Goal: Task Accomplishment & Management: Manage account settings

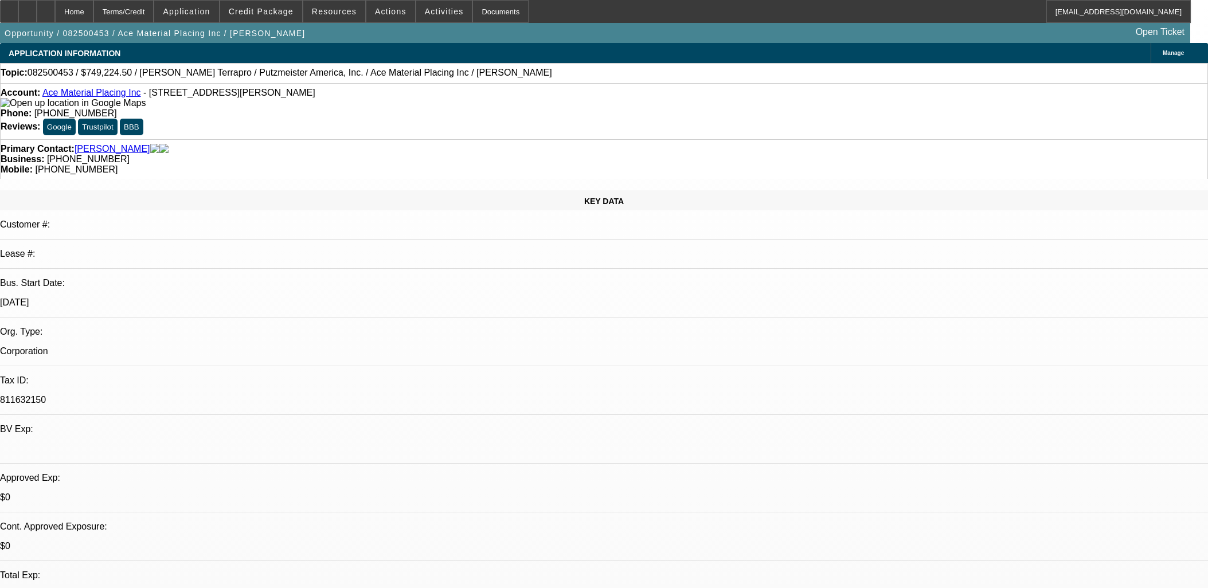
select select "0"
select select "6"
select select "0"
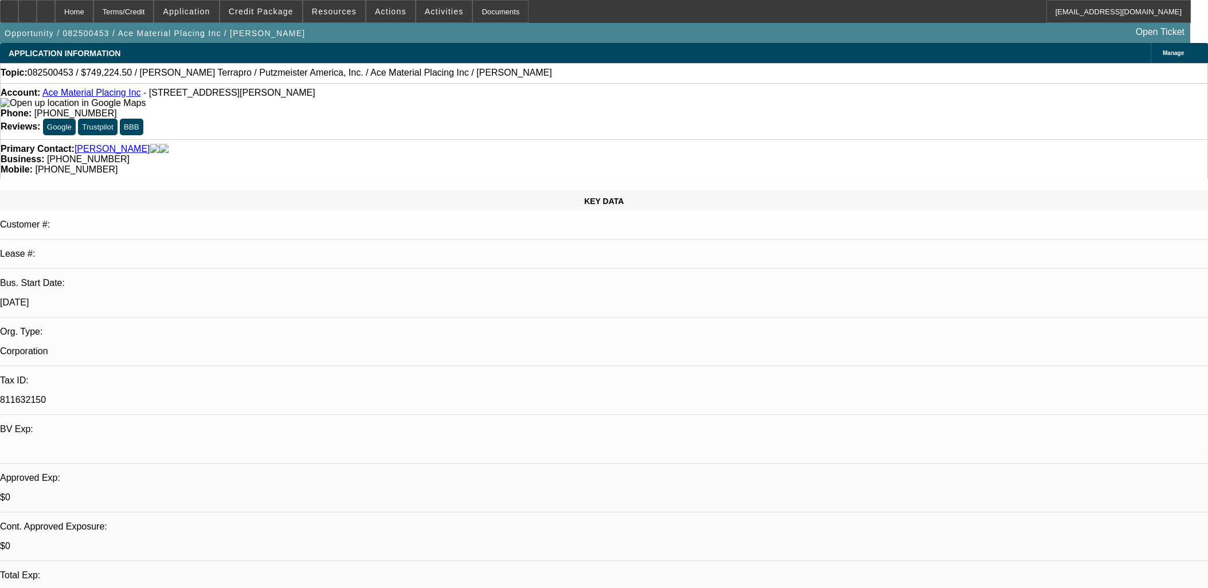
select select "0"
select select "6"
select select "0"
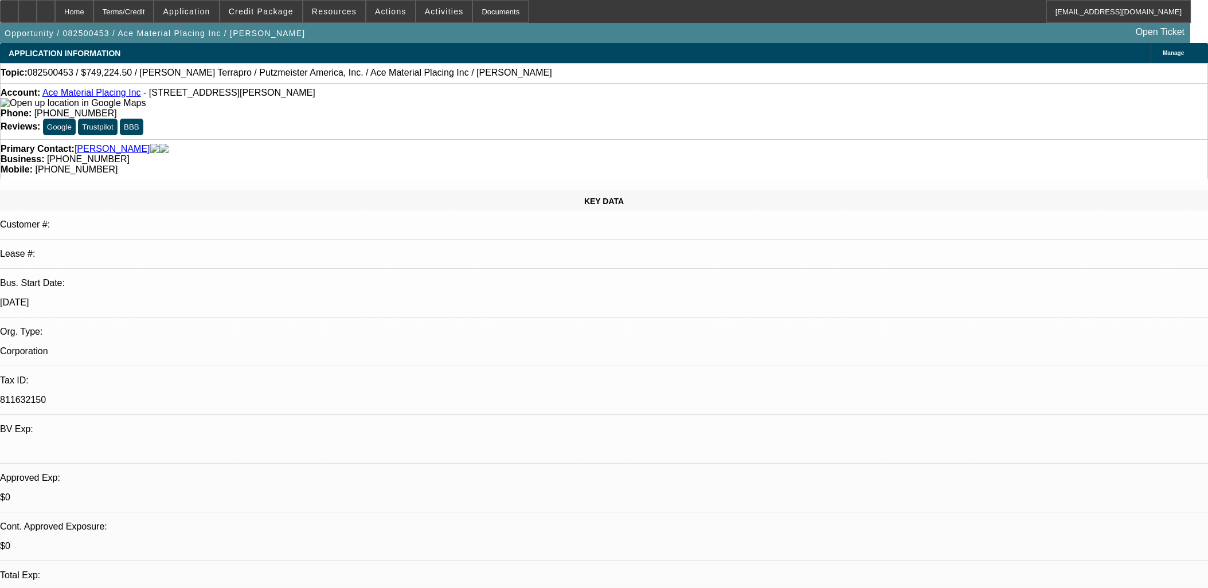
select select "0"
select select "6"
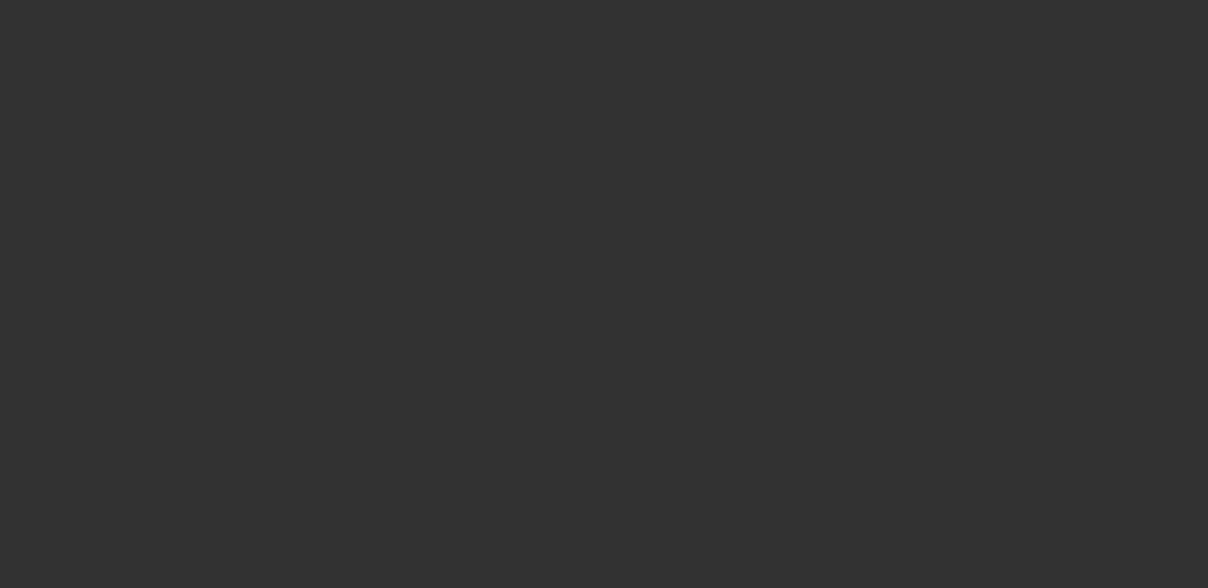
select select "0"
select select "6"
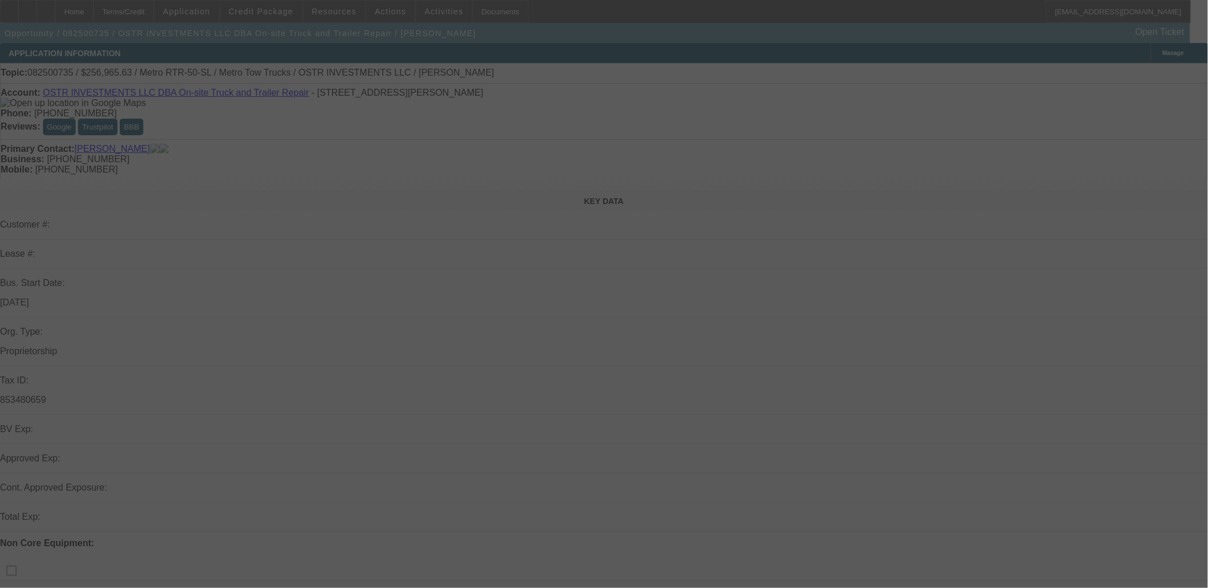
select select "0"
select select "2"
select select "0.1"
select select "4"
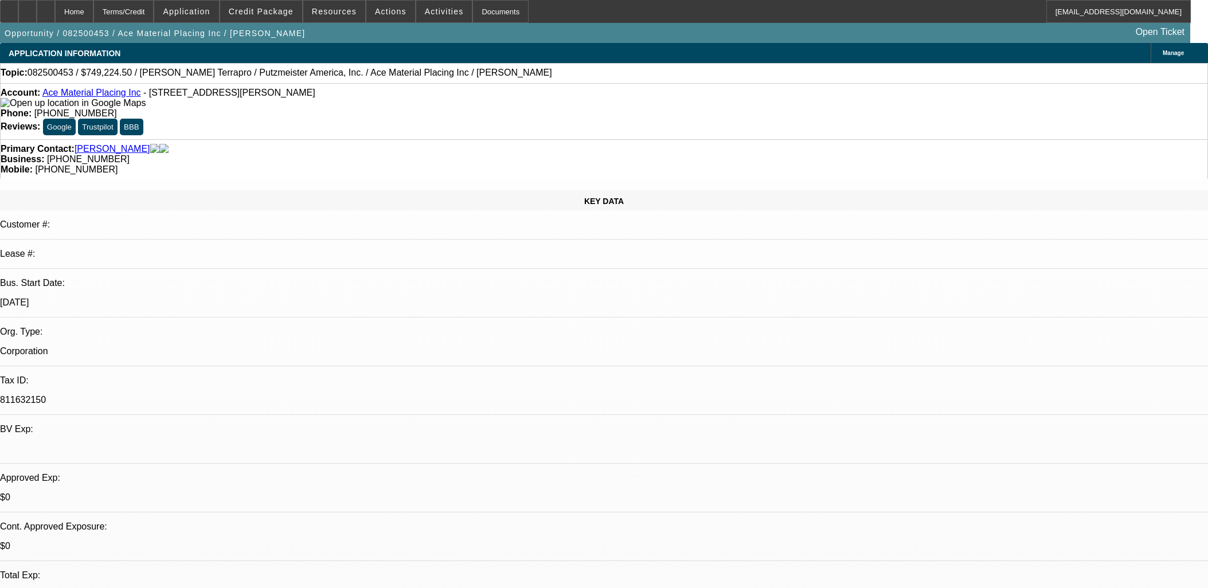
select select "0"
select select "6"
select select "0"
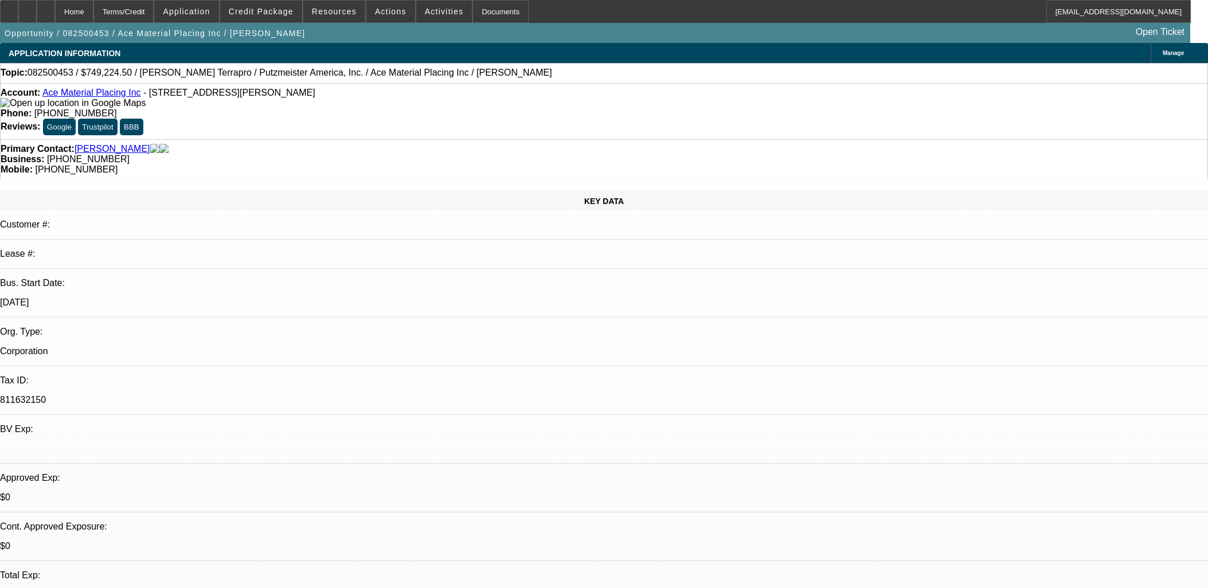
select select "0"
select select "6"
select select "0"
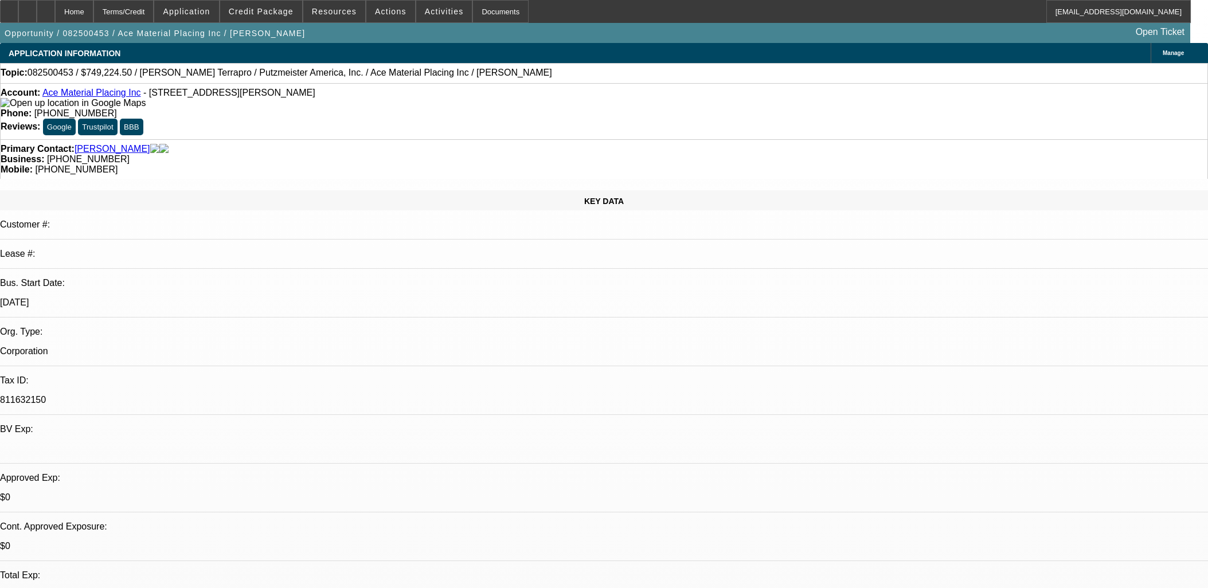
select select "0"
select select "6"
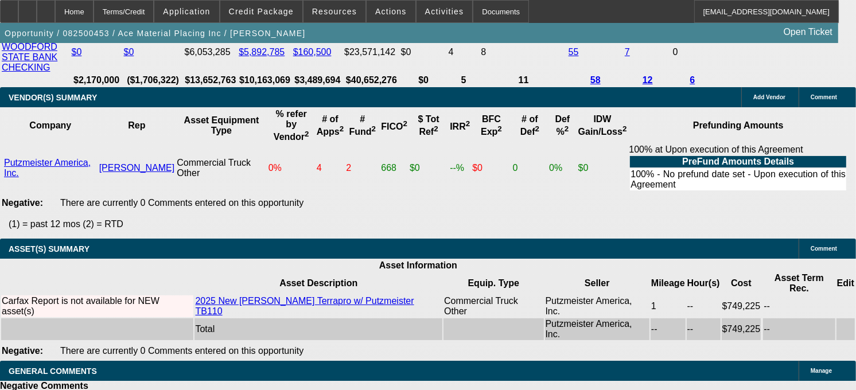
scroll to position [2255, 0]
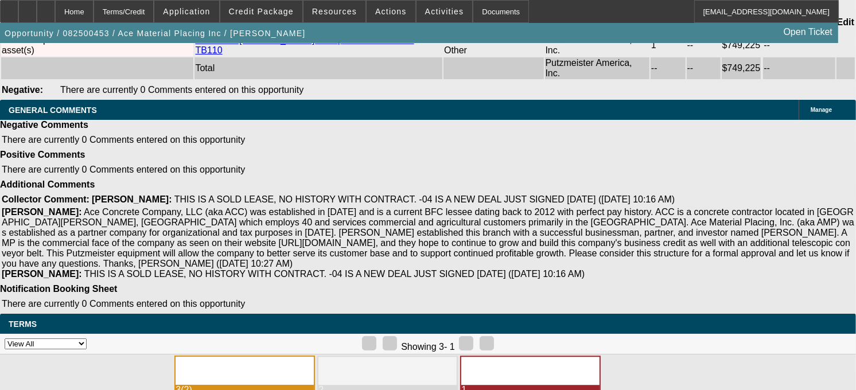
scroll to position [2520, 0]
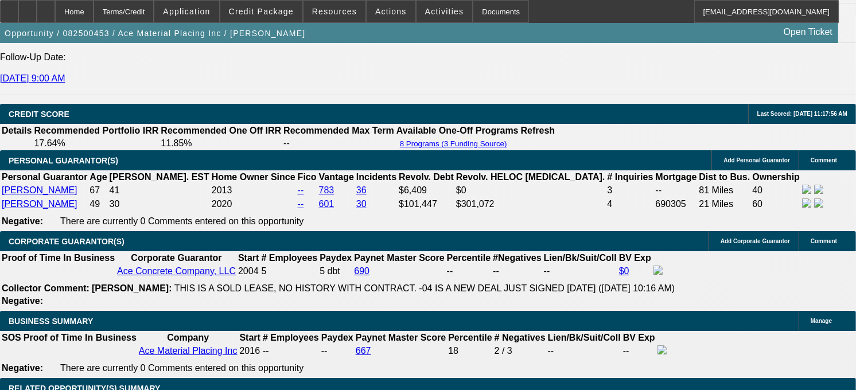
scroll to position [1544, 0]
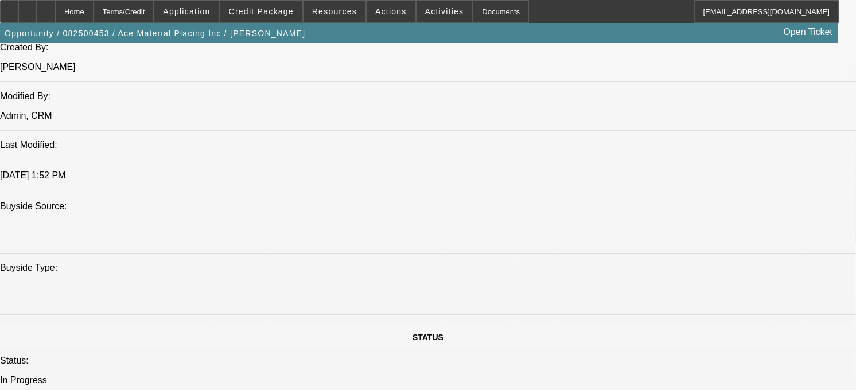
scroll to position [927, 0]
drag, startPoint x: 465, startPoint y: 327, endPoint x: 3, endPoint y: 49, distance: 539.4
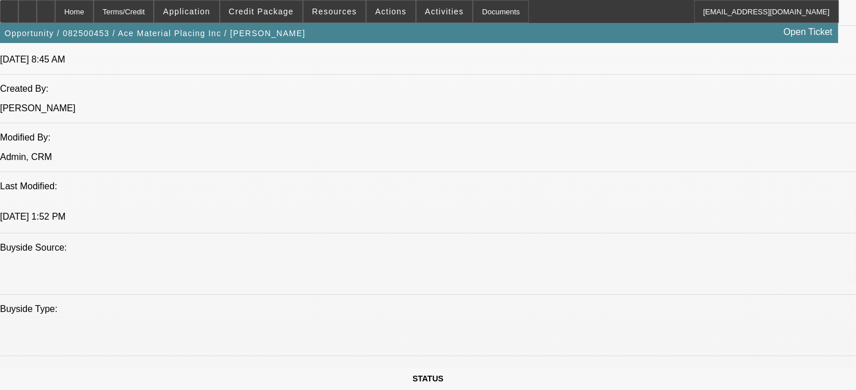
scroll to position [885, 0]
drag, startPoint x: 3, startPoint y: 49, endPoint x: 162, endPoint y: 140, distance: 183.1
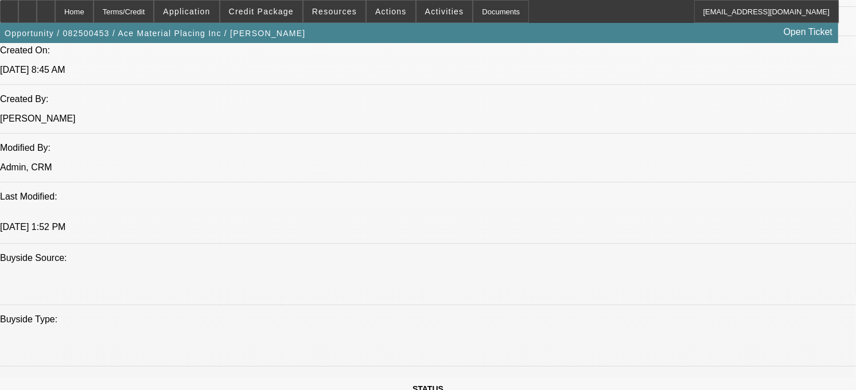
scroll to position [875, 0]
drag, startPoint x: 473, startPoint y: 375, endPoint x: 0, endPoint y: 77, distance: 559.2
drag, startPoint x: 0, startPoint y: 77, endPoint x: 68, endPoint y: 139, distance: 92.1
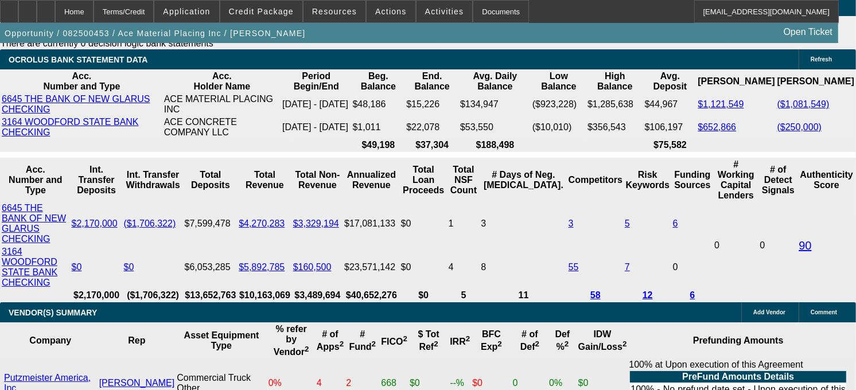
scroll to position [2041, 0]
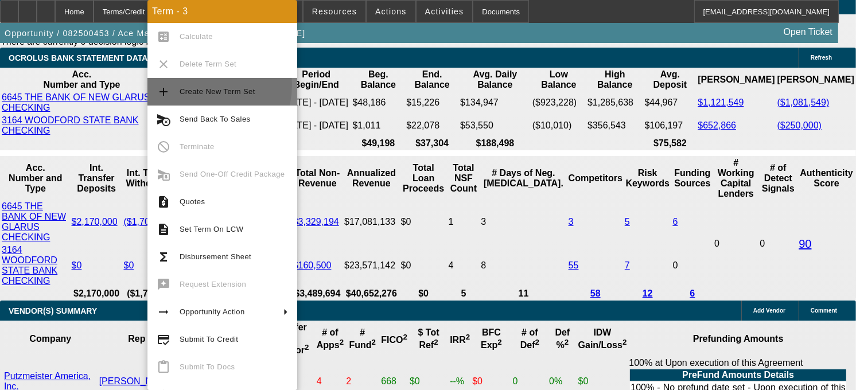
click at [193, 85] on span "Create New Term Set" at bounding box center [233, 92] width 108 height 14
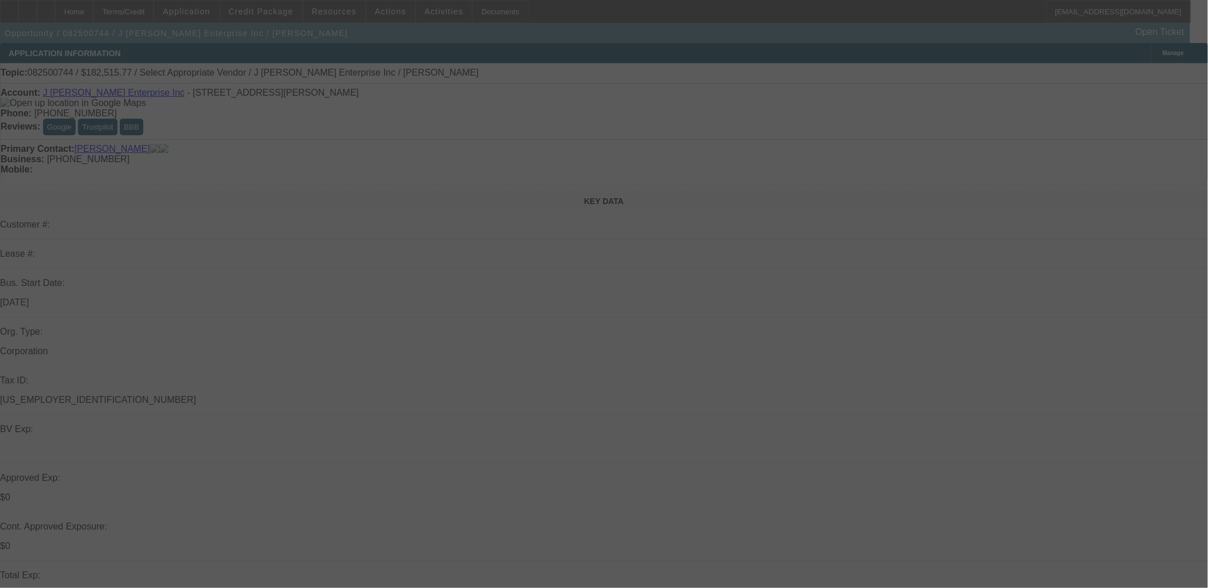
select select "0"
select select "2"
select select "0.1"
select select "4"
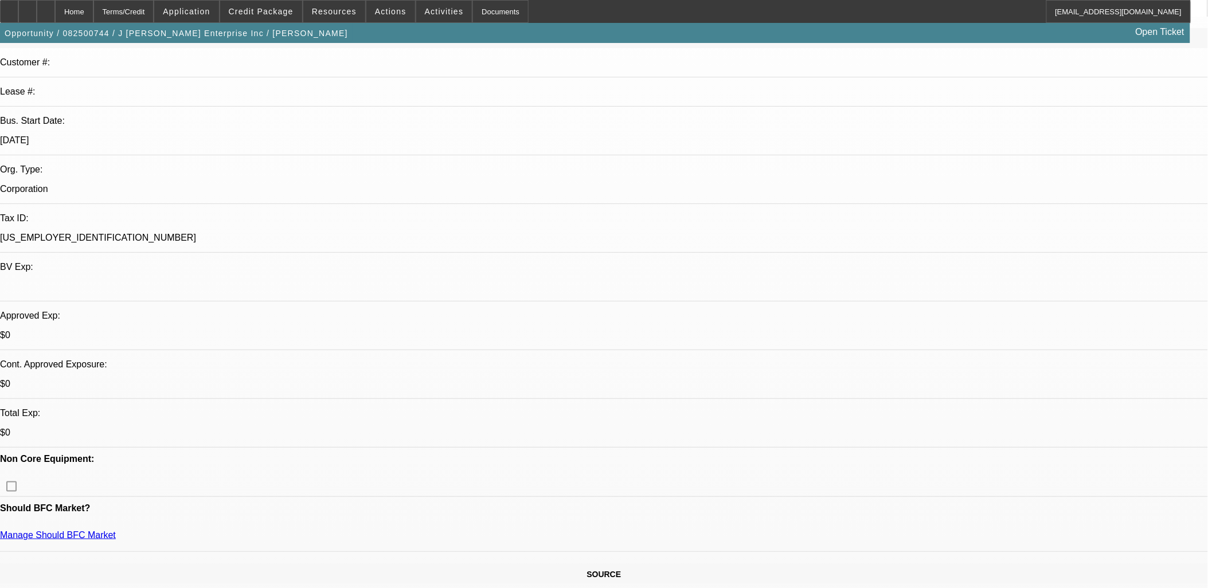
scroll to position [191, 0]
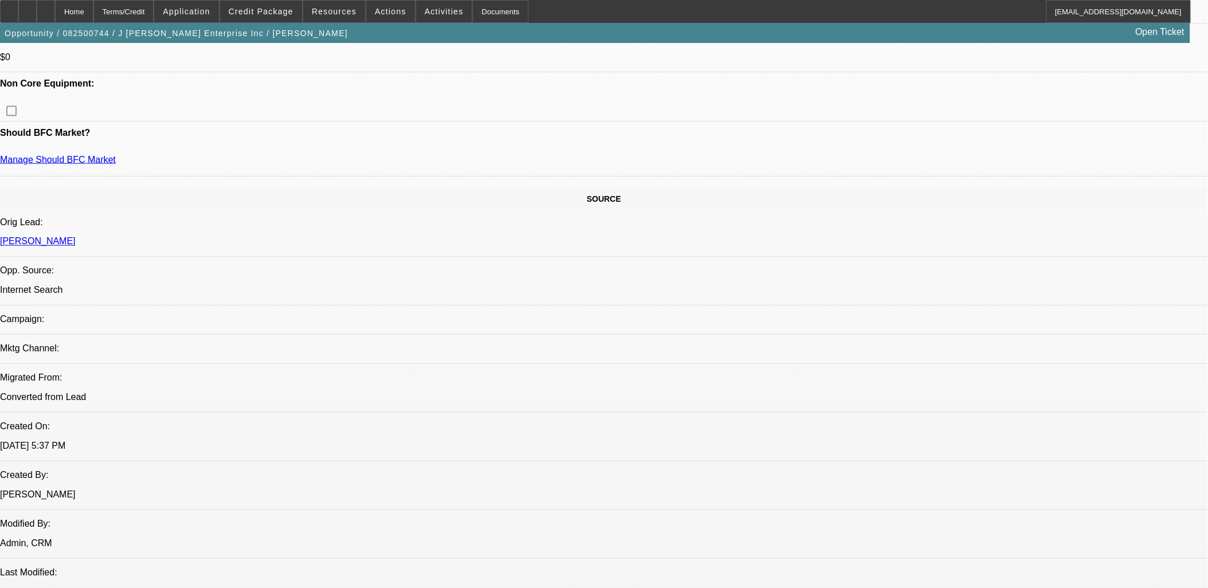
scroll to position [637, 0]
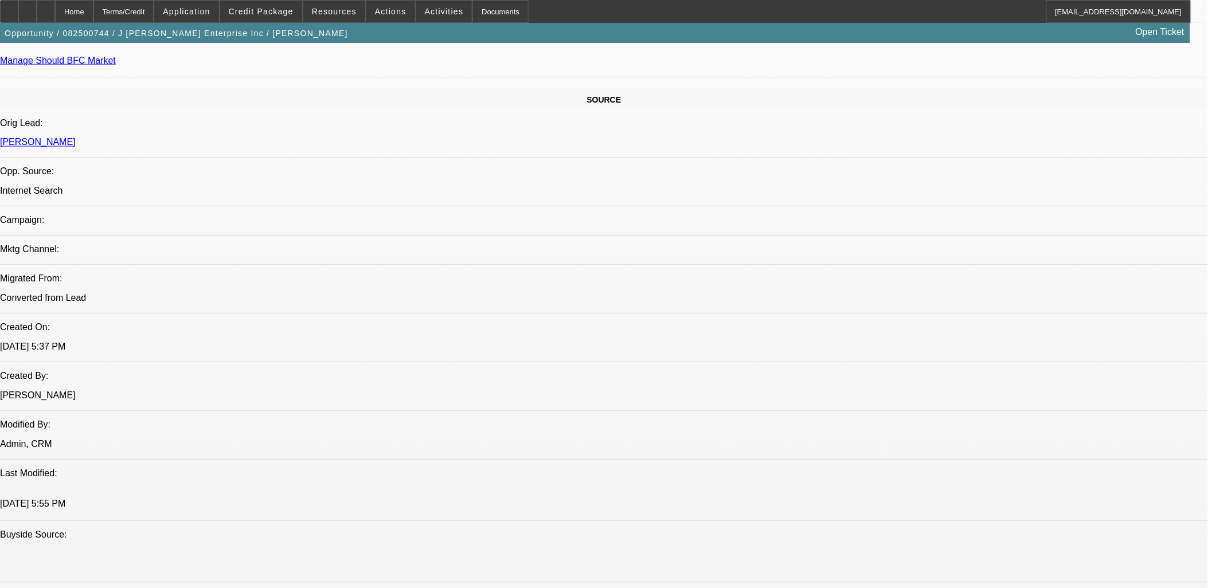
drag, startPoint x: 583, startPoint y: 464, endPoint x: 12, endPoint y: 289, distance: 596.9
drag, startPoint x: 12, startPoint y: 288, endPoint x: 815, endPoint y: 482, distance: 826.3
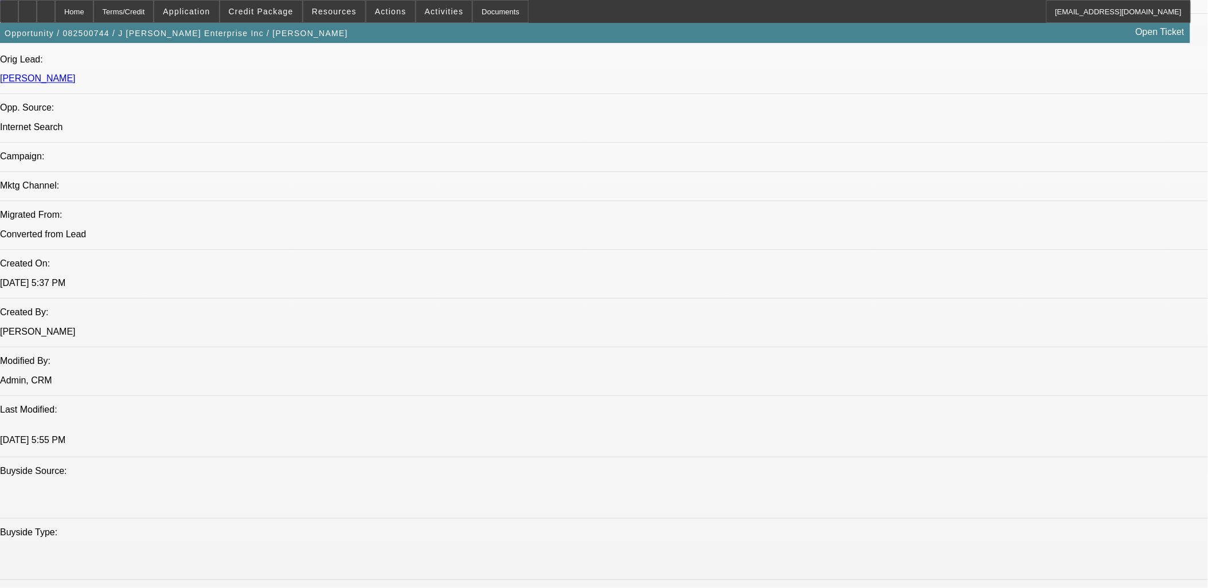
scroll to position [255, 0]
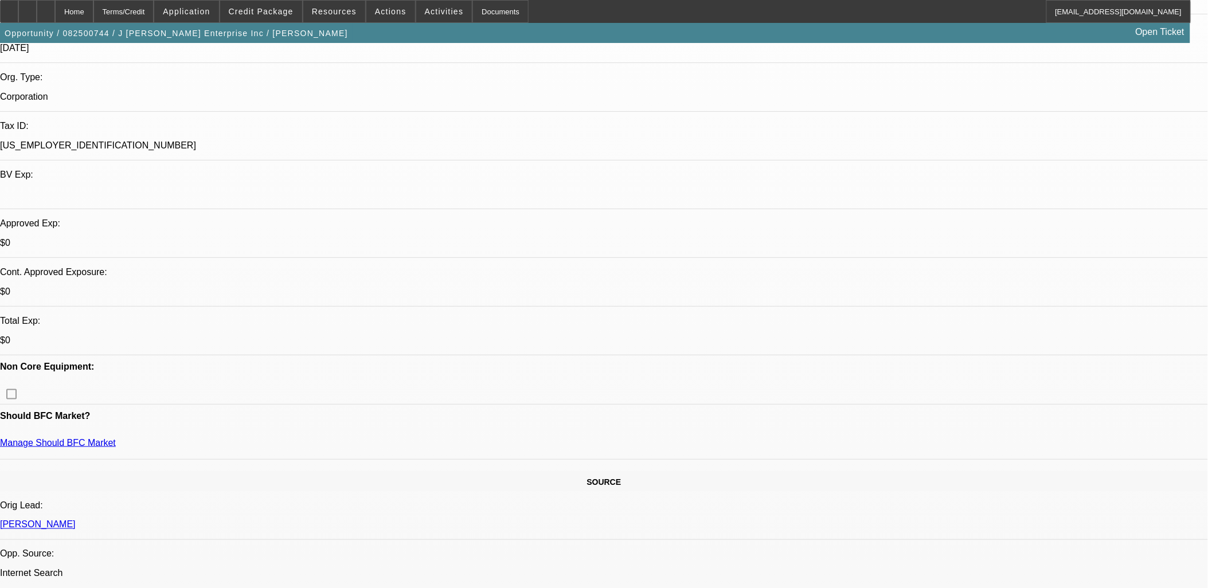
drag, startPoint x: 14, startPoint y: 127, endPoint x: 575, endPoint y: 425, distance: 634.9
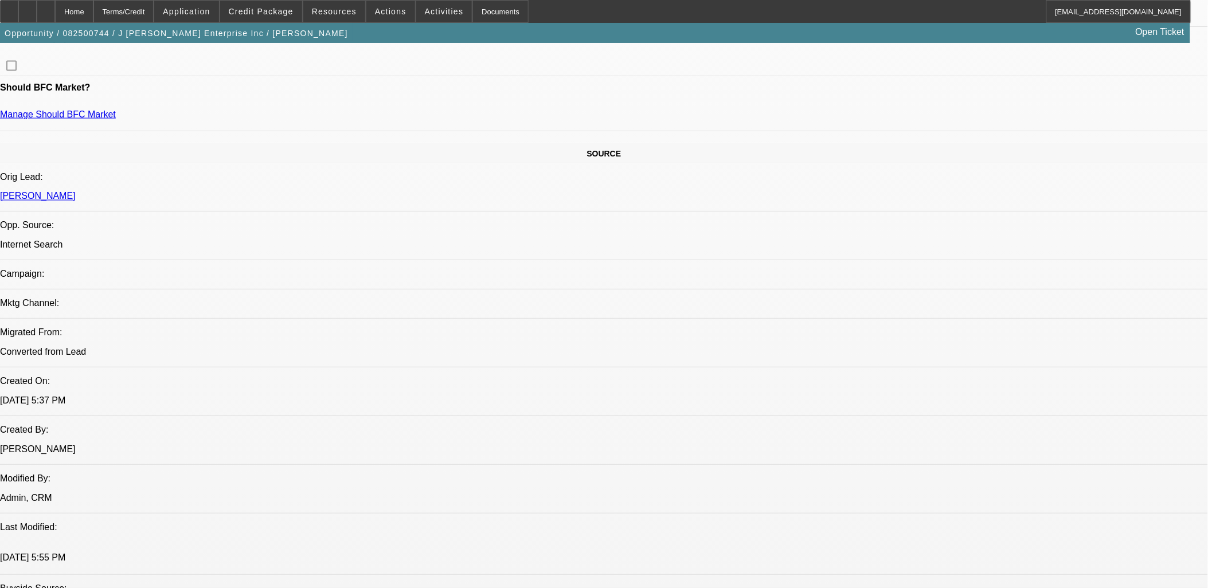
scroll to position [573, 0]
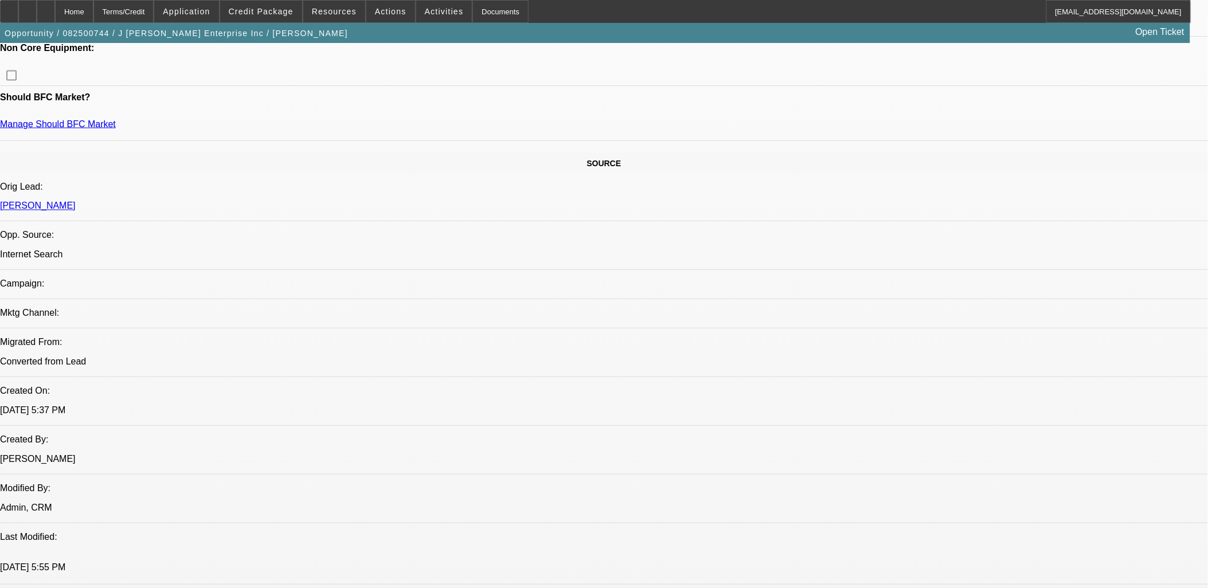
drag, startPoint x: 495, startPoint y: 323, endPoint x: 10, endPoint y: 58, distance: 552.2
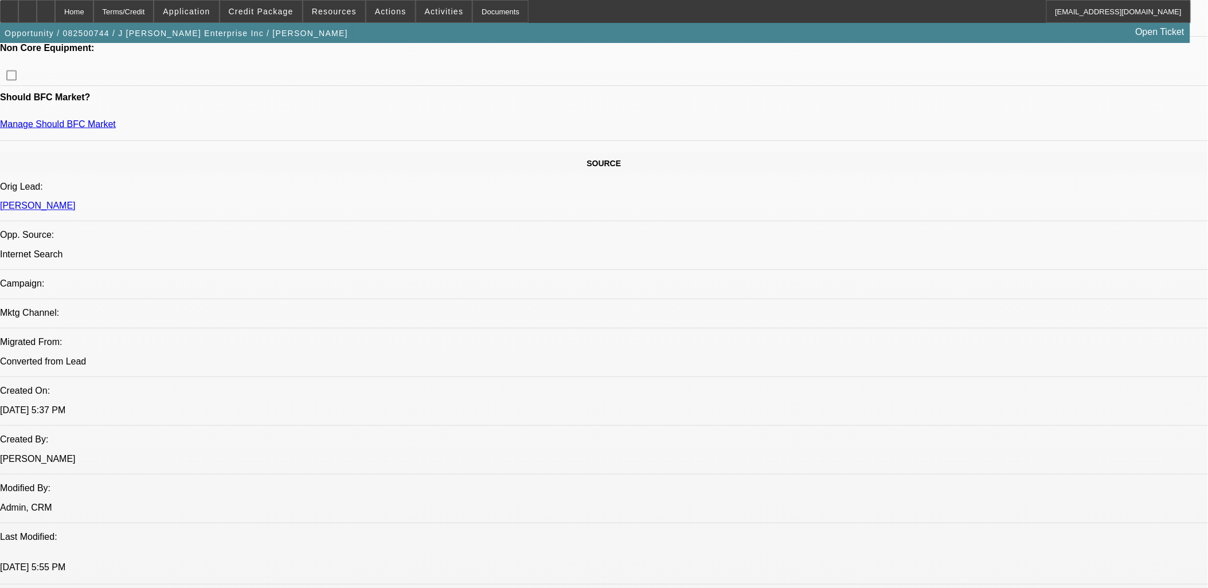
scroll to position [509, 0]
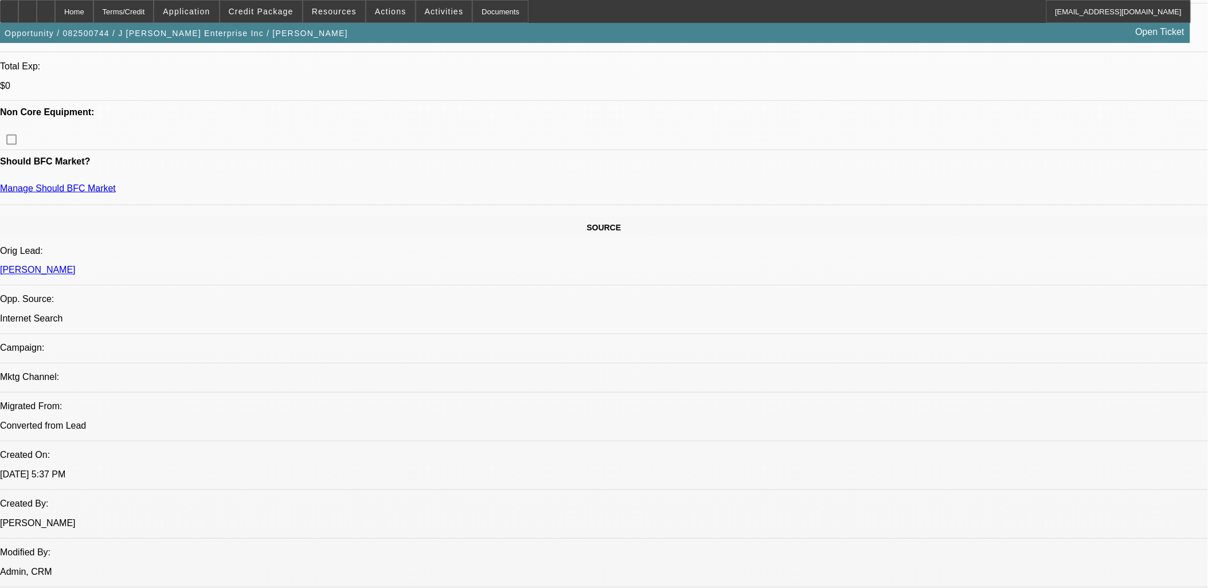
drag, startPoint x: 502, startPoint y: 386, endPoint x: 2, endPoint y: 103, distance: 574.9
drag, startPoint x: 1, startPoint y: 104, endPoint x: 739, endPoint y: 501, distance: 837.9
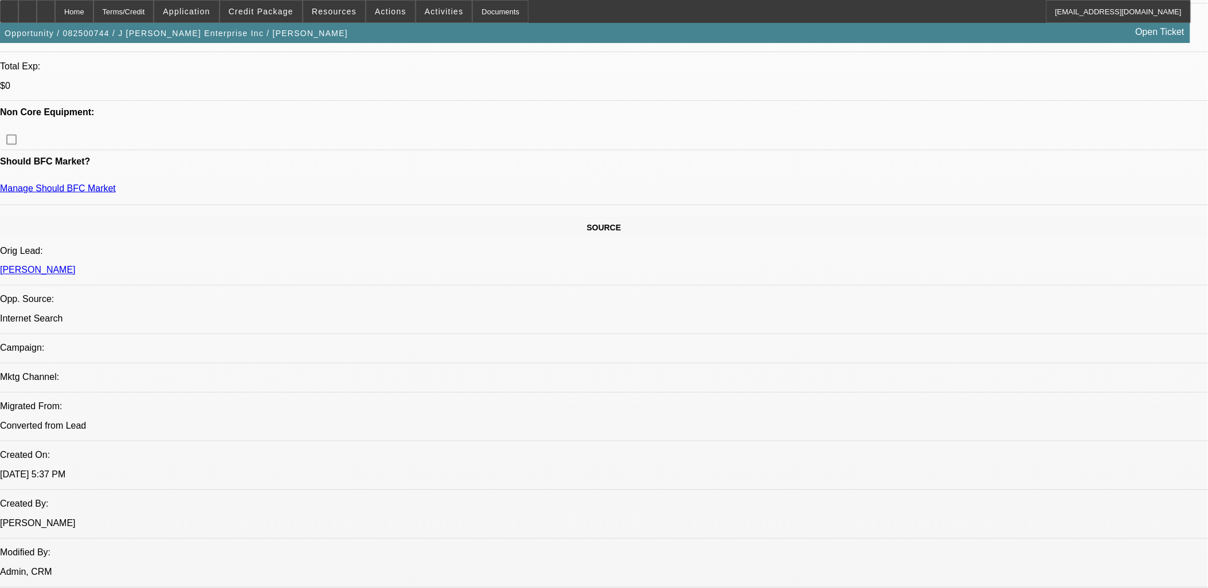
drag, startPoint x: 741, startPoint y: 498, endPoint x: 16, endPoint y: 108, distance: 823.5
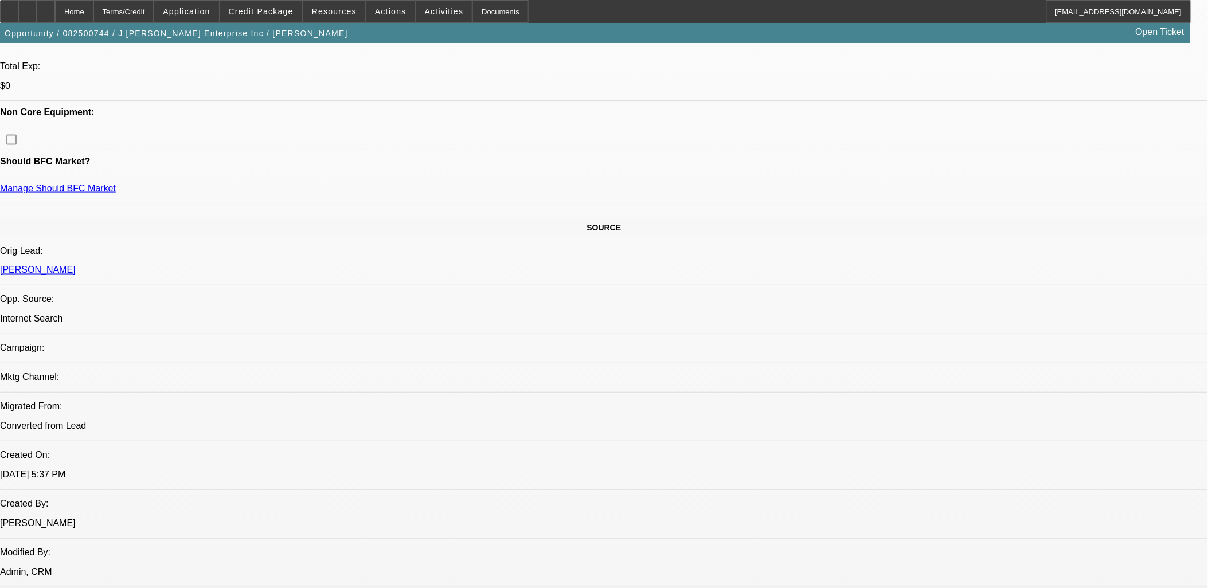
drag, startPoint x: 16, startPoint y: 108, endPoint x: 801, endPoint y: 492, distance: 874.0
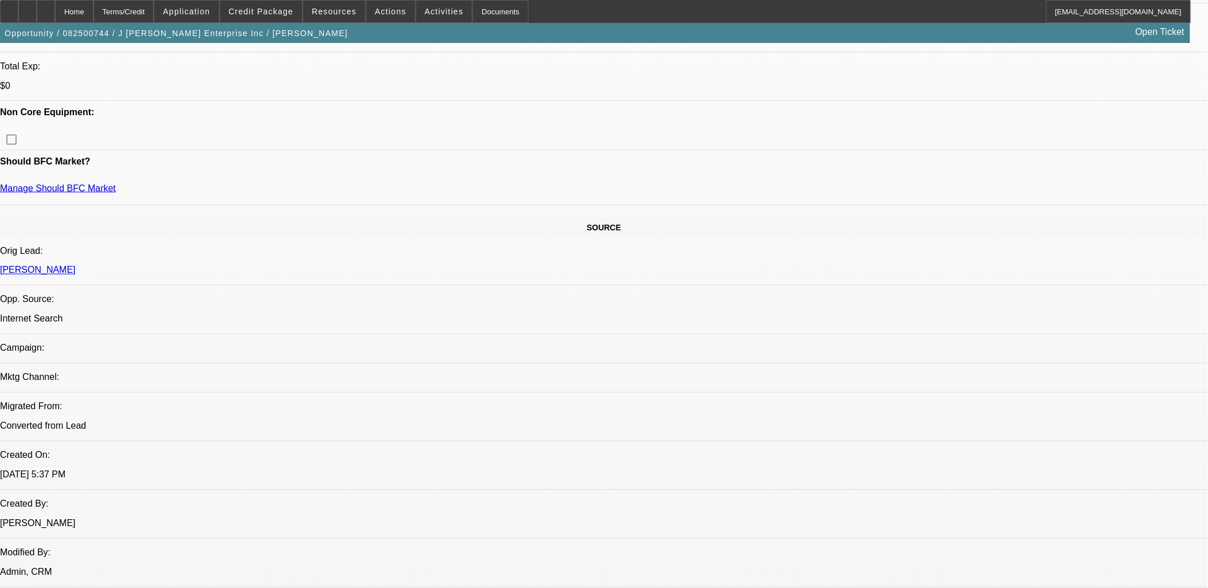
drag, startPoint x: 819, startPoint y: 503, endPoint x: 10, endPoint y: 99, distance: 903.7
drag, startPoint x: 10, startPoint y: 99, endPoint x: 801, endPoint y: 502, distance: 887.3
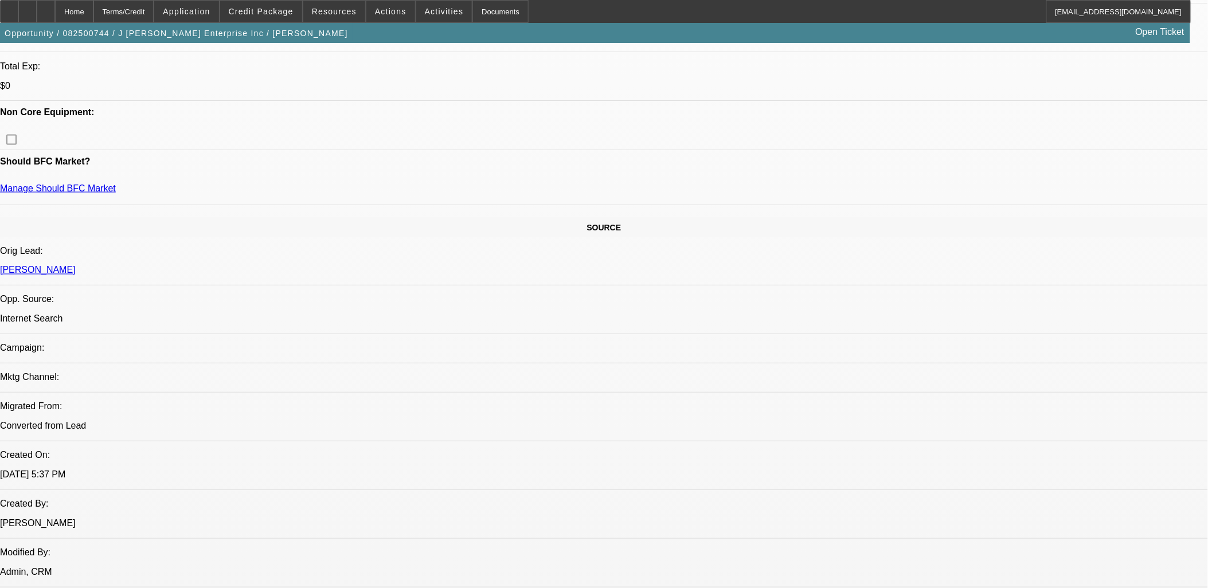
drag, startPoint x: 801, startPoint y: 502, endPoint x: 17, endPoint y: 100, distance: 881.2
drag, startPoint x: 17, startPoint y: 100, endPoint x: 9, endPoint y: 107, distance: 10.2
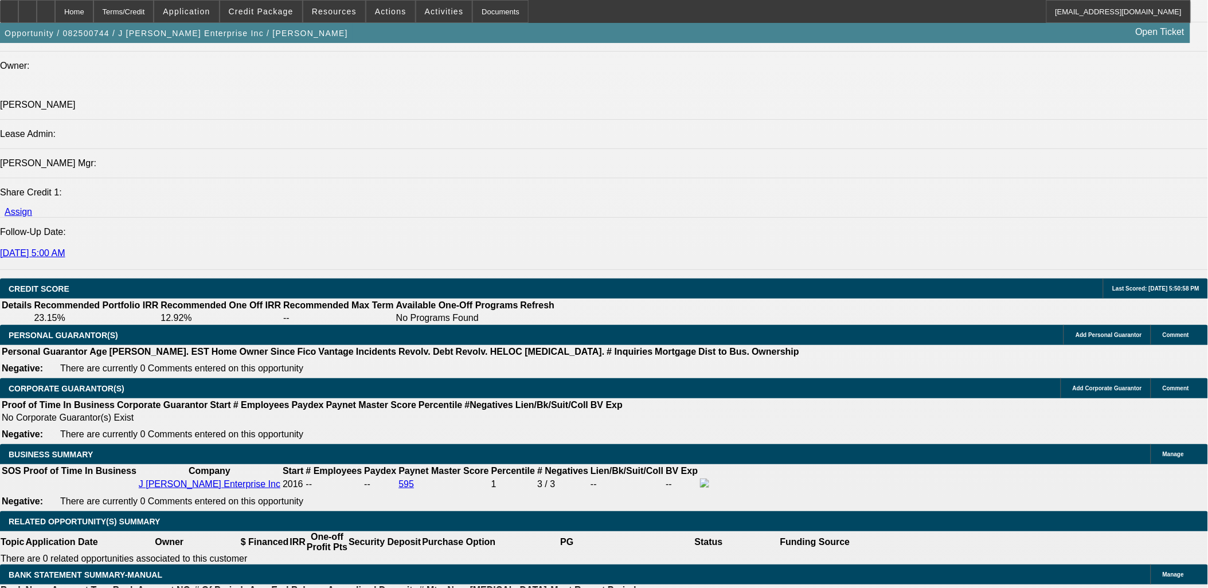
scroll to position [1348, 0]
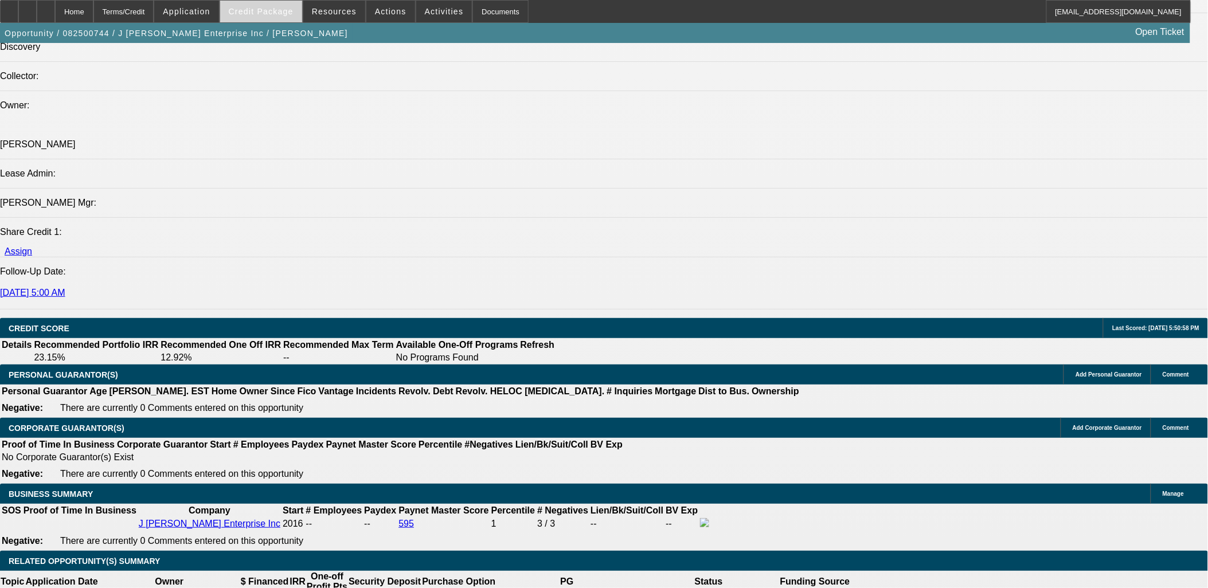
click at [294, 14] on span "Credit Package" at bounding box center [261, 11] width 65 height 9
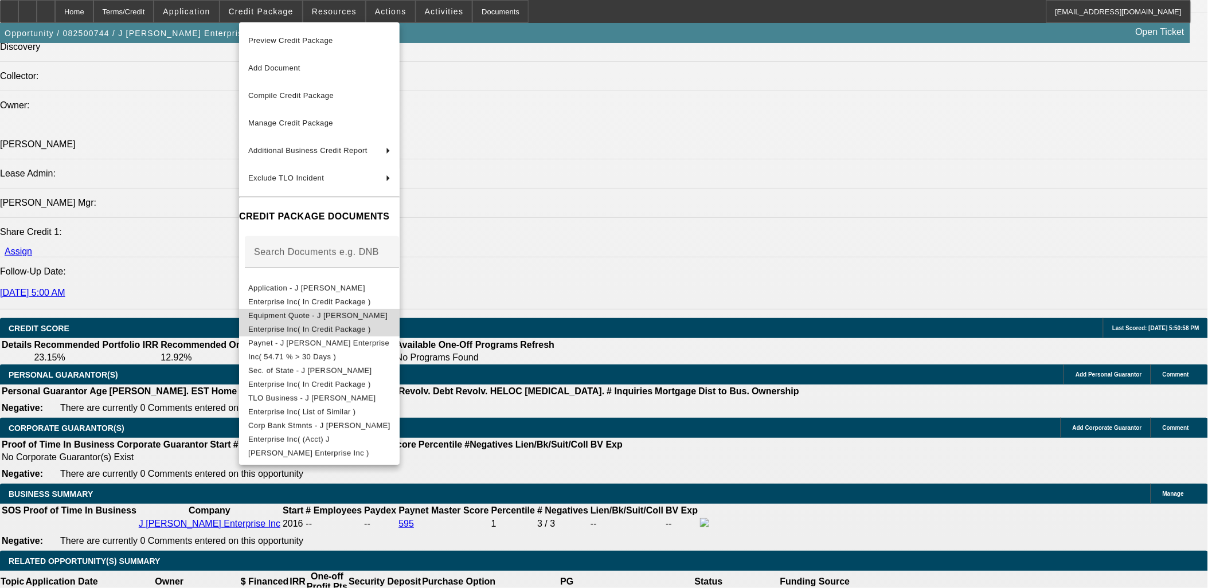
click at [348, 318] on span "Equipment Quote - J Corbett Enterprise Inc( In Credit Package )" at bounding box center [317, 322] width 139 height 22
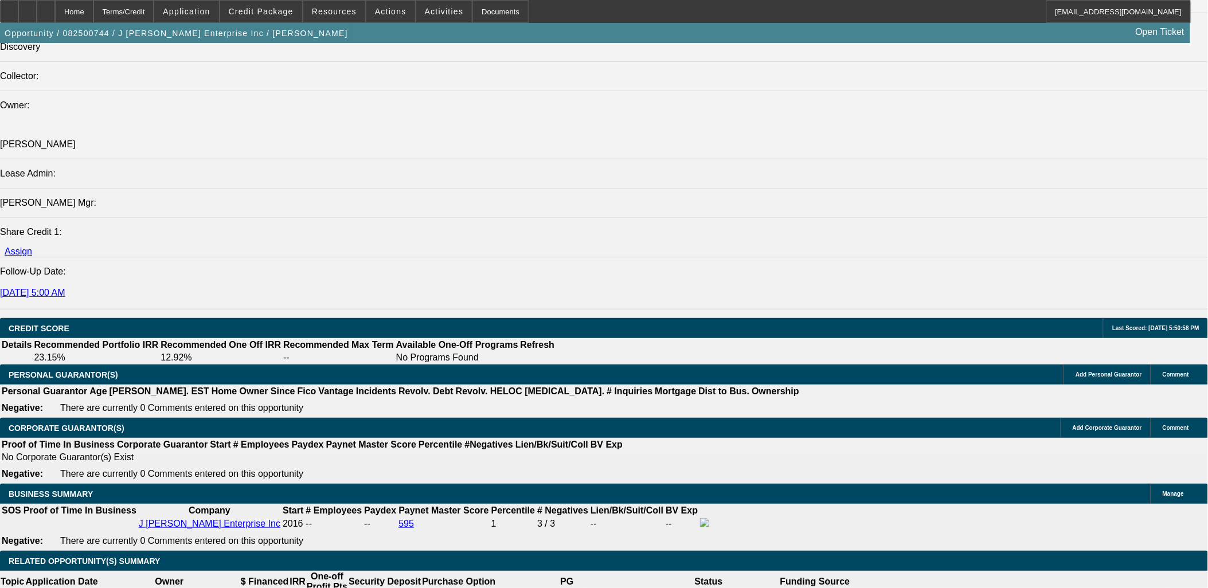
click at [276, 26] on div "Opportunity / 082500744 / J Corbett Enterprise Inc / Corbett, Jerrod Open Ticket" at bounding box center [595, 33] width 1190 height 20
drag, startPoint x: 277, startPoint y: 25, endPoint x: 281, endPoint y: 18, distance: 8.0
click at [281, 18] on span at bounding box center [261, 12] width 82 height 28
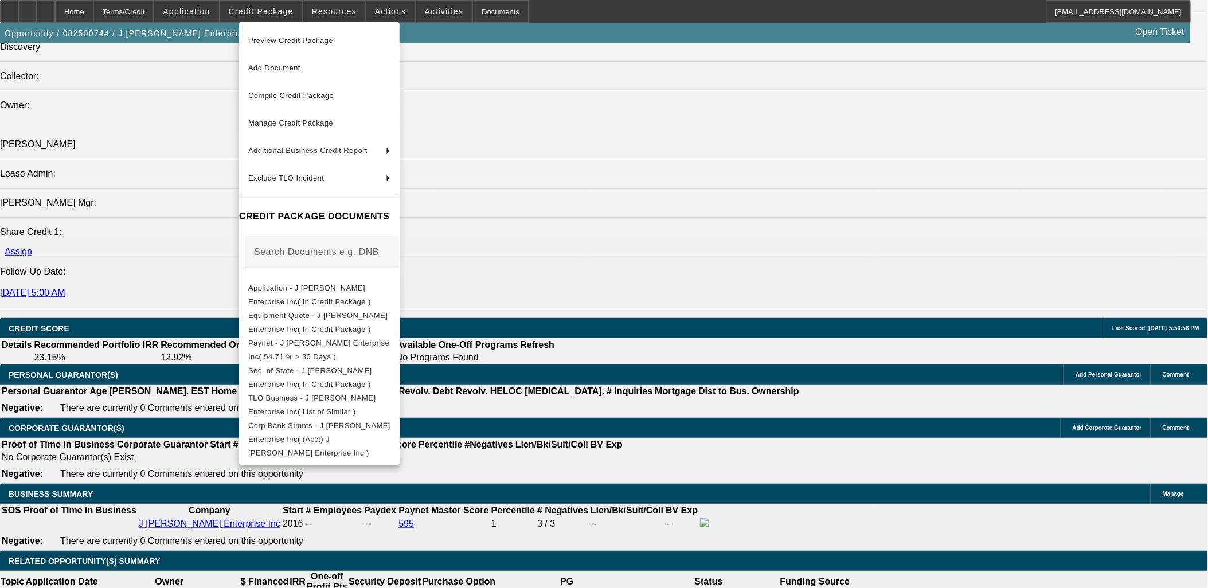
drag, startPoint x: 100, startPoint y: 344, endPoint x: 71, endPoint y: 284, distance: 66.4
click at [71, 284] on div at bounding box center [604, 294] width 1208 height 588
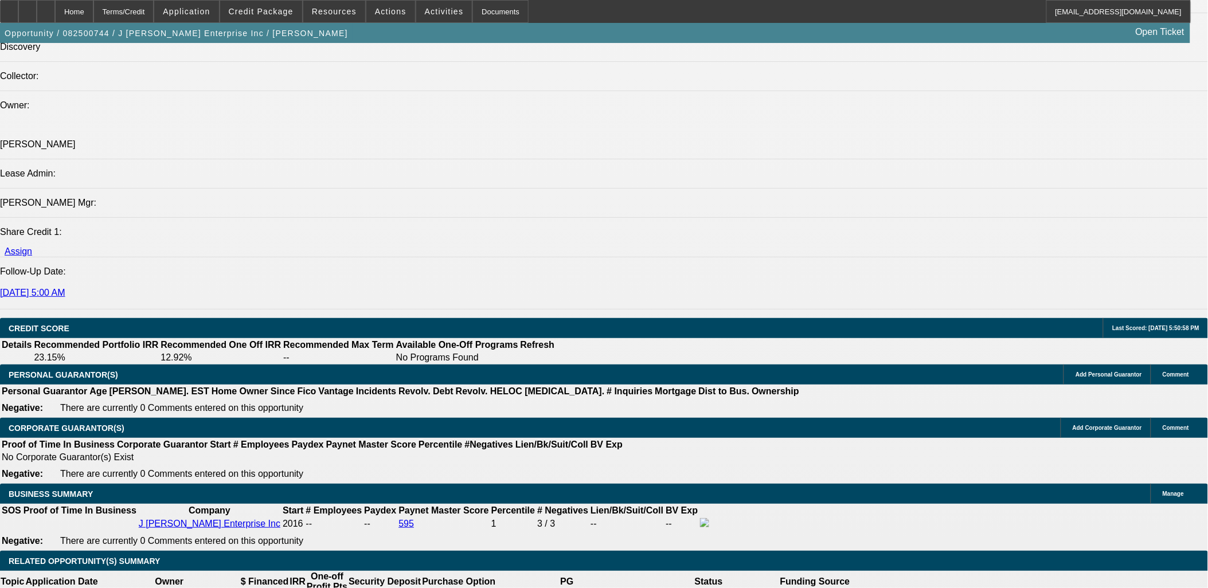
drag, startPoint x: 103, startPoint y: 299, endPoint x: 10, endPoint y: 311, distance: 93.7
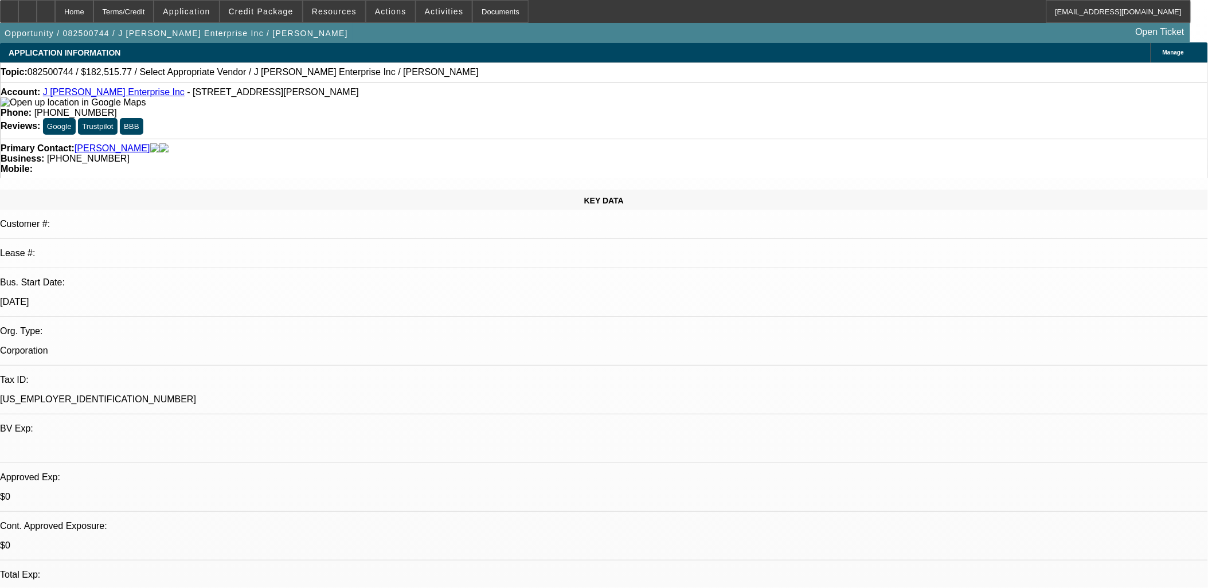
scroll to position [0, 0]
drag, startPoint x: 342, startPoint y: 216, endPoint x: 285, endPoint y: 256, distance: 69.2
drag, startPoint x: 276, startPoint y: 251, endPoint x: 472, endPoint y: 286, distance: 199.2
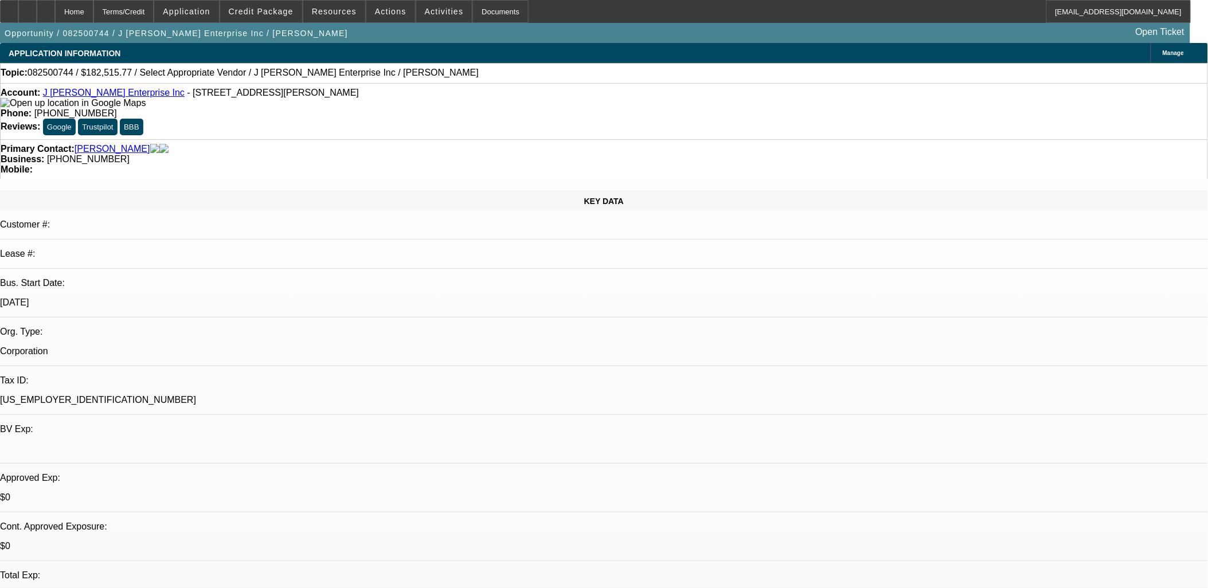
drag, startPoint x: 472, startPoint y: 286, endPoint x: 282, endPoint y: 253, distance: 192.6
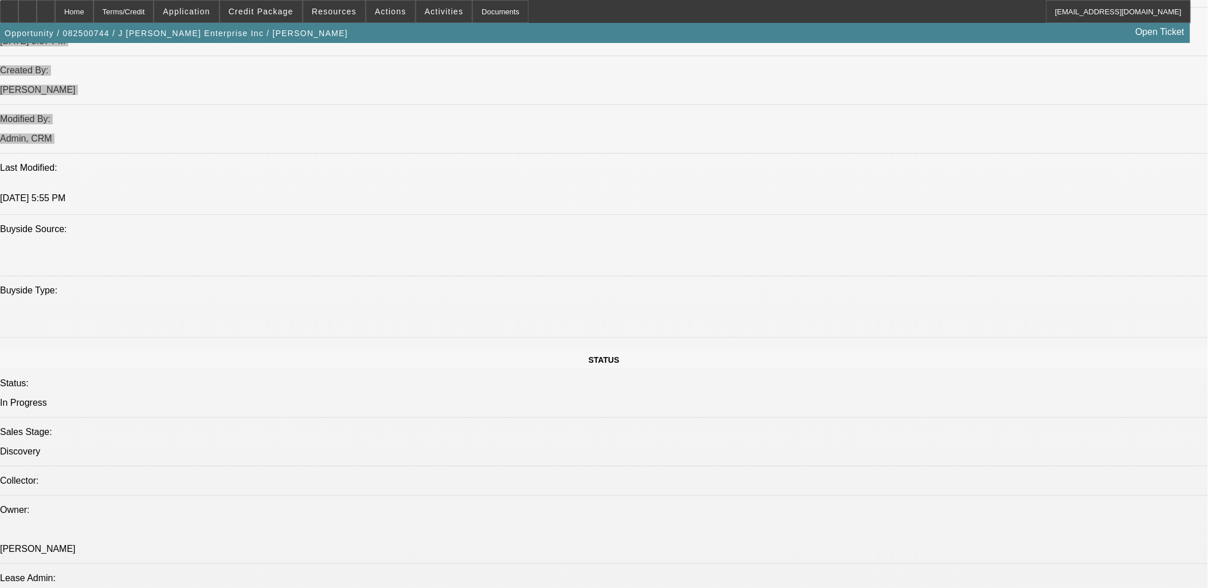
scroll to position [1274, 0]
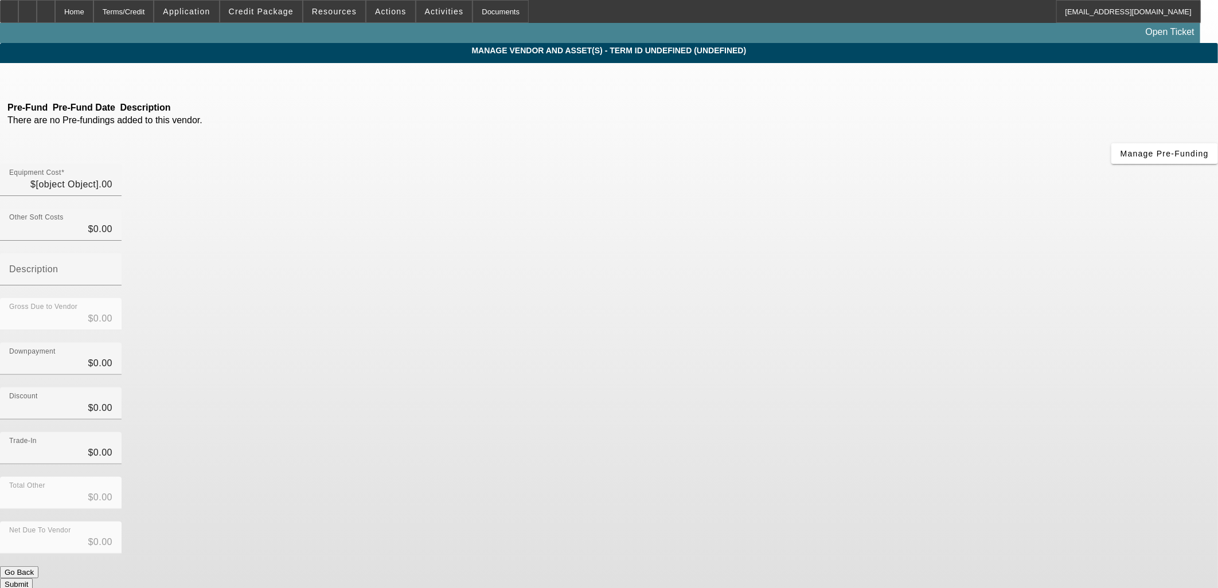
type input "$182,515.77"
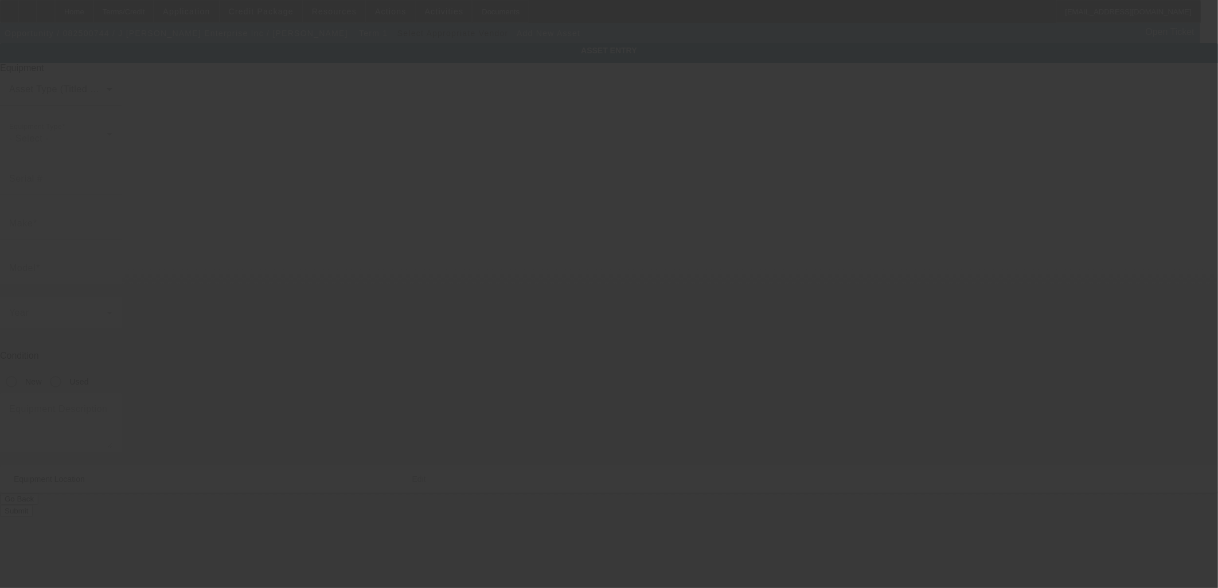
type input "1101 McIntosh St"
type input "216"
type input "Vidalia"
type input "30474"
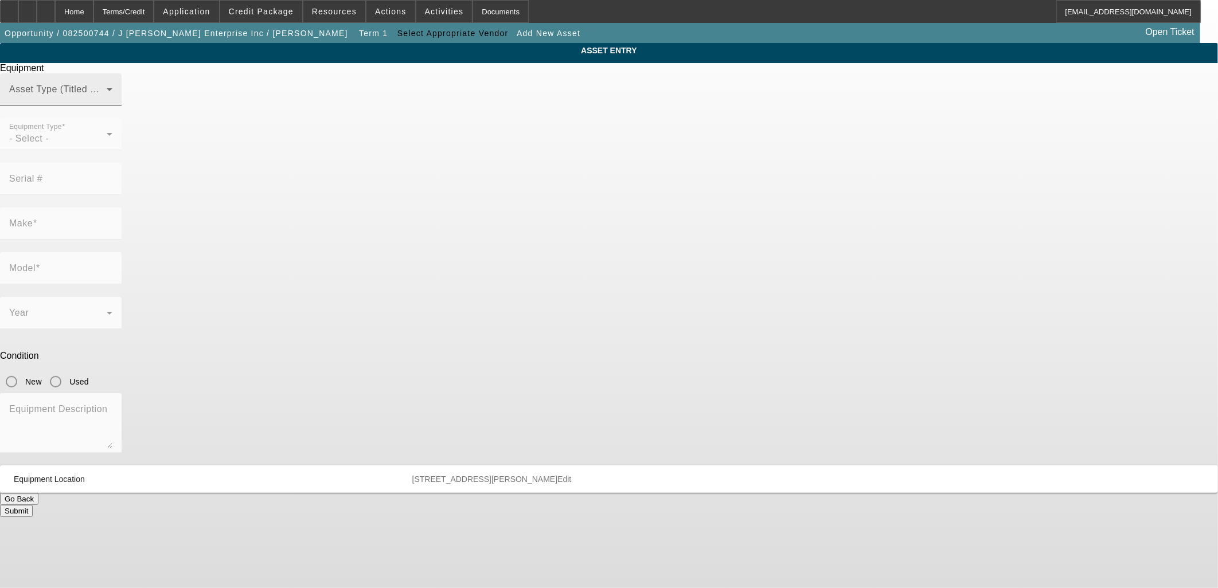
click at [112, 102] on div "Asset Type (Titled or Non-Titled)" at bounding box center [60, 89] width 103 height 32
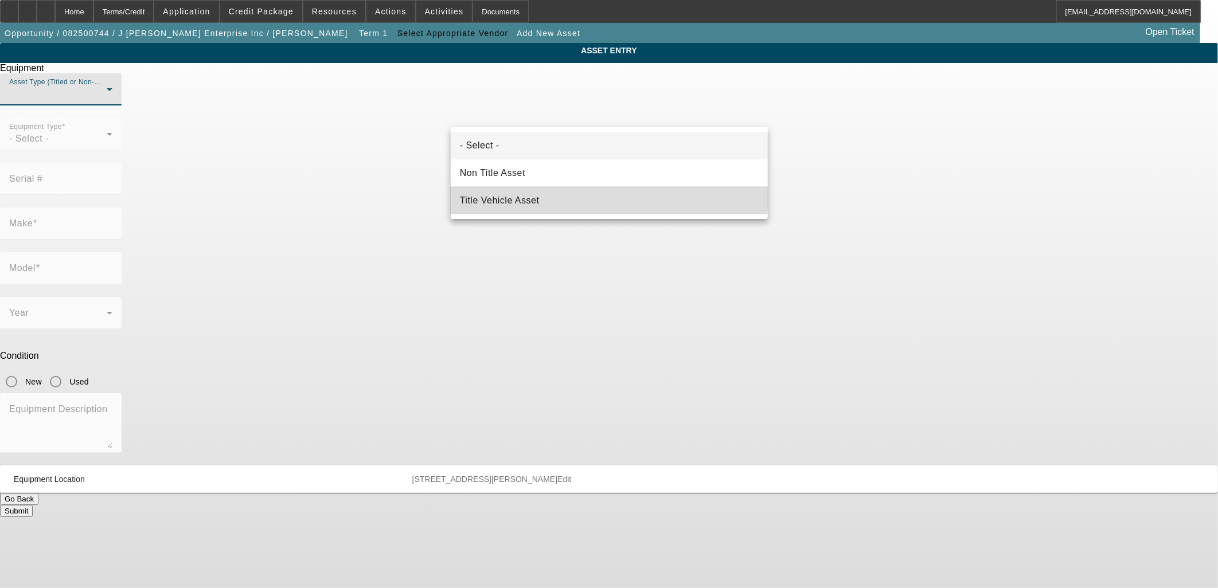
click at [532, 194] on span "Title Vehicle Asset" at bounding box center [500, 201] width 80 height 14
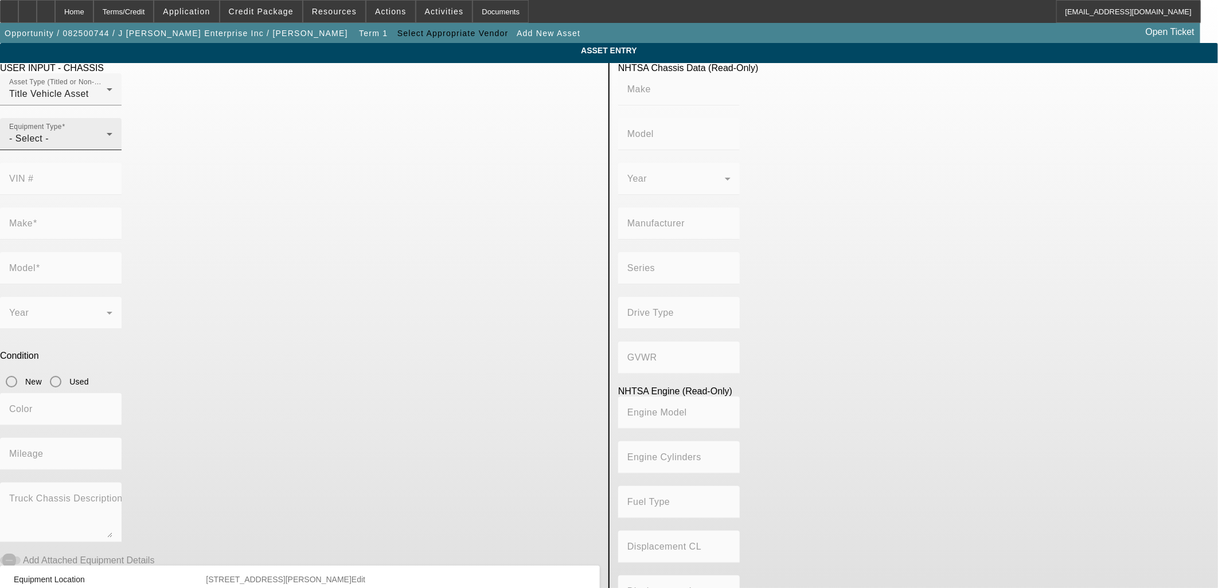
click at [122, 163] on div at bounding box center [61, 156] width 122 height 13
click at [107, 146] on div "- Select -" at bounding box center [57, 139] width 97 height 14
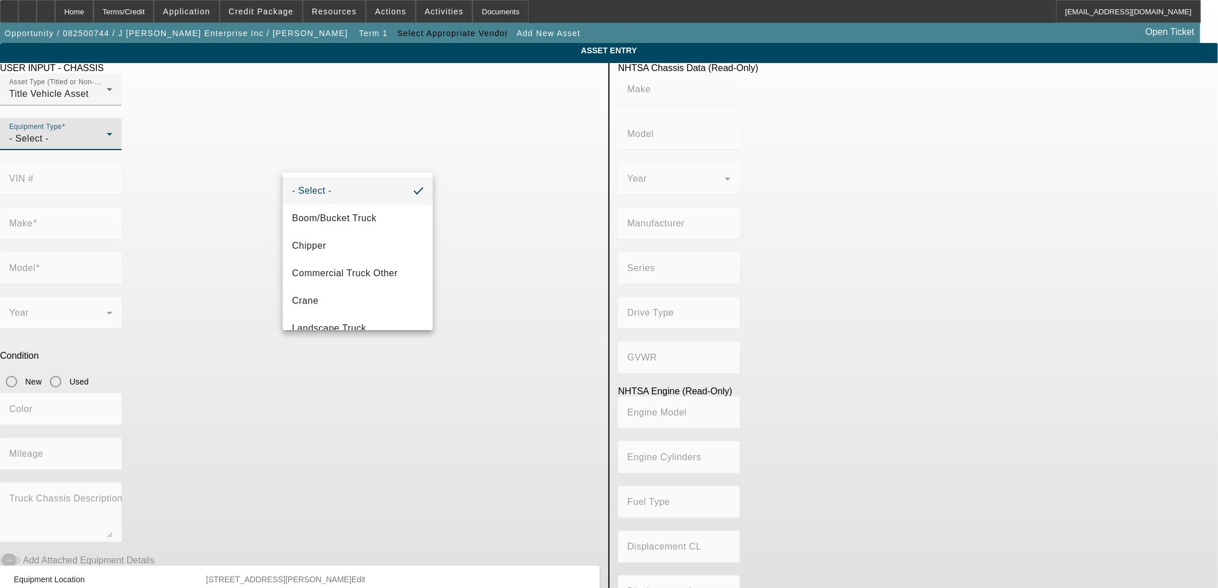
scroll to position [64, 0]
click at [333, 290] on mat-option "Other" at bounding box center [358, 293] width 150 height 28
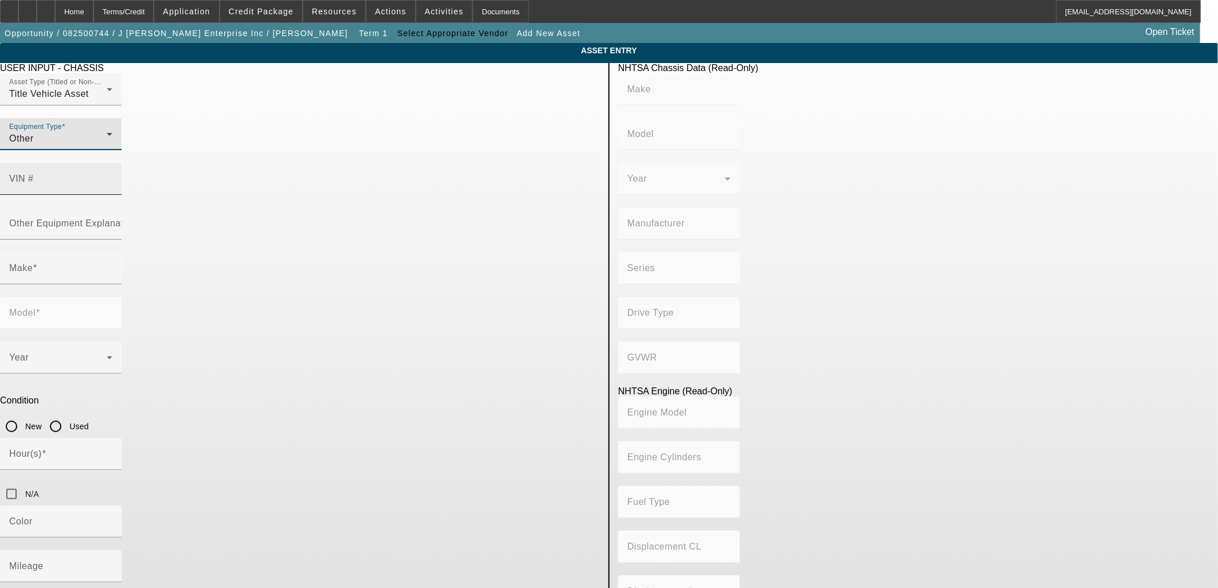
click at [112, 177] on input "VIN #" at bounding box center [60, 184] width 103 height 14
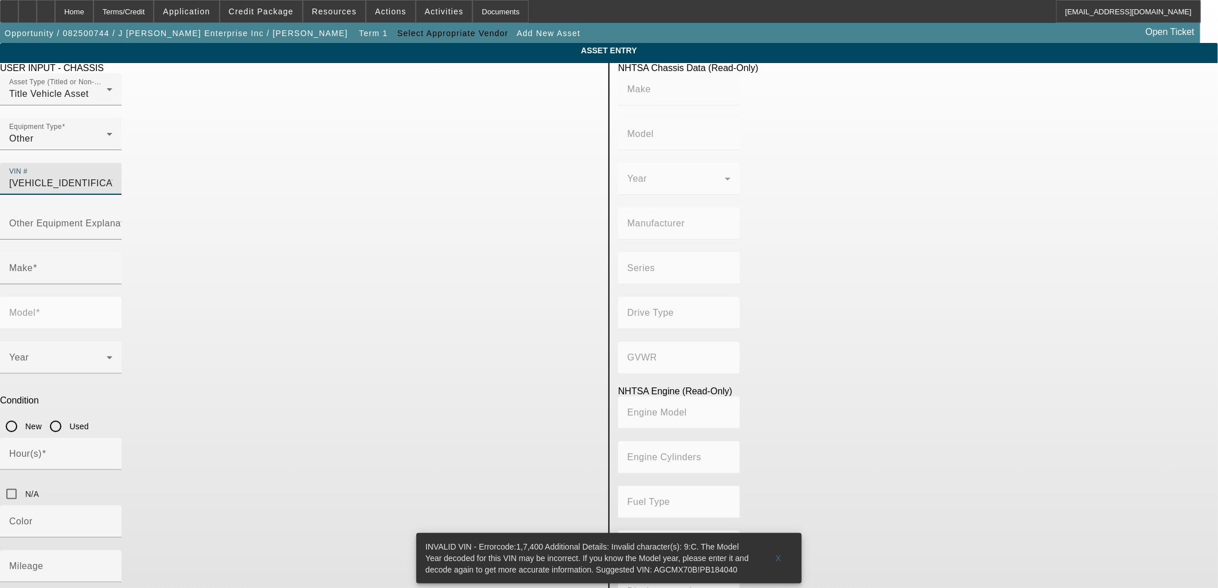
type input "AGCMX70BCPB184040"
click at [146, 260] on app-asset-collateral-manage "ASSET ENTRY USER INPUT - CHASSIS Asset Type (Titled or Non-Titled) Title Vehicl…" at bounding box center [609, 386] width 1218 height 687
click at [112, 177] on input "AGCMX70BCPB184040" at bounding box center [60, 184] width 103 height 14
click at [167, 268] on app-asset-collateral-manage "ASSET ENTRY USER INPUT - CHASSIS Asset Type (Titled or Non-Titled) Title Vehicl…" at bounding box center [609, 386] width 1218 height 687
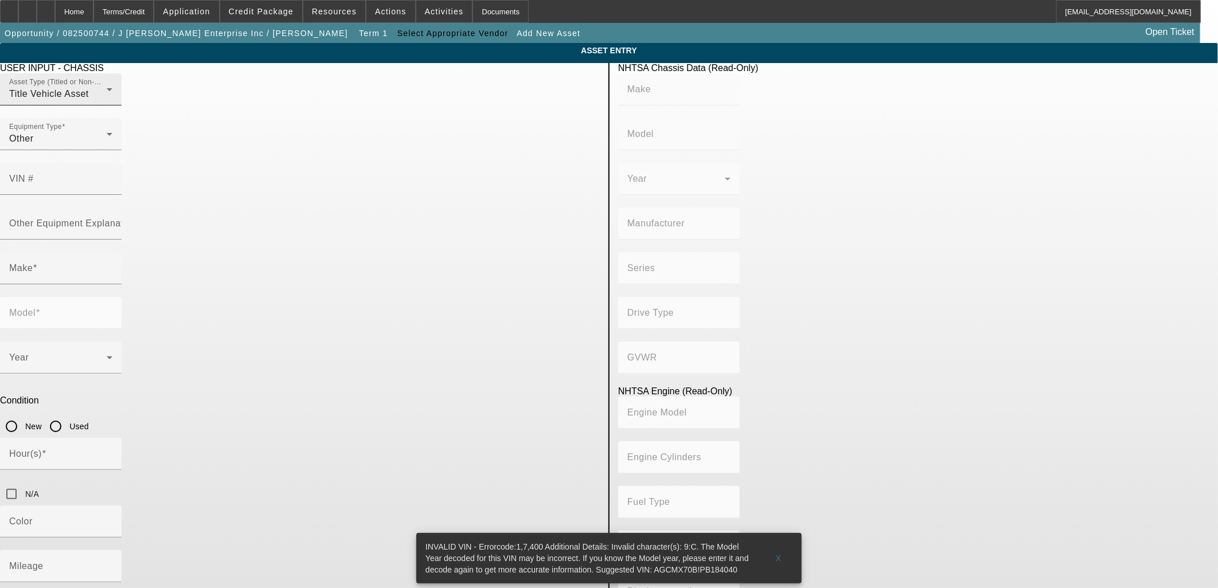
click at [107, 101] on div "Title Vehicle Asset" at bounding box center [57, 94] width 97 height 14
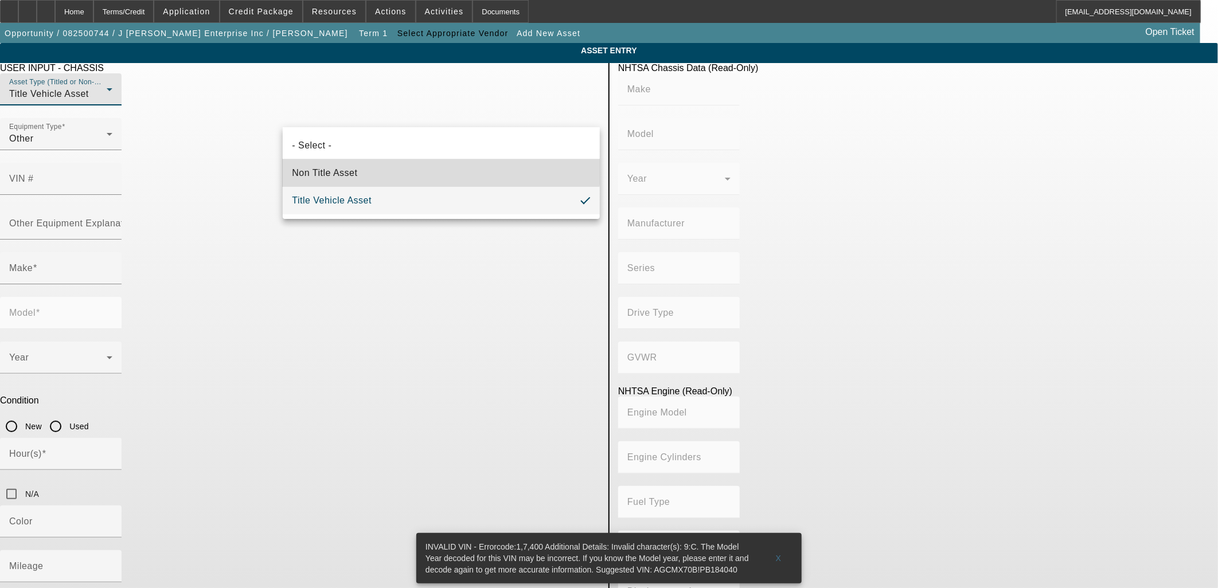
drag, startPoint x: 334, startPoint y: 169, endPoint x: 322, endPoint y: 180, distance: 16.6
click at [334, 169] on span "Non Title Asset" at bounding box center [324, 173] width 65 height 14
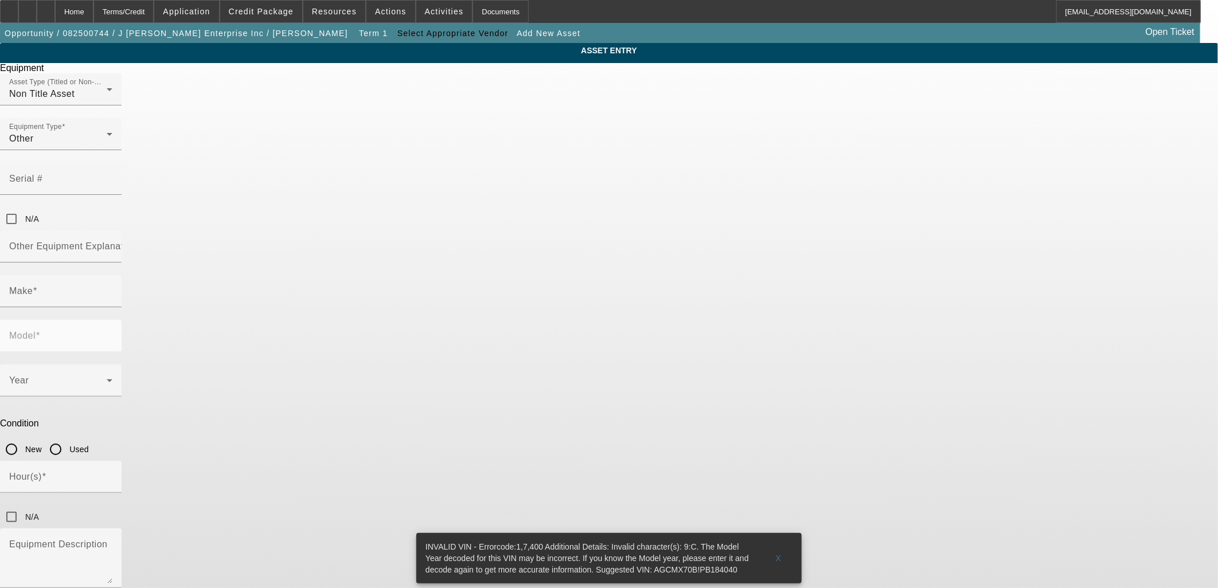
drag, startPoint x: 236, startPoint y: 288, endPoint x: 312, endPoint y: 249, distance: 85.7
click at [236, 288] on app-asset-collateral-manage "ASSET ENTRY Equipment Asset Type (Titled or Non-Titled) Non Title Asset Equipme…" at bounding box center [609, 348] width 1218 height 610
click at [112, 177] on input "Serial #" at bounding box center [60, 184] width 103 height 14
paste input "B184040"
type input "B184040"
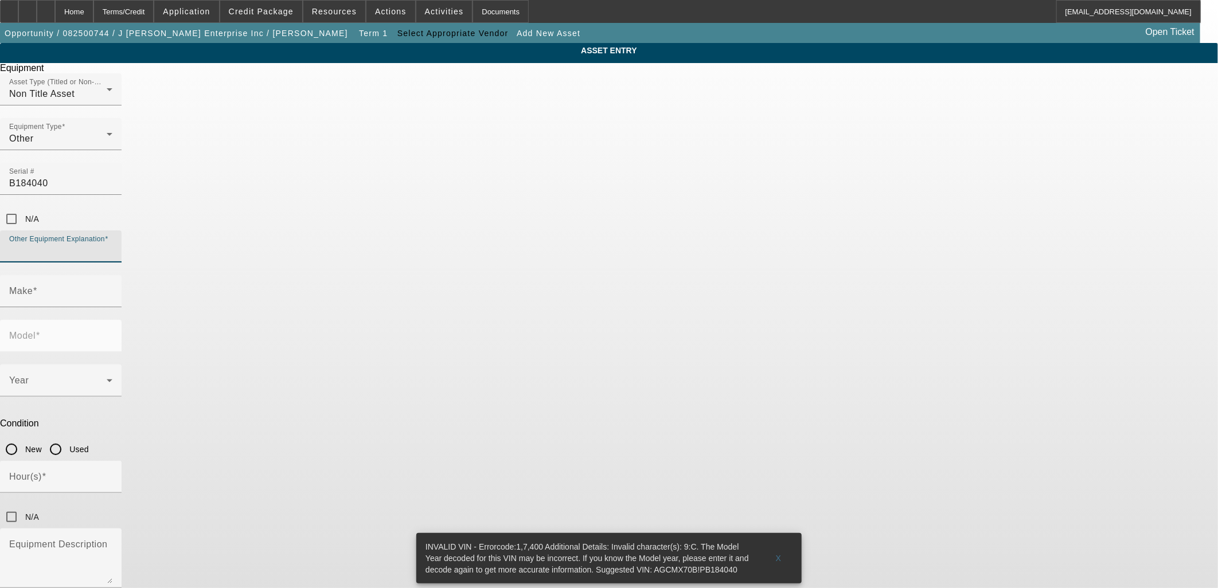
click at [112, 244] on input "Other Equipment Explanation" at bounding box center [60, 251] width 103 height 14
type input "Tractor"
click at [112, 289] on input "Make" at bounding box center [60, 296] width 103 height 14
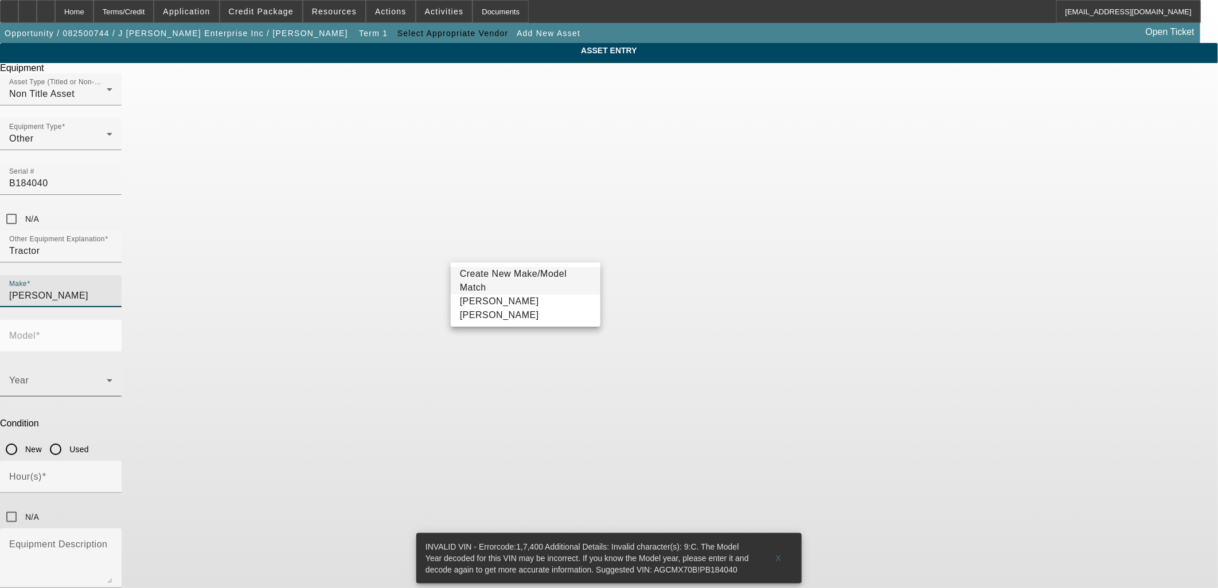
click at [526, 304] on mat-option "Massey Ferguson" at bounding box center [526, 309] width 150 height 28
type input "Massey Ferguson"
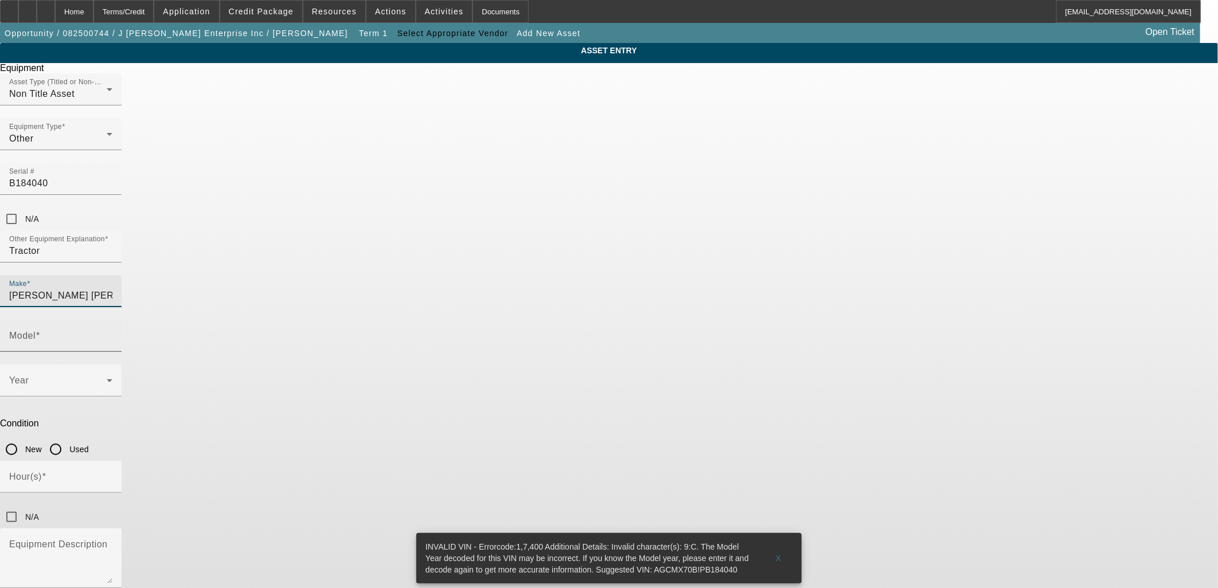
click at [112, 320] on div "Model" at bounding box center [60, 336] width 103 height 32
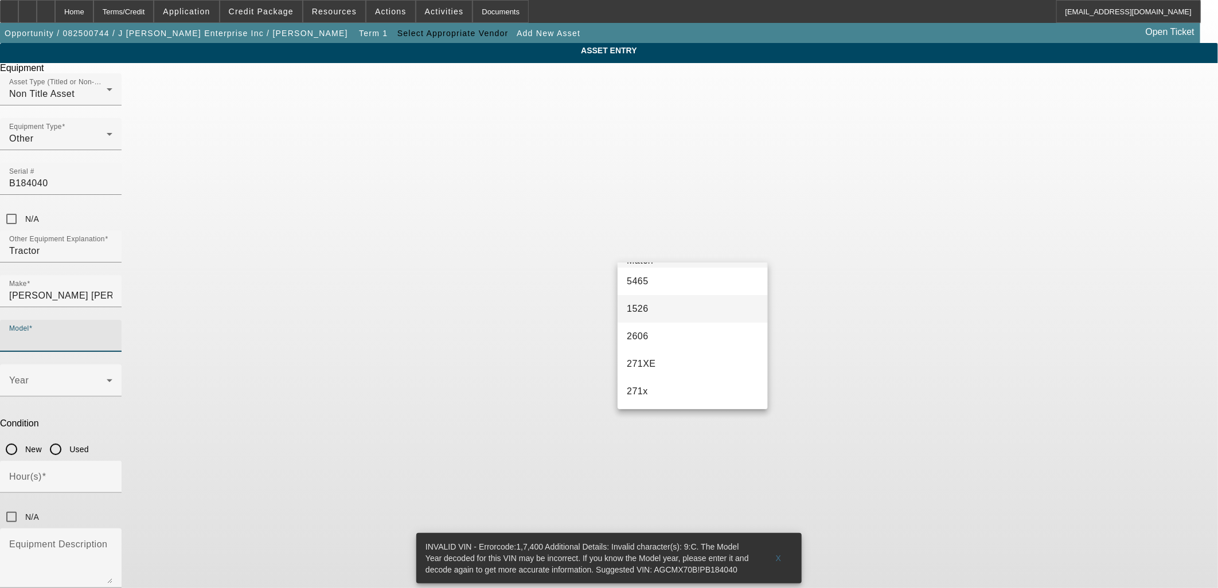
scroll to position [0, 0]
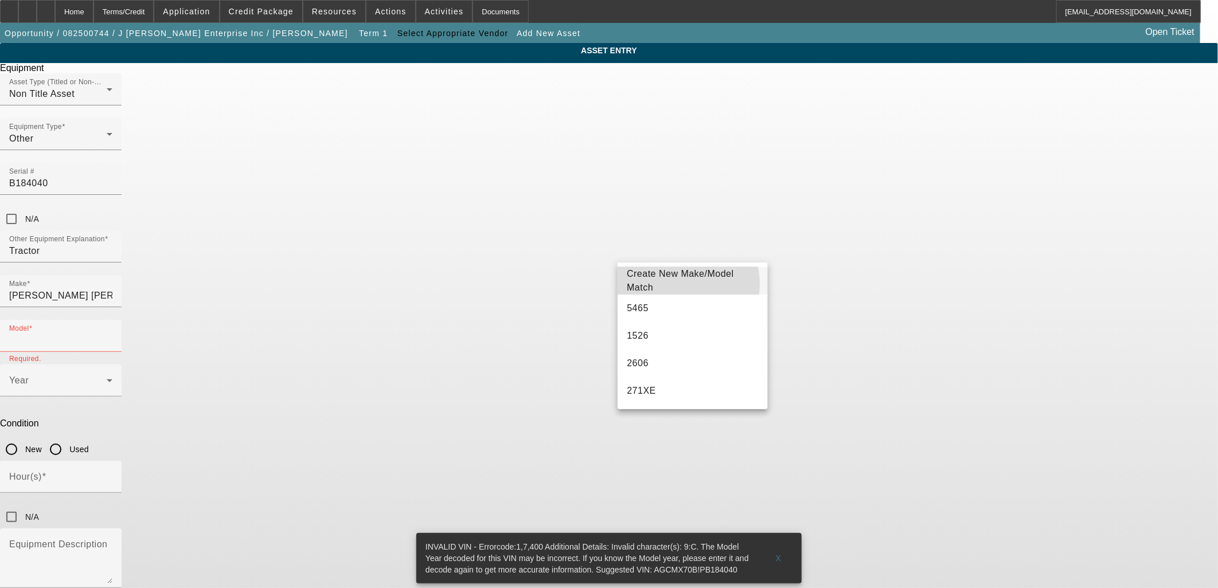
click at [684, 284] on span "Create New Make/Model Match" at bounding box center [680, 281] width 107 height 24
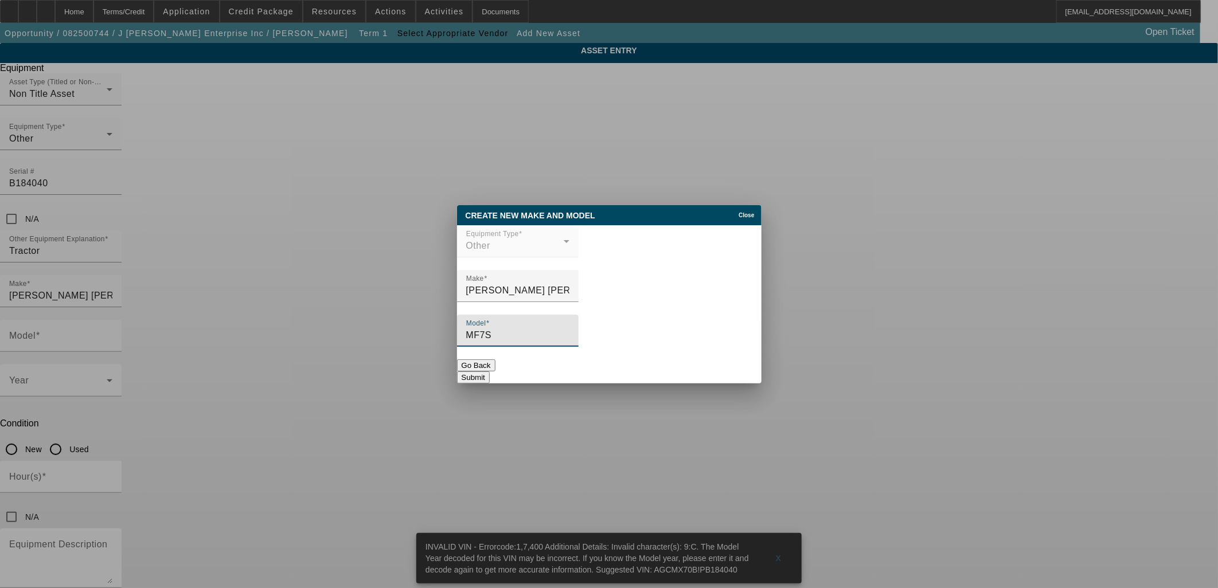
type input "MF7S"
click at [490, 372] on button "Submit" at bounding box center [473, 378] width 33 height 12
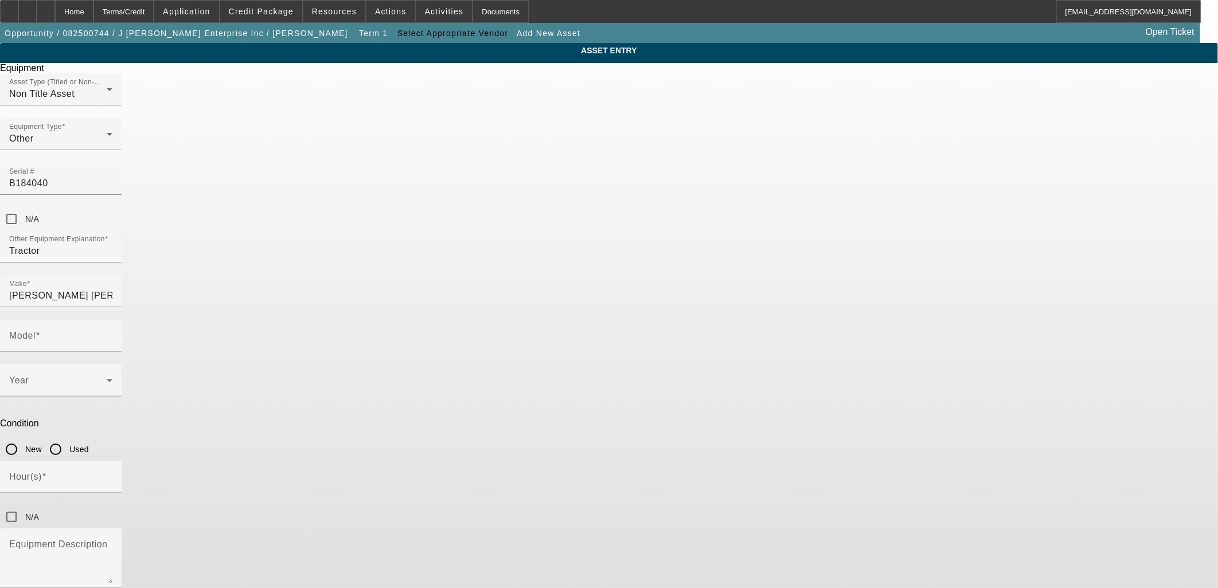
type input "MF7S"
click at [259, 16] on span at bounding box center [261, 12] width 82 height 28
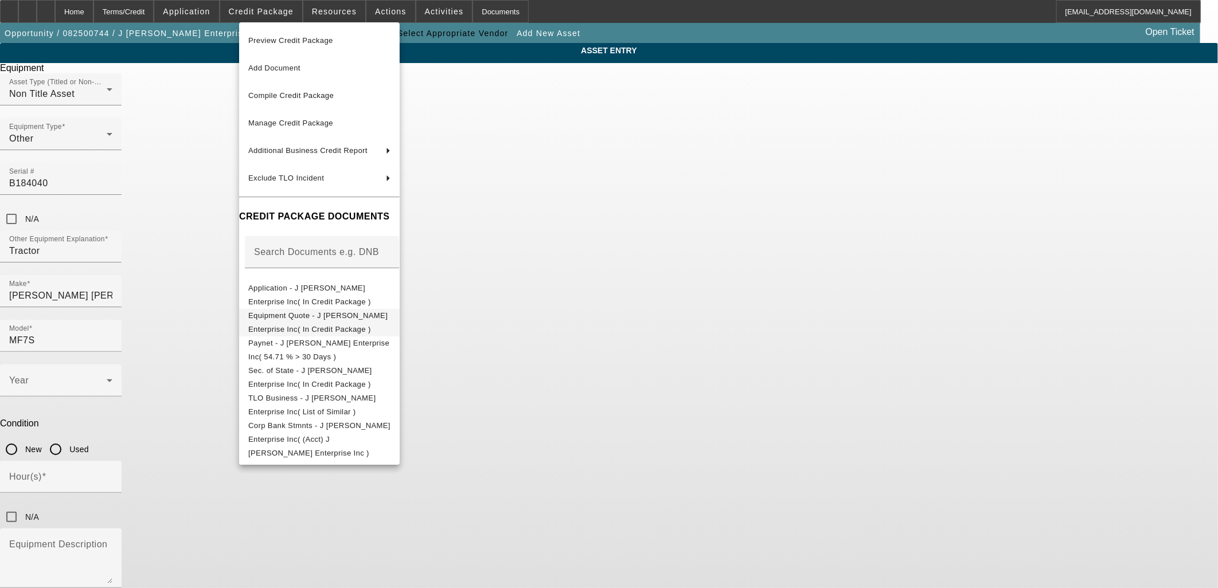
click at [313, 320] on span "Equipment Quote - J Corbett Enterprise Inc( In Credit Package )" at bounding box center [317, 322] width 139 height 22
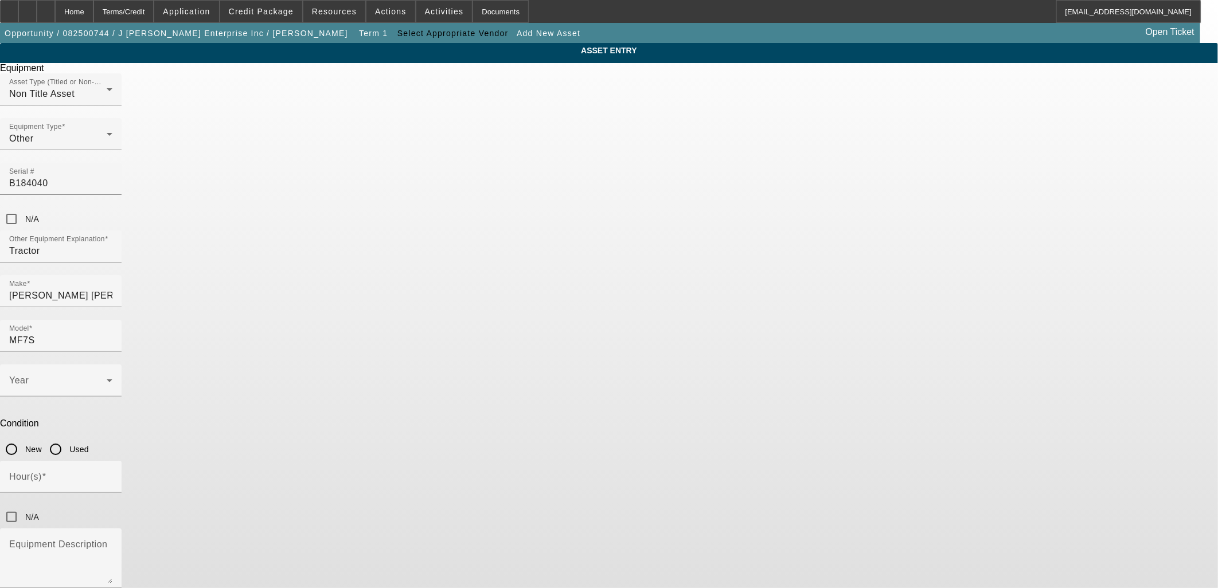
click at [67, 438] on input "Used" at bounding box center [55, 449] width 23 height 23
radio input "true"
click at [112, 475] on input "Hour(s)" at bounding box center [60, 482] width 103 height 14
type input "827"
click at [314, 374] on div "ASSET ENTRY Equipment Asset Type (Titled or Non-Titled) Non Title Asset Equipme…" at bounding box center [609, 348] width 1218 height 610
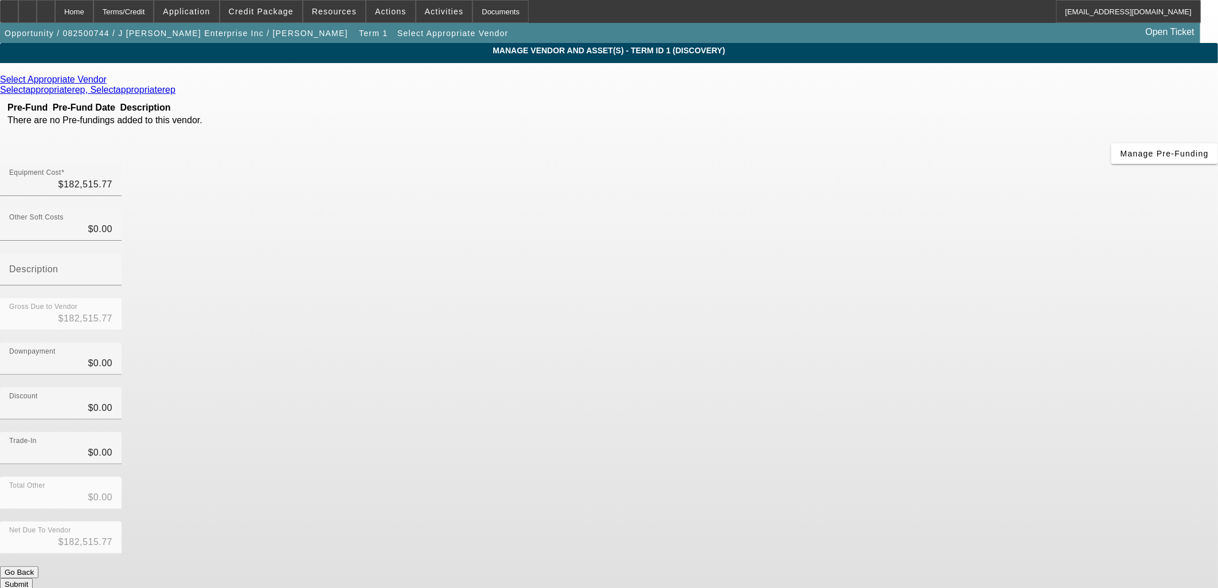
click at [33, 579] on button "Submit" at bounding box center [16, 585] width 33 height 12
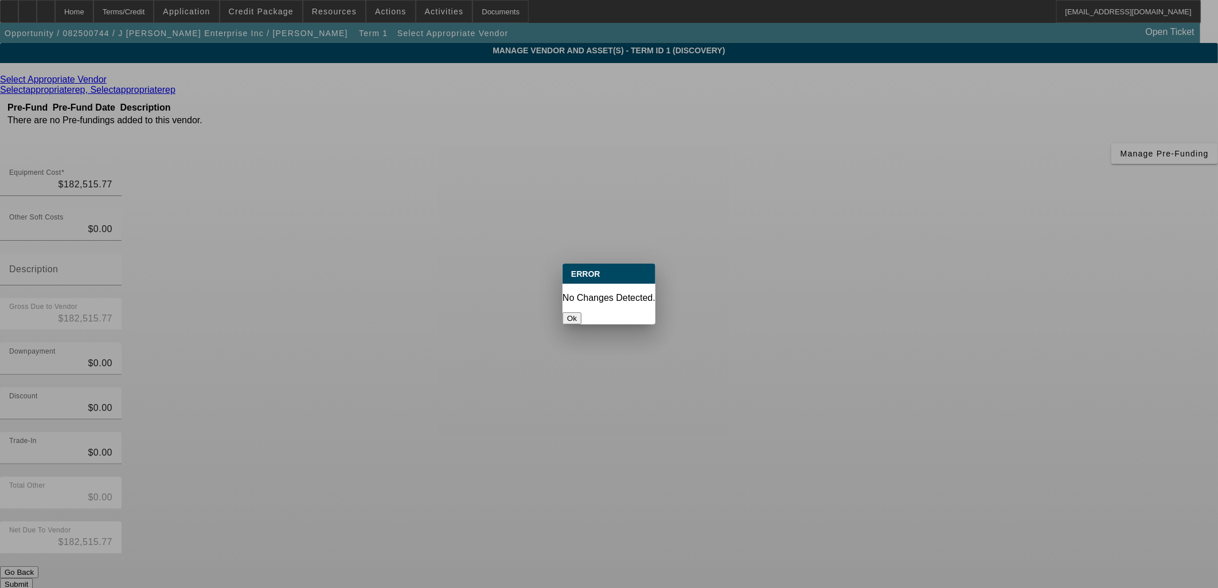
click at [811, 445] on div at bounding box center [609, 294] width 1218 height 588
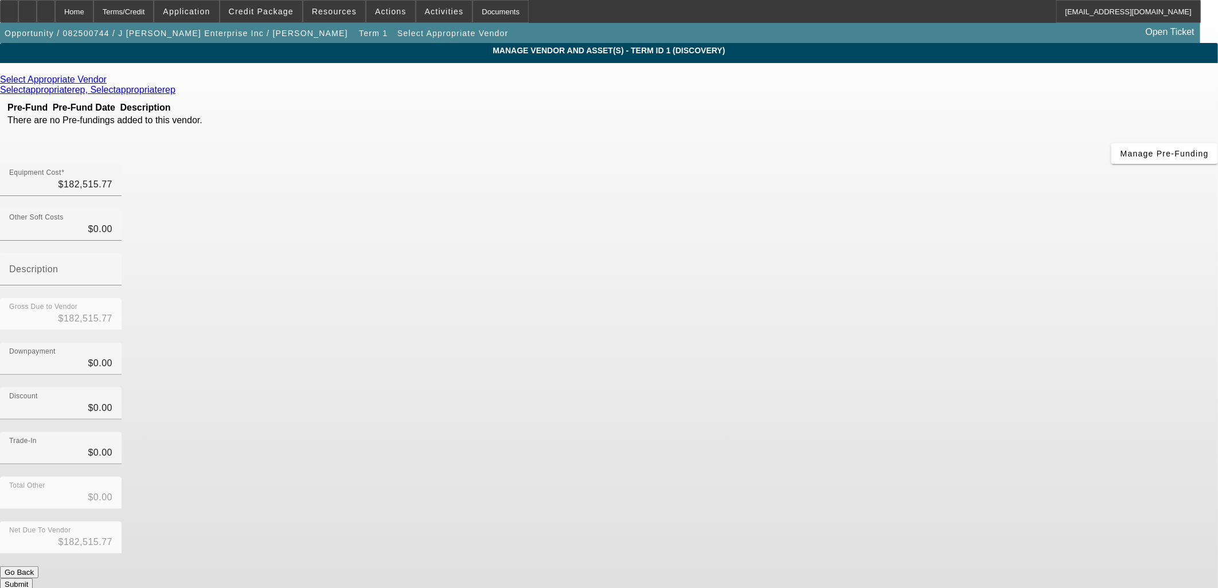
drag, startPoint x: 900, startPoint y: 514, endPoint x: 516, endPoint y: 474, distance: 386.2
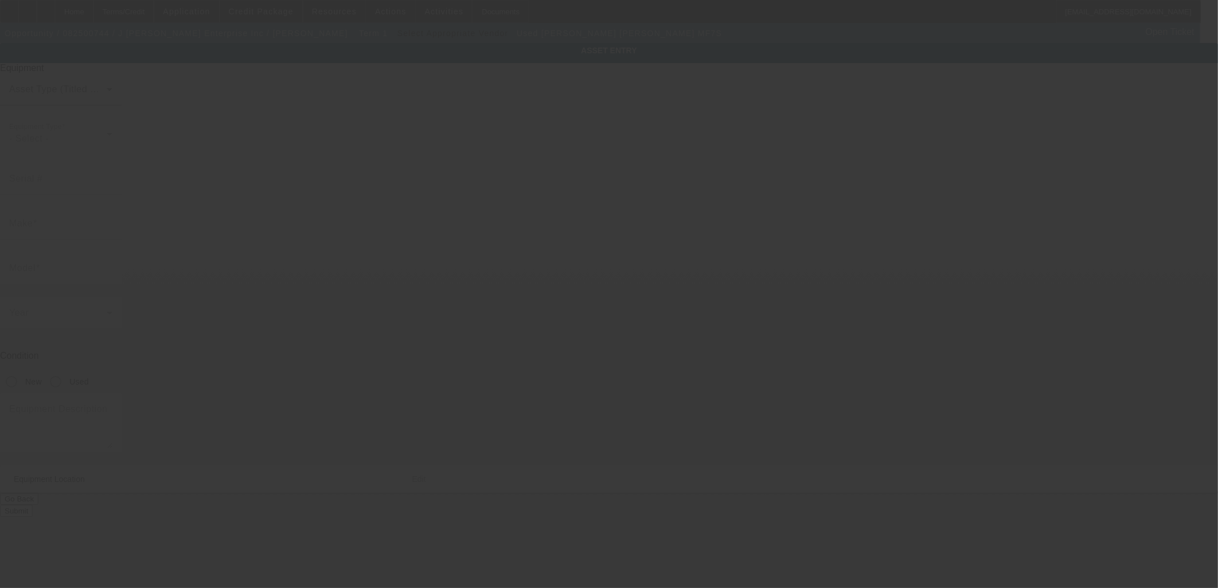
type input "B184040"
type input "Massey Ferguson"
type input "MF7S"
radio input "true"
type input "1101 McIntosh St"
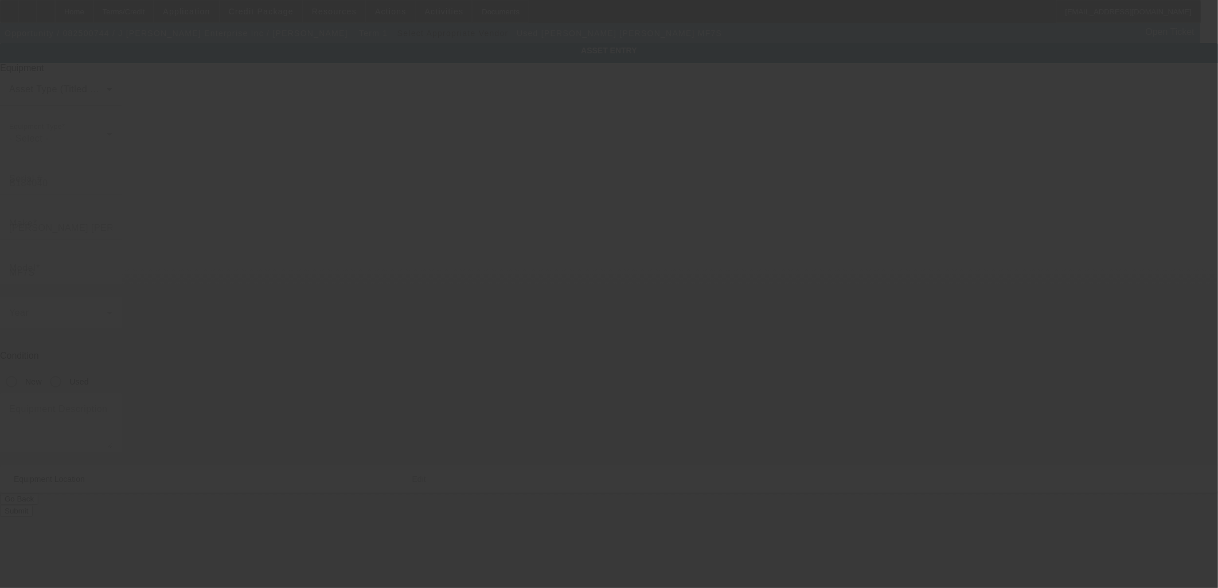
type input "216"
type input "Vidalia"
type input "30474"
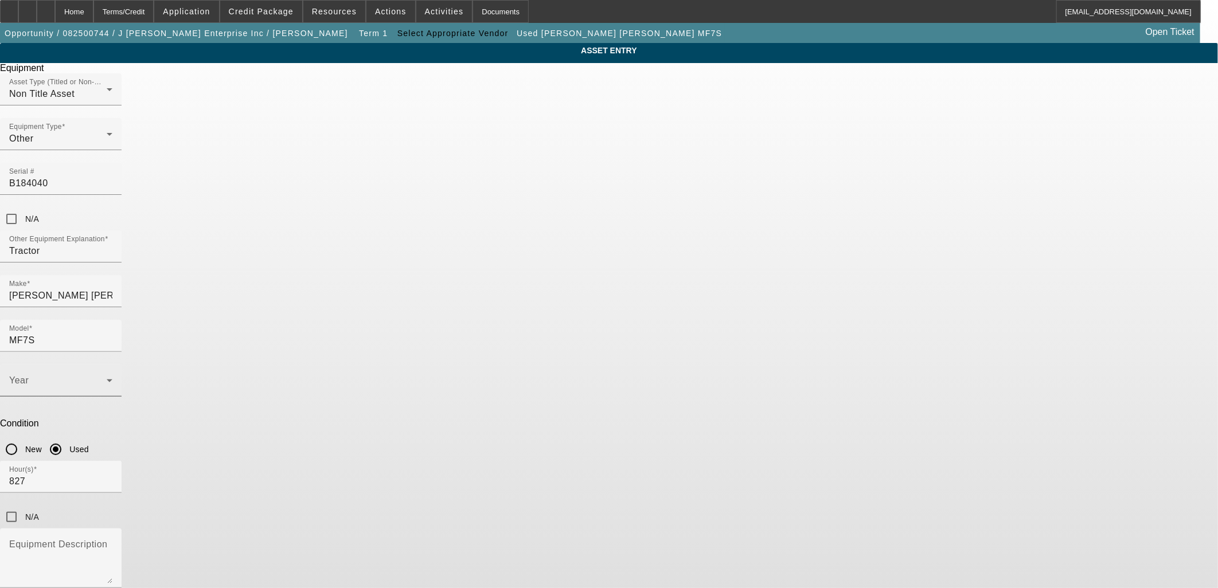
click at [112, 365] on div "Year" at bounding box center [60, 381] width 103 height 32
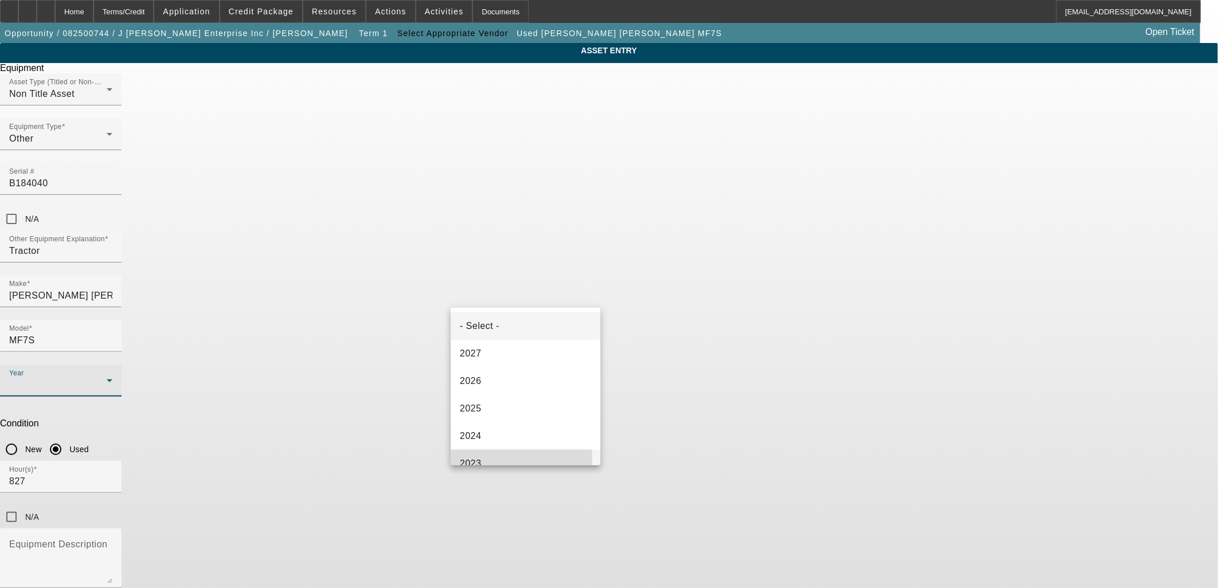
click at [496, 460] on mat-option "2023" at bounding box center [526, 464] width 150 height 28
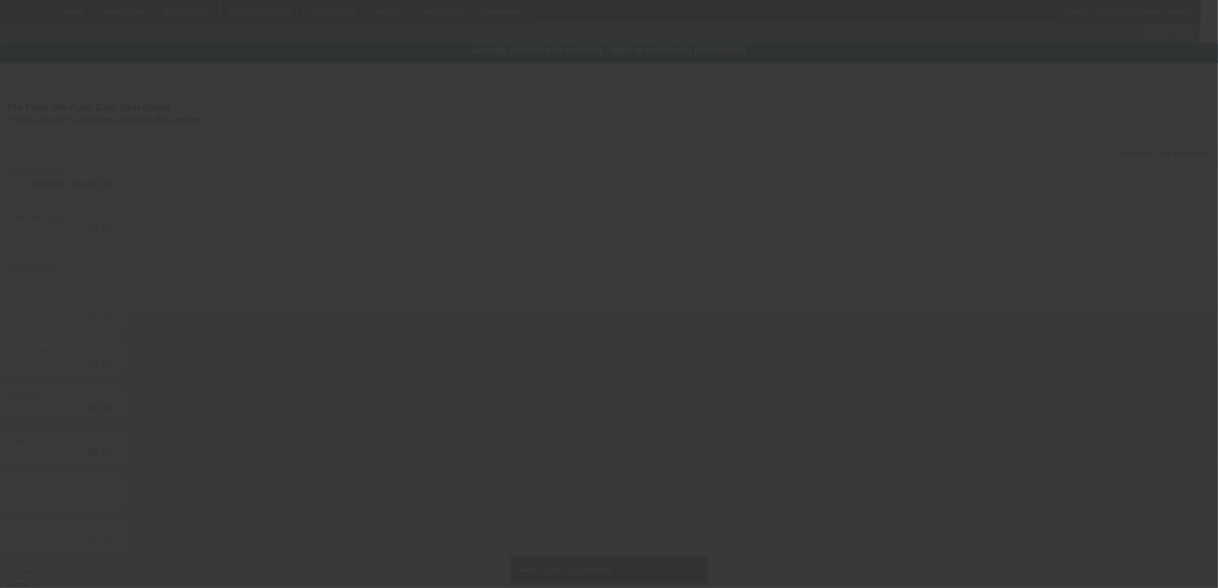
type input "$182,515.77"
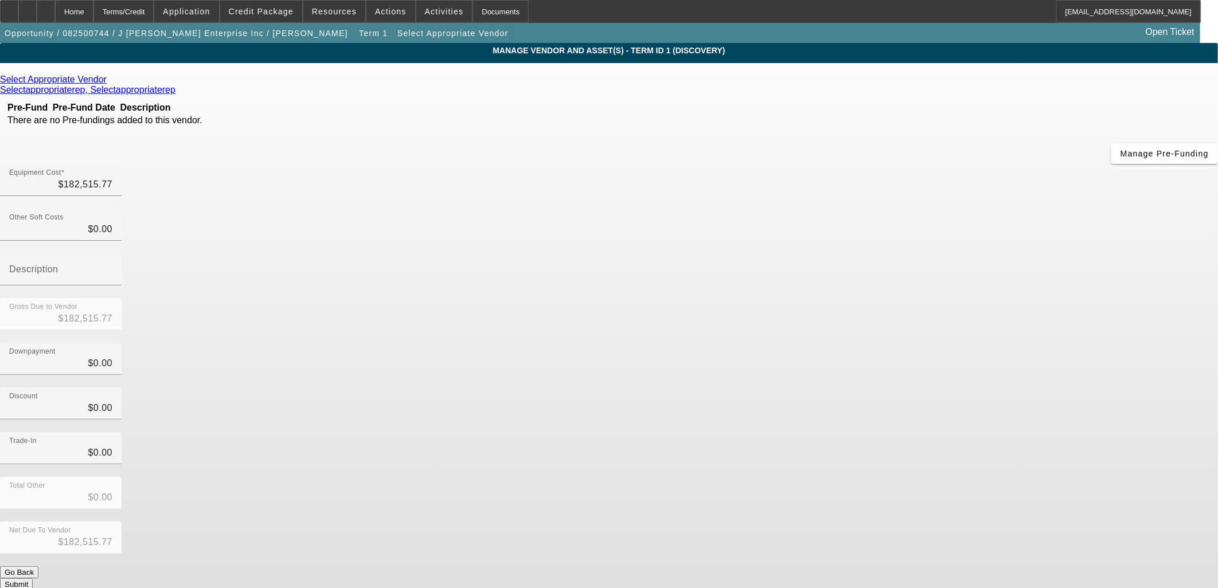
click at [33, 579] on button "Submit" at bounding box center [16, 585] width 33 height 12
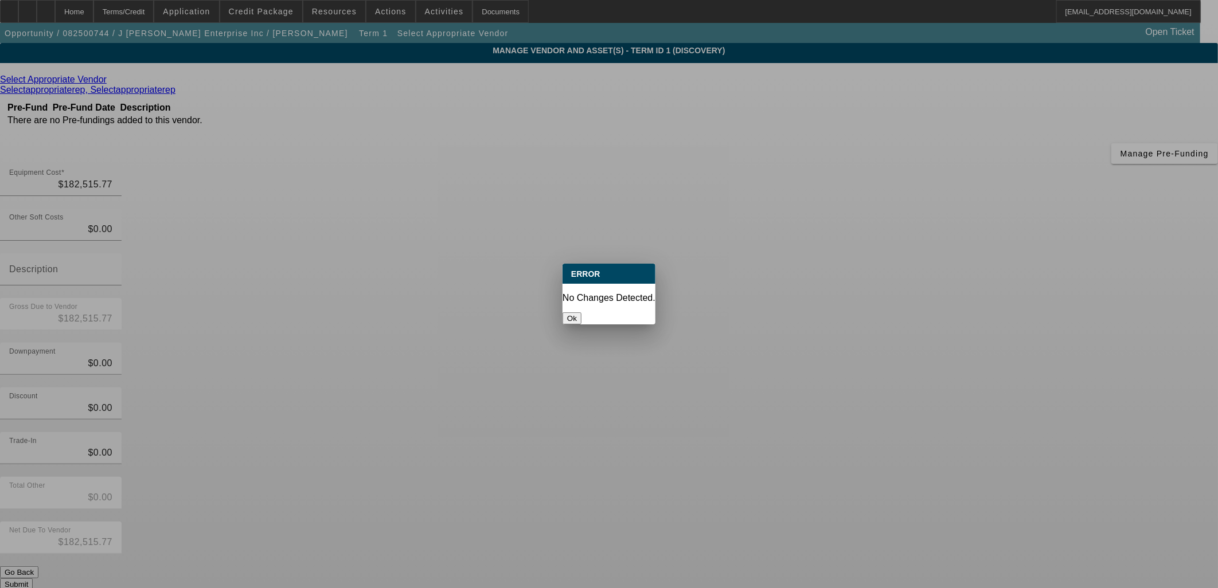
click at [810, 443] on div at bounding box center [609, 294] width 1218 height 588
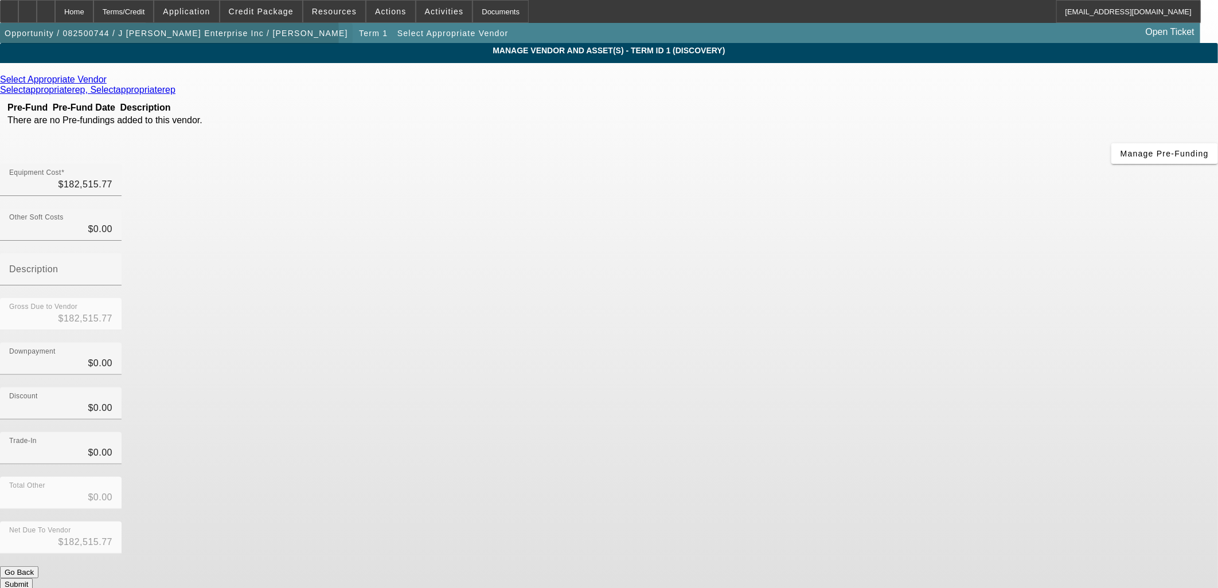
click at [178, 37] on span "button" at bounding box center [176, 33] width 353 height 28
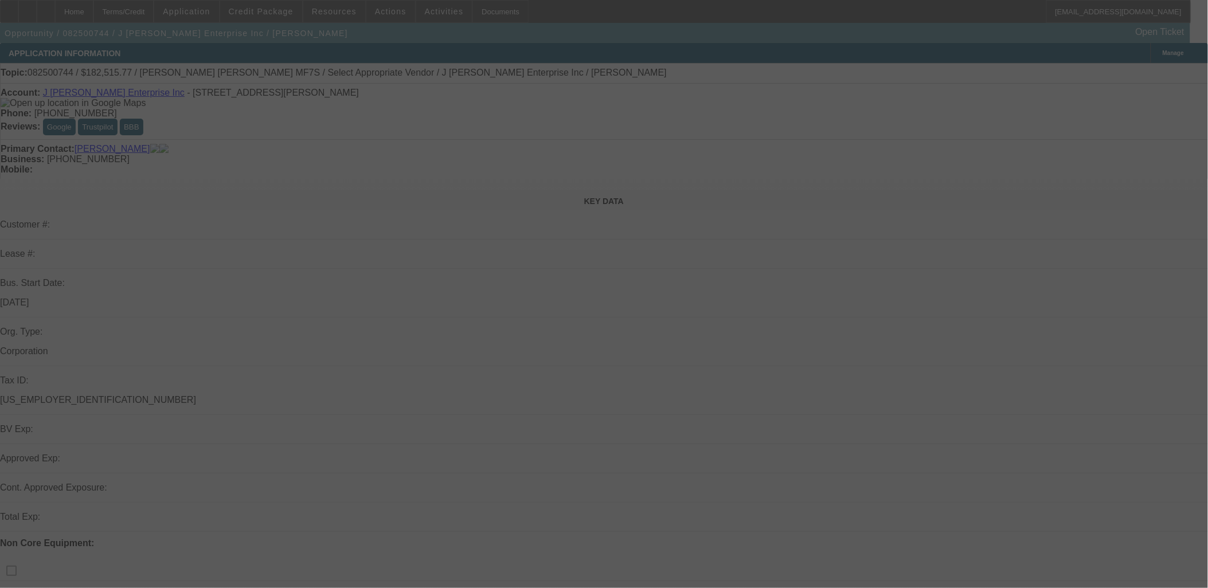
select select "0"
select select "2"
select select "0.1"
select select "4"
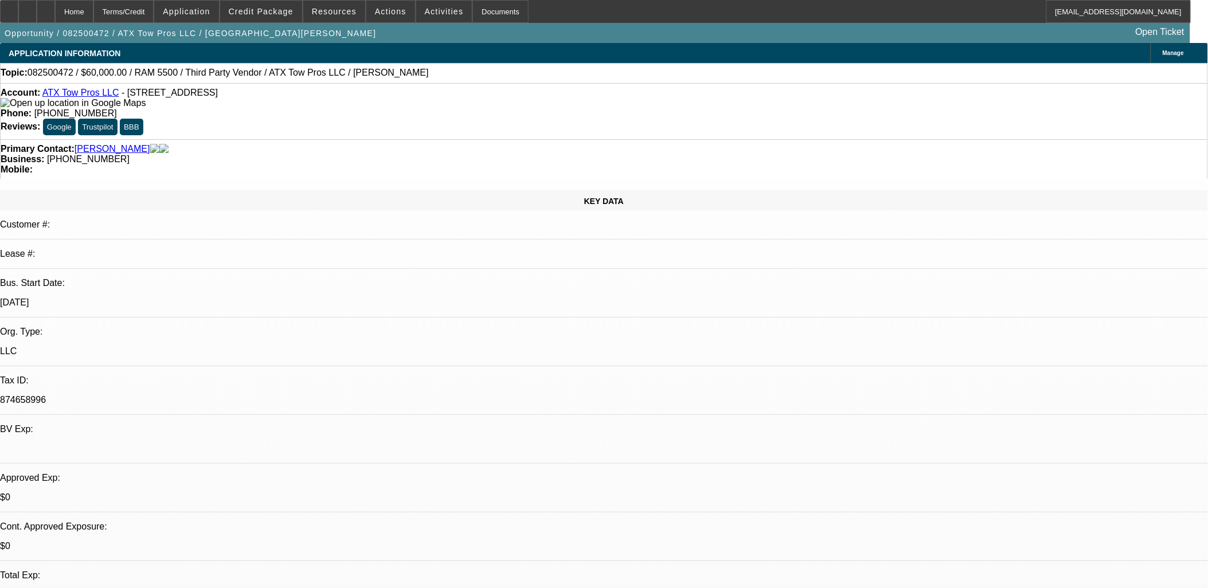
select select "0"
select select "3"
select select "0.1"
select select "4"
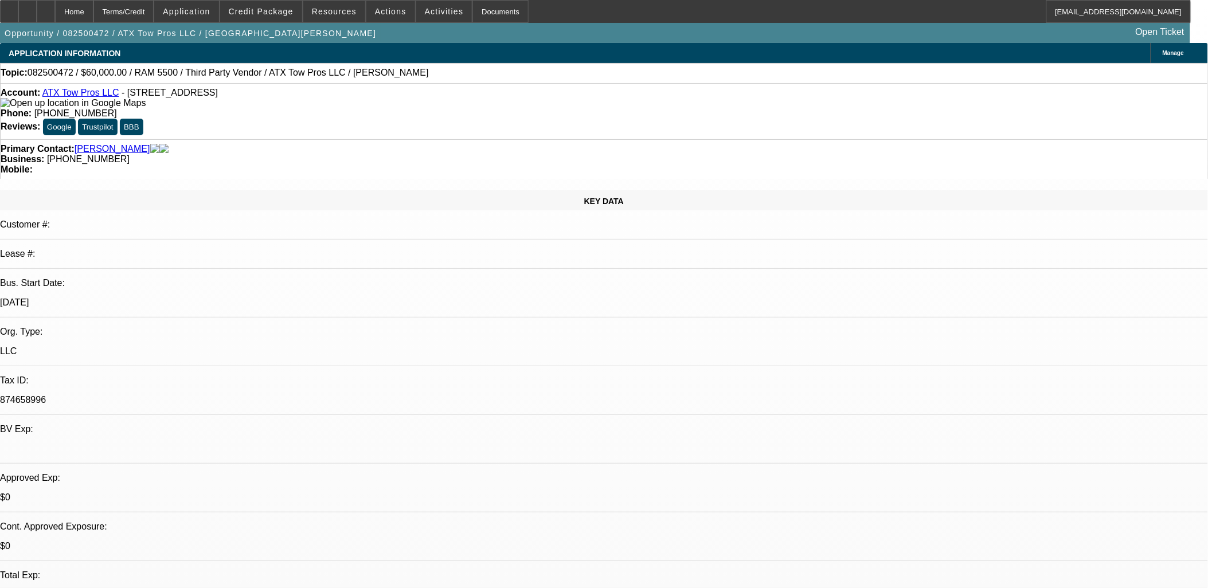
select select "0"
select select "3"
select select "0.1"
select select "4"
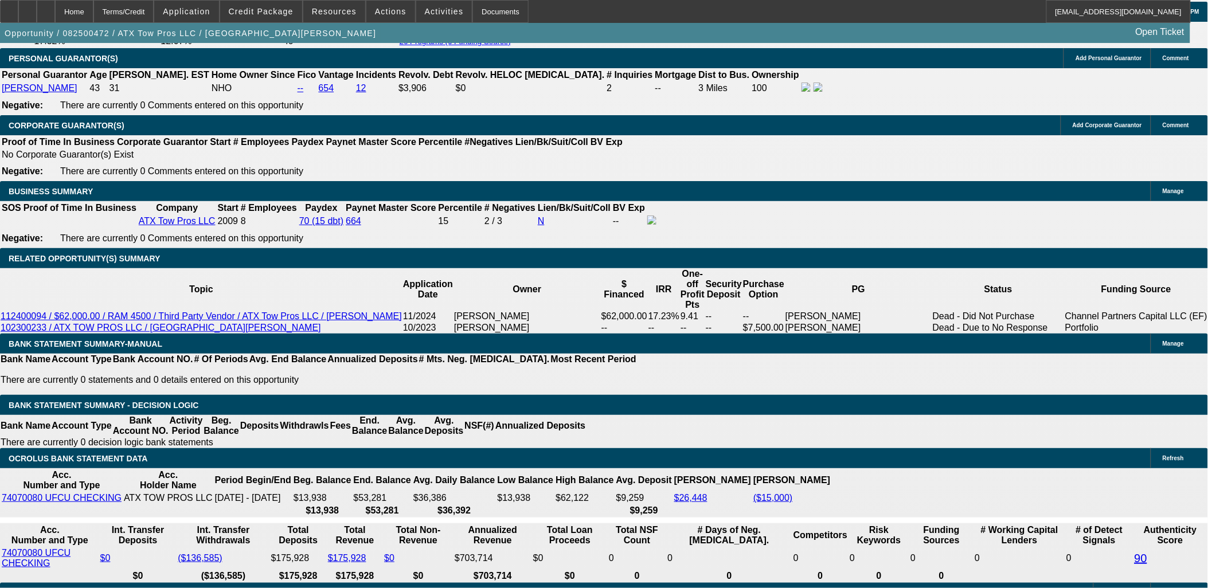
scroll to position [1656, 0]
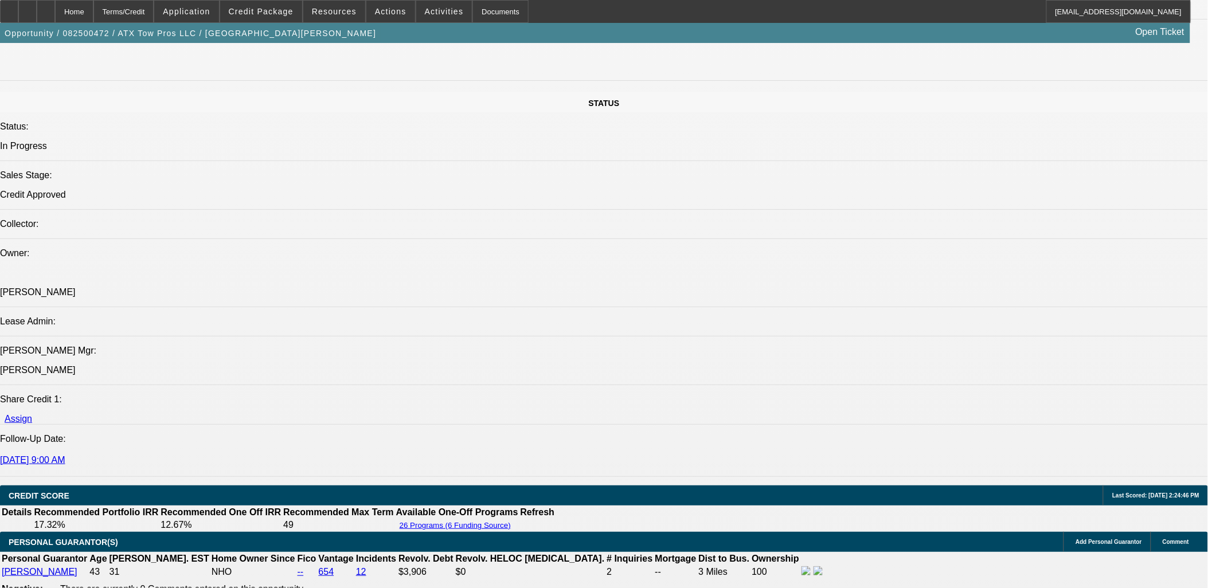
scroll to position [1465, 0]
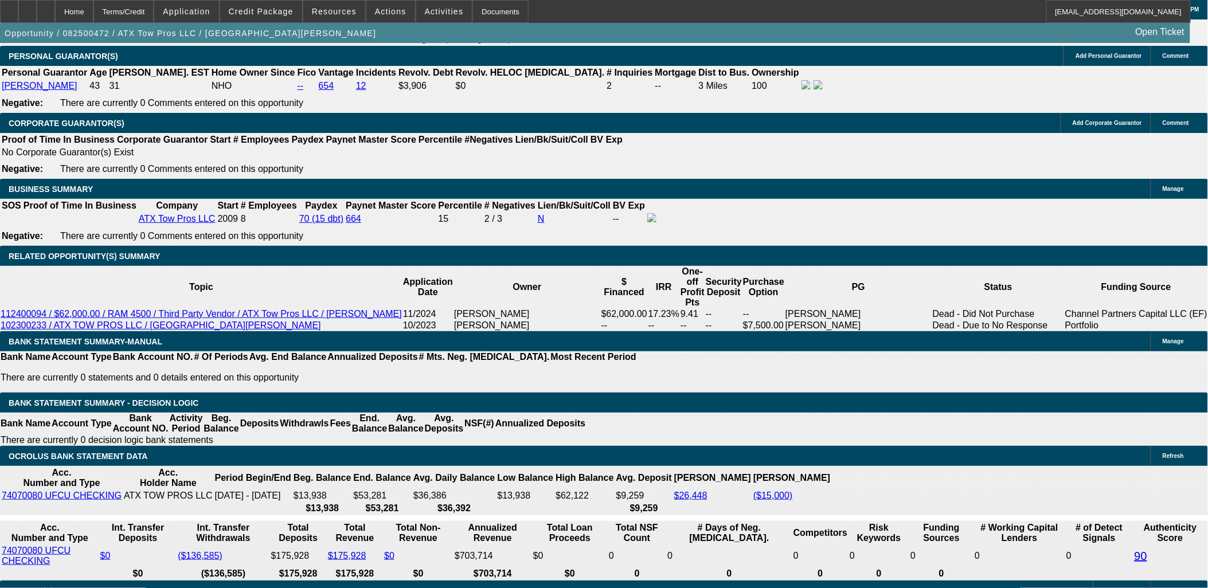
scroll to position [64, 0]
click at [294, 13] on span "Credit Package" at bounding box center [261, 11] width 65 height 9
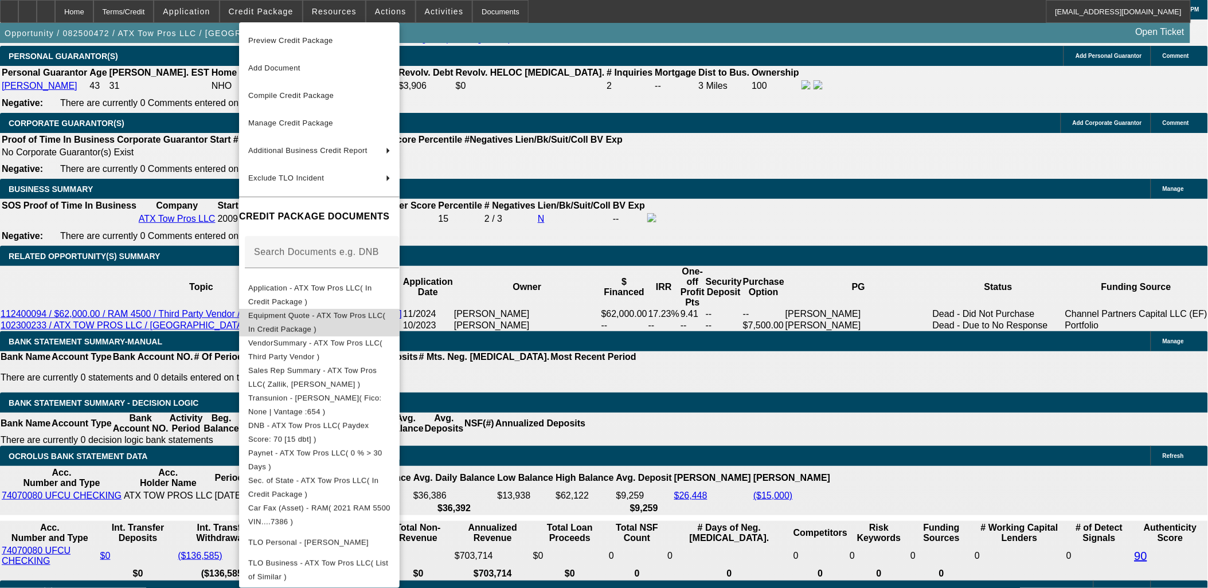
click at [335, 320] on span "Equipment Quote - ATX Tow Pros LLC( In Credit Package )" at bounding box center [316, 322] width 137 height 22
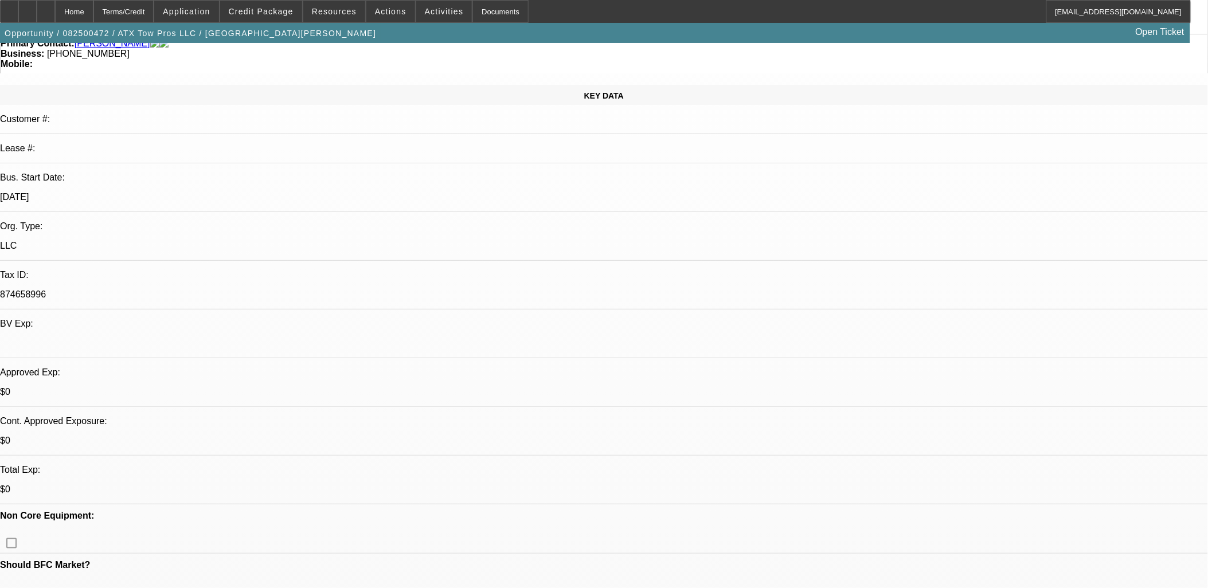
scroll to position [0, 0]
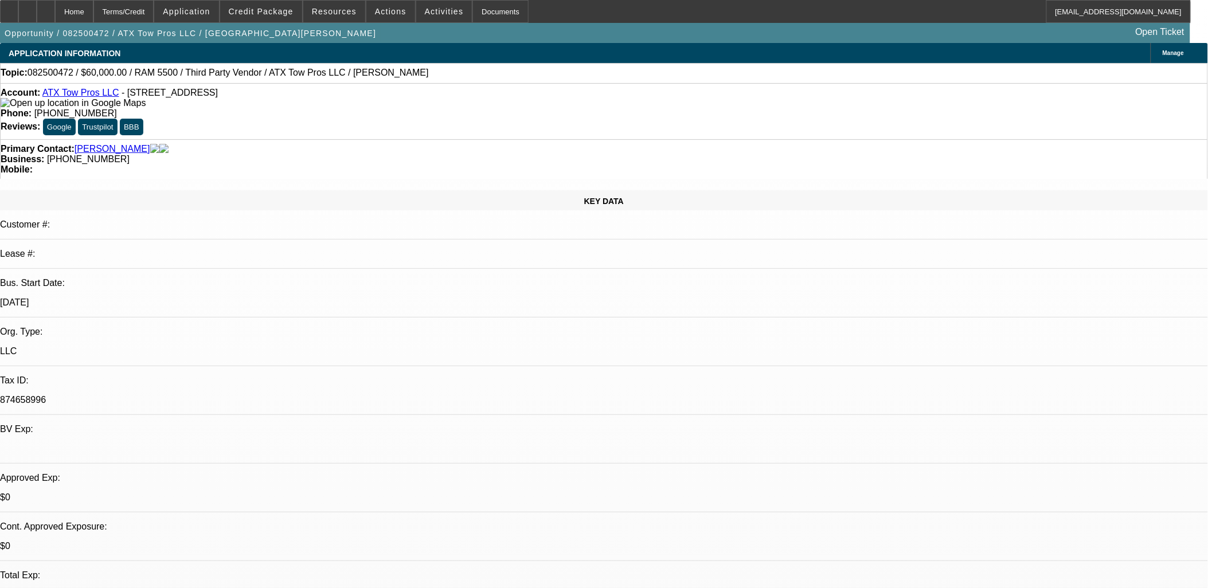
click at [323, 73] on span "082500472 / $60,000.00 / RAM 5500 / Third Party Vendor / ATX Tow Pros LLC / Mar…" at bounding box center [228, 73] width 401 height 10
drag, startPoint x: 312, startPoint y: 99, endPoint x: 52, endPoint y: 93, distance: 260.4
click at [52, 93] on div "Account: ATX Tow Pros LLC - 8708 S Congress Ave Ste A500, Austin, TX 78745" at bounding box center [604, 98] width 1207 height 21
copy div "ATX Tow Pros LLC - 8708 S Congress Ave Ste A500, Austin, TX 78745"
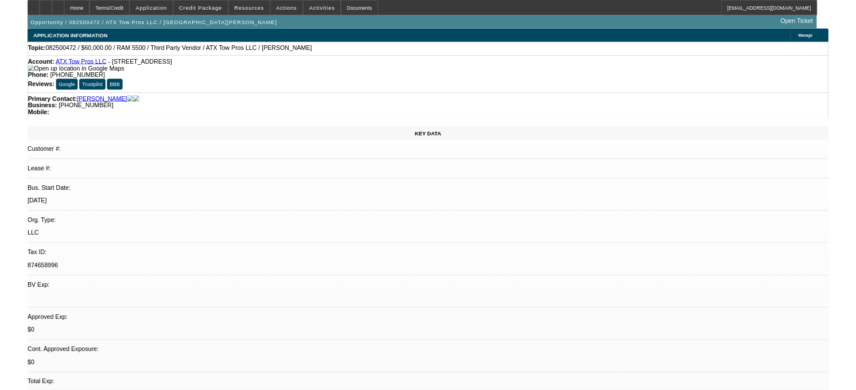
scroll to position [0, 0]
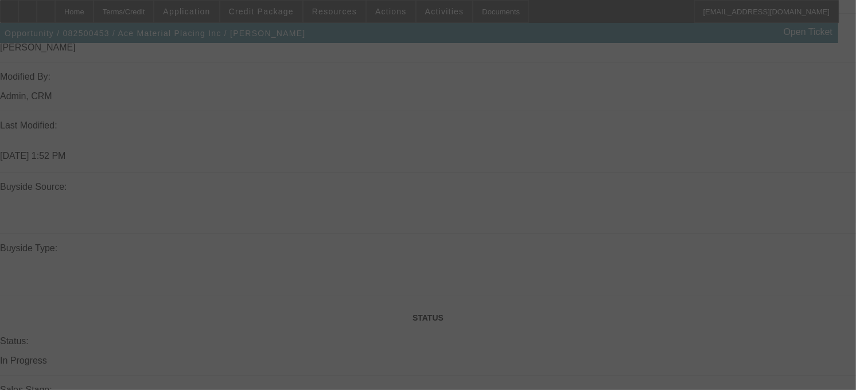
scroll to position [965, 0]
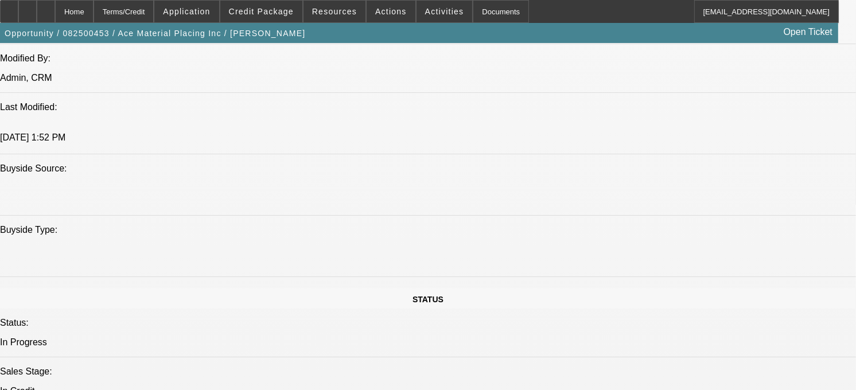
select select "0"
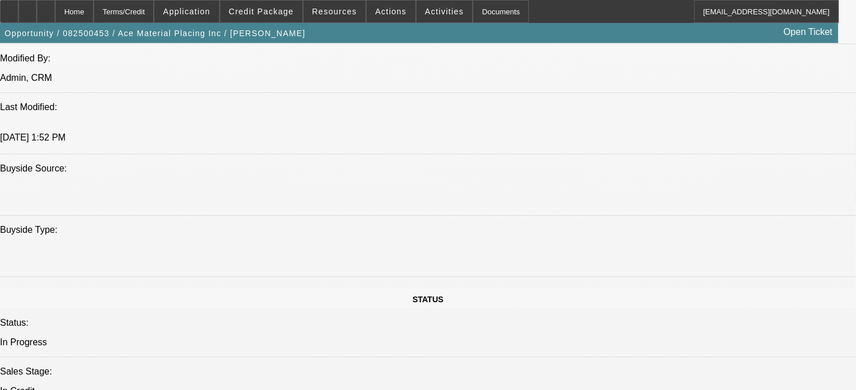
select select "0"
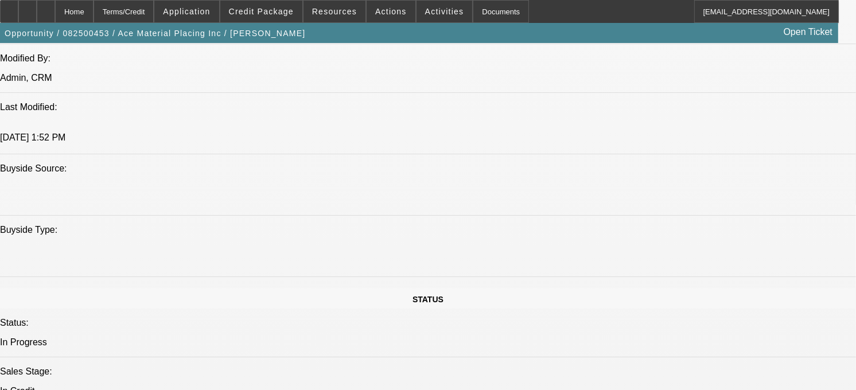
select select "0"
select select "1"
select select "6"
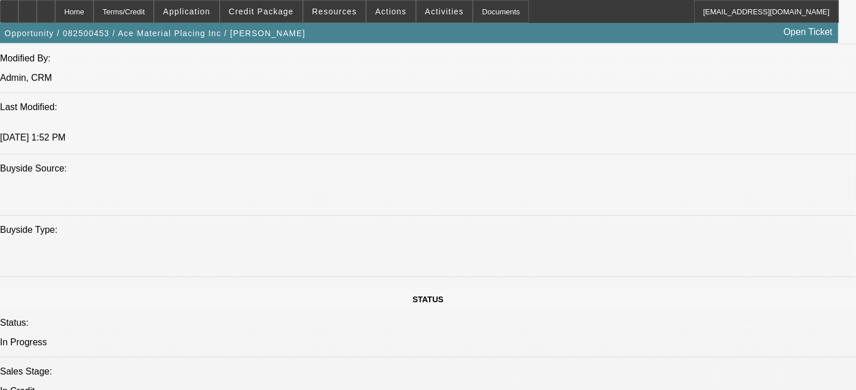
select select "1"
select select "6"
select select "1"
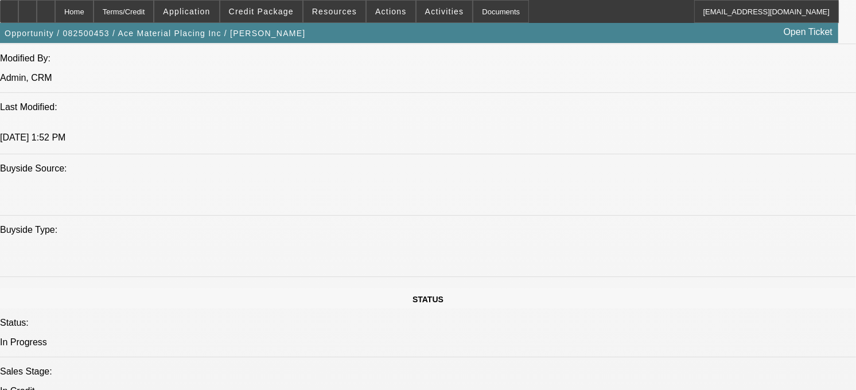
select select "6"
select select "1"
select select "6"
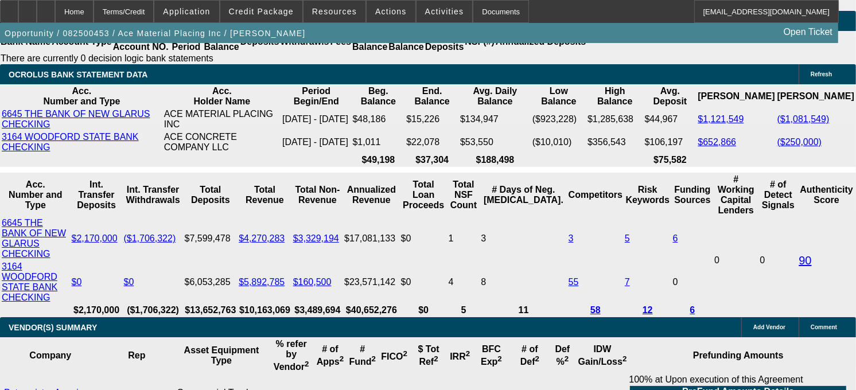
scroll to position [2025, 0]
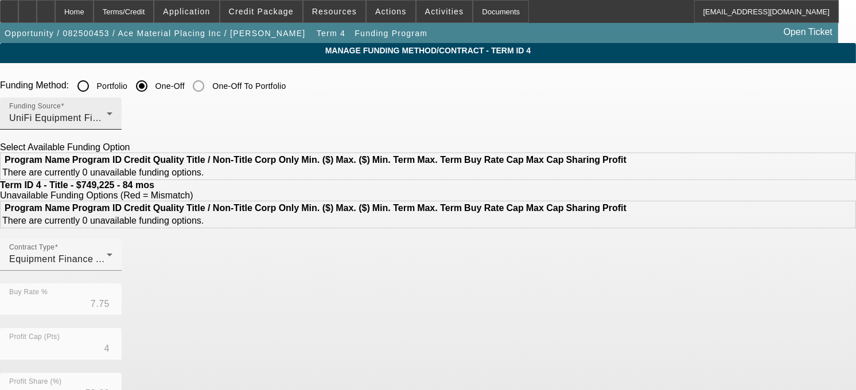
click at [112, 127] on div "Funding Source UniFi Equipment Finance, Inc." at bounding box center [60, 113] width 103 height 32
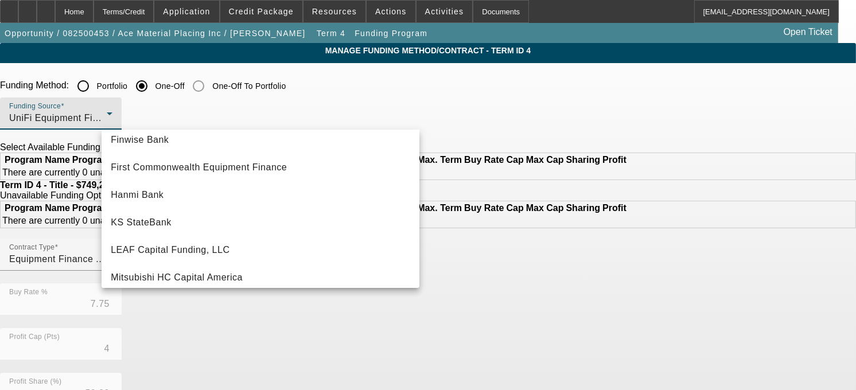
scroll to position [173, 0]
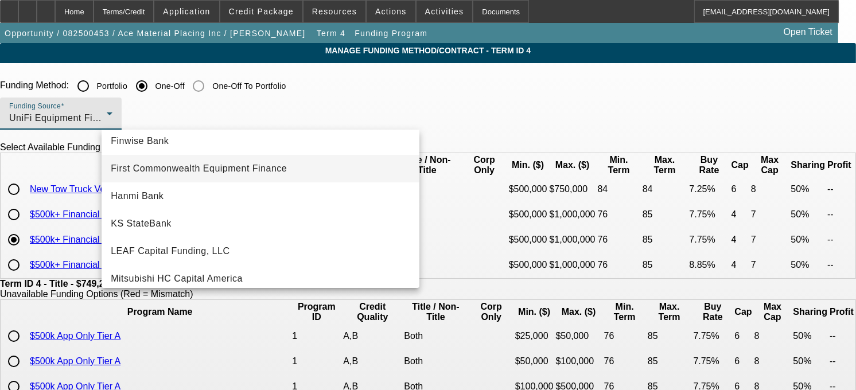
click at [280, 169] on span "First Commonwealth Equipment Finance" at bounding box center [199, 169] width 176 height 14
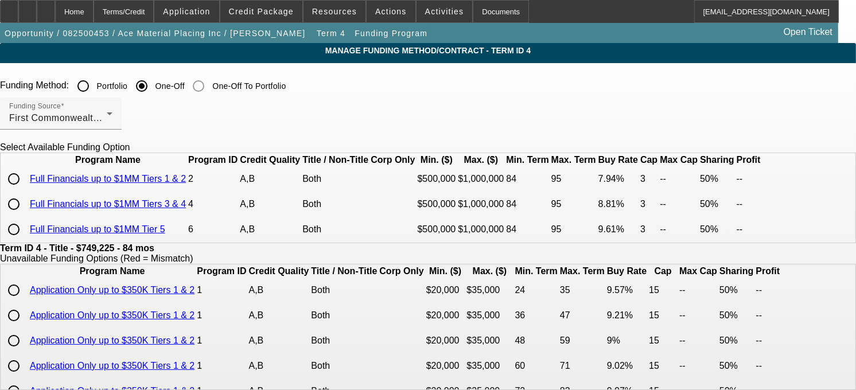
click at [25, 190] on input "radio" at bounding box center [13, 178] width 23 height 23
radio input "true"
type input "7.94"
type input "3"
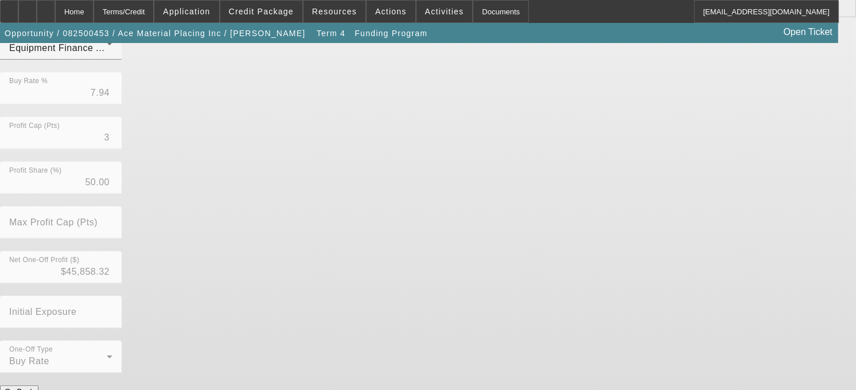
scroll to position [392, 0]
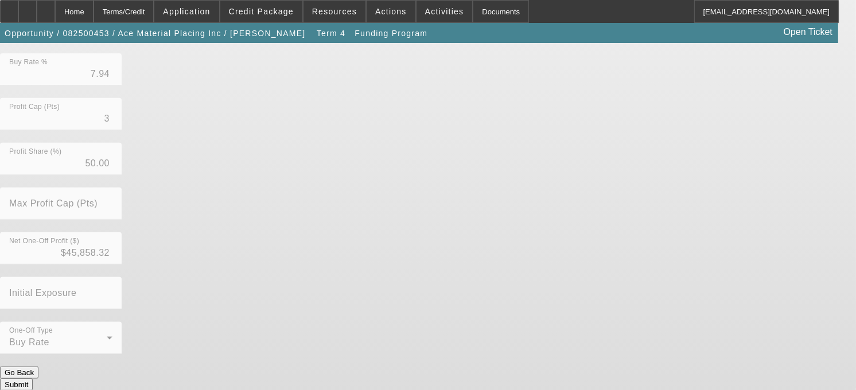
click at [33, 378] on button "Submit" at bounding box center [16, 384] width 33 height 12
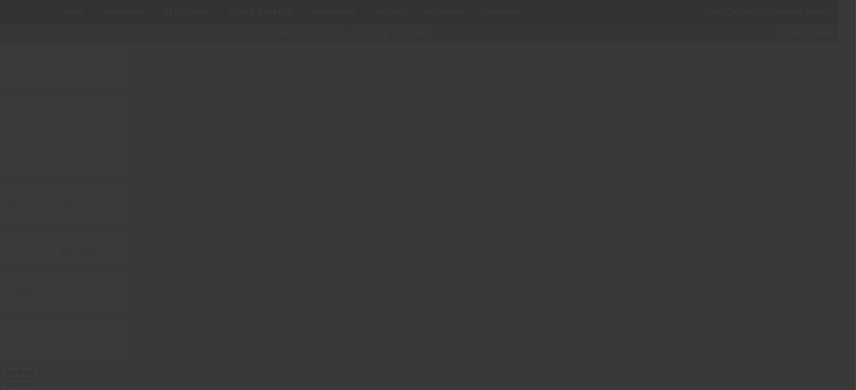
type input "7.75"
type input "4"
type input "7"
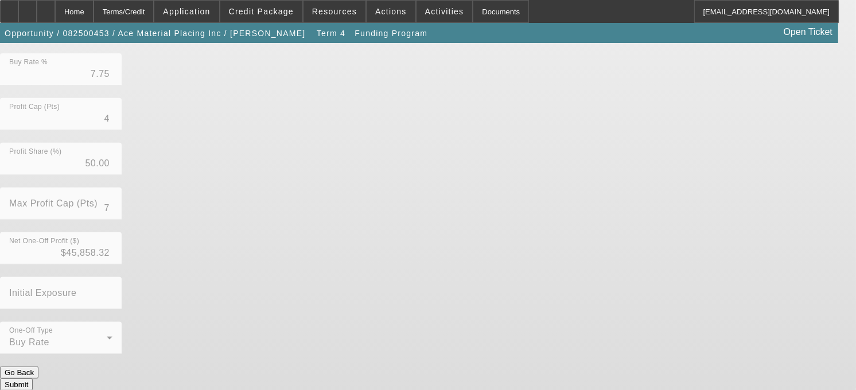
scroll to position [0, 0]
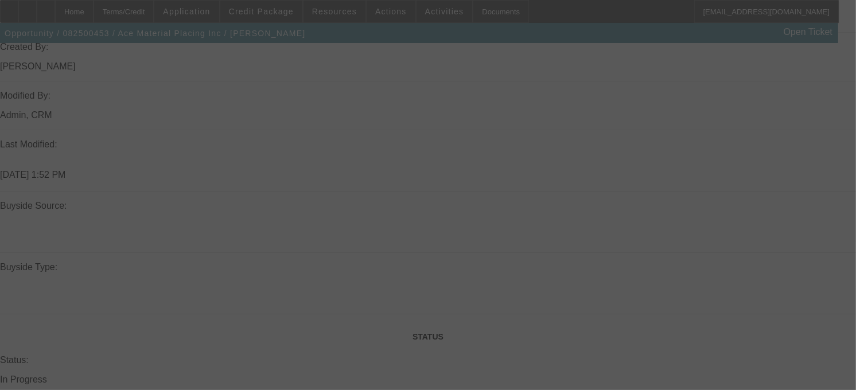
scroll to position [1092, 0]
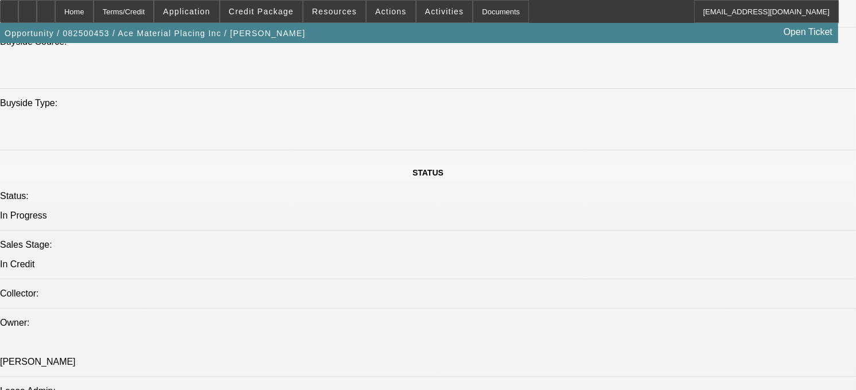
select select "0"
select select "6"
select select "0"
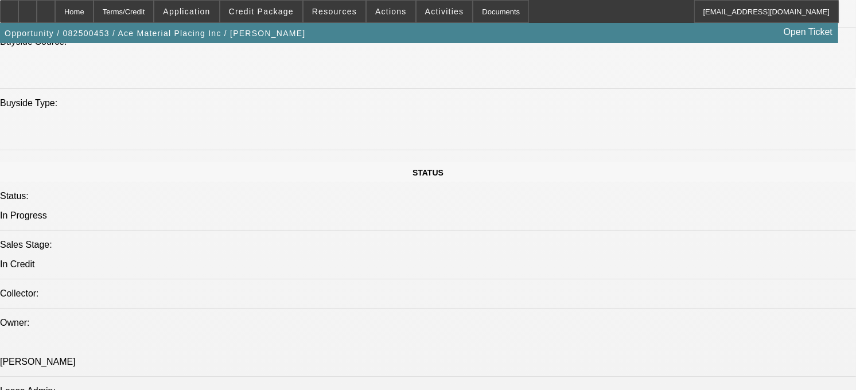
select select "0"
select select "6"
select select "0"
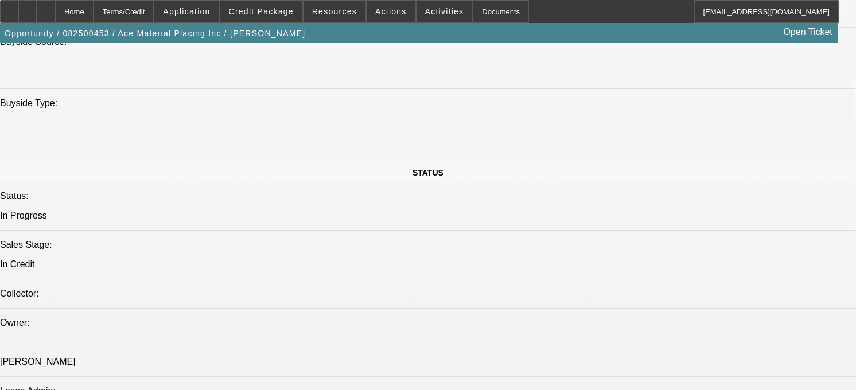
select select "0"
select select "6"
select select "0"
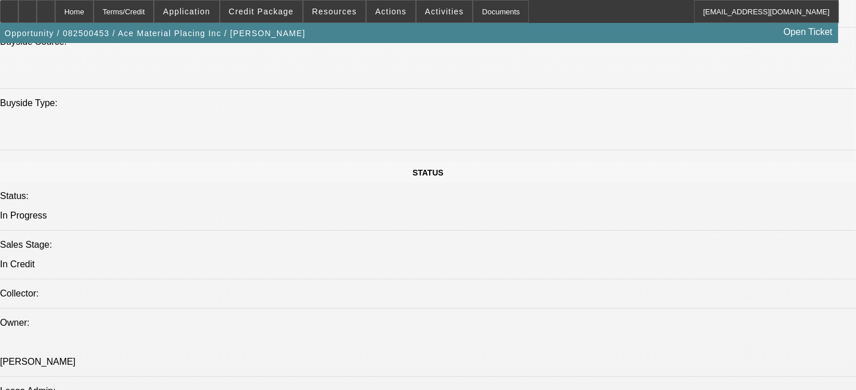
select select "6"
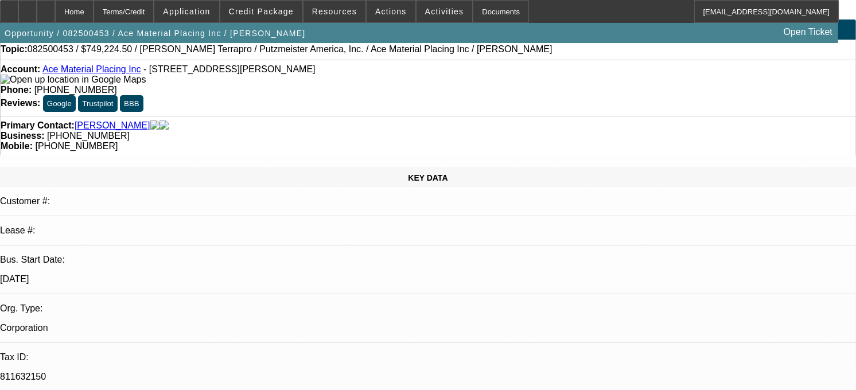
scroll to position [0, 0]
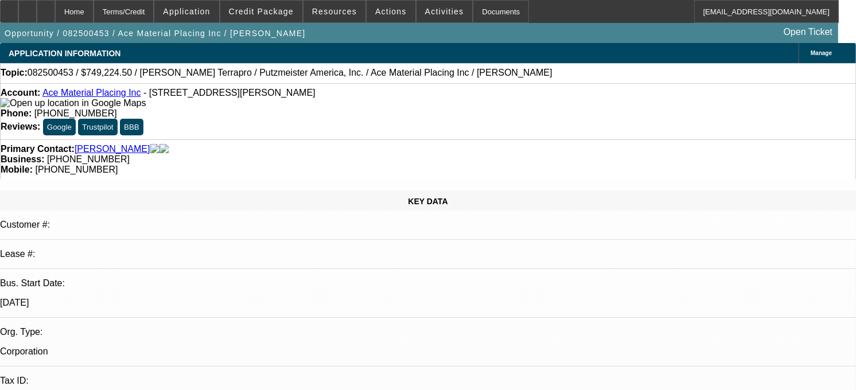
click at [227, 108] on div "Account: Ace Material Placing Inc - 2441 Highway 11, South Wayne, WI 53587" at bounding box center [428, 98] width 854 height 21
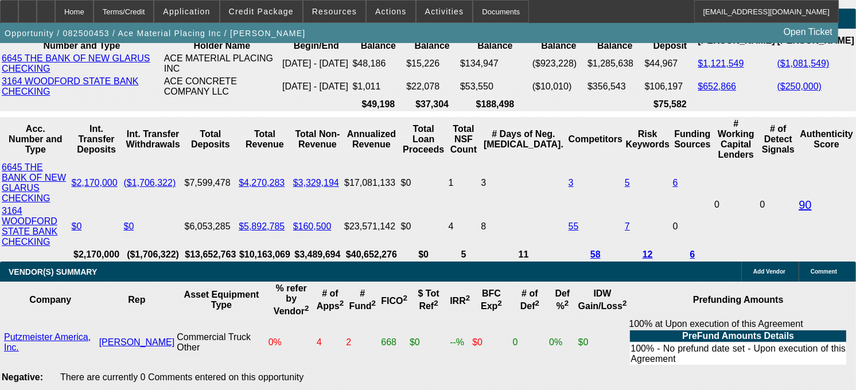
scroll to position [2080, 0]
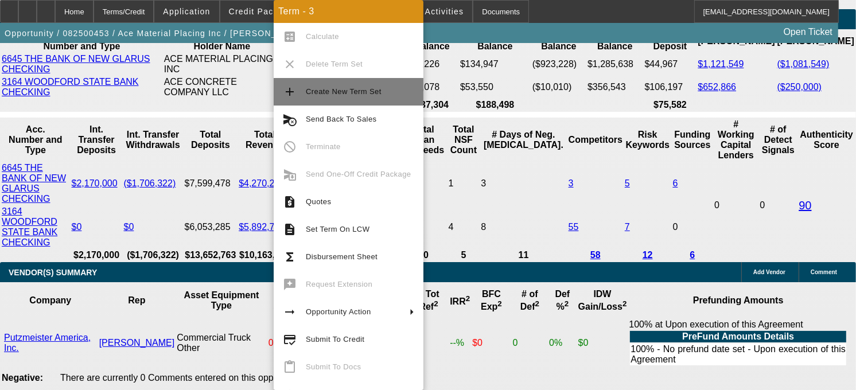
click at [301, 88] on button "add Create New Term Set" at bounding box center [349, 92] width 150 height 28
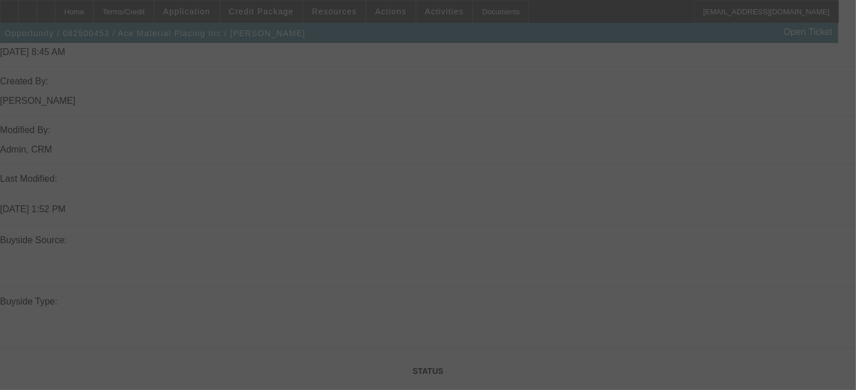
scroll to position [968, 0]
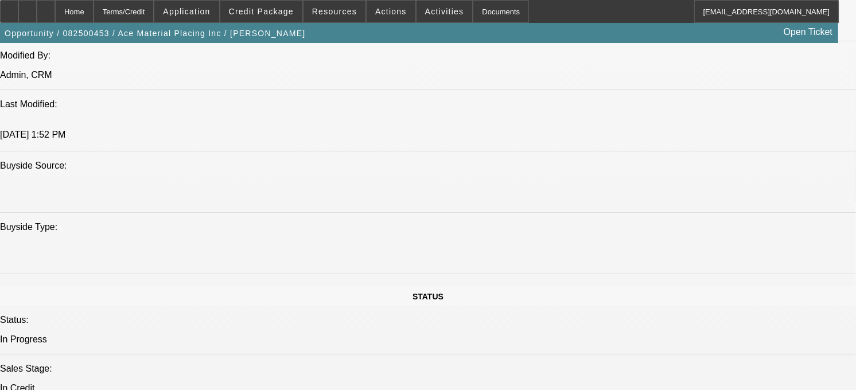
select select "0"
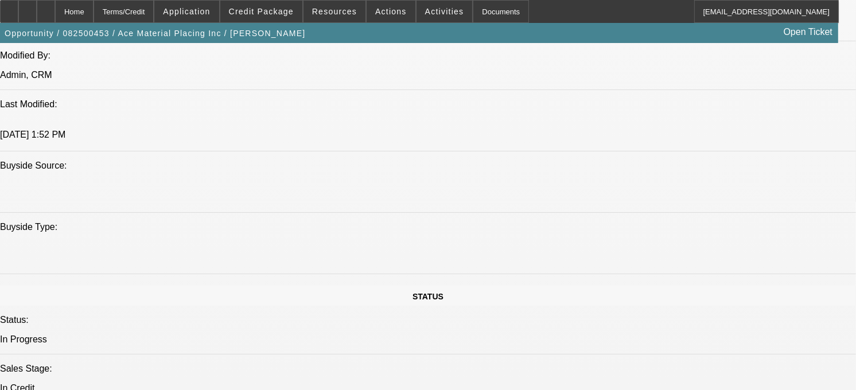
select select "0"
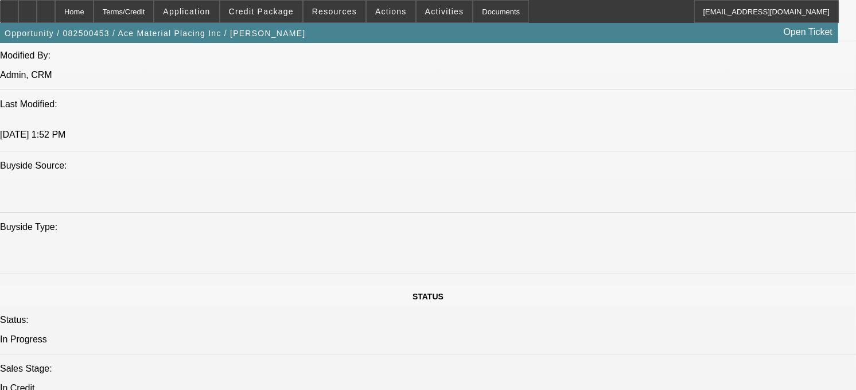
select select "0"
select select "1"
select select "6"
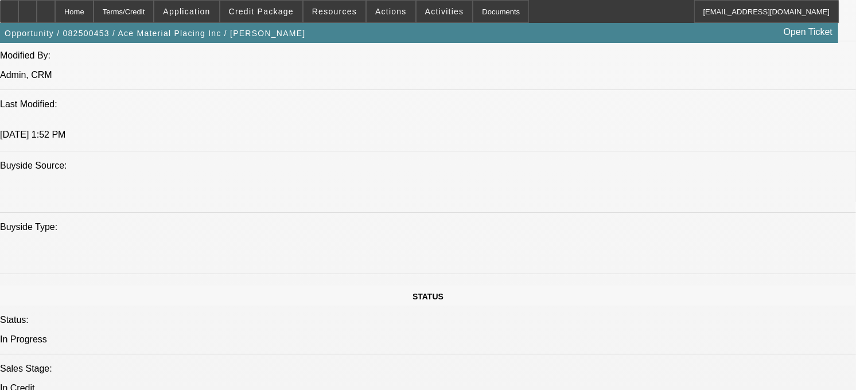
select select "1"
select select "6"
select select "1"
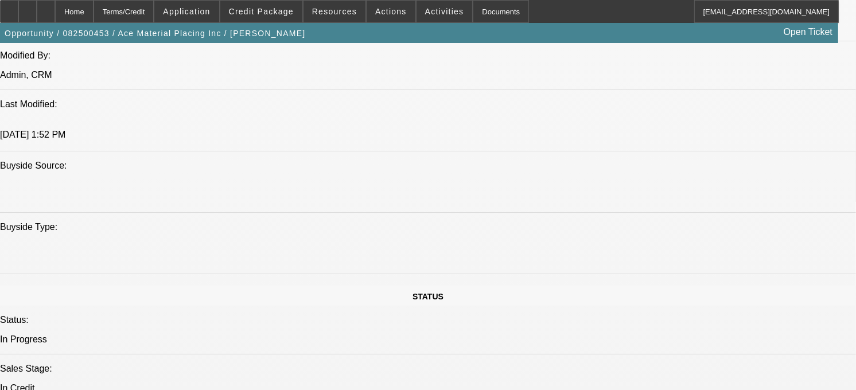
select select "6"
select select "1"
select select "6"
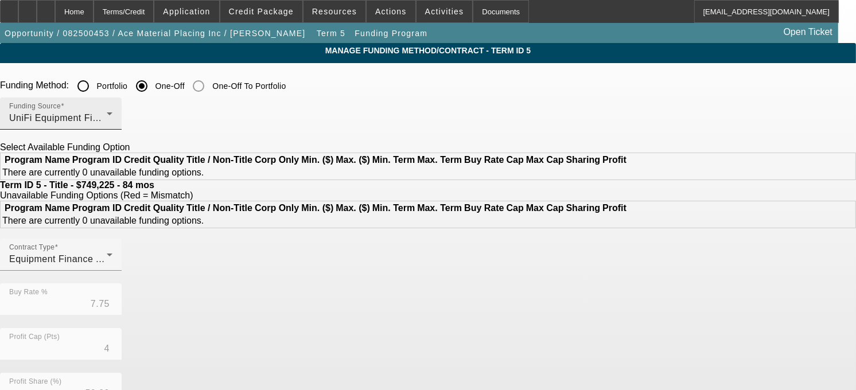
click at [112, 109] on div "Funding Source UniFi Equipment Finance, Inc." at bounding box center [60, 113] width 103 height 32
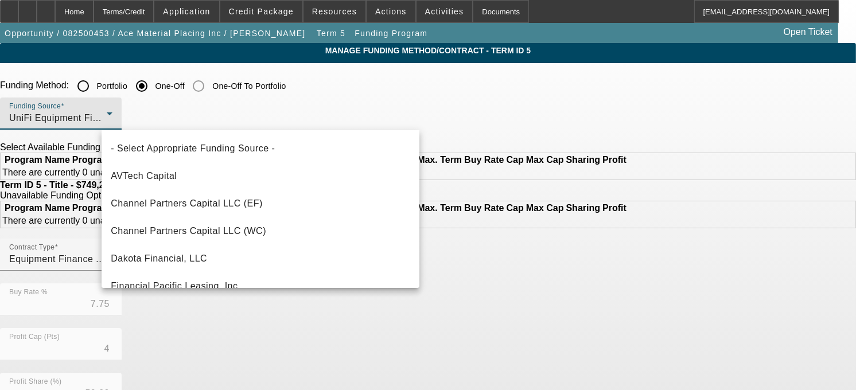
scroll to position [320, 0]
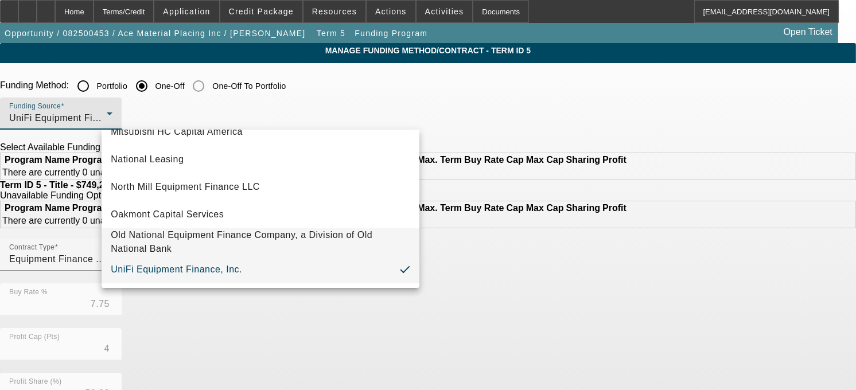
click at [218, 236] on span "Old National Equipment Finance Company, a Division of Old National Bank" at bounding box center [260, 242] width 299 height 28
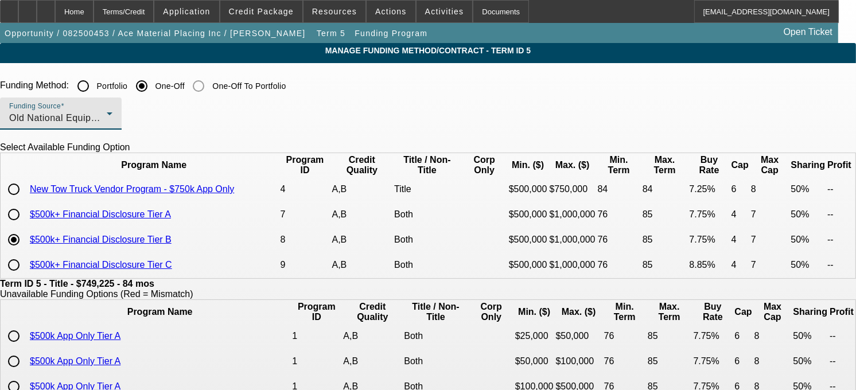
click at [144, 120] on span "Old National Equipment Finance Company, a Division of Old National Bank" at bounding box center [171, 118] width 325 height 10
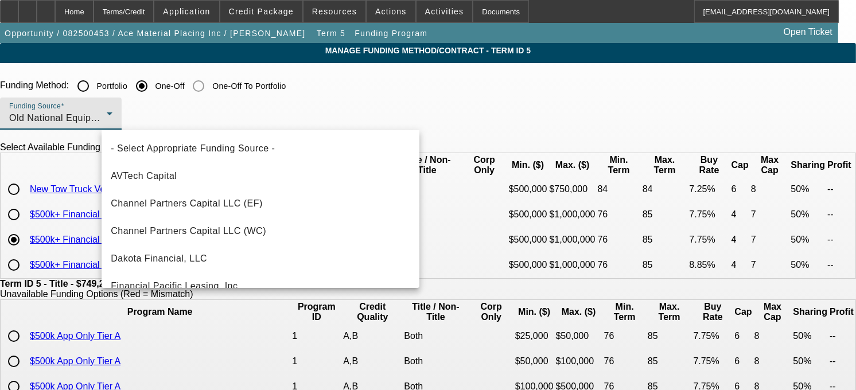
scroll to position [293, 0]
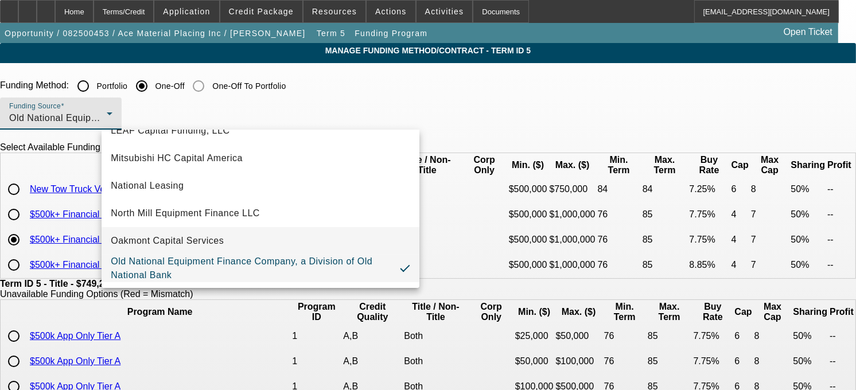
click at [166, 232] on mat-option "Oakmont Capital Services" at bounding box center [260, 241] width 318 height 28
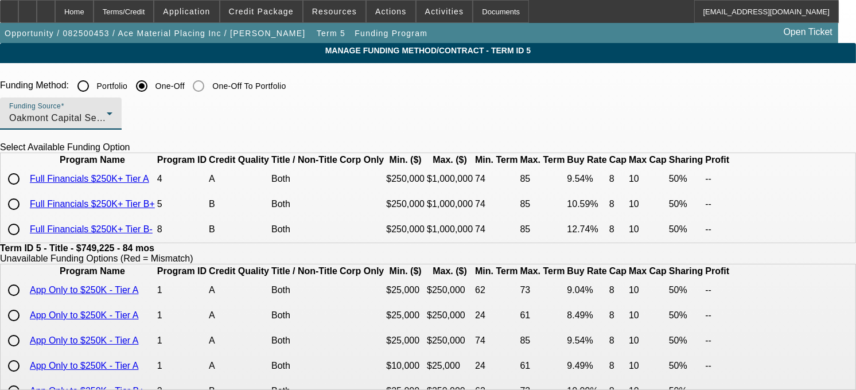
click at [122, 114] on span "Oakmont Capital Services" at bounding box center [65, 118] width 113 height 10
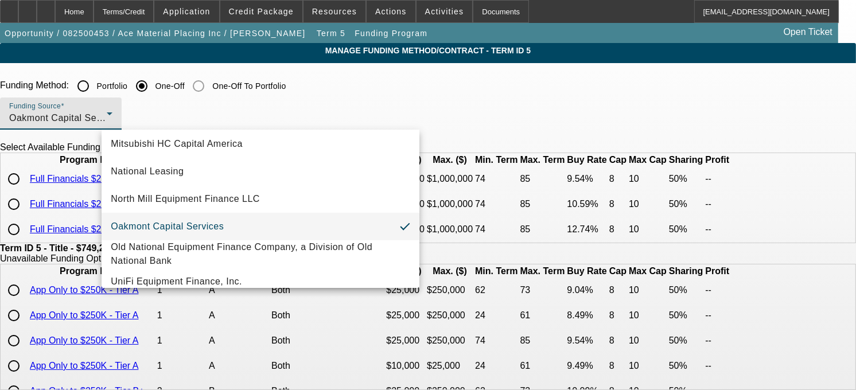
scroll to position [308, 0]
click at [178, 259] on span "Old National Equipment Finance Company, a Division of Old National Bank" at bounding box center [260, 253] width 299 height 28
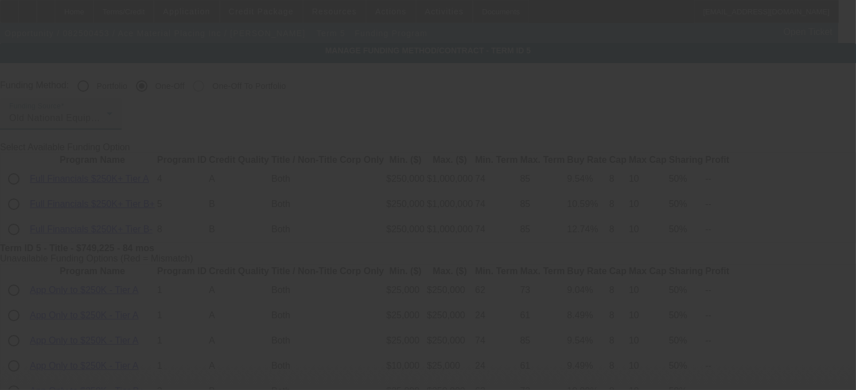
type input "7.81"
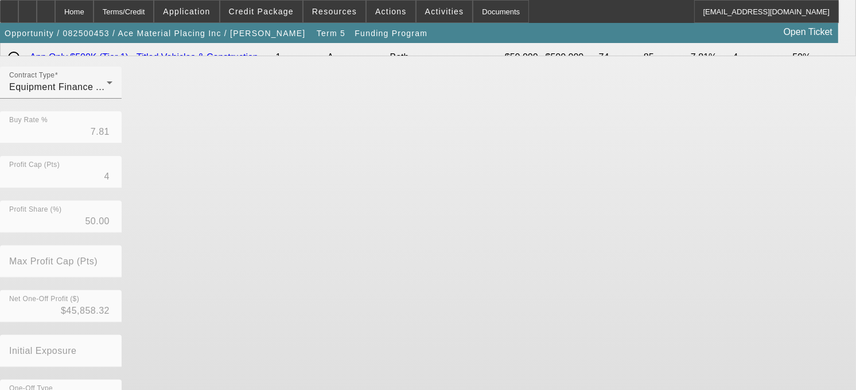
scroll to position [333, 0]
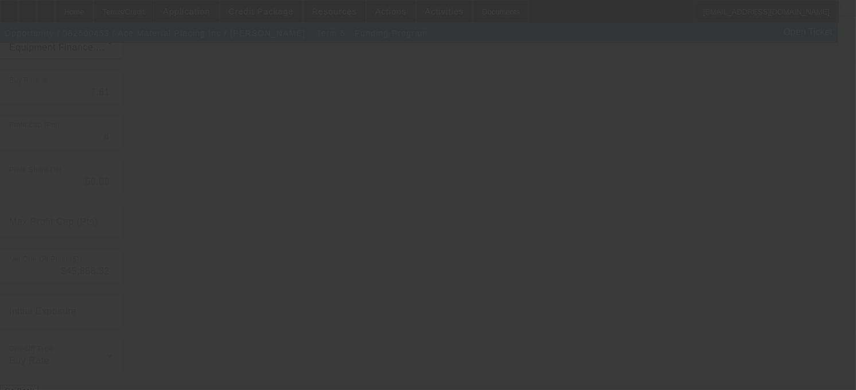
type input "7.75"
type input "7"
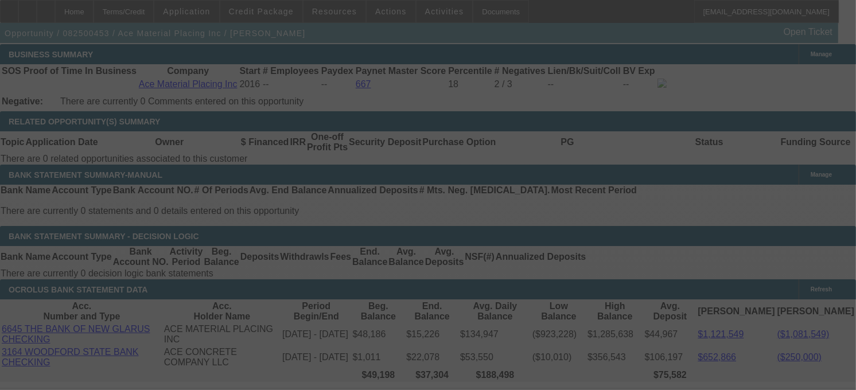
scroll to position [1982, 0]
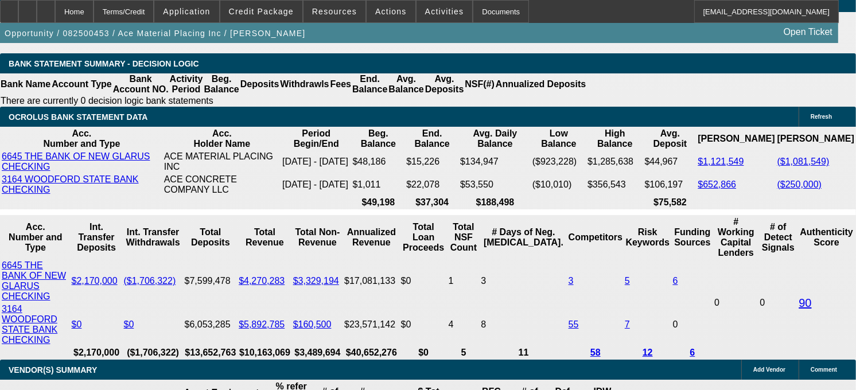
select select "0"
select select "6"
select select "0"
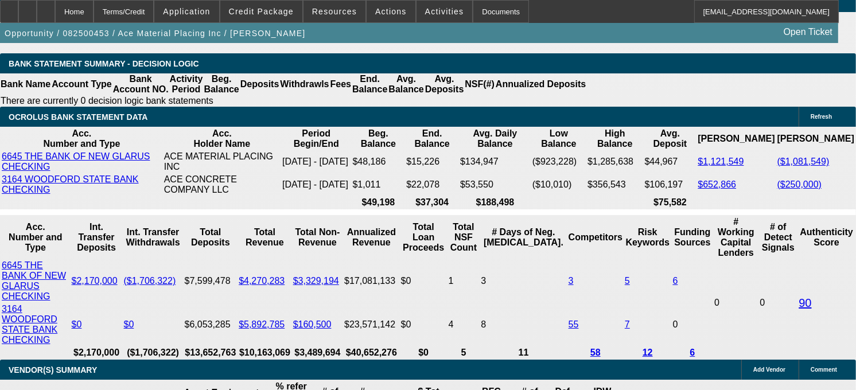
select select "0"
select select "6"
select select "0"
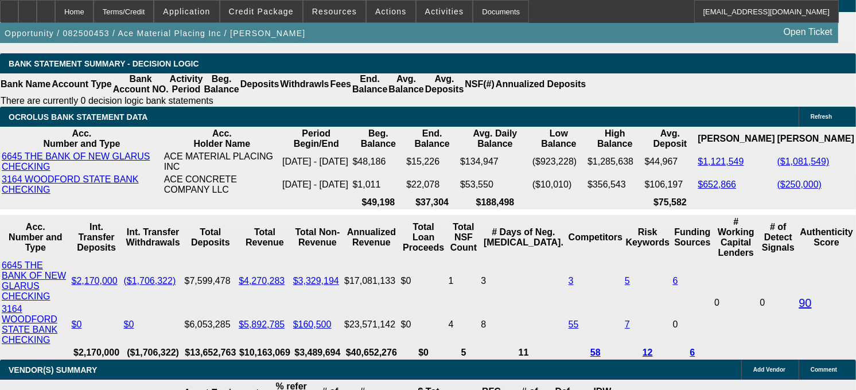
select select "0"
select select "6"
select select "0"
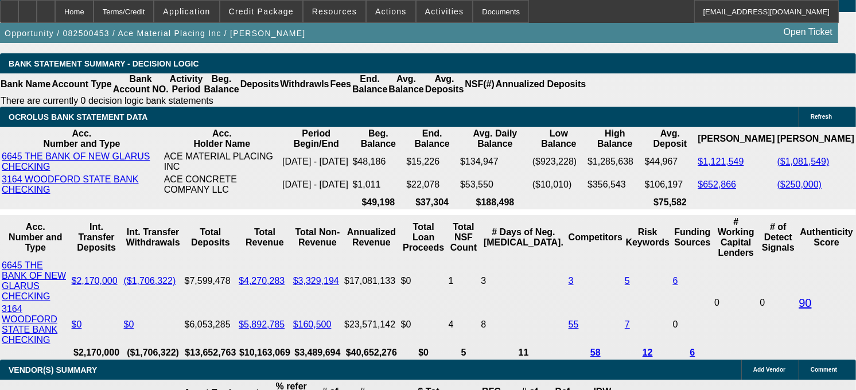
select select "6"
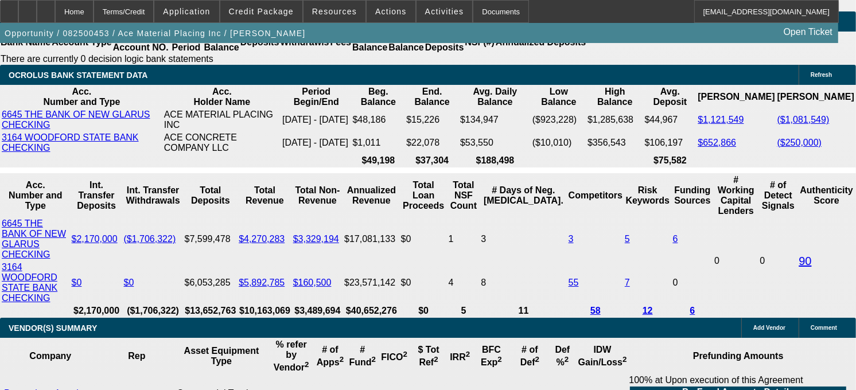
scroll to position [177, 0]
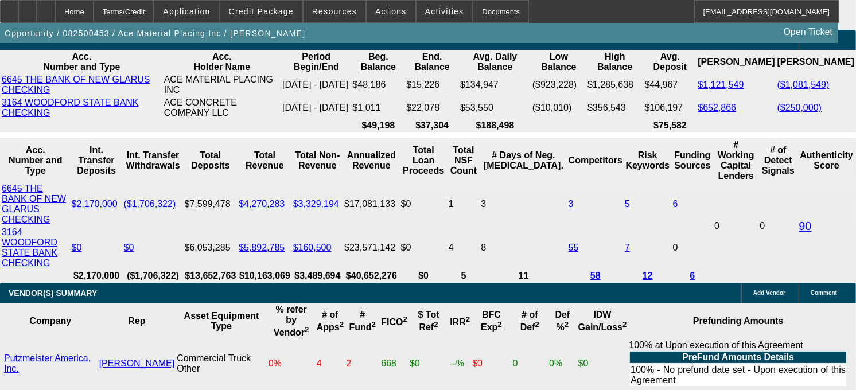
scroll to position [2060, 0]
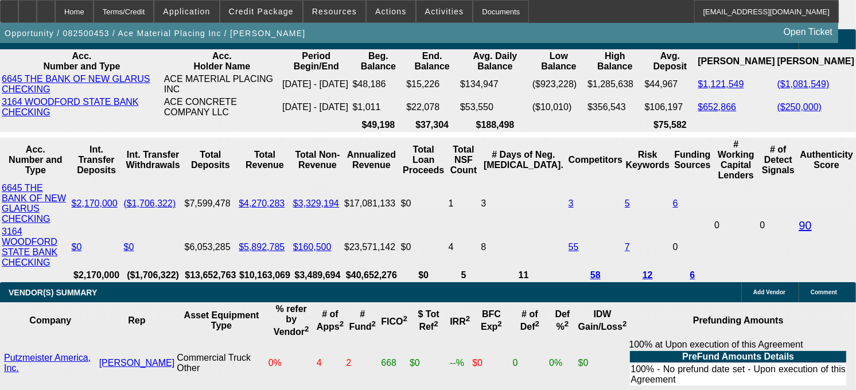
drag, startPoint x: 10, startPoint y: 150, endPoint x: 113, endPoint y: 334, distance: 211.2
drag, startPoint x: 113, startPoint y: 334, endPoint x: 13, endPoint y: 148, distance: 211.7
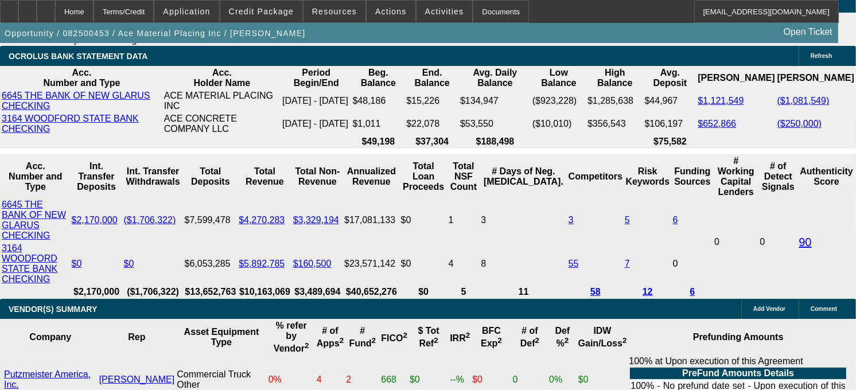
scroll to position [651, 0]
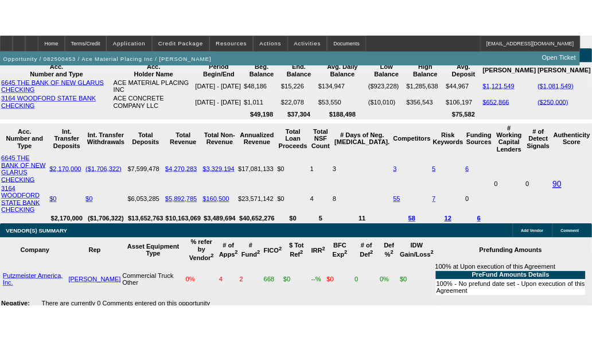
scroll to position [286, 0]
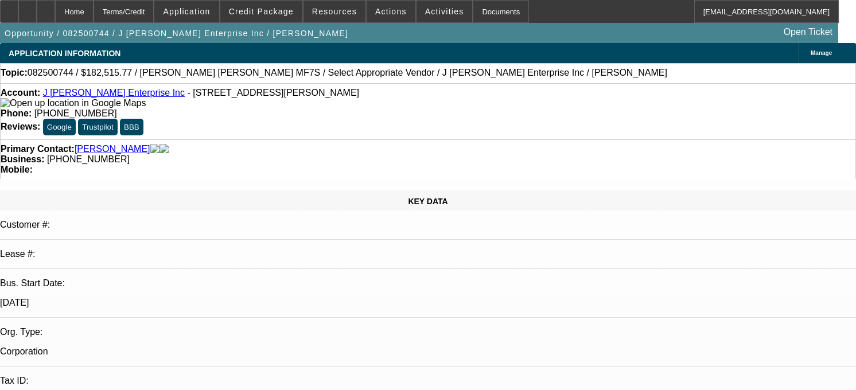
select select "0"
select select "2"
select select "0.1"
select select "4"
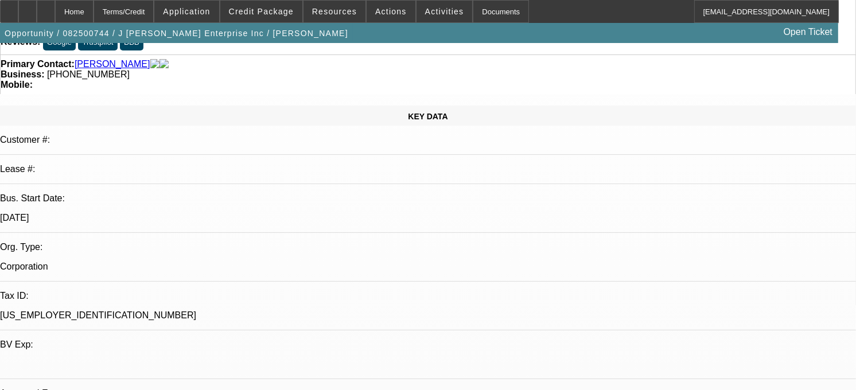
scroll to position [82, 0]
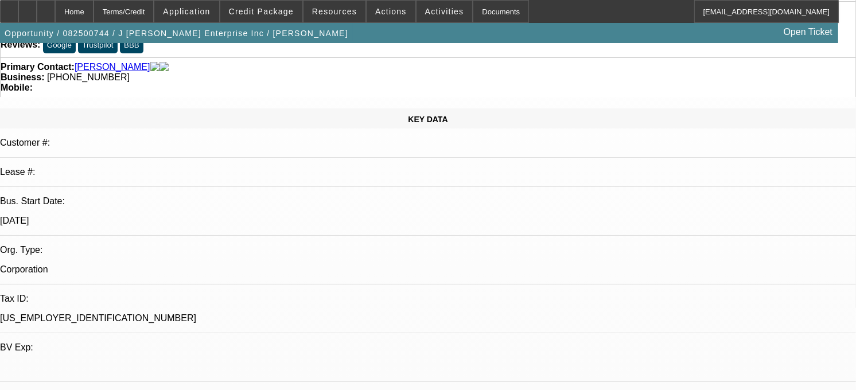
click at [181, 167] on div "Lease #:" at bounding box center [428, 177] width 856 height 20
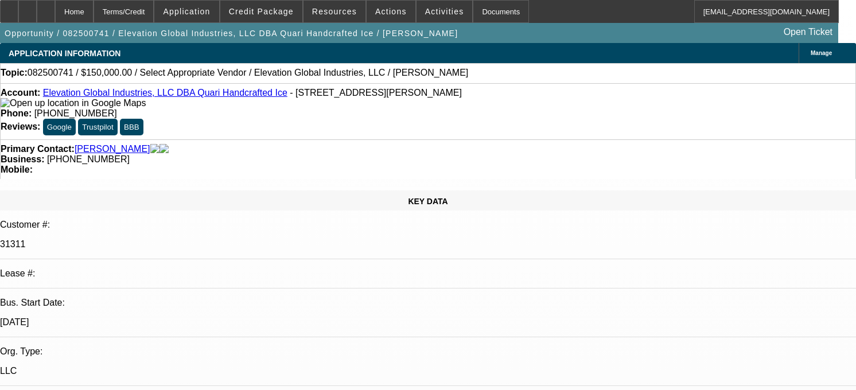
select select "0"
select select "6"
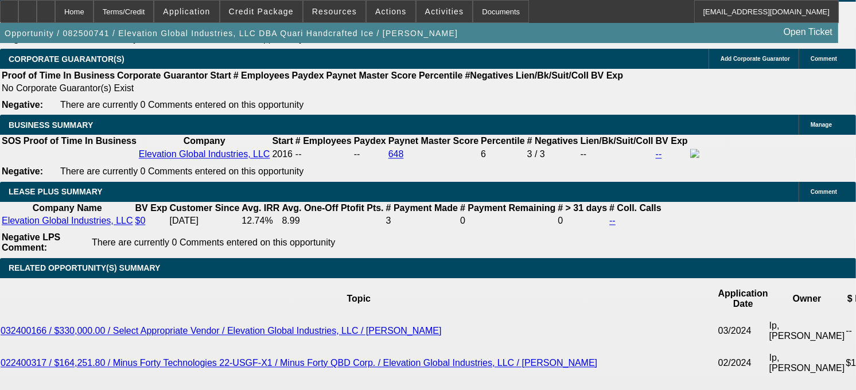
scroll to position [1792, 0]
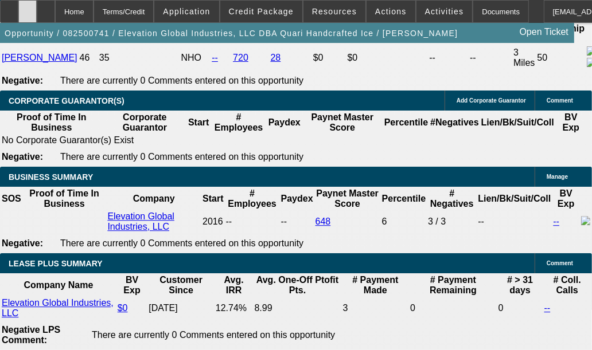
click at [37, 10] on div at bounding box center [27, 11] width 18 height 23
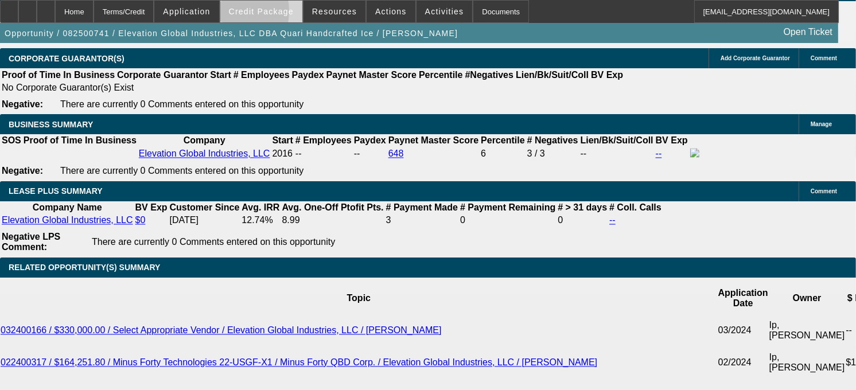
click at [244, 14] on span at bounding box center [261, 12] width 82 height 28
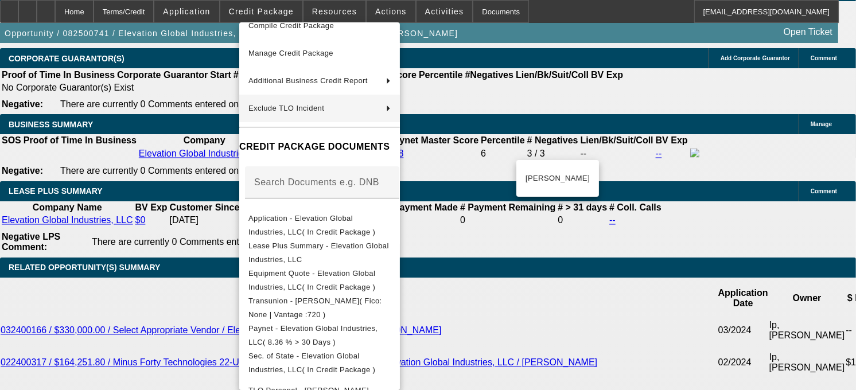
scroll to position [148, 0]
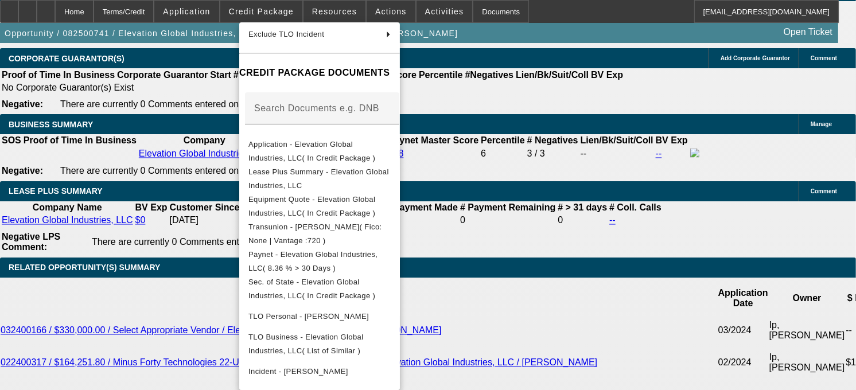
click at [130, 226] on div at bounding box center [428, 195] width 856 height 390
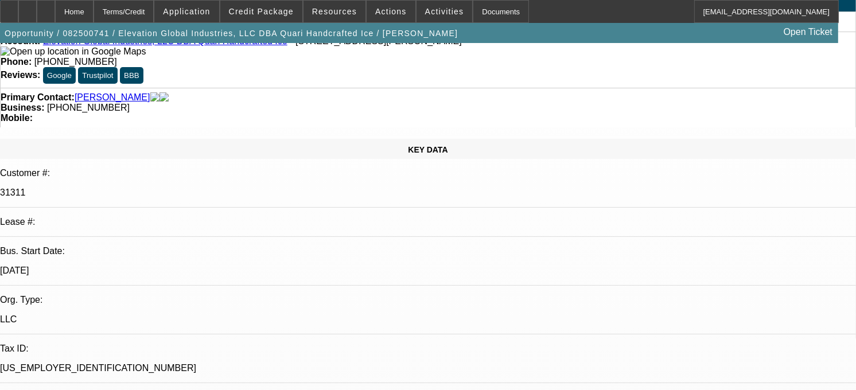
scroll to position [0, 0]
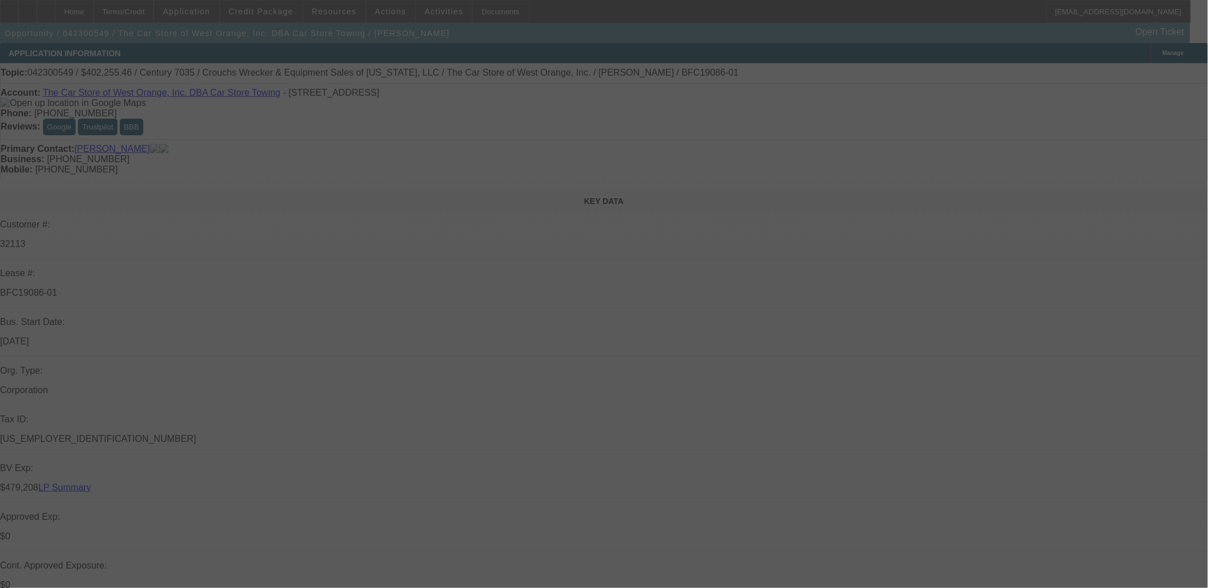
select select "0"
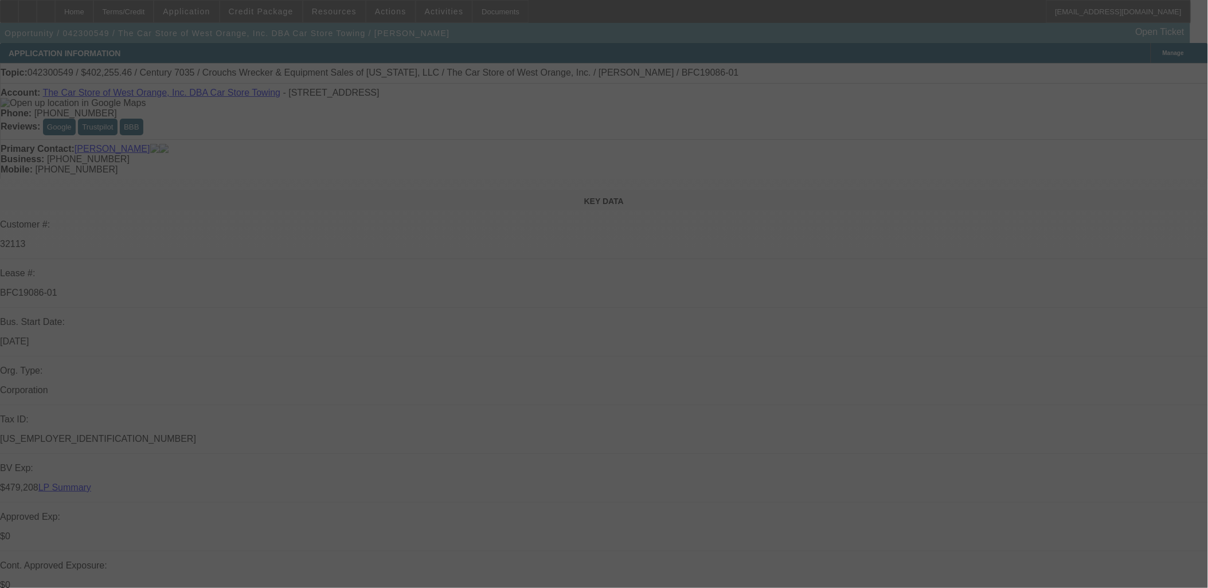
select select "0"
select select "0.1"
select select "0"
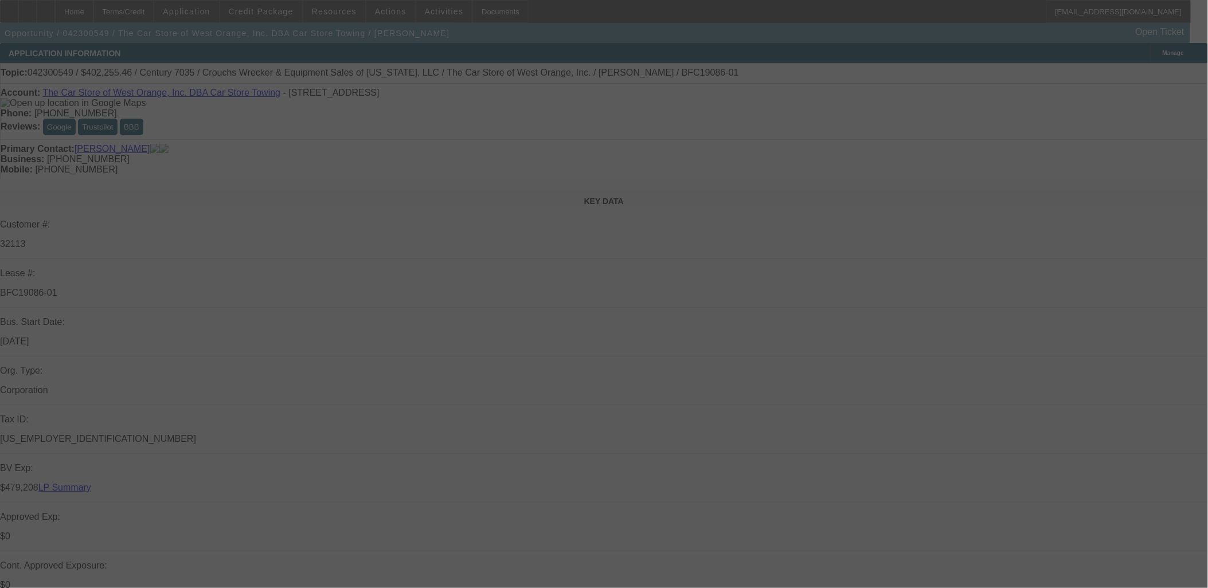
select select "0"
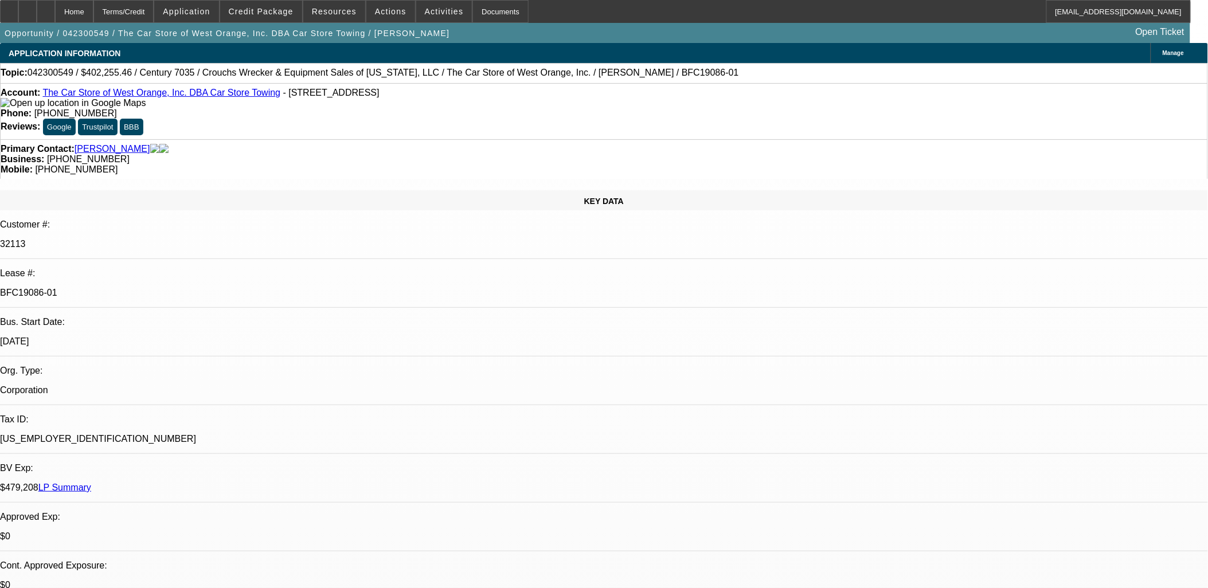
select select "1"
select select "6"
select select "1"
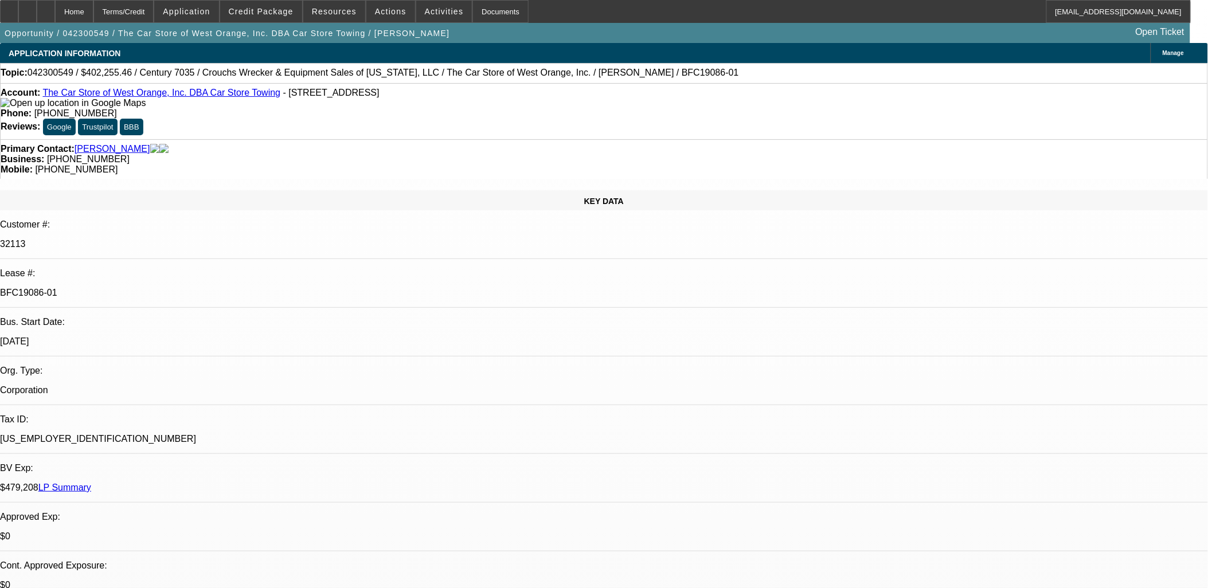
select select "6"
select select "1"
select select "4"
select select "1"
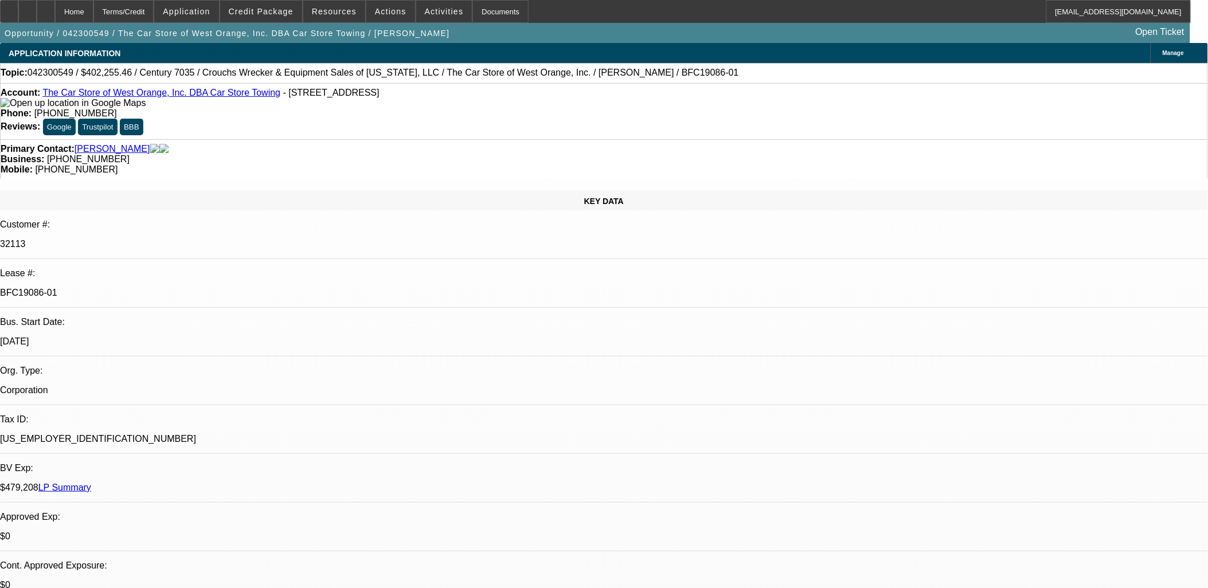
select select "1"
select select "6"
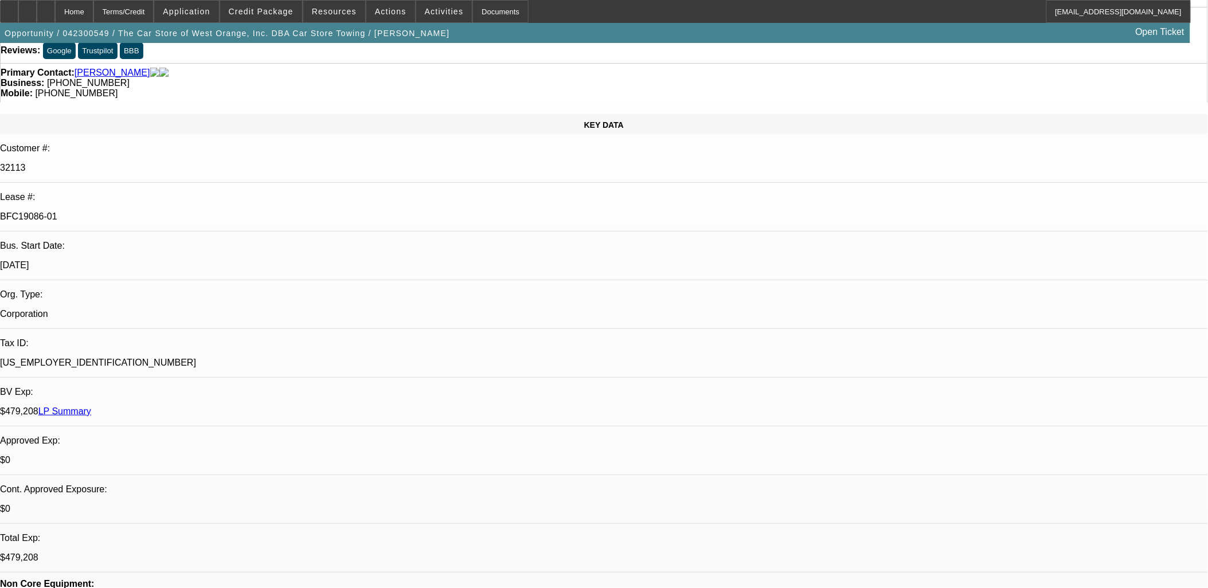
scroll to position [64, 0]
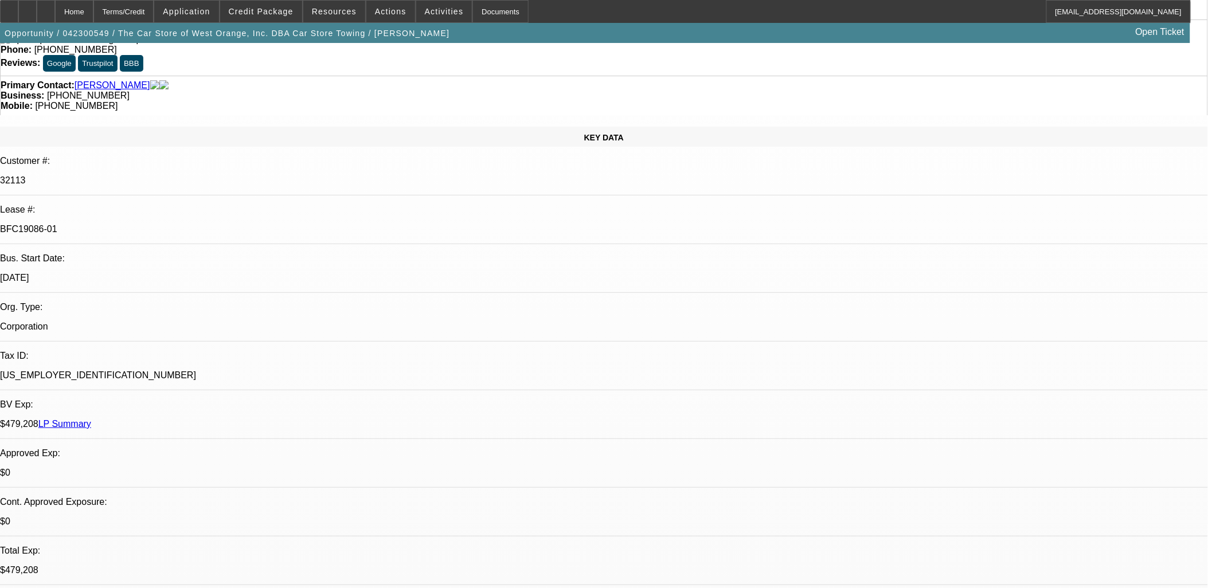
drag, startPoint x: 913, startPoint y: 155, endPoint x: 904, endPoint y: 138, distance: 18.7
drag, startPoint x: 904, startPoint y: 130, endPoint x: 905, endPoint y: 121, distance: 9.2
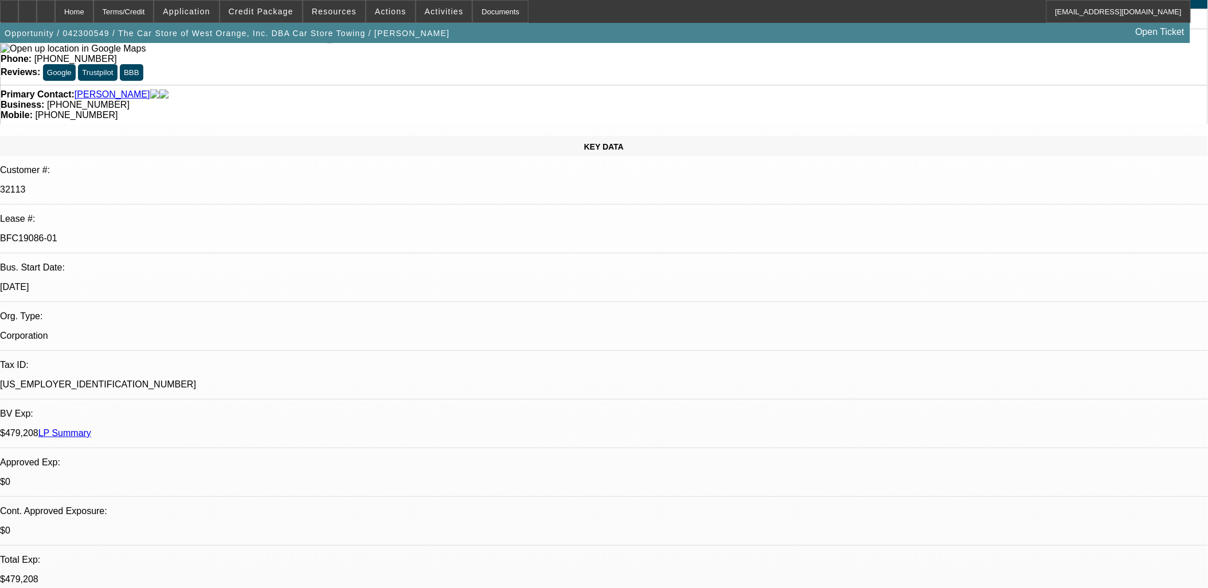
scroll to position [0, 0]
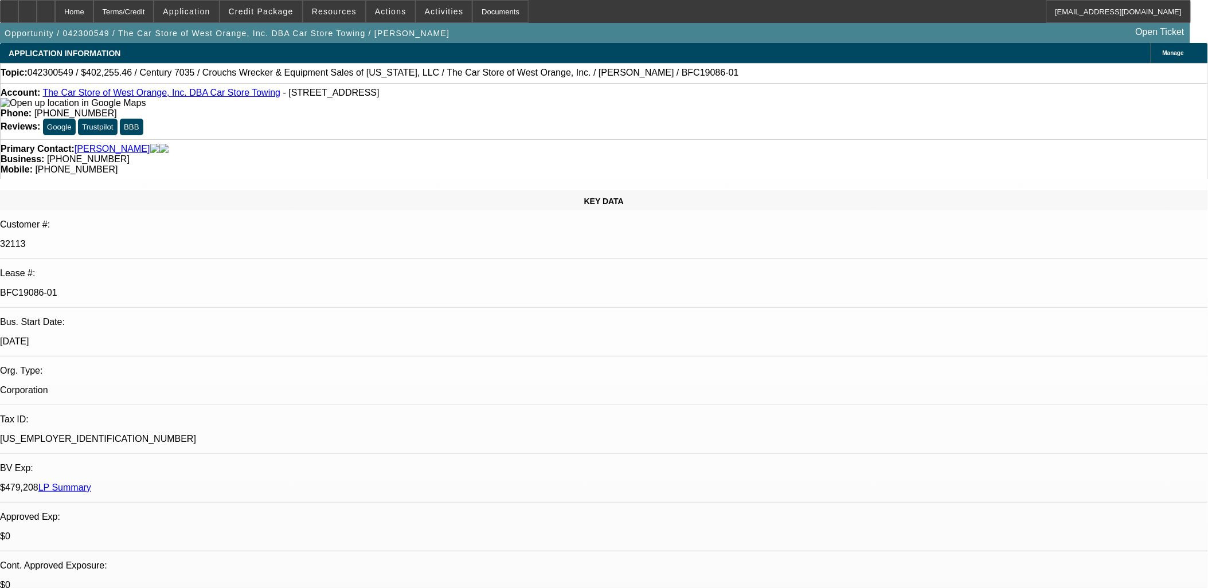
drag, startPoint x: 333, startPoint y: 282, endPoint x: 337, endPoint y: 275, distance: 8.3
drag, startPoint x: 345, startPoint y: 340, endPoint x: 352, endPoint y: 325, distance: 16.7
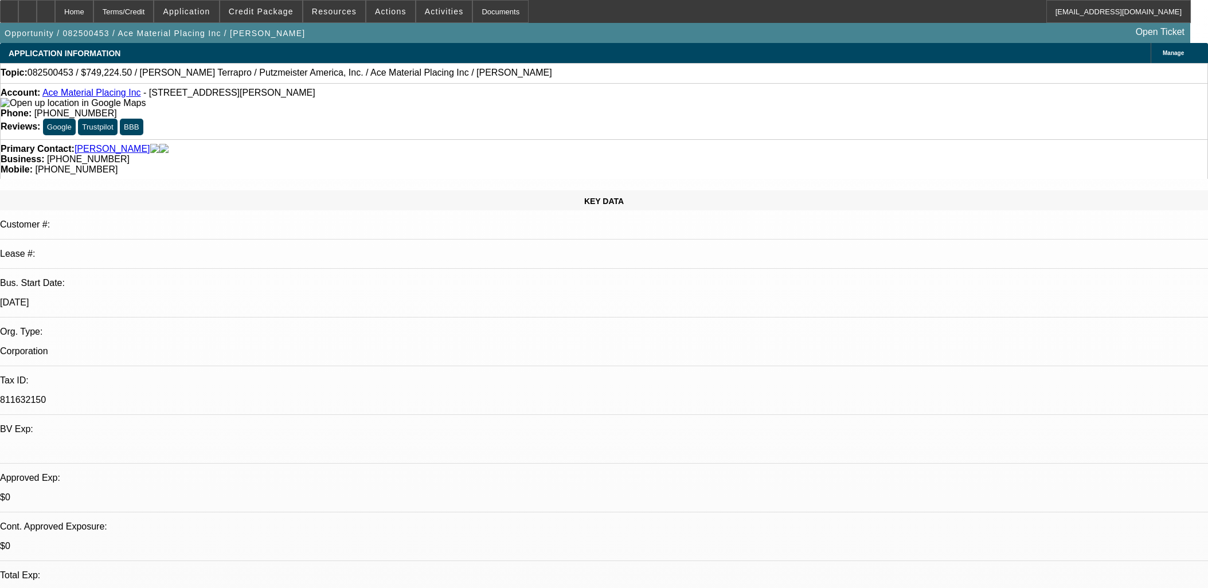
select select "0"
select select "6"
select select "0"
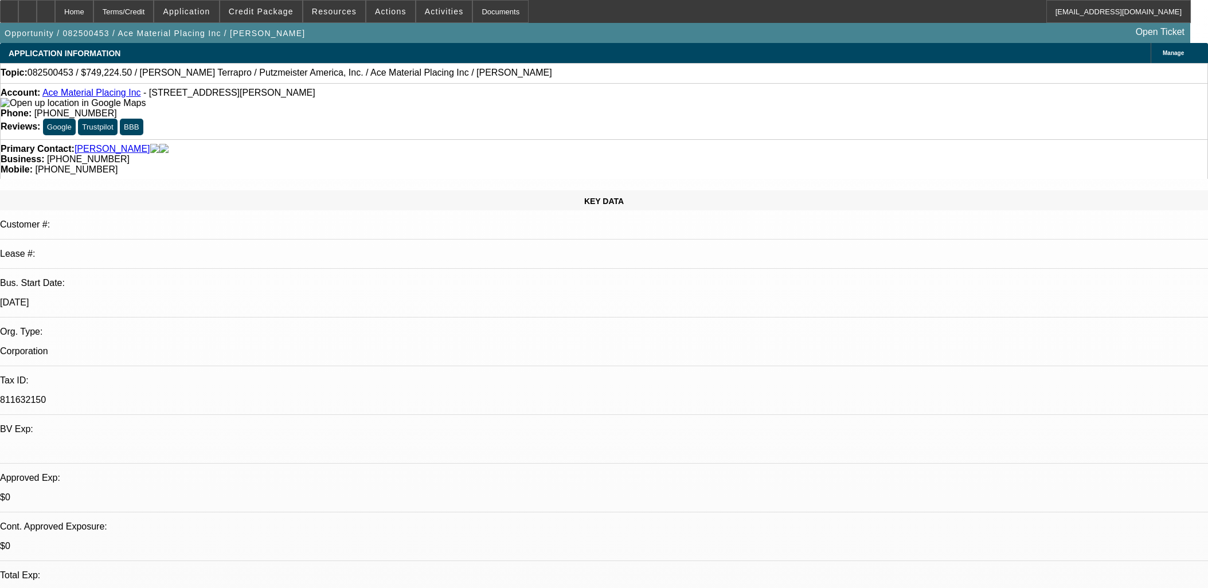
select select "0"
select select "6"
select select "0"
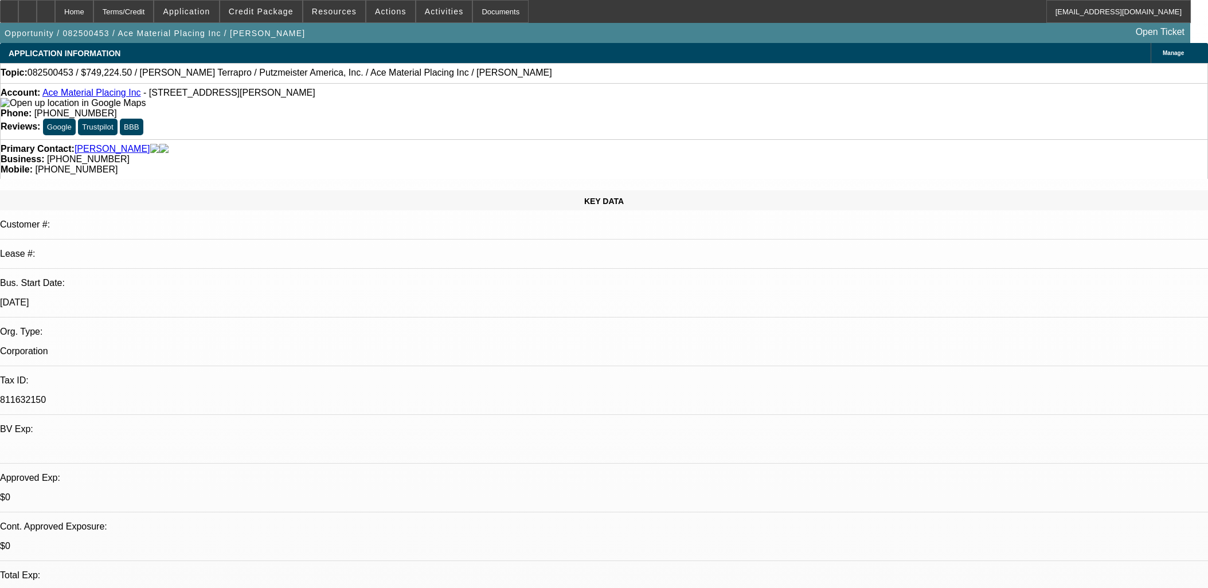
select select "0"
select select "6"
select select "0"
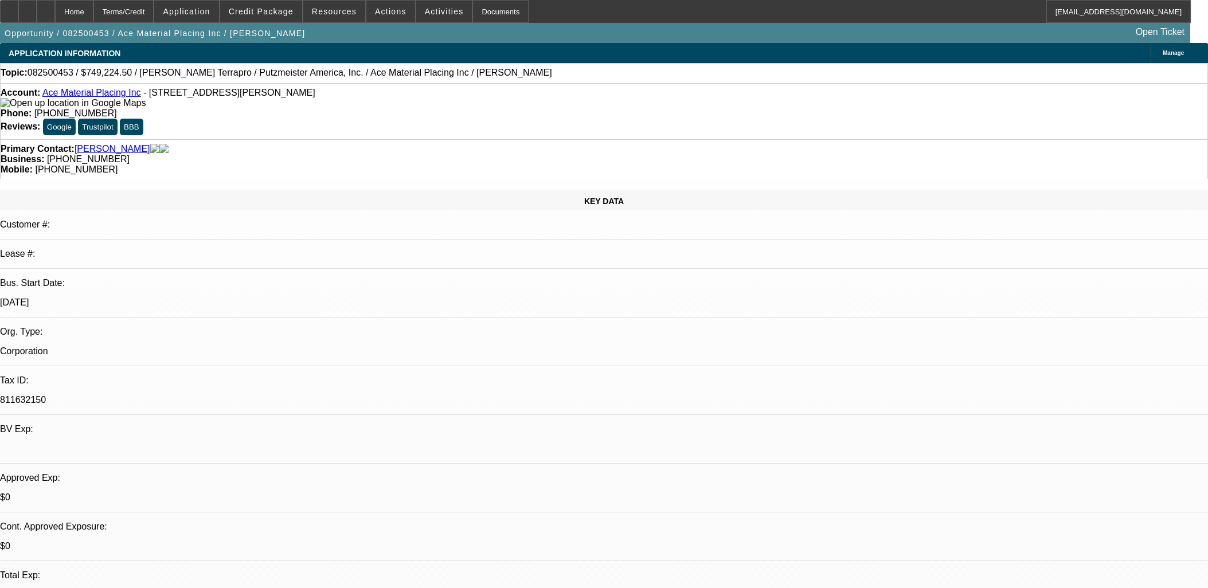
select select "6"
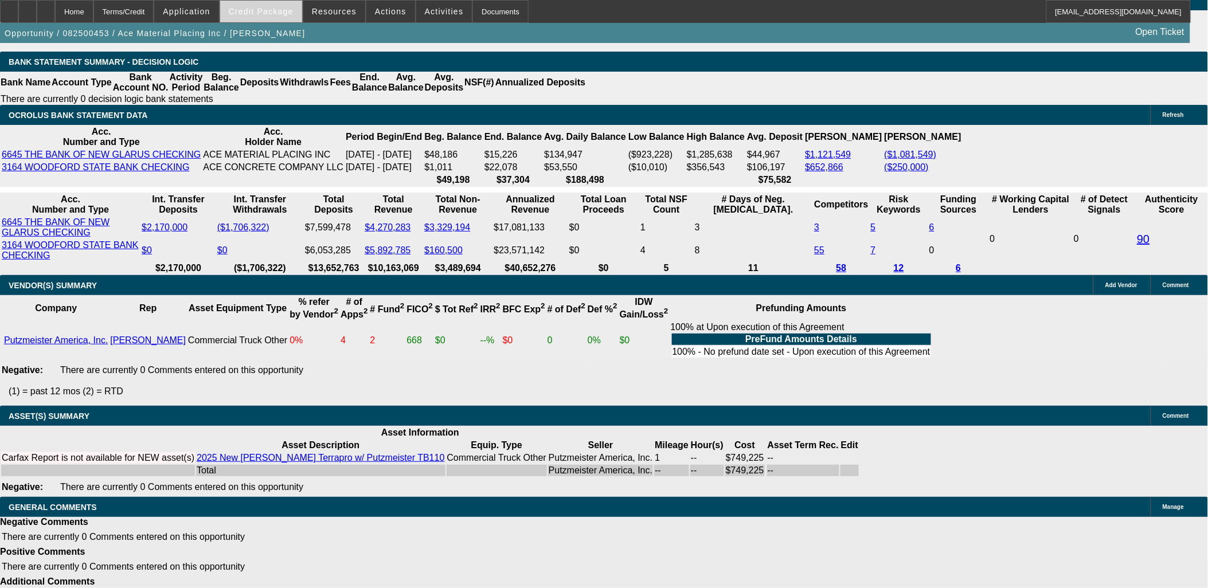
scroll to position [1815, 0]
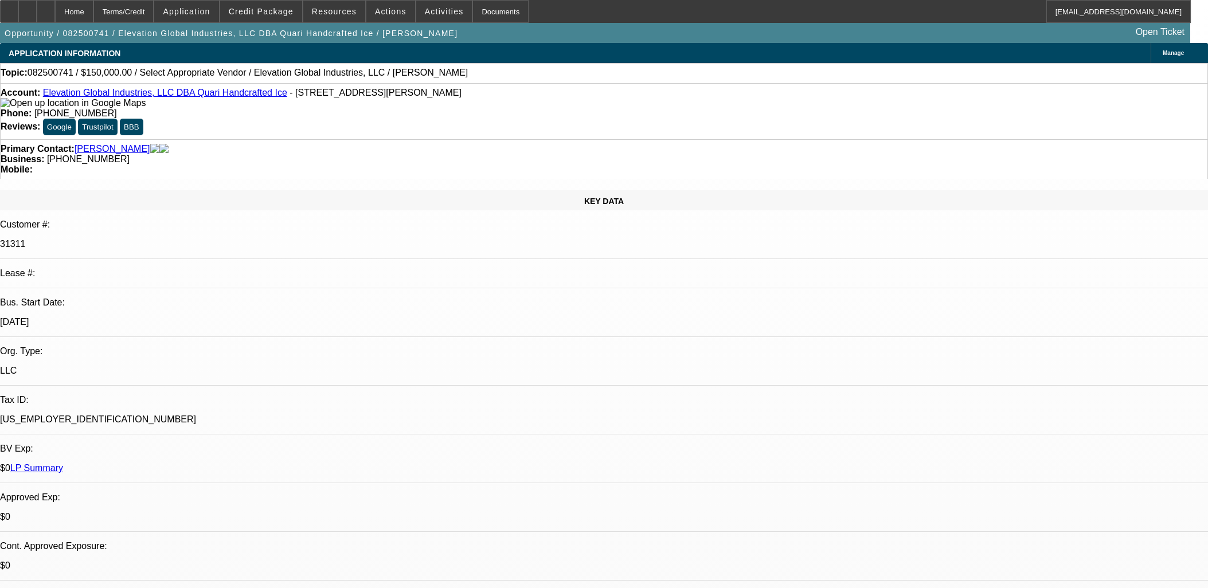
select select "0"
select select "6"
click at [291, 11] on span "Credit Package" at bounding box center [261, 11] width 65 height 9
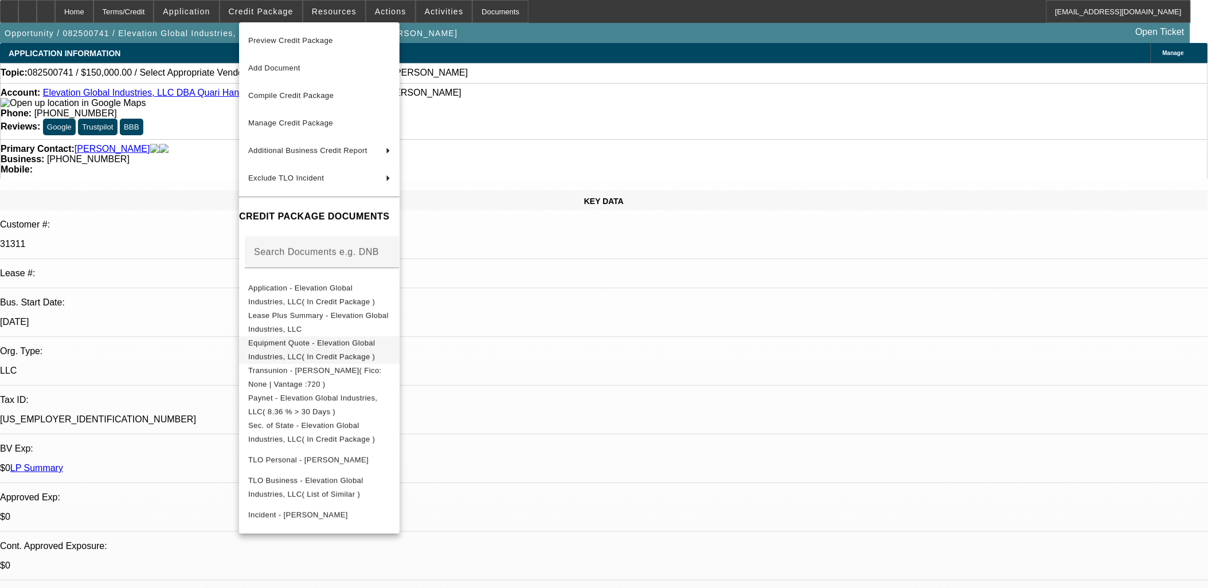
click at [400, 337] on button "Equipment Quote - Elevation Global Industries, LLC( In Credit Package )" at bounding box center [319, 350] width 161 height 28
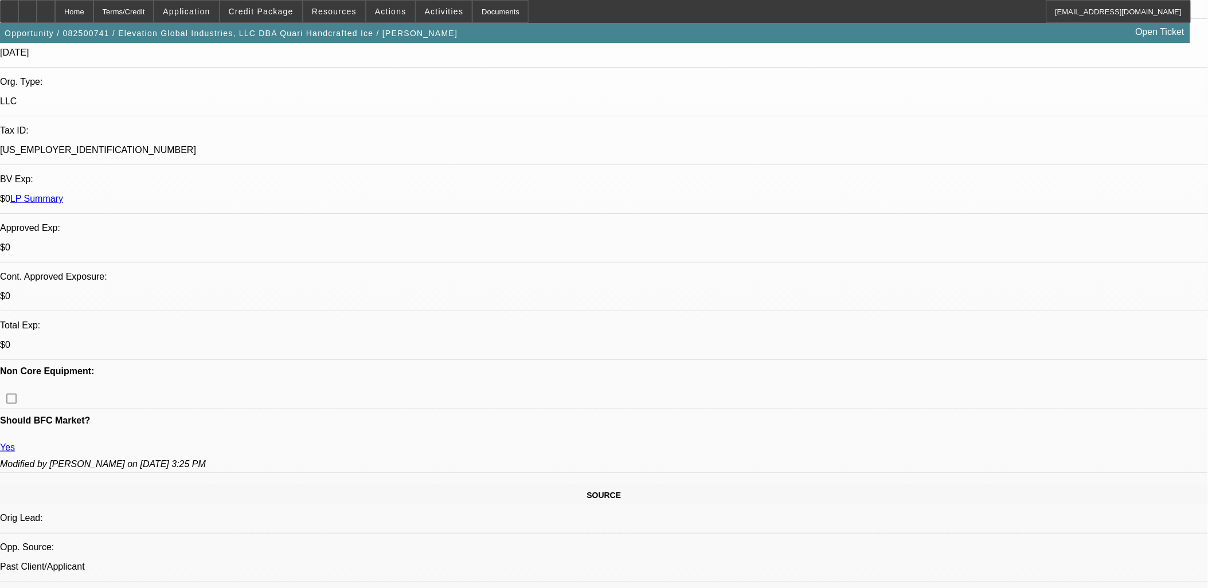
scroll to position [64, 0]
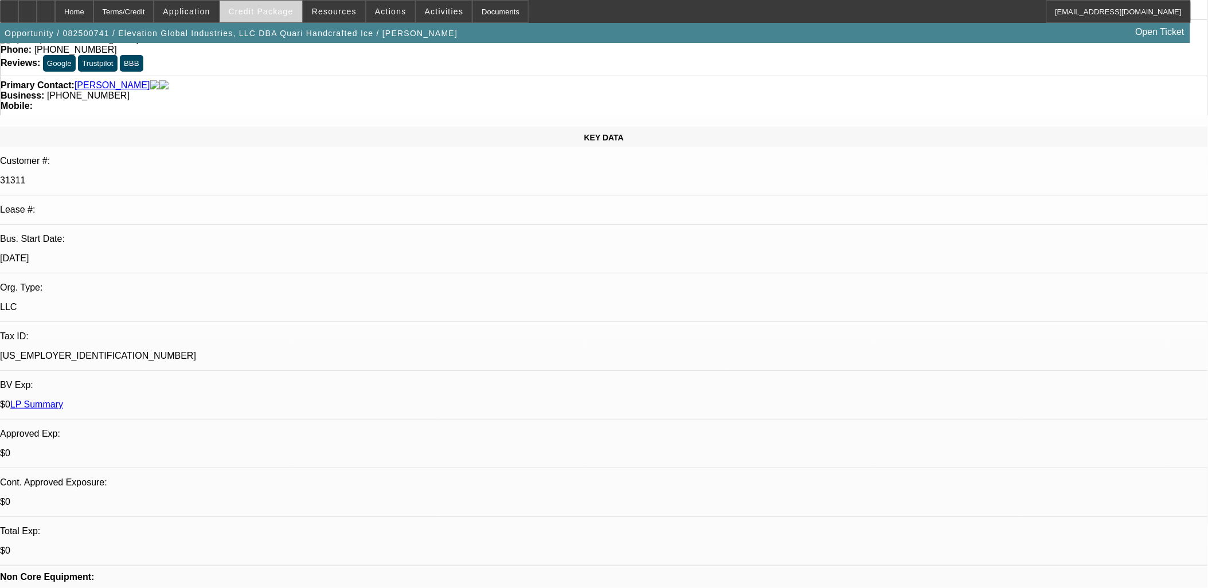
click at [282, 10] on span "Credit Package" at bounding box center [261, 11] width 65 height 9
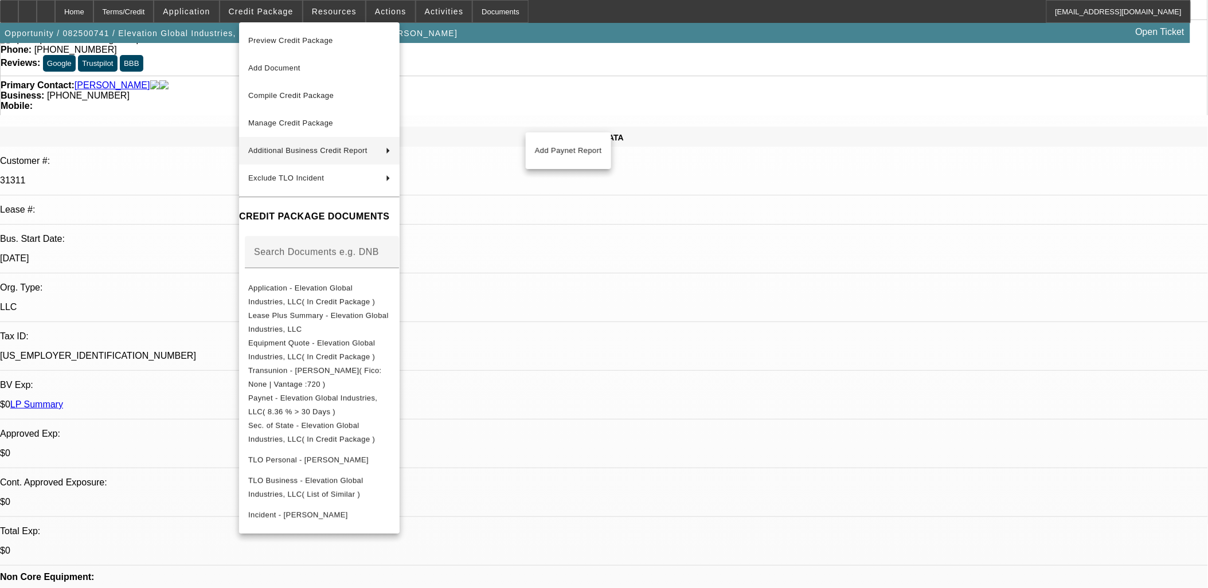
click at [54, 12] on div at bounding box center [604, 294] width 1208 height 588
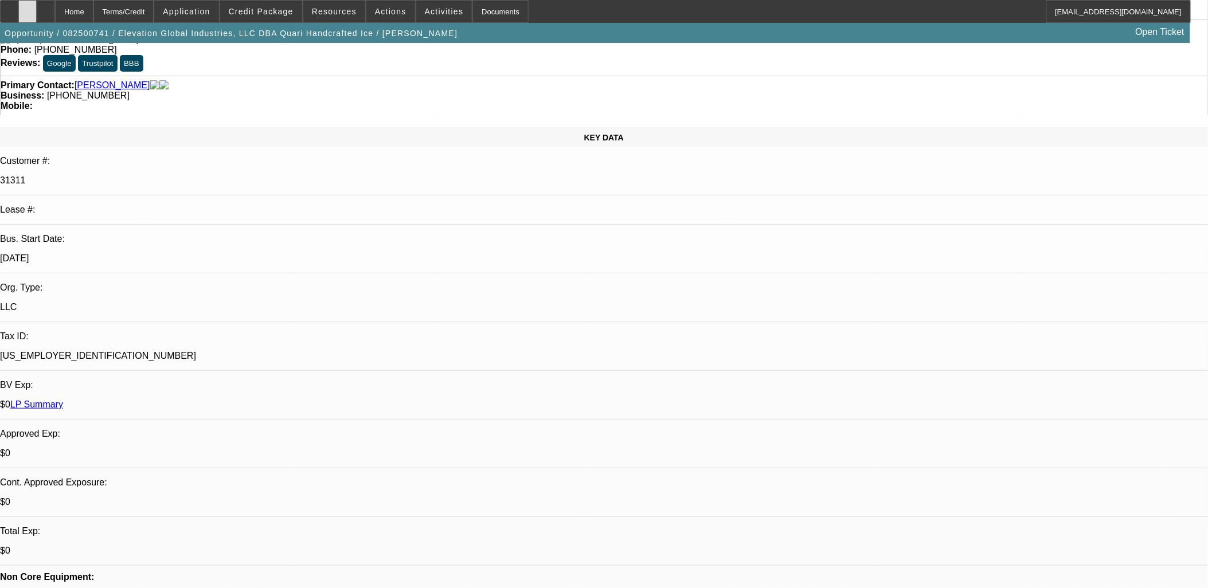
click at [37, 16] on div at bounding box center [27, 11] width 18 height 23
drag, startPoint x: 267, startPoint y: 9, endPoint x: 265, endPoint y: 17, distance: 8.9
click at [267, 12] on span "Credit Package" at bounding box center [261, 11] width 65 height 9
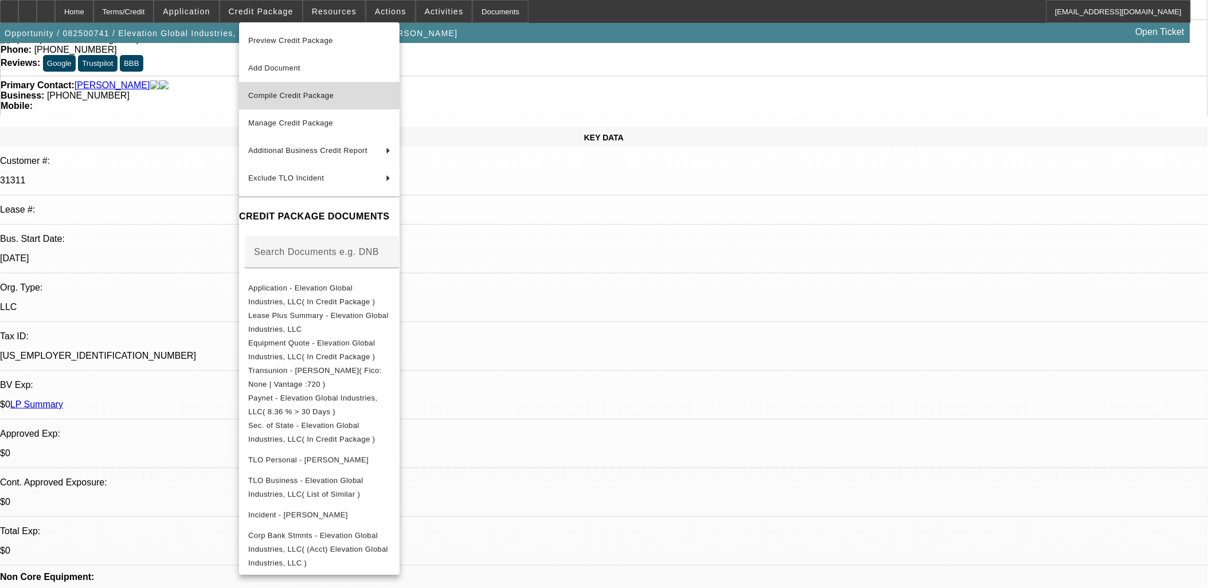
click at [319, 94] on span "Compile Credit Package" at bounding box center [290, 95] width 85 height 9
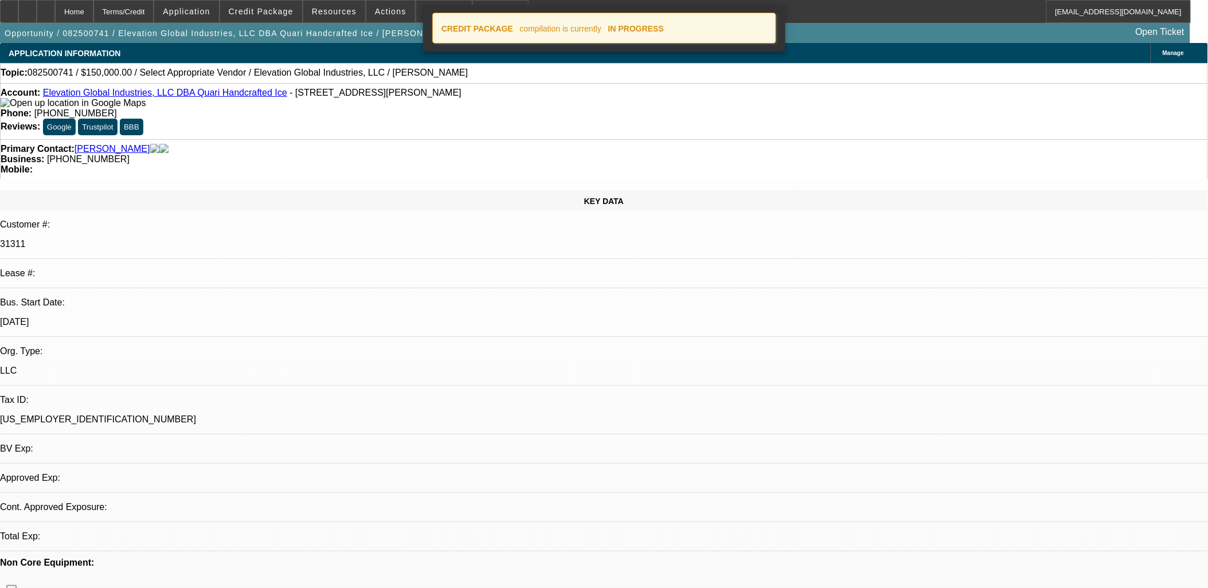
select select "0"
select select "6"
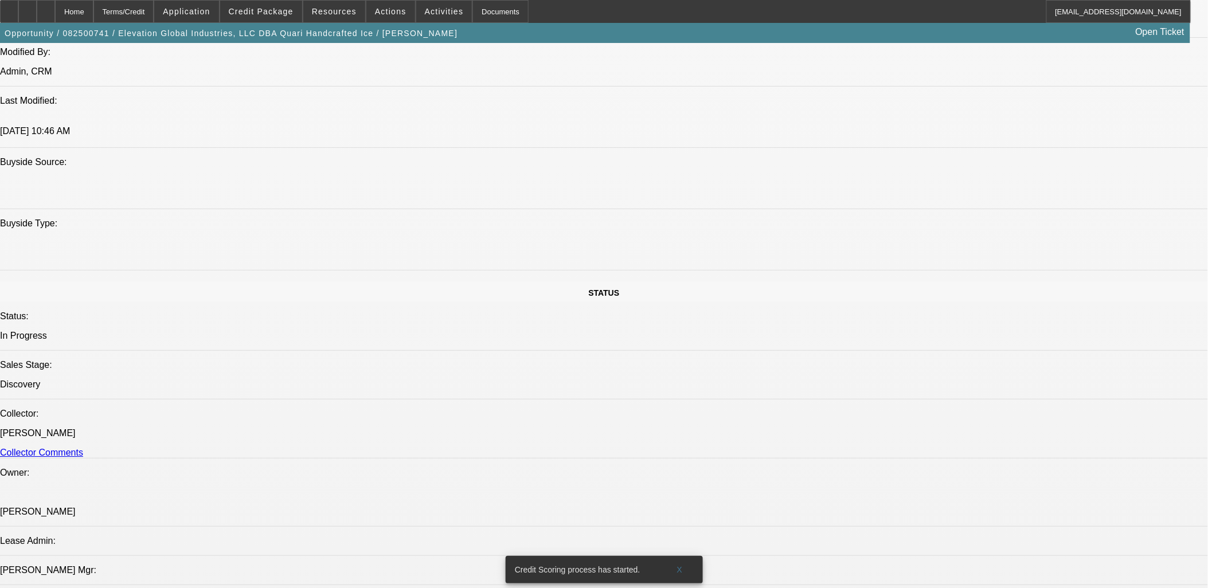
scroll to position [701, 0]
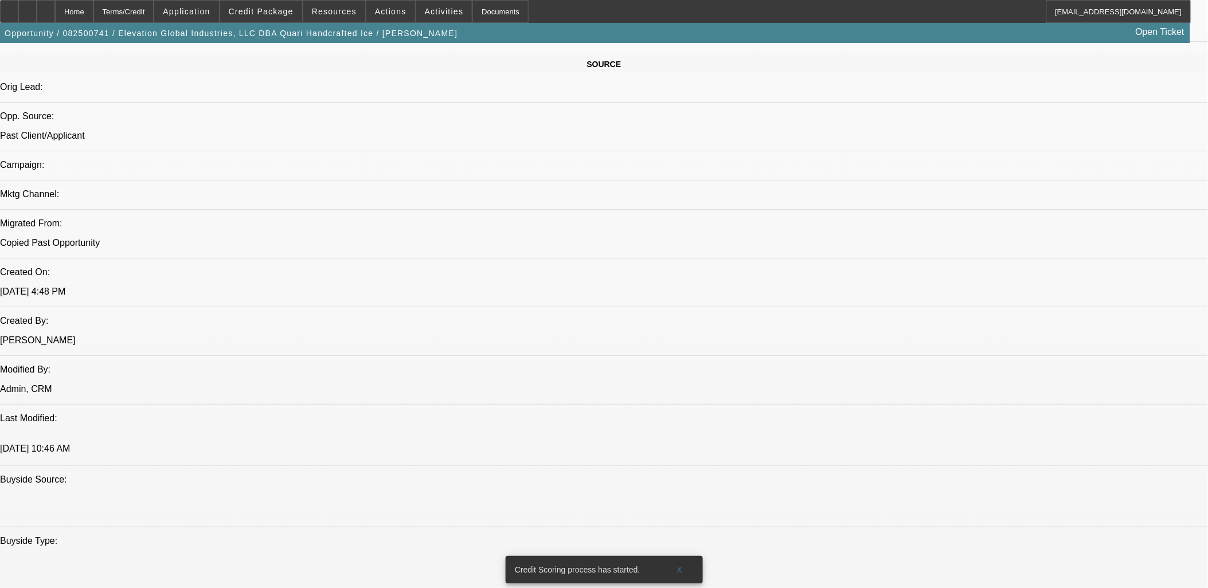
drag, startPoint x: 974, startPoint y: 156, endPoint x: 978, endPoint y: 147, distance: 9.7
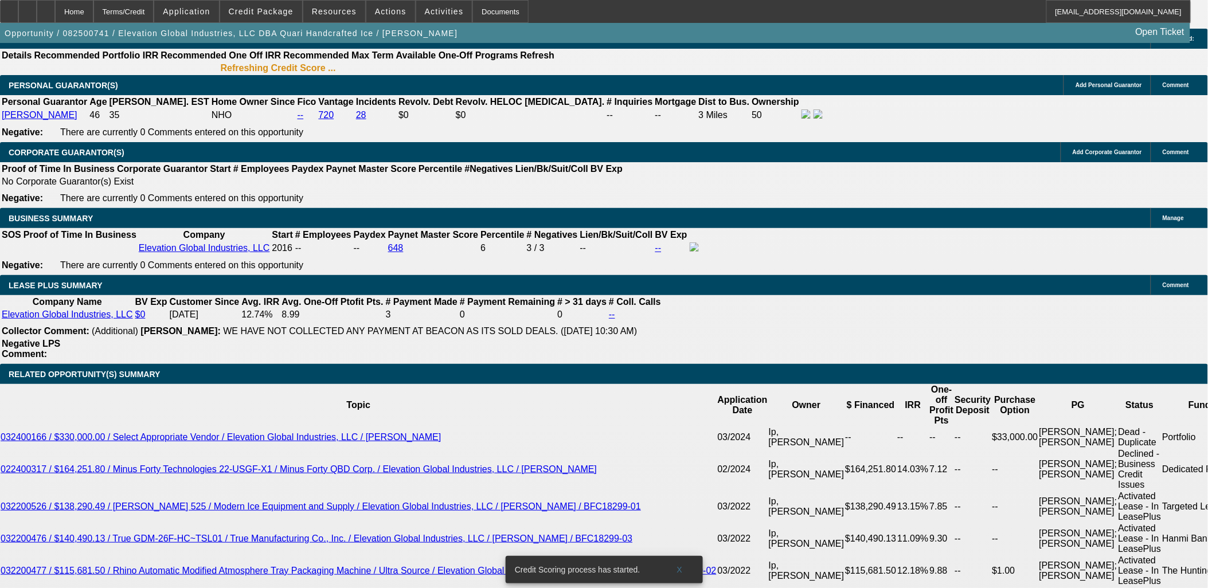
scroll to position [1720, 0]
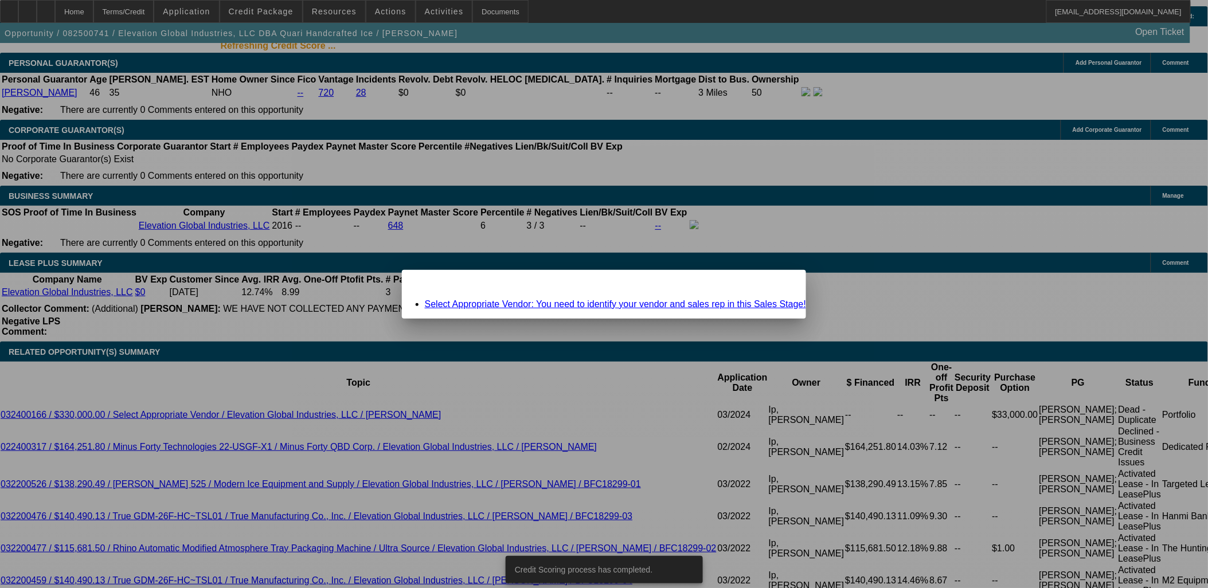
scroll to position [0, 0]
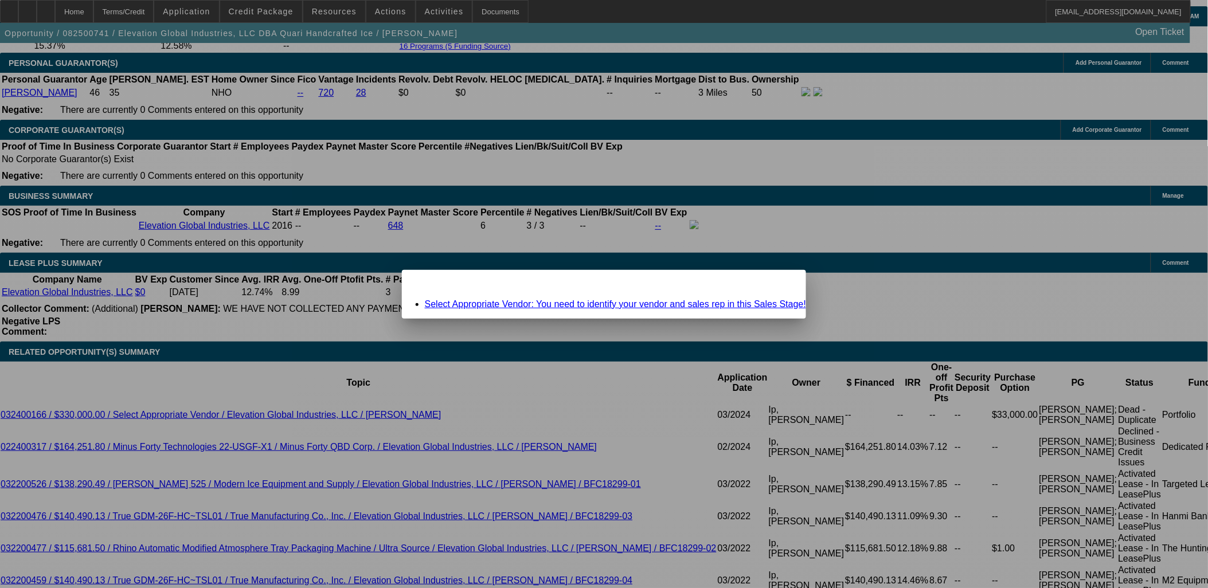
click at [781, 283] on div "Close" at bounding box center [793, 276] width 25 height 13
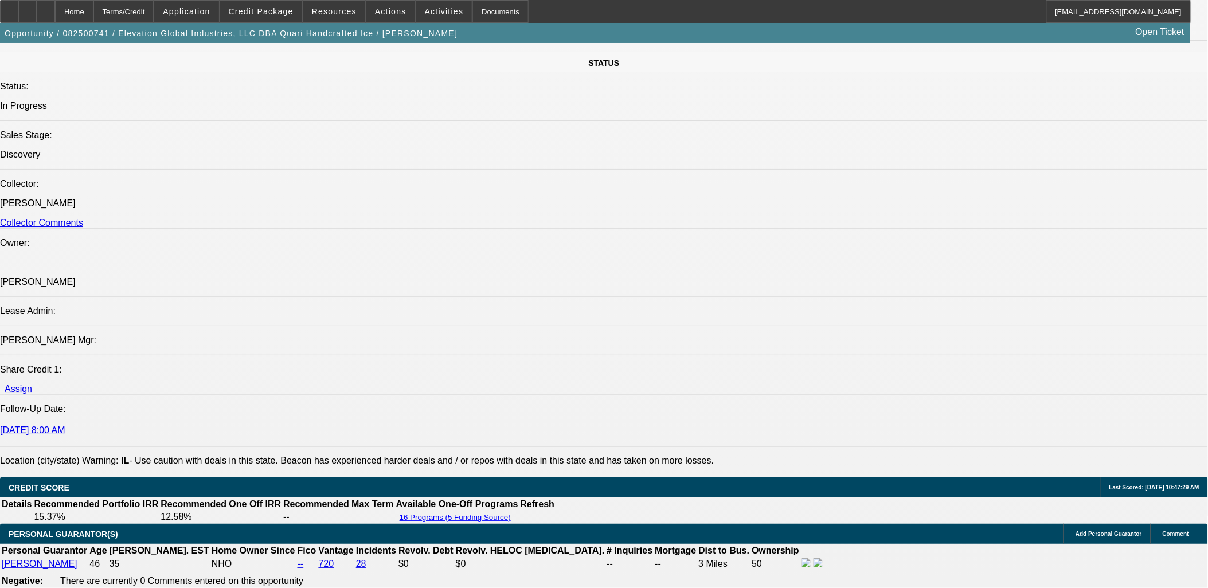
scroll to position [1210, 0]
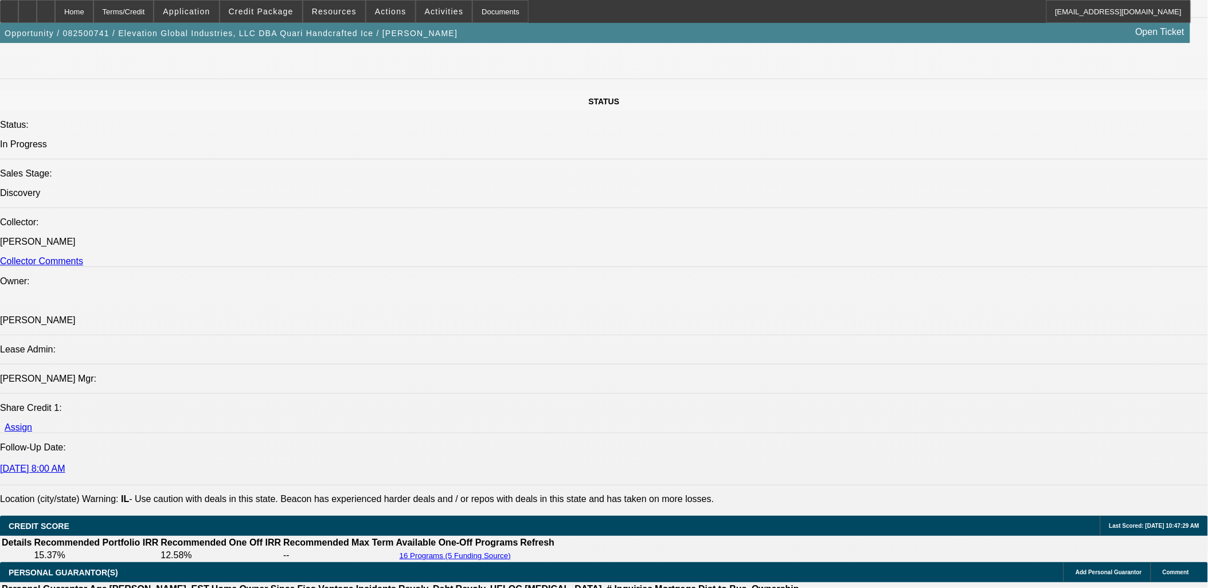
drag, startPoint x: 944, startPoint y: 415, endPoint x: 1126, endPoint y: 398, distance: 182.0
copy div "have several freezers coming across the Atlantic but don't have enough ice to p…"
drag, startPoint x: 715, startPoint y: 390, endPoint x: 711, endPoint y: 396, distance: 6.5
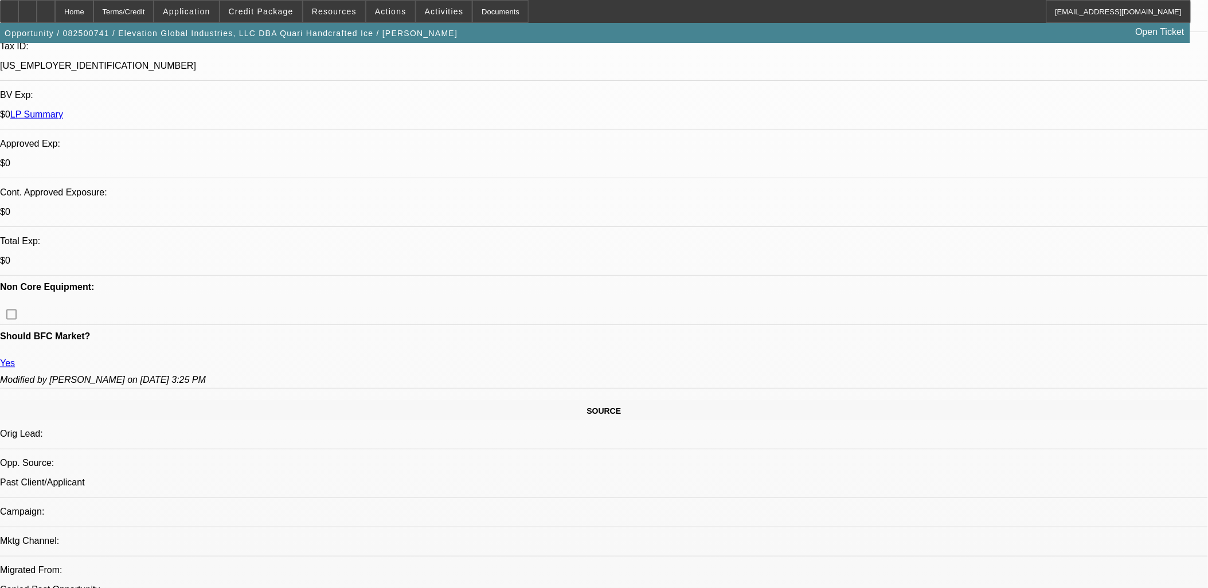
scroll to position [255, 0]
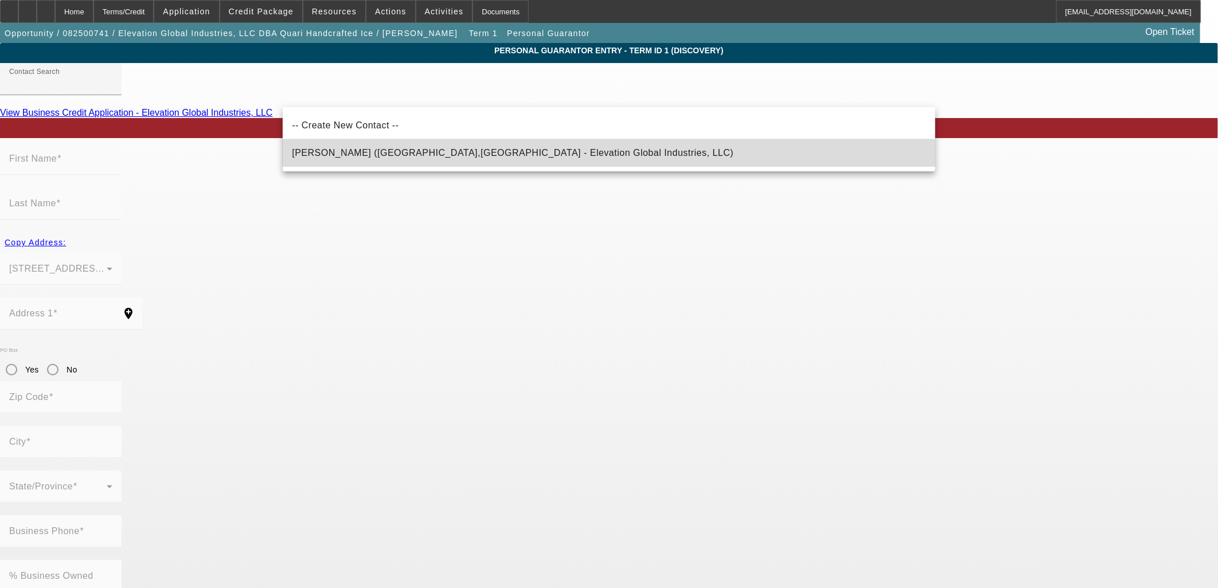
click at [375, 157] on span "[PERSON_NAME] ([GEOGRAPHIC_DATA],[GEOGRAPHIC_DATA] - Elevation Global Industrie…" at bounding box center [513, 153] width 442 height 10
type input "[PERSON_NAME] ([GEOGRAPHIC_DATA],[GEOGRAPHIC_DATA] - Elevation Global Industrie…"
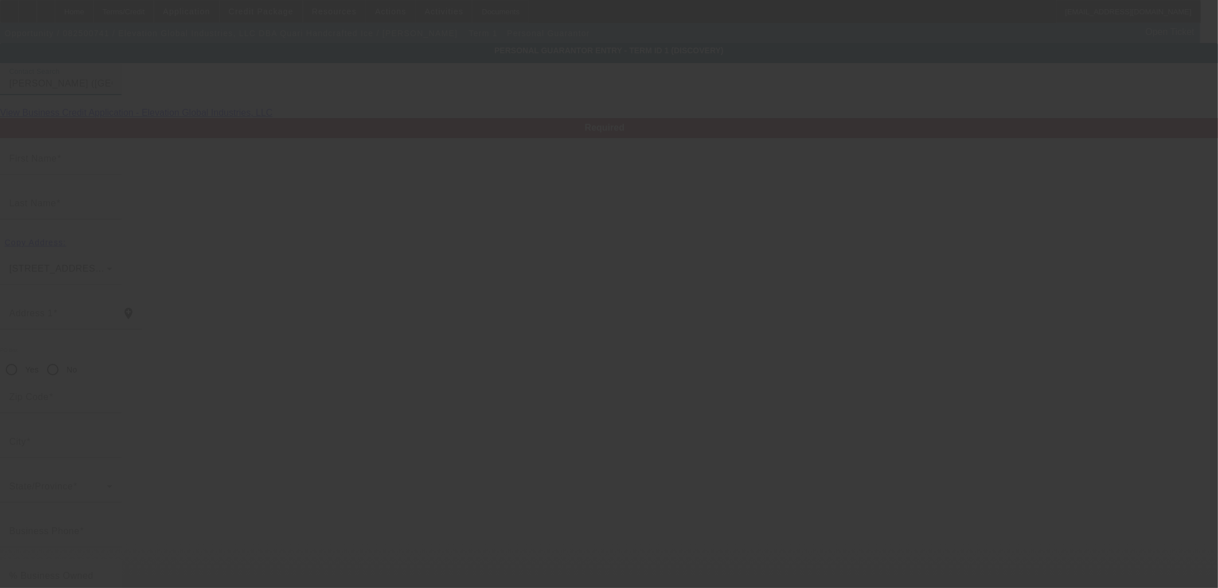
type input "[PERSON_NAME]"
type input "[STREET_ADDRESS][PERSON_NAME]"
radio input "true"
type input "60614"
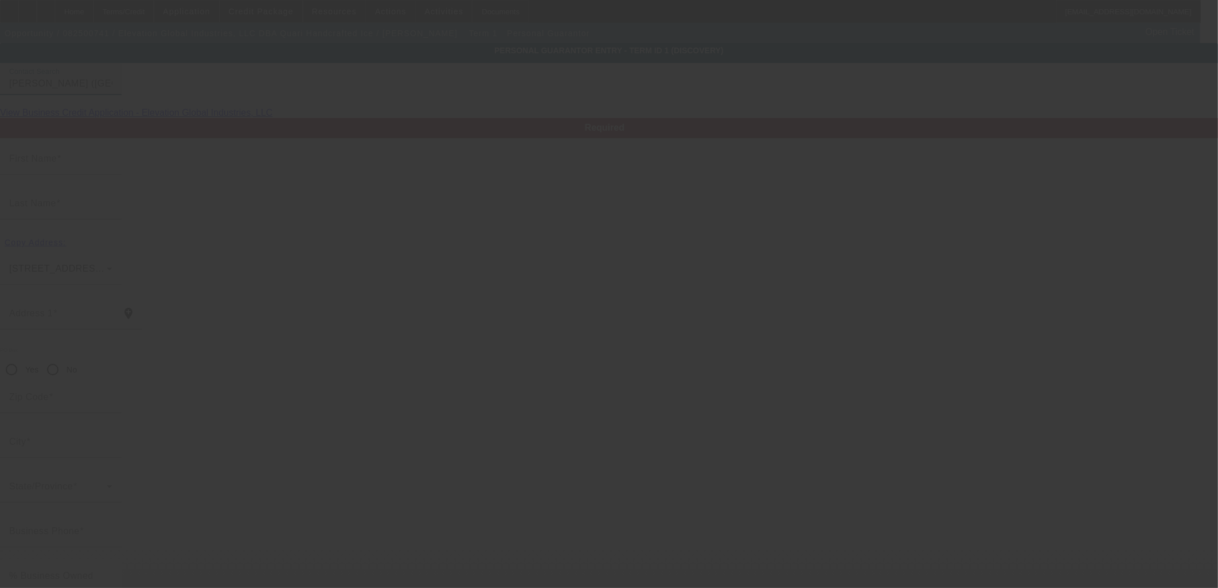
type input "[GEOGRAPHIC_DATA]"
type input "[PHONE_NUMBER]"
type input "50"
type input "302-80-0757"
type input "[PERSON_NAME][EMAIL_ADDRESS][DOMAIN_NAME]"
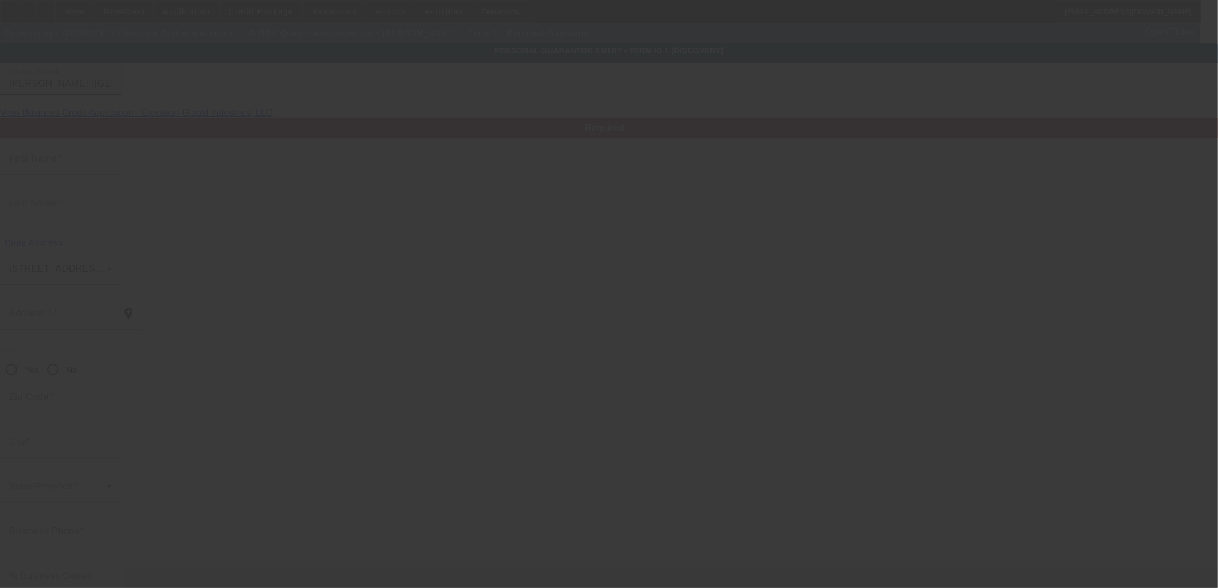
type input "[PERSON_NAME]"
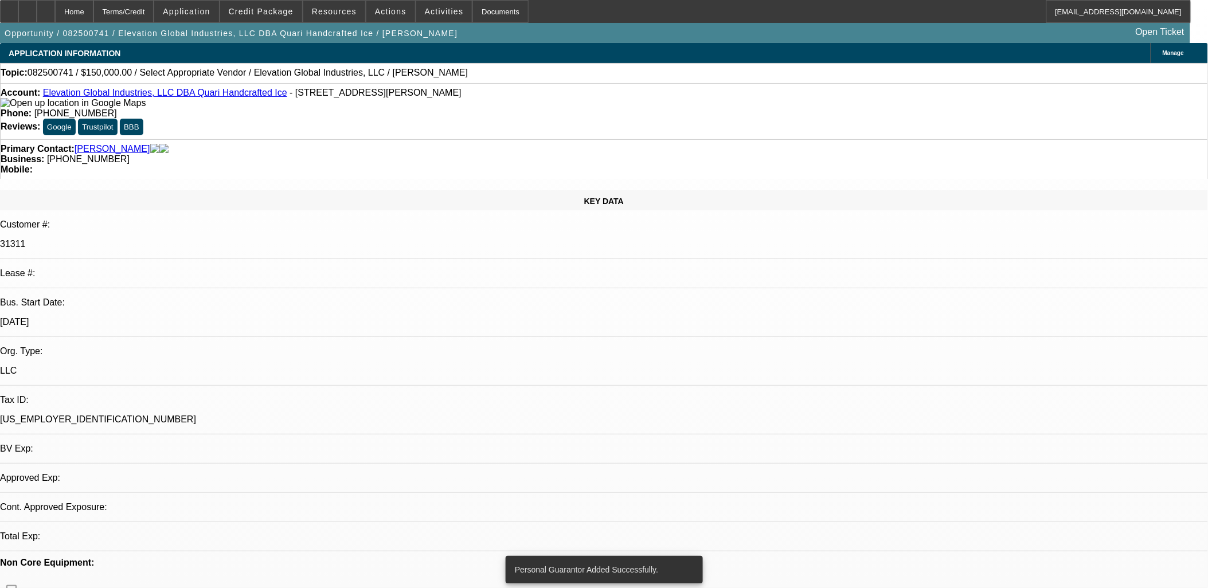
select select "0"
select select "6"
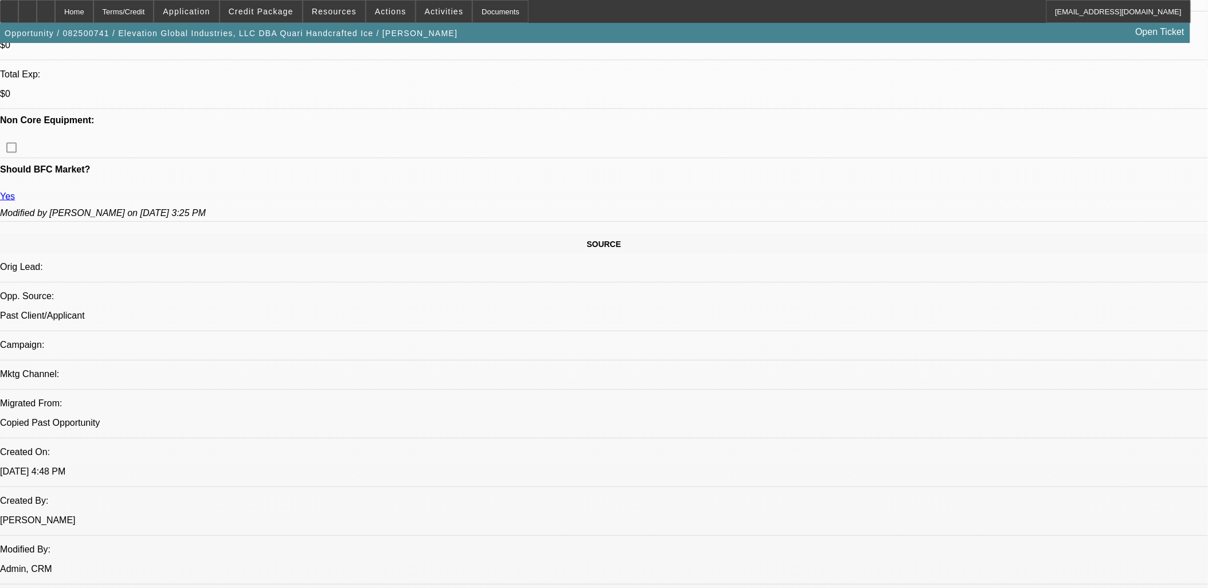
scroll to position [382, 0]
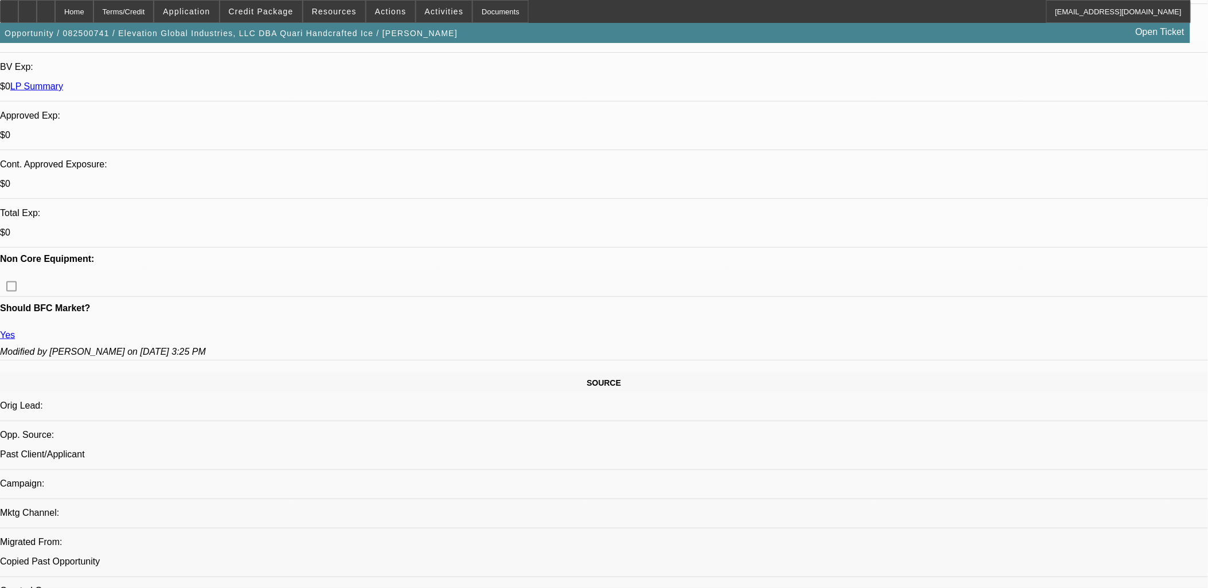
drag, startPoint x: 169, startPoint y: 358, endPoint x: 283, endPoint y: 351, distance: 114.9
copy link "Elevation Global Industries, LLC"
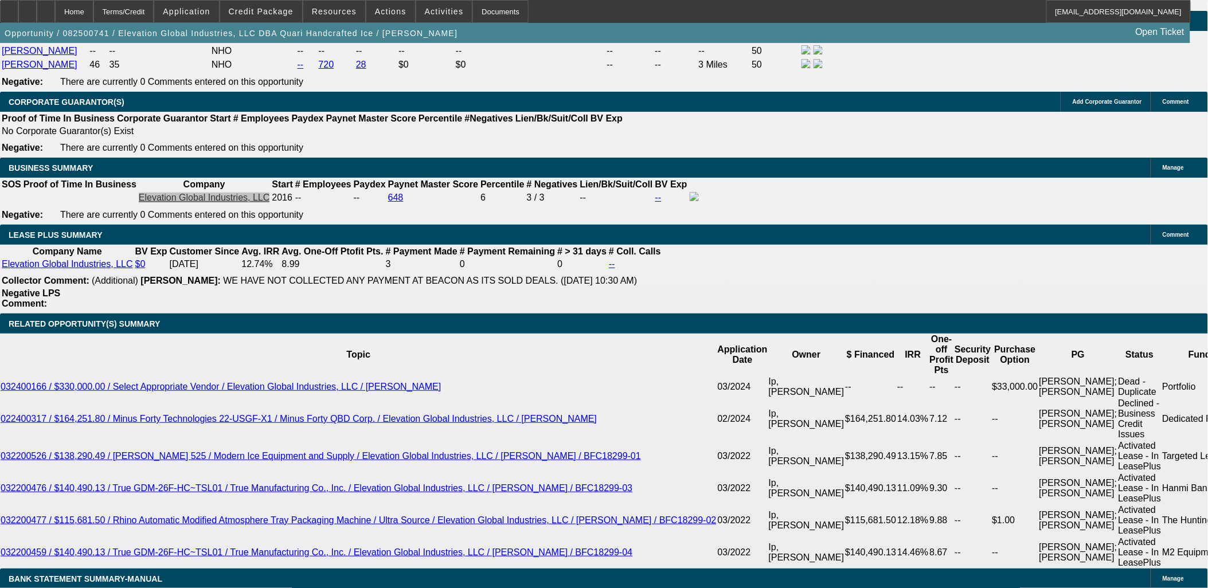
scroll to position [1784, 0]
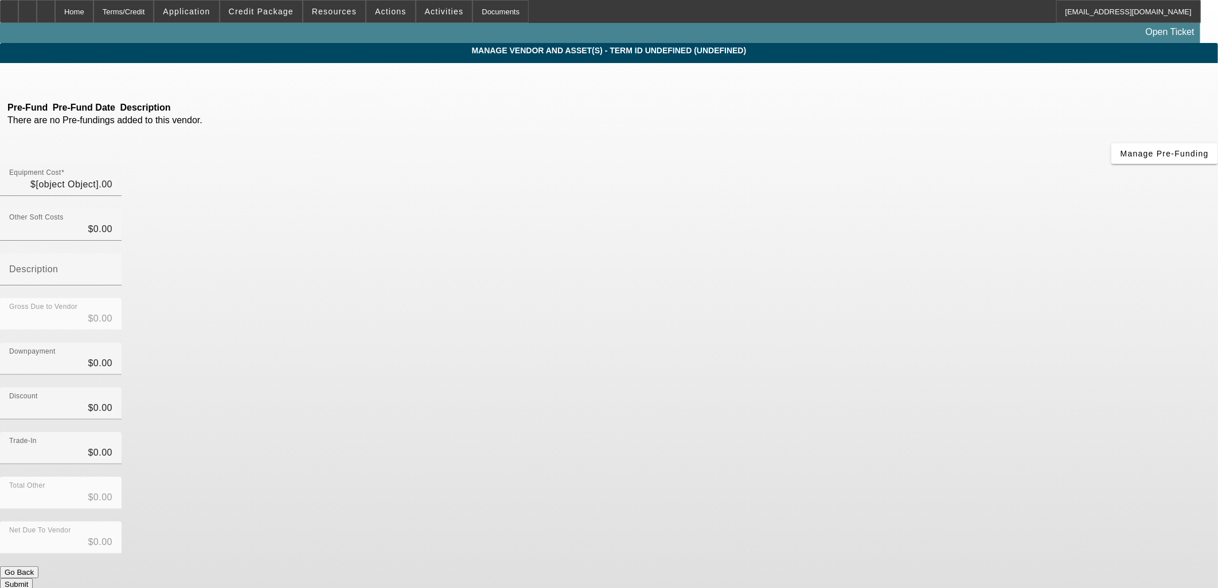
type input "$150,000.00"
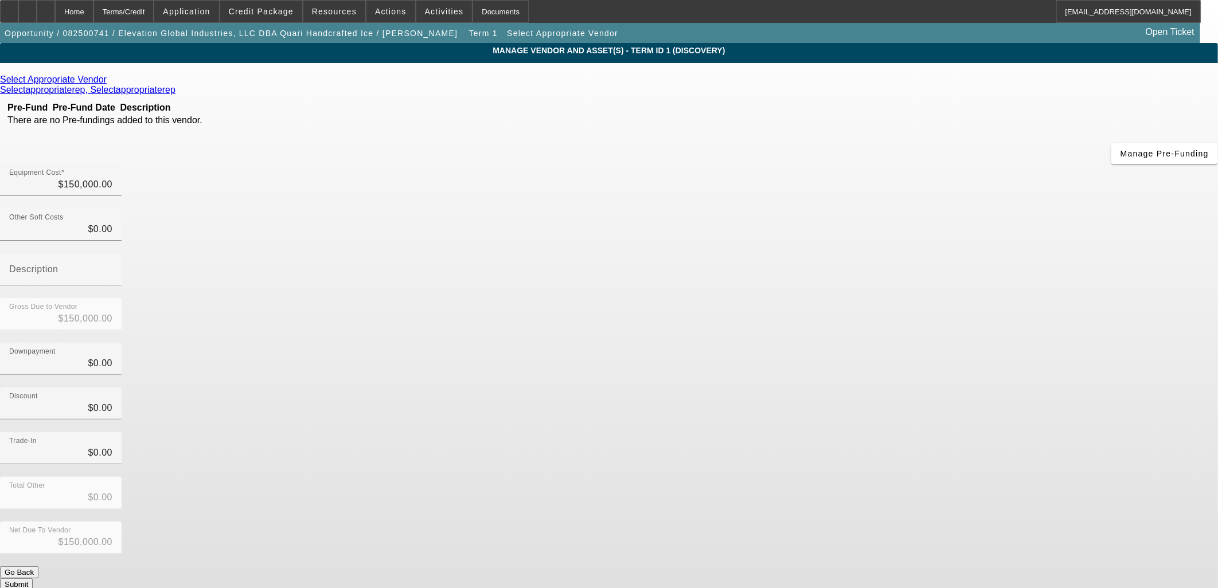
click at [380, 85] on div "Select Appropriate Vendor" at bounding box center [609, 80] width 1218 height 10
click at [110, 80] on icon at bounding box center [110, 80] width 0 height 10
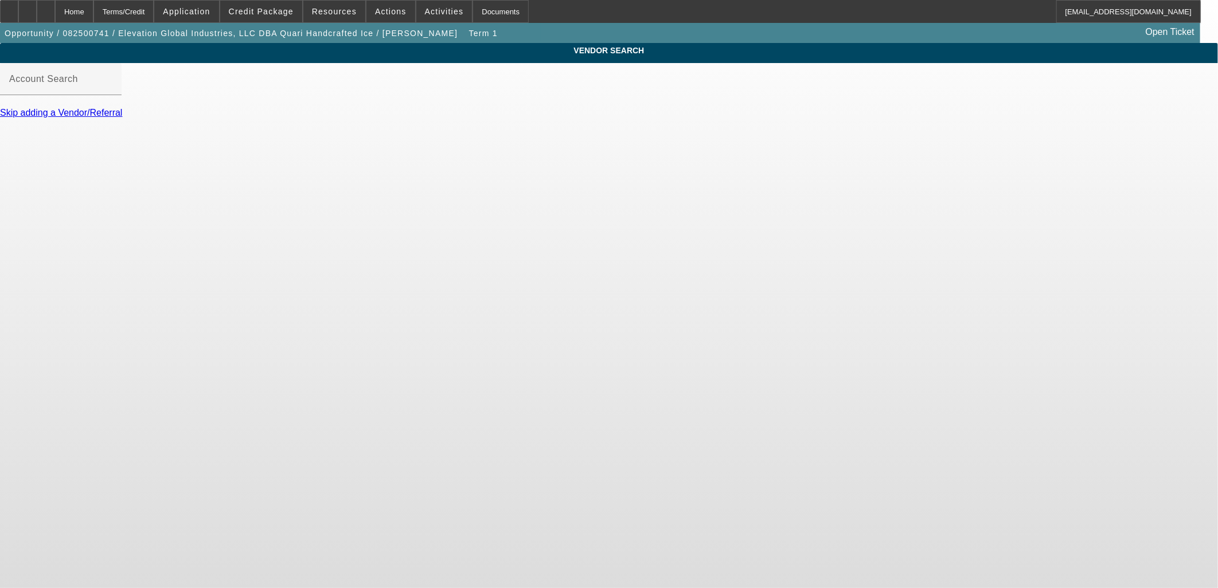
click at [112, 91] on input "Account Search" at bounding box center [60, 84] width 103 height 14
paste input "Bruce's Ice Block Machines, Inc"
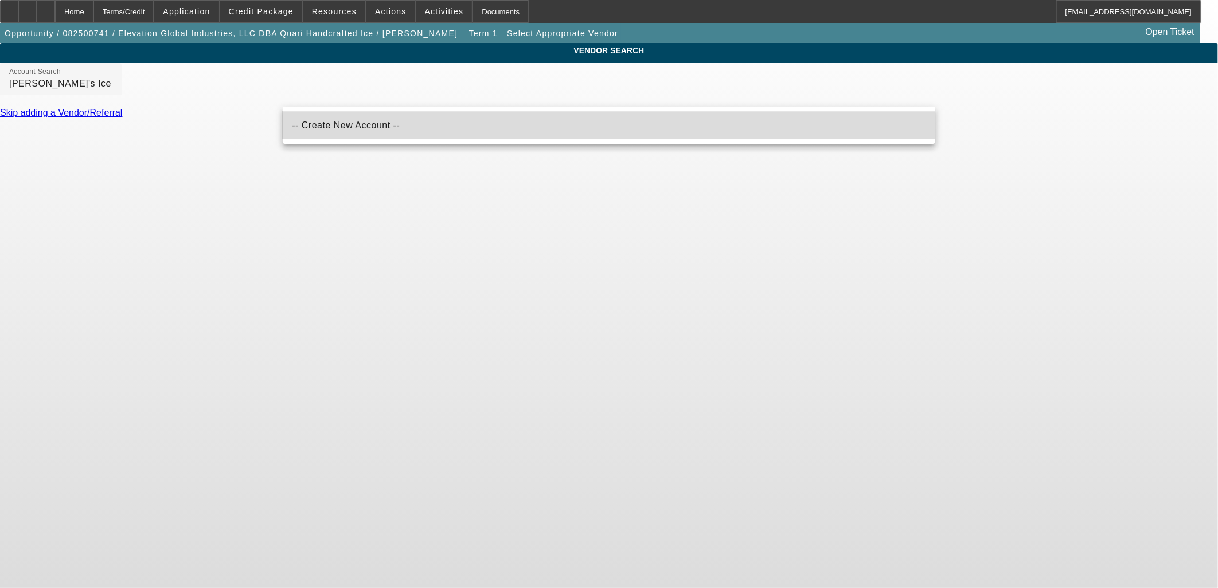
click at [381, 134] on mat-option "-- Create New Account --" at bounding box center [609, 126] width 653 height 28
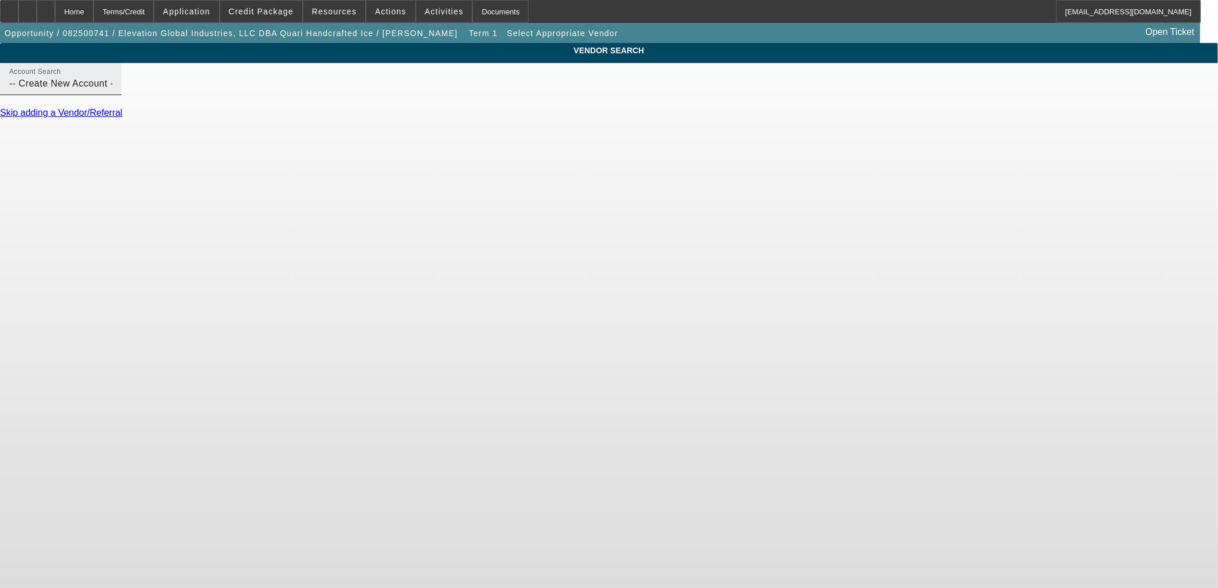
click at [112, 83] on div "Account Search -- Create New Account --" at bounding box center [60, 79] width 103 height 32
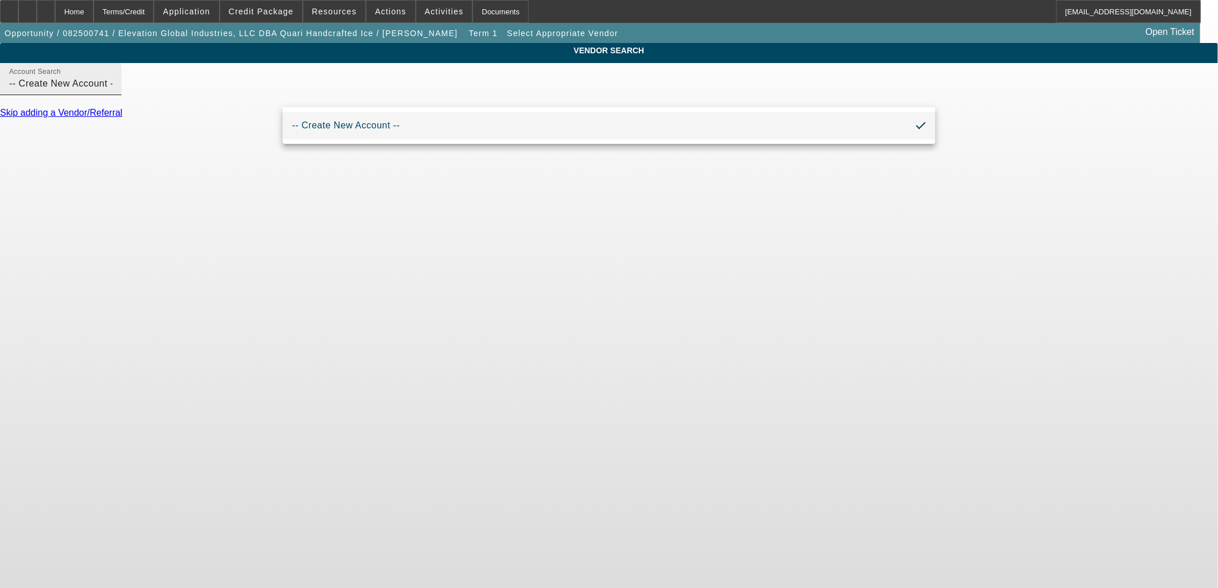
click at [112, 87] on div "Account Search -- Create New Account --" at bounding box center [60, 79] width 103 height 32
click at [112, 91] on input "-- Create New Account --" at bounding box center [60, 84] width 103 height 14
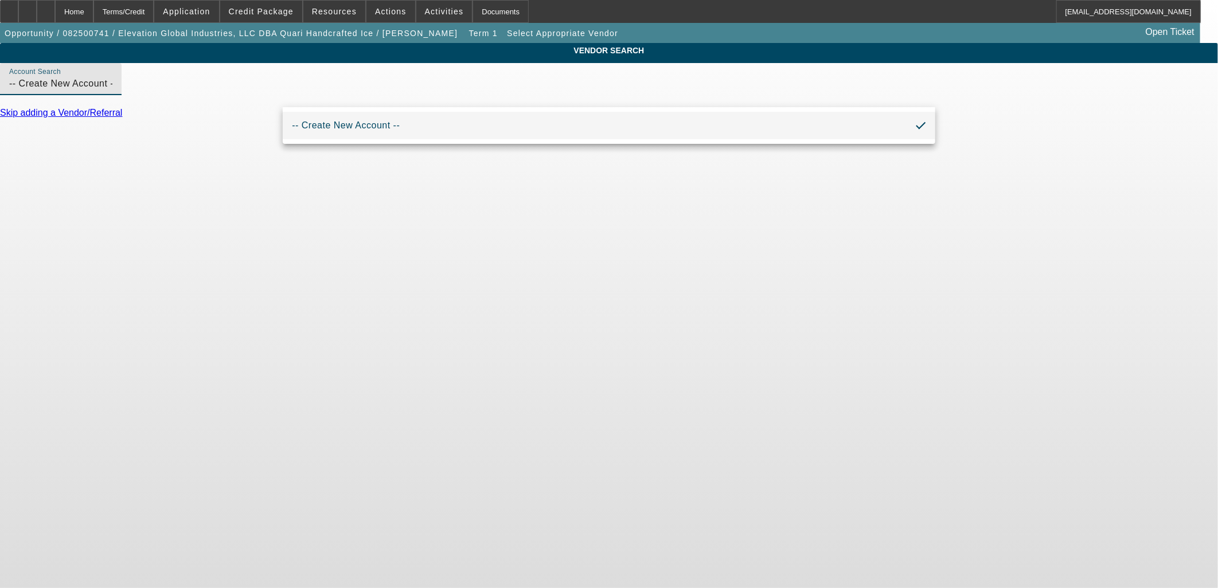
click at [112, 91] on input "-- Create New Account --" at bounding box center [60, 84] width 103 height 14
click at [112, 84] on div "Account Search -- Create New Account --" at bounding box center [60, 79] width 103 height 32
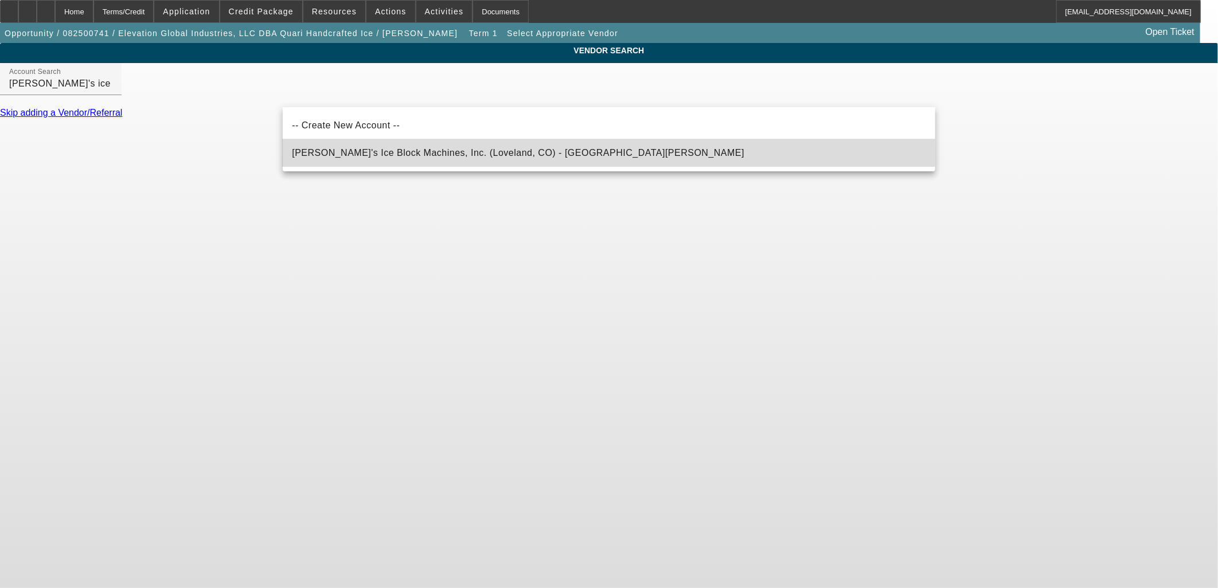
click at [376, 151] on span "Bruce's Ice Block Machines, Inc. (Loveland, CO) - Hinojosa, Bruce" at bounding box center [518, 153] width 452 height 10
type input "Bruce's Ice Block Machines, Inc. (Loveland, CO) - Hinojosa, Bruce"
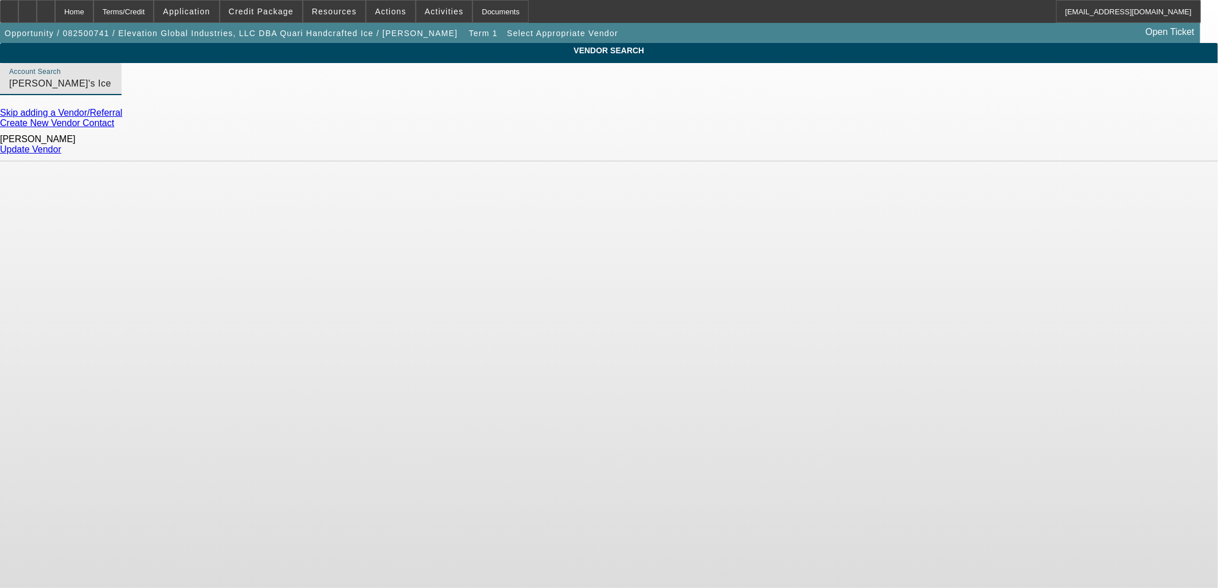
click at [907, 153] on div "Update Vendor" at bounding box center [609, 149] width 1218 height 10
click at [61, 147] on link "Update Vendor" at bounding box center [30, 149] width 61 height 10
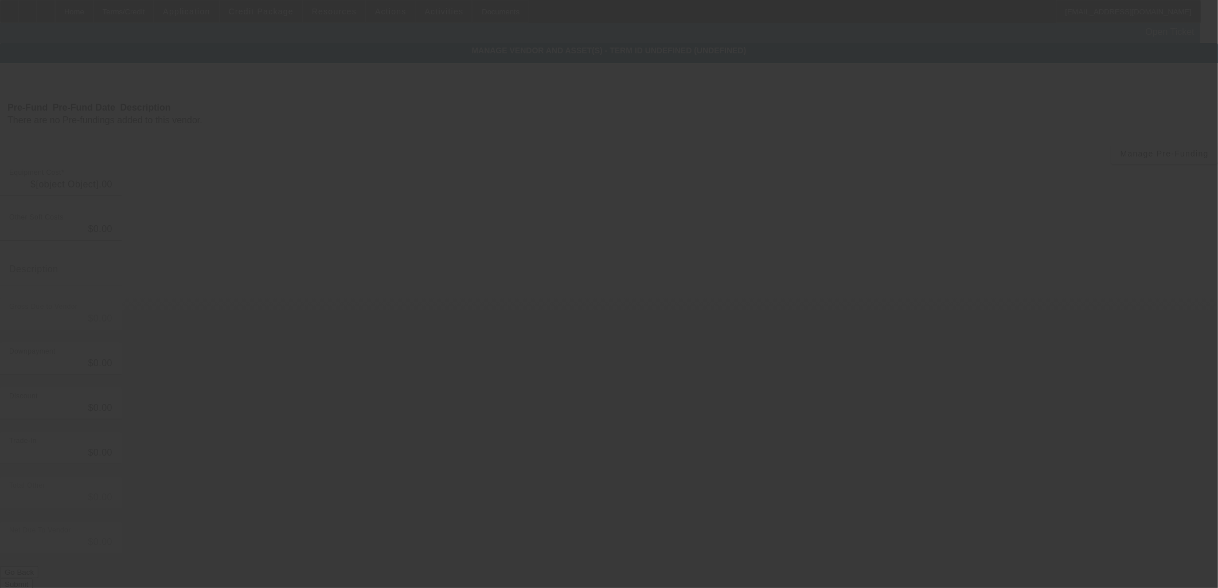
type input "$150,000.00"
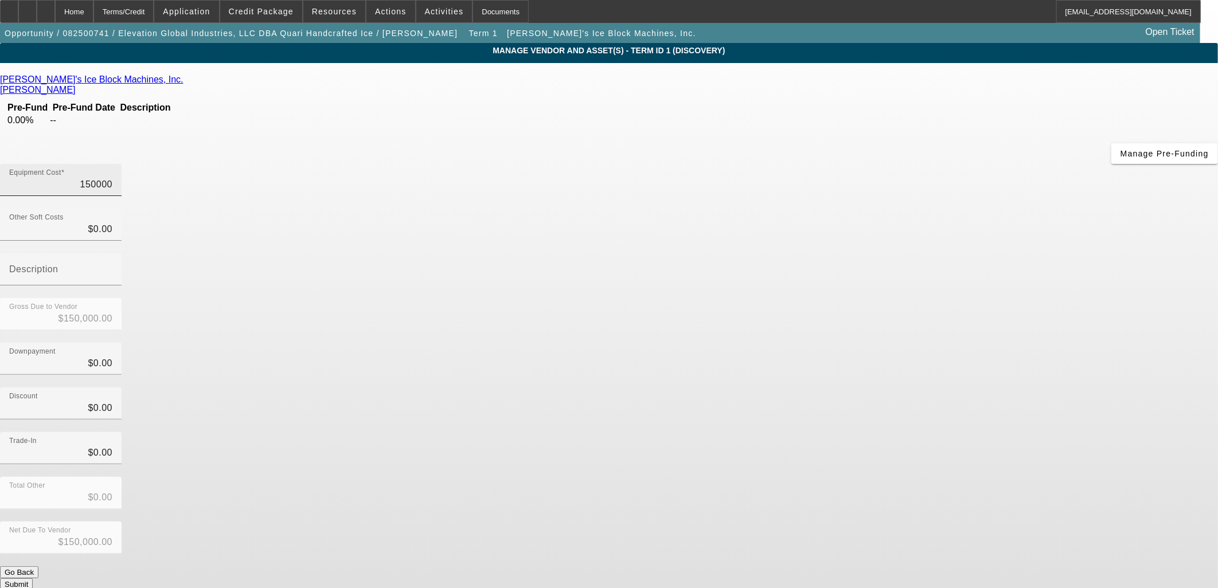
click at [112, 178] on input "150000" at bounding box center [60, 185] width 103 height 14
type input "1"
type input "$1.00"
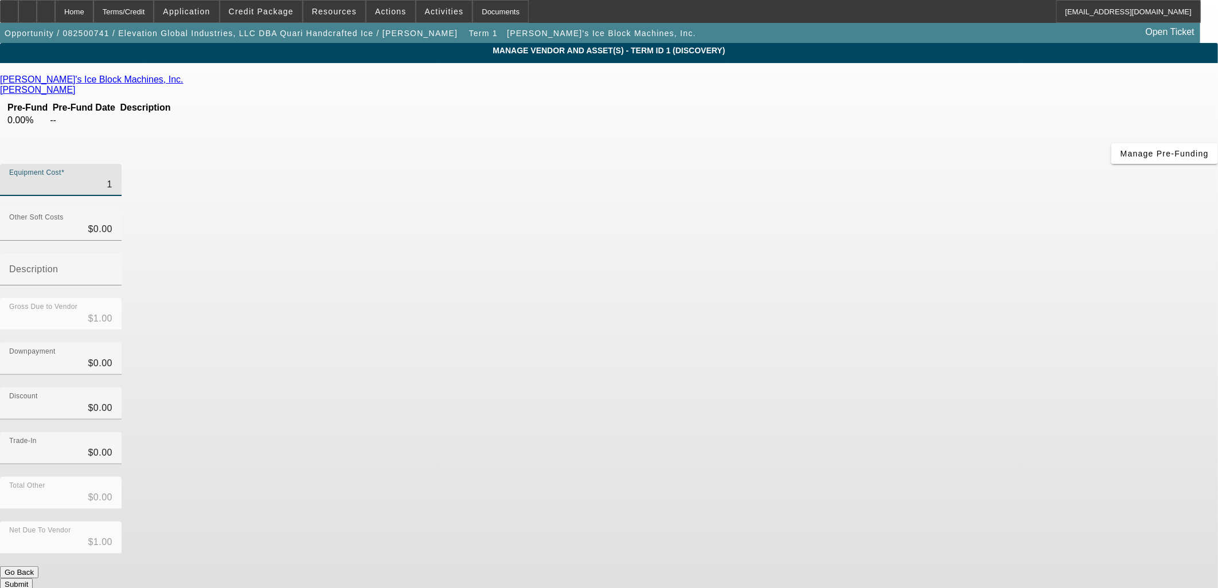
type input "12"
type input "$12.00"
type input "127"
type input "$127.00"
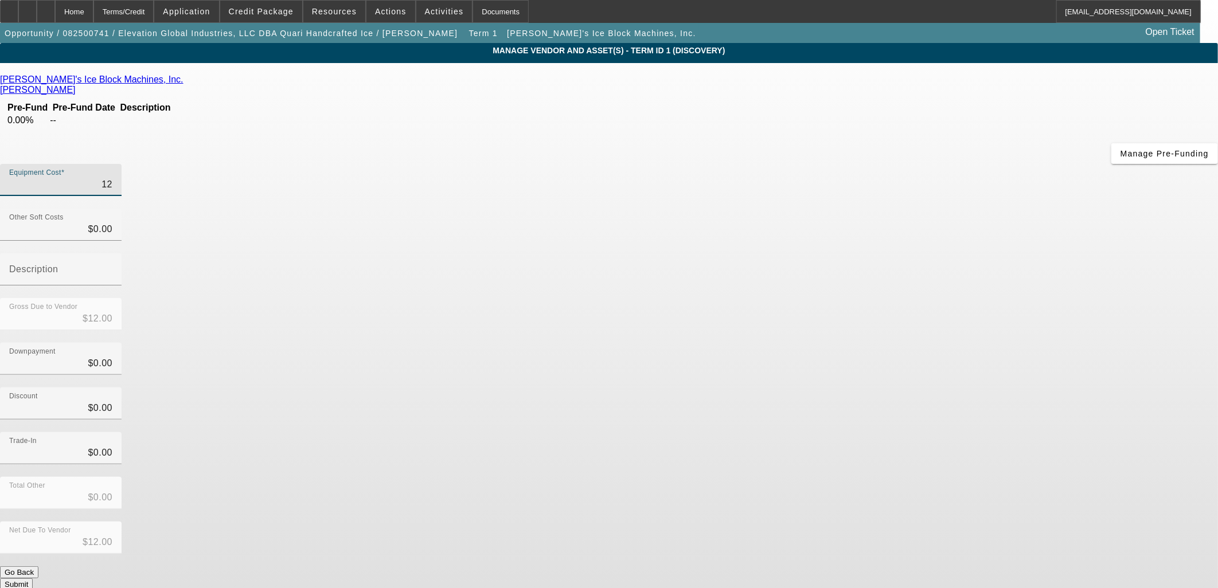
type input "$127.00"
type input "1271"
type input "$1,271.00"
type input "12717"
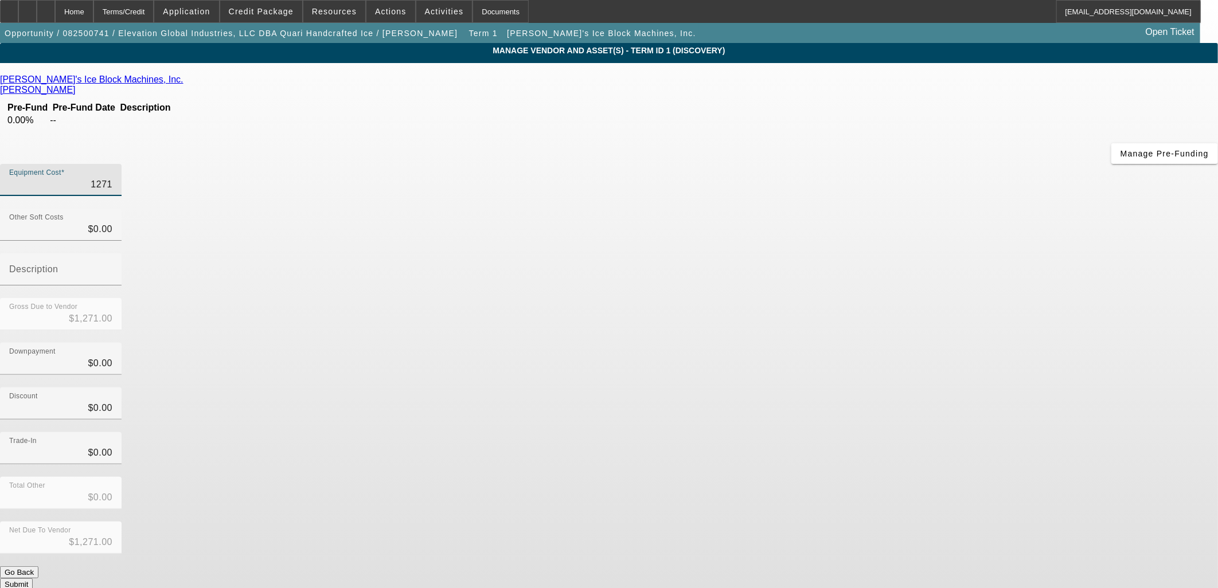
type input "$12,717.00"
type input "127179"
type input "$127,179.00"
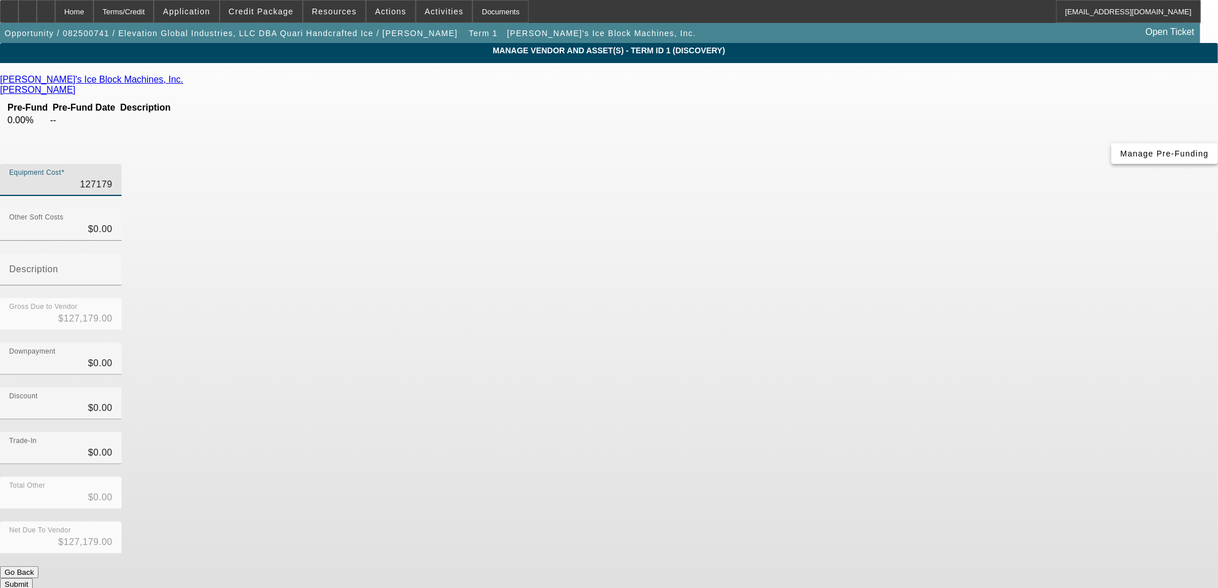
type input "$127,179.00"
click at [1111, 164] on button "Manage Pre-Funding" at bounding box center [1164, 153] width 107 height 21
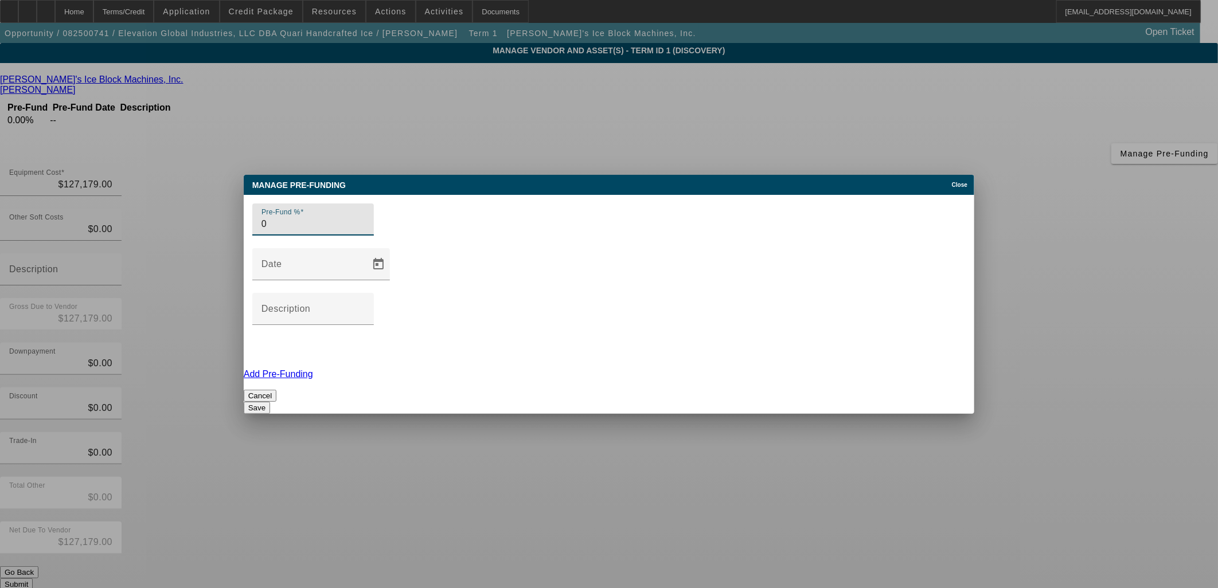
drag, startPoint x: 390, startPoint y: 276, endPoint x: 216, endPoint y: 299, distance: 175.3
click at [222, 298] on div "Manage Pre-funding Close Pre-Fund % 0 Date Description Add Pre-Funding Cancel S…" at bounding box center [609, 294] width 1218 height 588
type input "100"
click at [270, 402] on button "Save" at bounding box center [257, 408] width 26 height 12
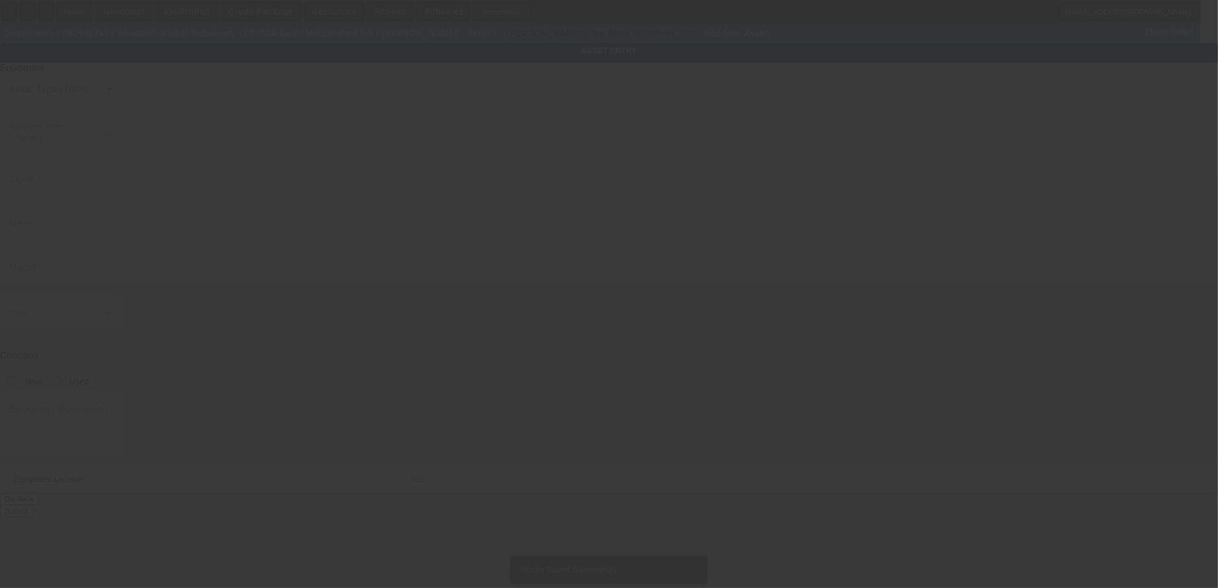
type input "2010 W Fulton St"
type input "Ste F106A"
type input "Chicago"
type input "60612"
type input "Cook"
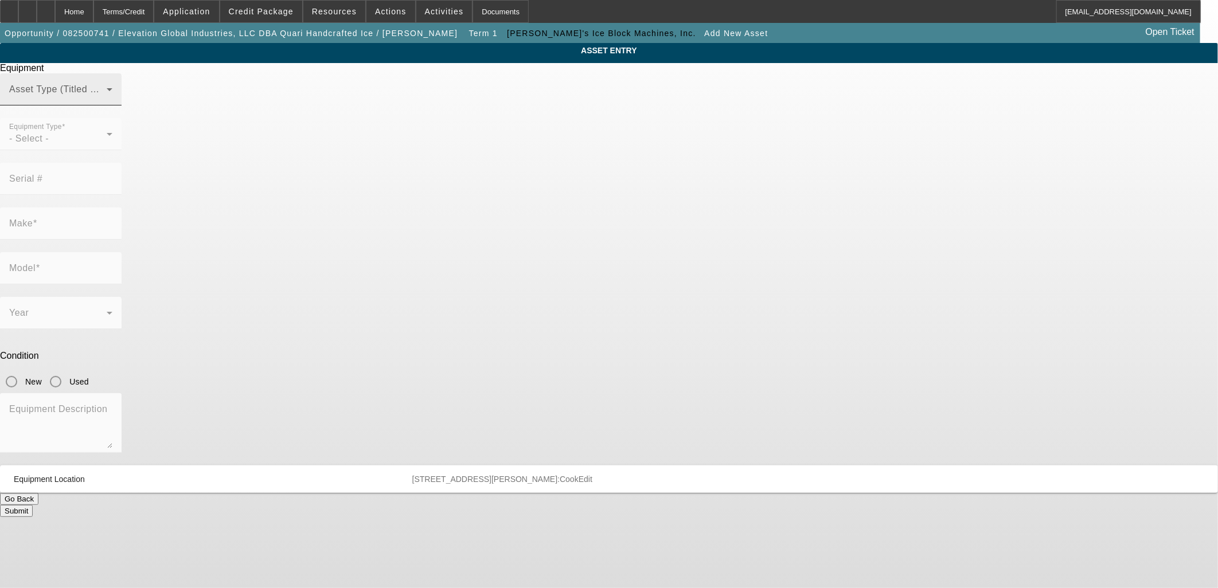
click at [112, 104] on div "Asset Type (Titled or Non-Titled)" at bounding box center [60, 89] width 103 height 32
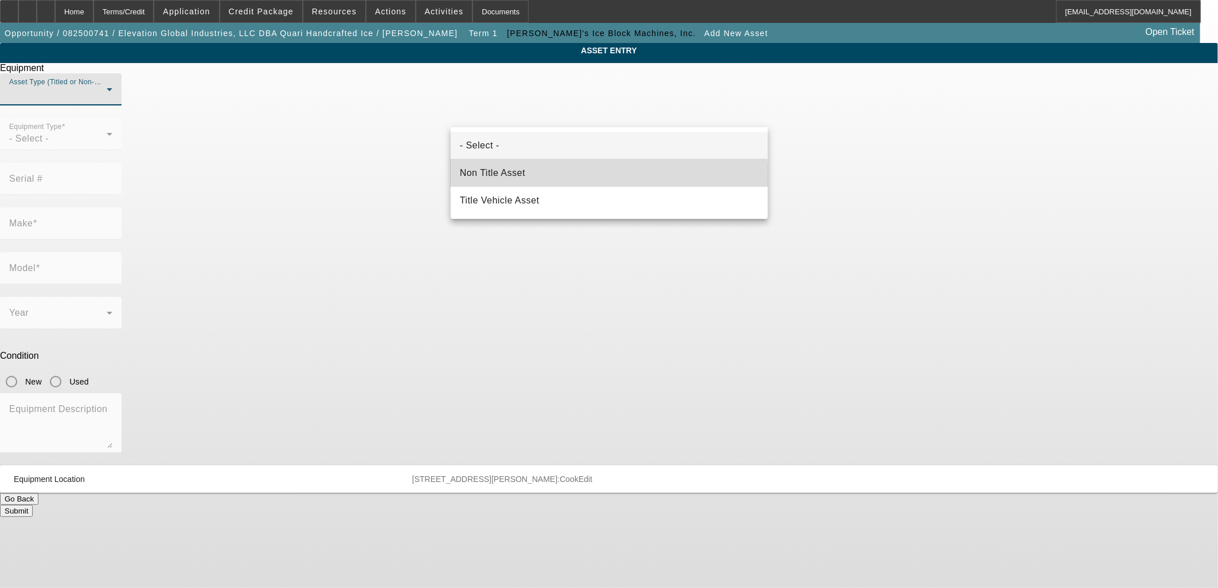
click at [537, 179] on mat-option "Non Title Asset" at bounding box center [609, 173] width 317 height 28
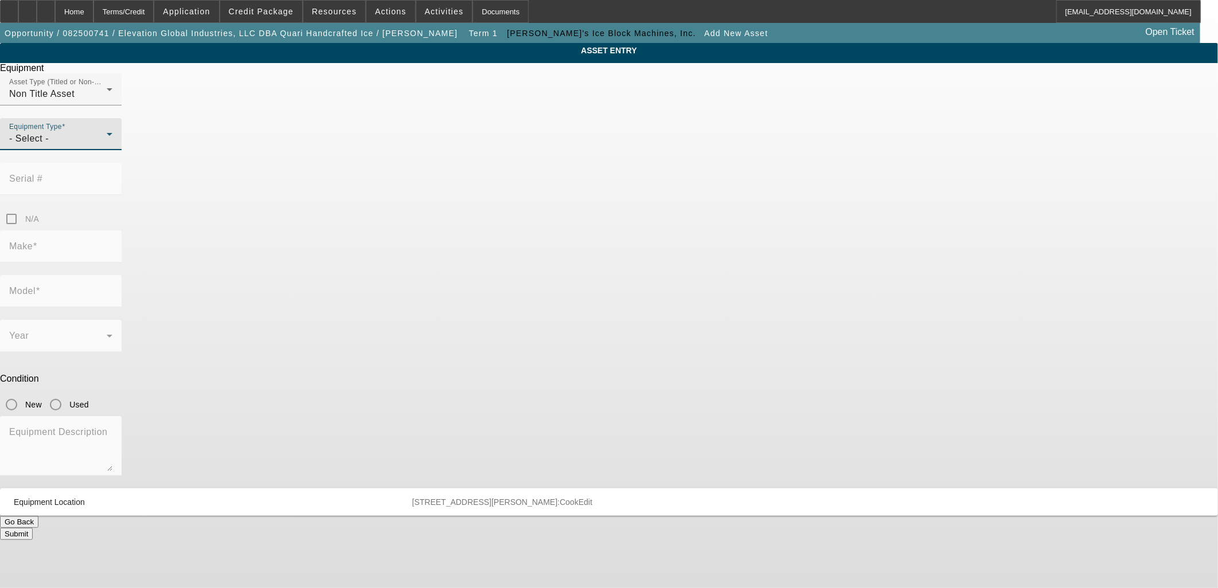
click at [107, 146] on div "- Select -" at bounding box center [57, 139] width 97 height 14
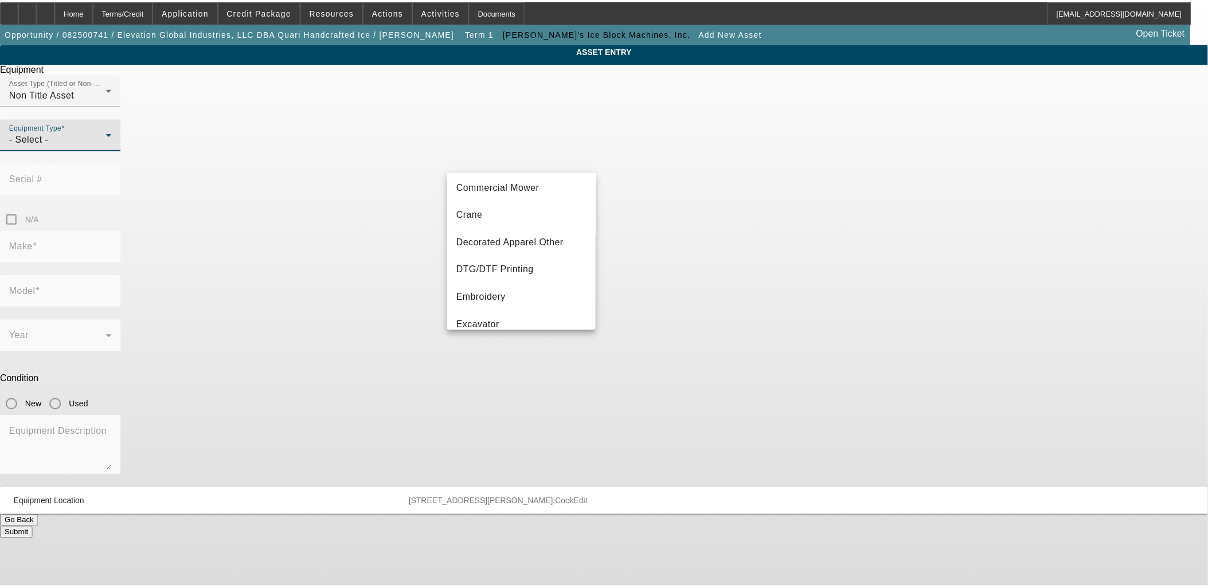
scroll to position [191, 0]
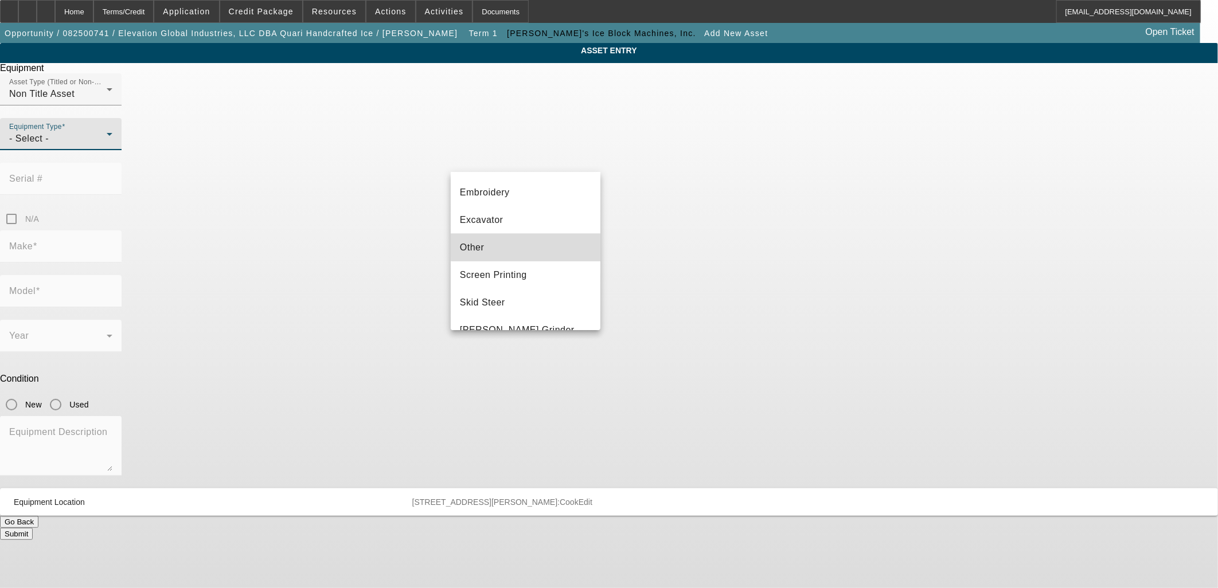
click at [530, 244] on mat-option "Other" at bounding box center [526, 248] width 150 height 28
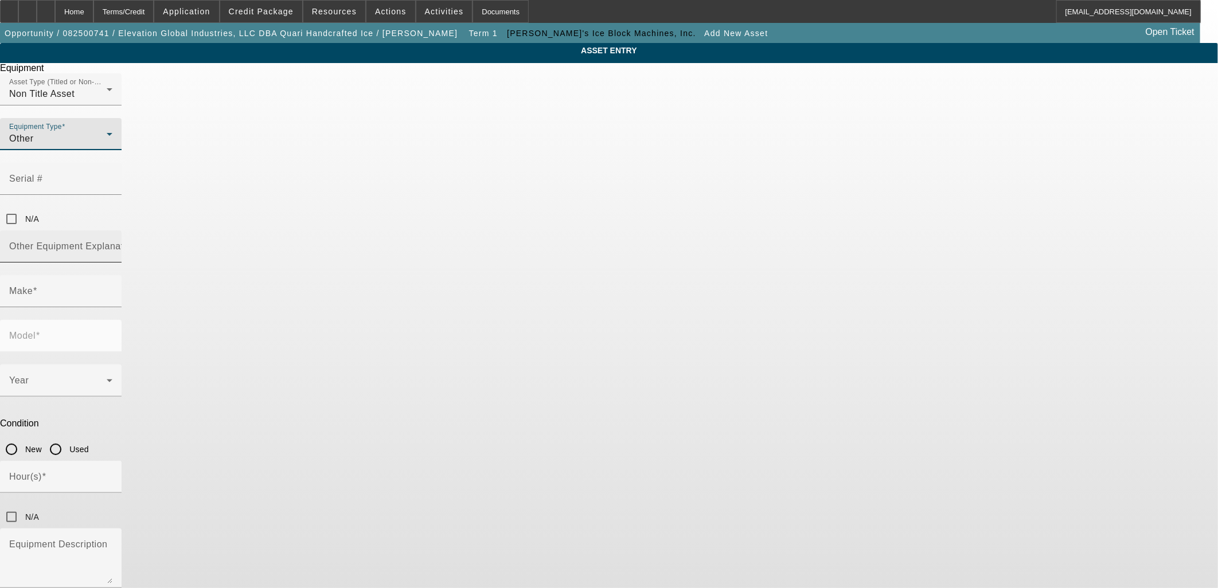
click at [137, 241] on mat-label "Other Equipment Explanation" at bounding box center [73, 246] width 128 height 10
click at [112, 244] on input "Other Equipment Explanation" at bounding box center [60, 251] width 103 height 14
type input "T"
type input "Ice Maker"
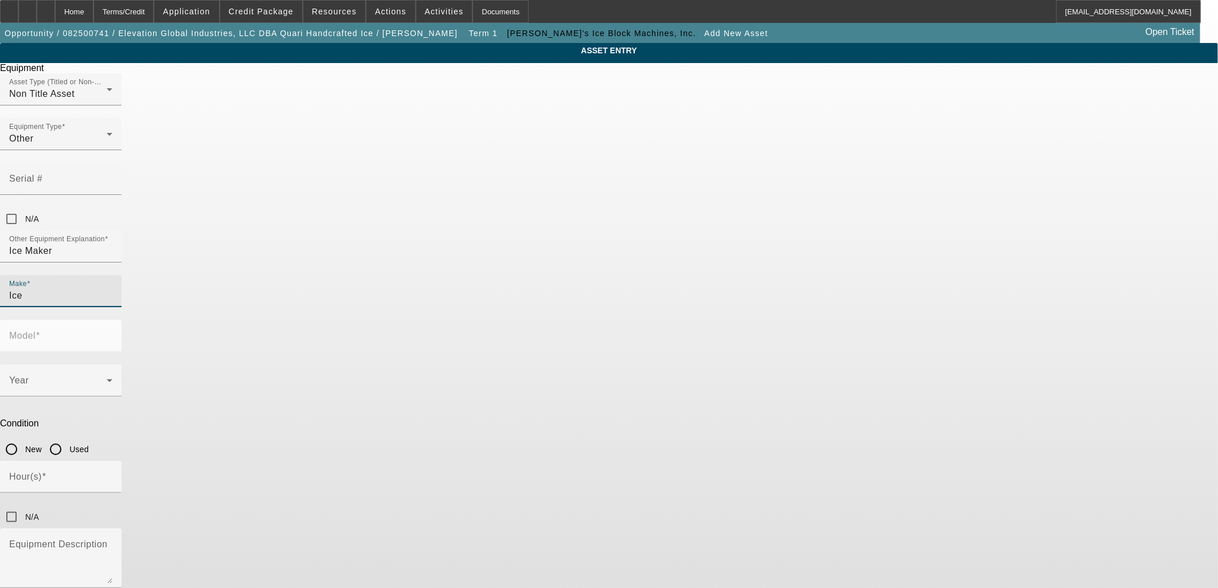
type input "Ice"
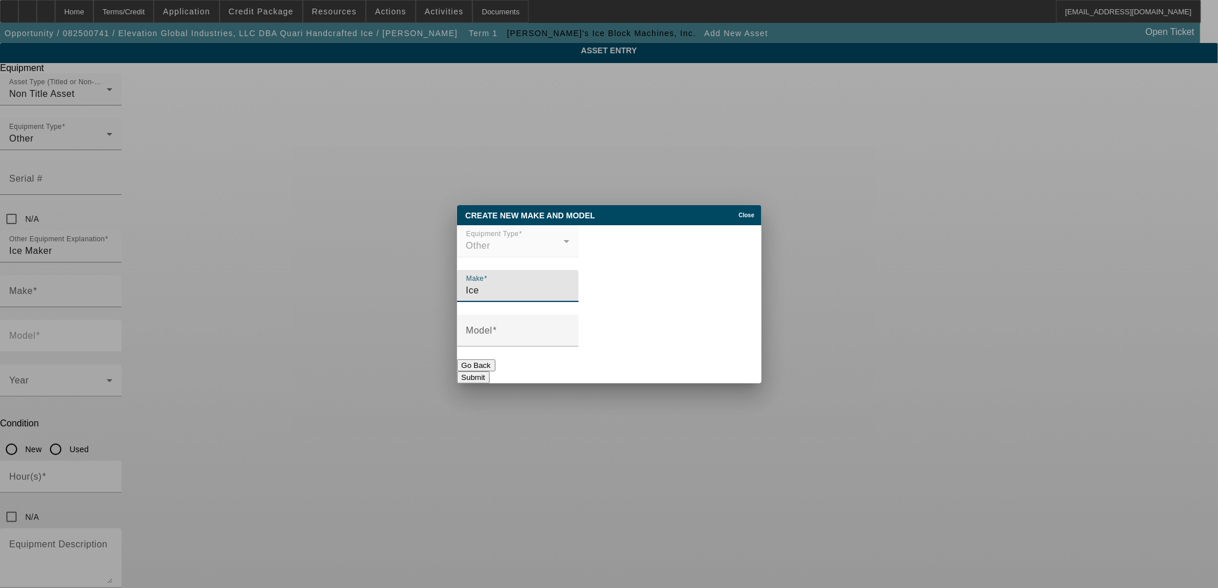
type input "Ice"
type input "Box"
click at [490, 372] on button "Submit" at bounding box center [473, 378] width 33 height 12
type input "Ice"
type input "Box"
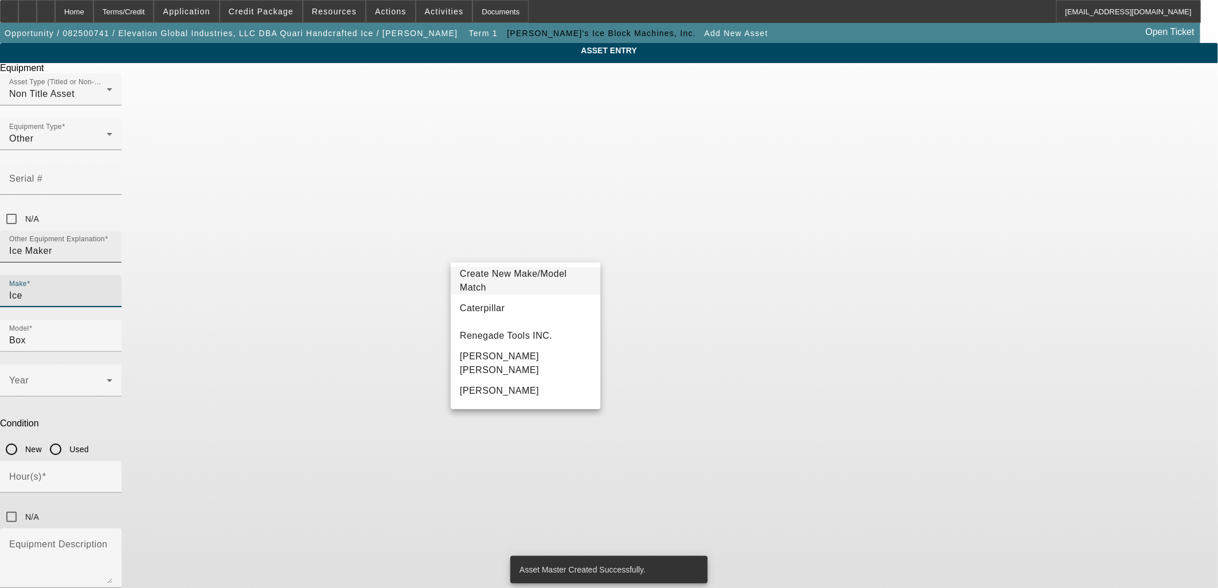
drag, startPoint x: 547, startPoint y: 205, endPoint x: 538, endPoint y: 207, distance: 9.3
click at [112, 244] on input "Ice Maker" at bounding box center [60, 251] width 103 height 14
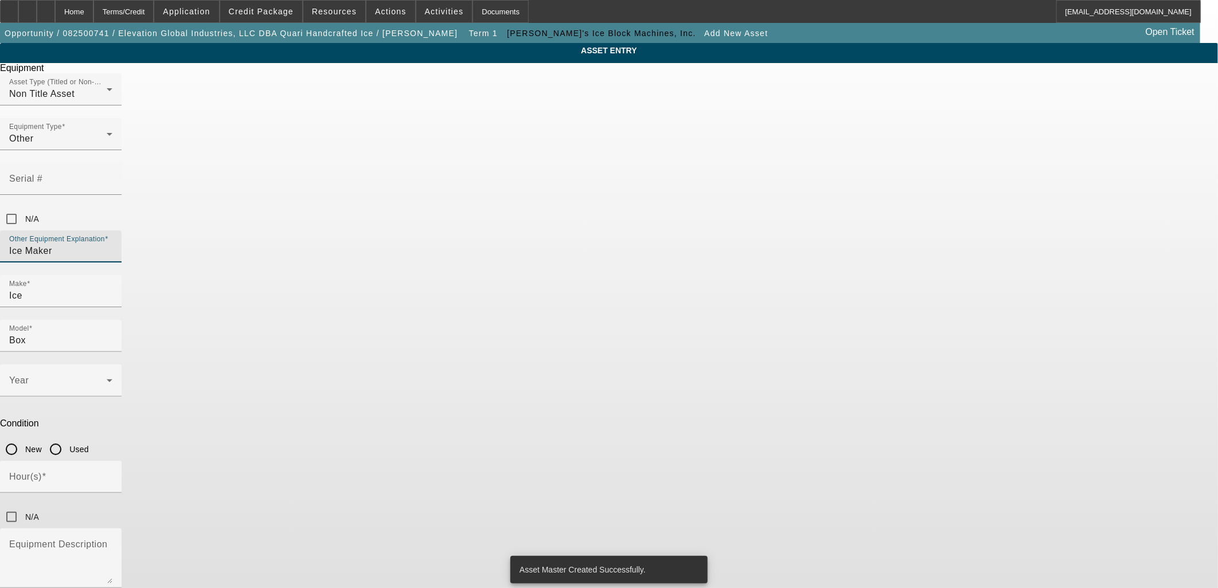
click at [112, 244] on input "Ice Maker" at bounding box center [60, 251] width 103 height 14
drag, startPoint x: 556, startPoint y: 207, endPoint x: 287, endPoint y: 228, distance: 269.7
click at [283, 225] on div "ASSET ENTRY Equipment Asset Type (Titled or Non-Titled) Non Title Asset Equipme…" at bounding box center [609, 348] width 1218 height 610
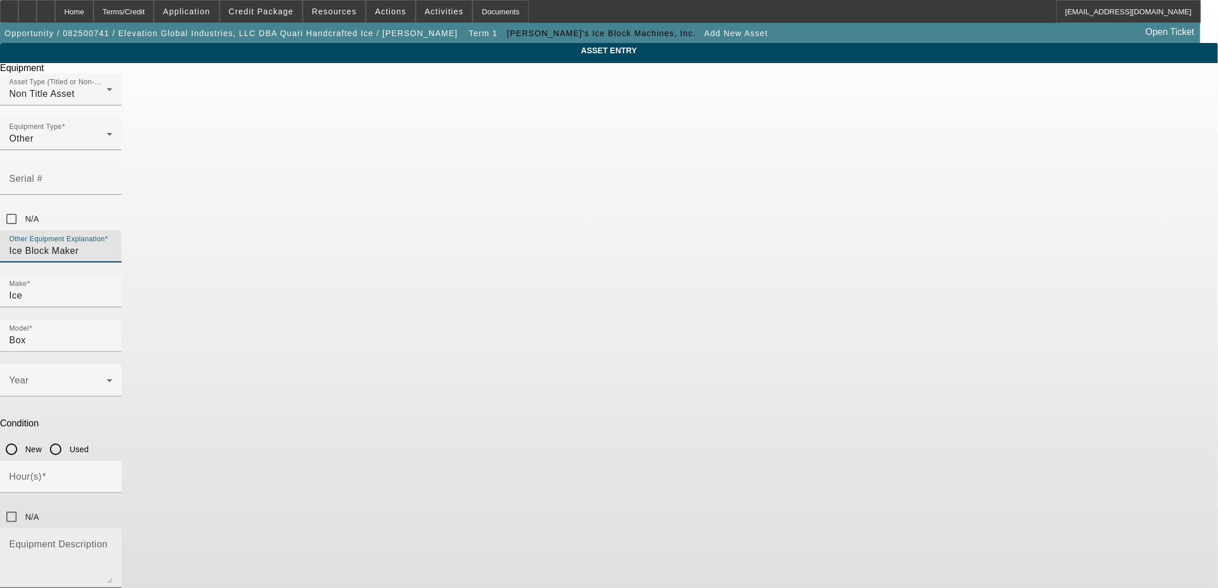
type input "Ice Block Maker"
paste textarea "Ice Block Maker"
click at [112, 542] on textarea "Equipment Description" at bounding box center [60, 562] width 103 height 41
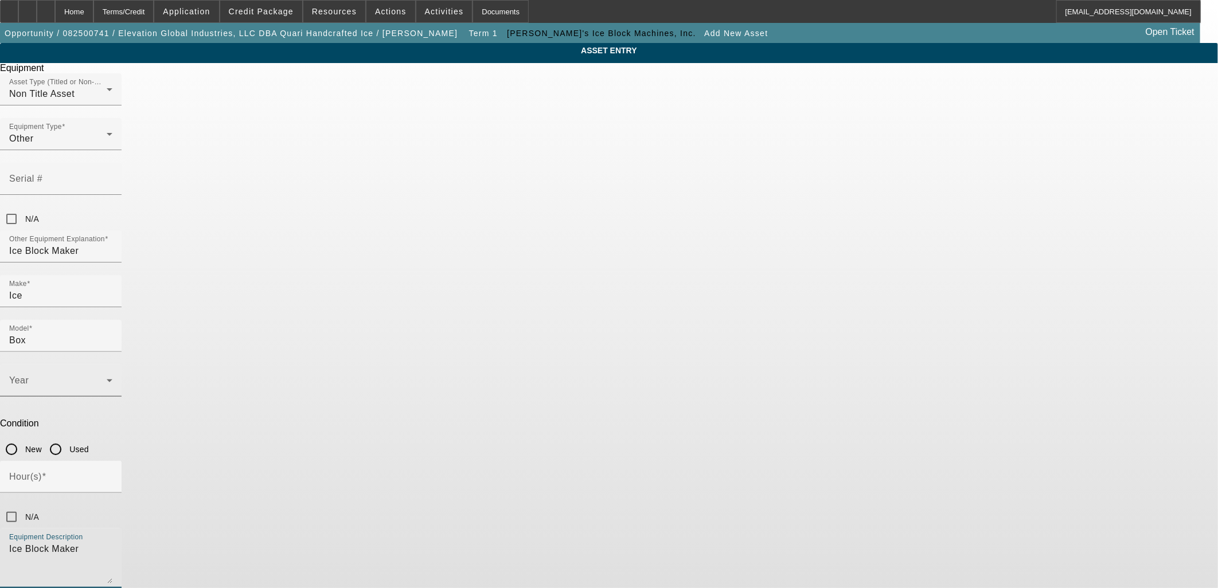
type textarea "Ice Block Maker"
click at [107, 378] on span at bounding box center [57, 385] width 97 height 14
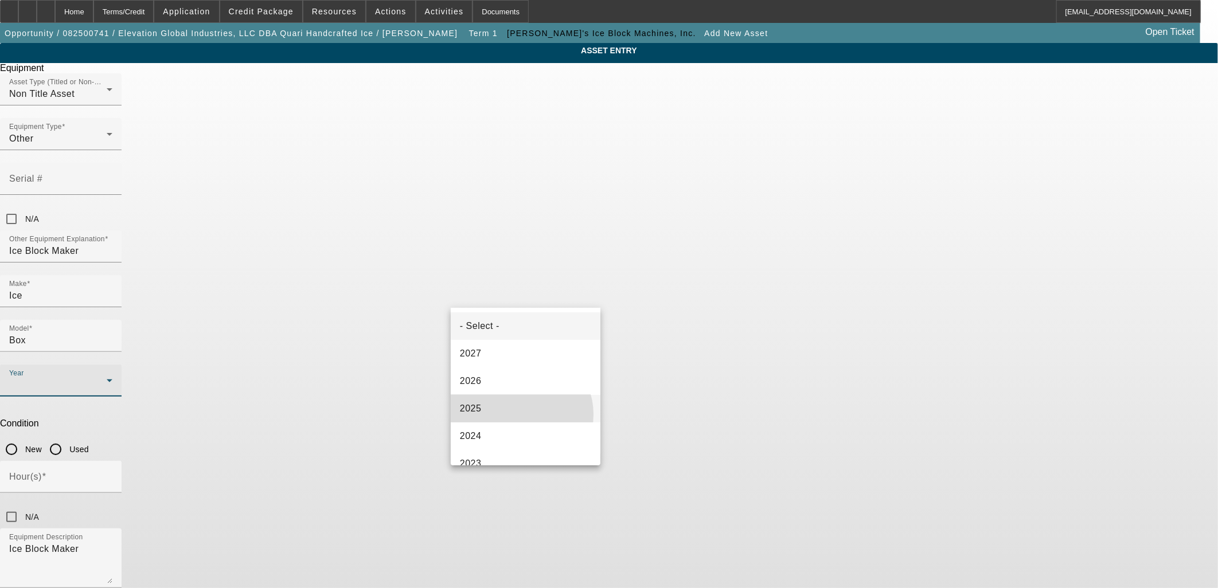
click at [519, 415] on mat-option "2025" at bounding box center [526, 409] width 150 height 28
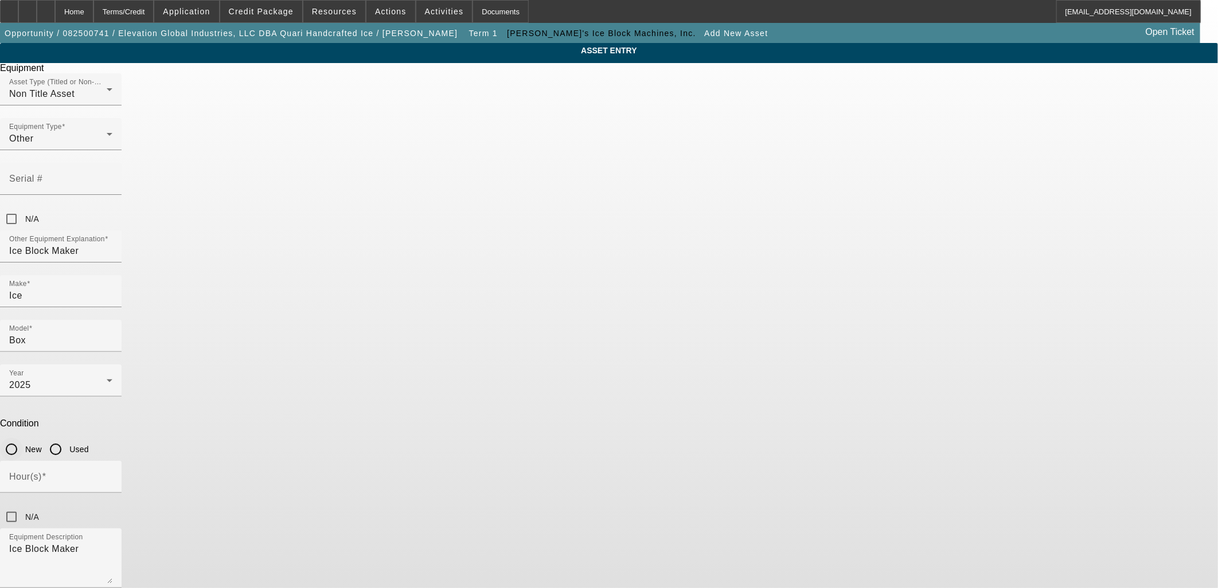
click at [23, 438] on input "New" at bounding box center [11, 449] width 23 height 23
radio input "true"
click at [112, 475] on input "Hour(s)" at bounding box center [60, 482] width 103 height 14
click at [23, 506] on input "N/A" at bounding box center [11, 517] width 23 height 23
checkbox input "true"
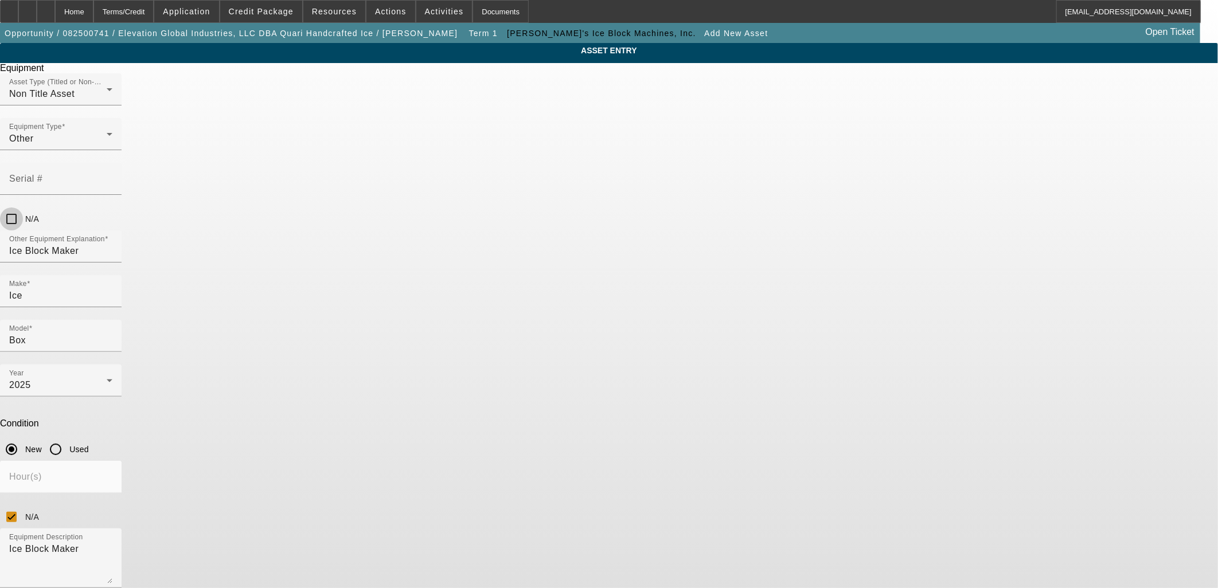
click at [23, 208] on input "N/A" at bounding box center [11, 219] width 23 height 23
checkbox input "true"
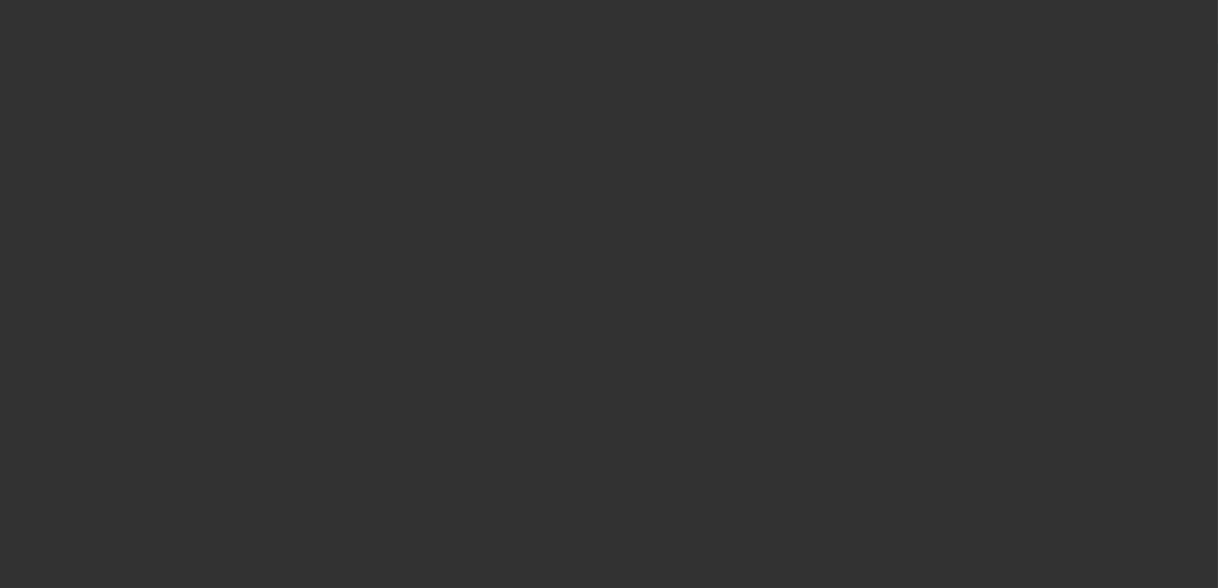
type input "$127,179.00"
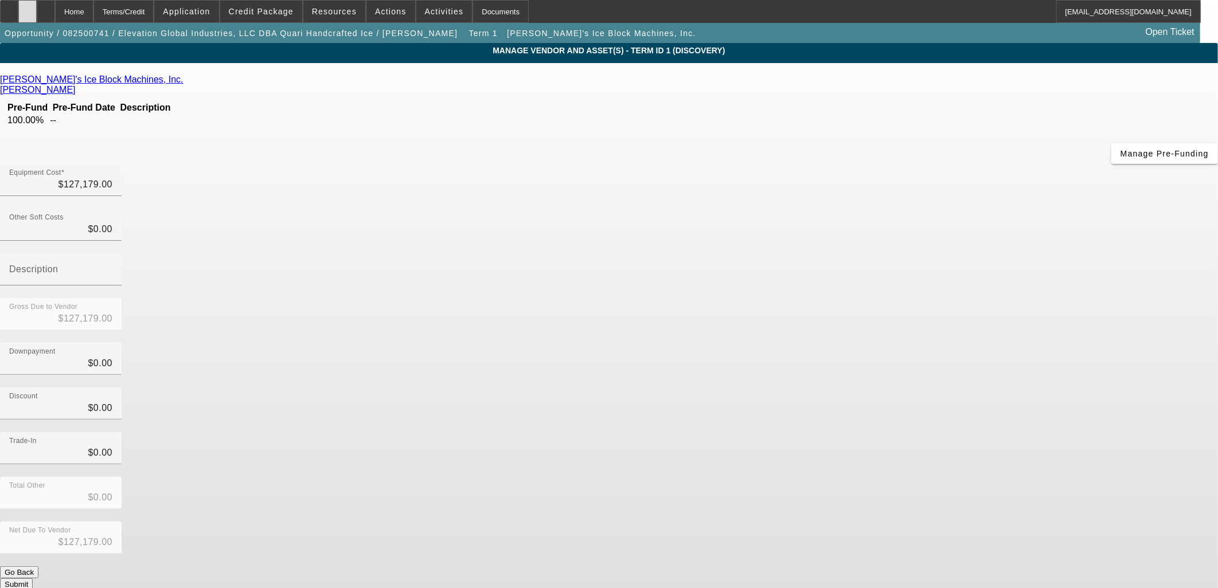
click at [37, 12] on div at bounding box center [27, 11] width 18 height 23
click at [261, 6] on span at bounding box center [261, 12] width 82 height 28
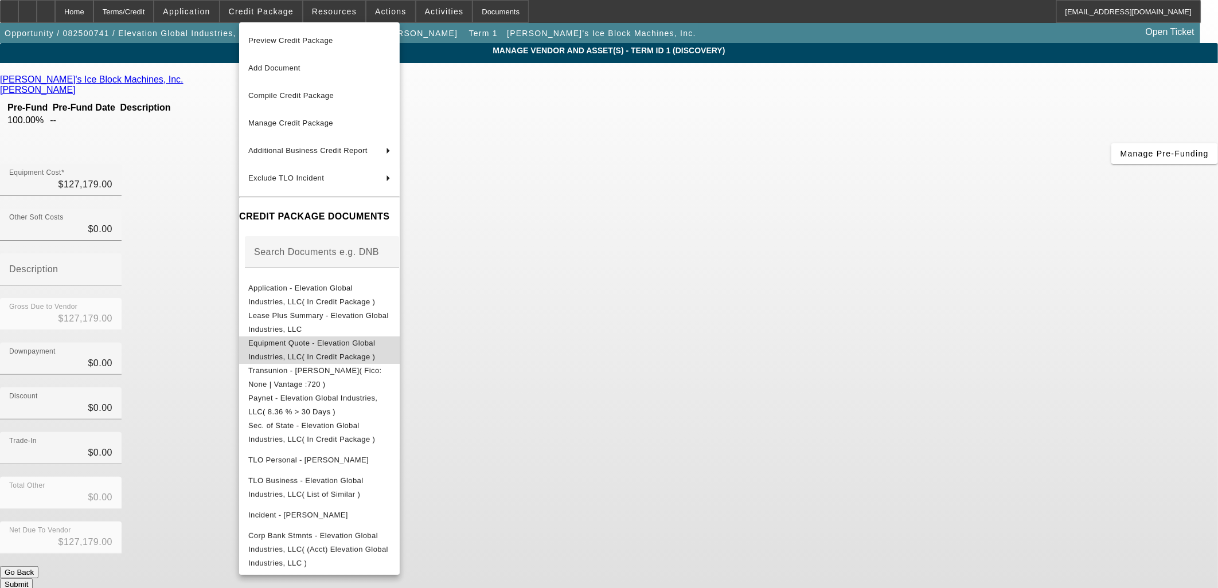
click at [342, 336] on button "Equipment Quote - Elevation Global Industries, LLC( In Credit Package )" at bounding box center [319, 350] width 161 height 28
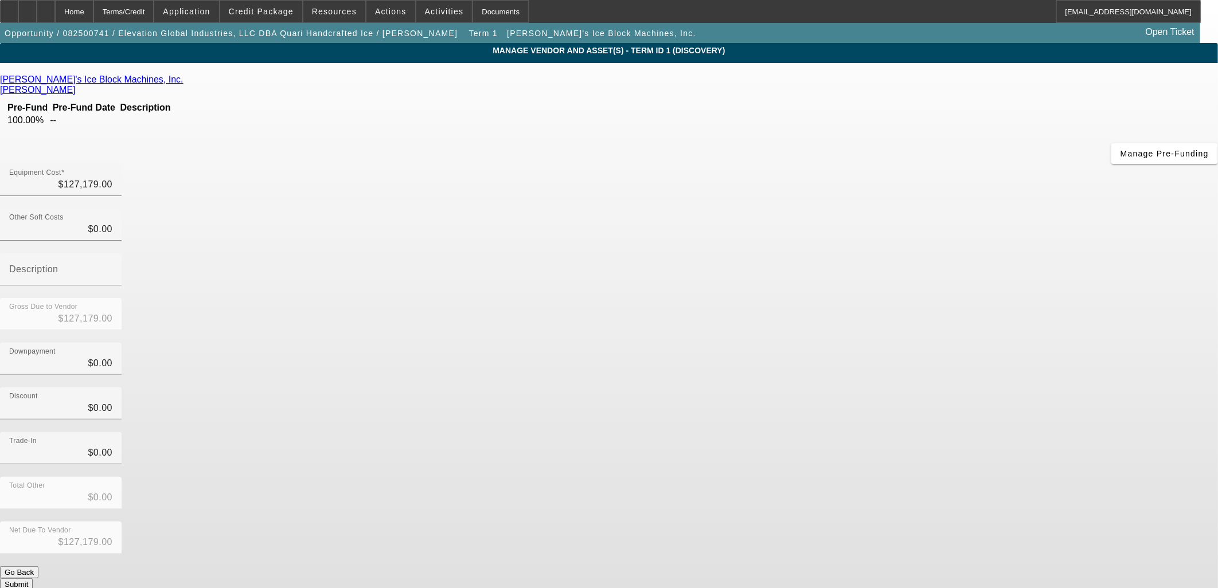
click at [33, 579] on button "Submit" at bounding box center [16, 585] width 33 height 12
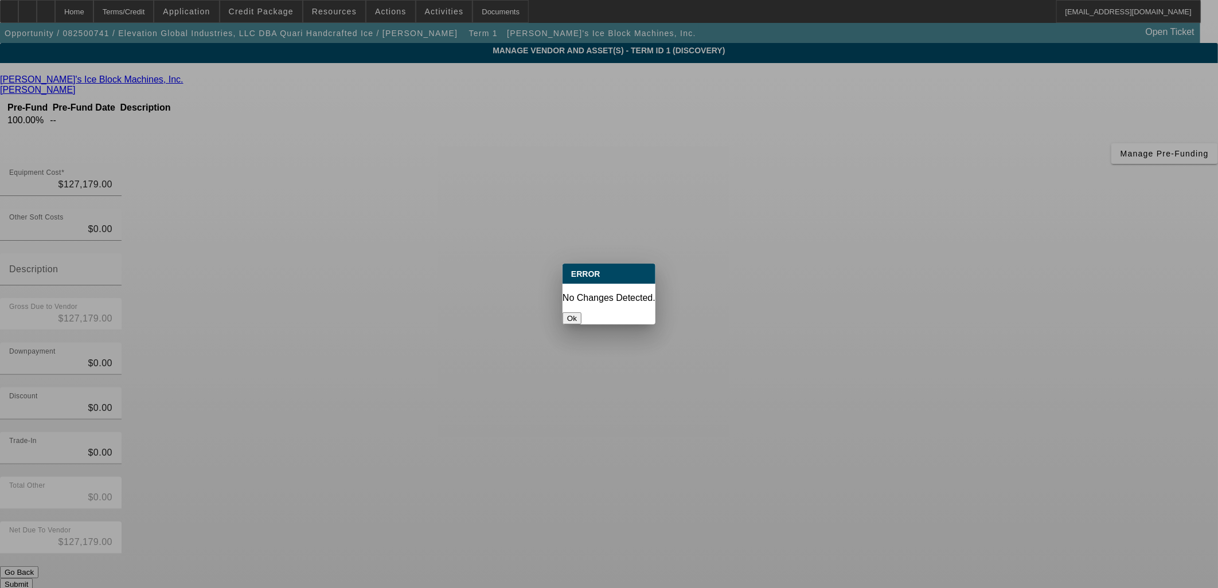
click at [876, 438] on div at bounding box center [609, 294] width 1218 height 588
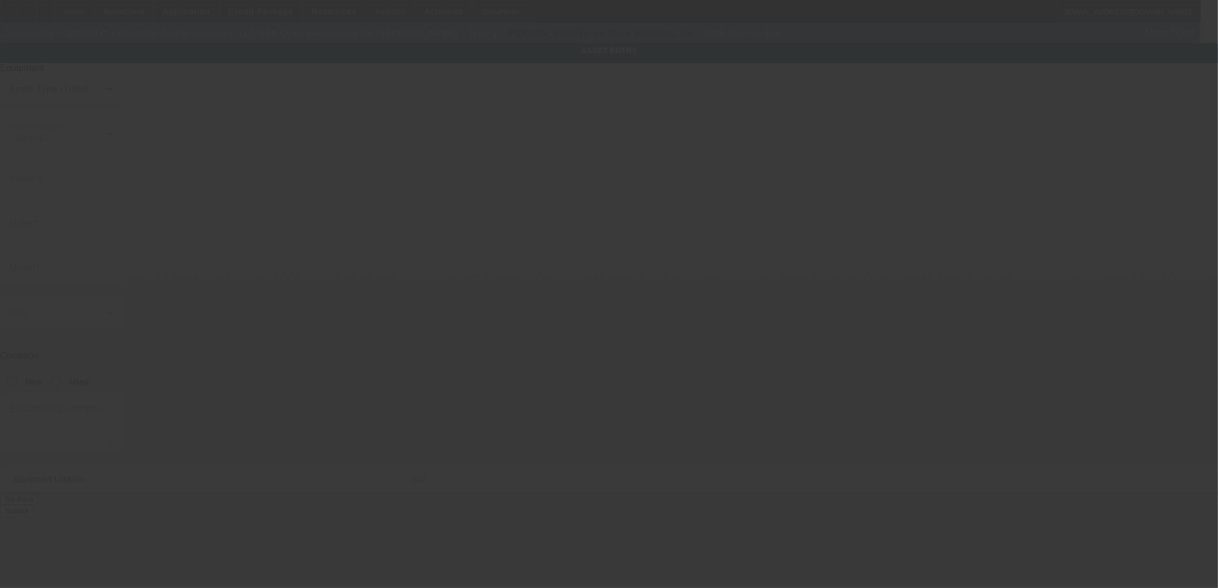
type input "Ice"
type input "Box"
radio input "true"
type textarea "Ice Block Maker"
type input "2010 W Fulton St"
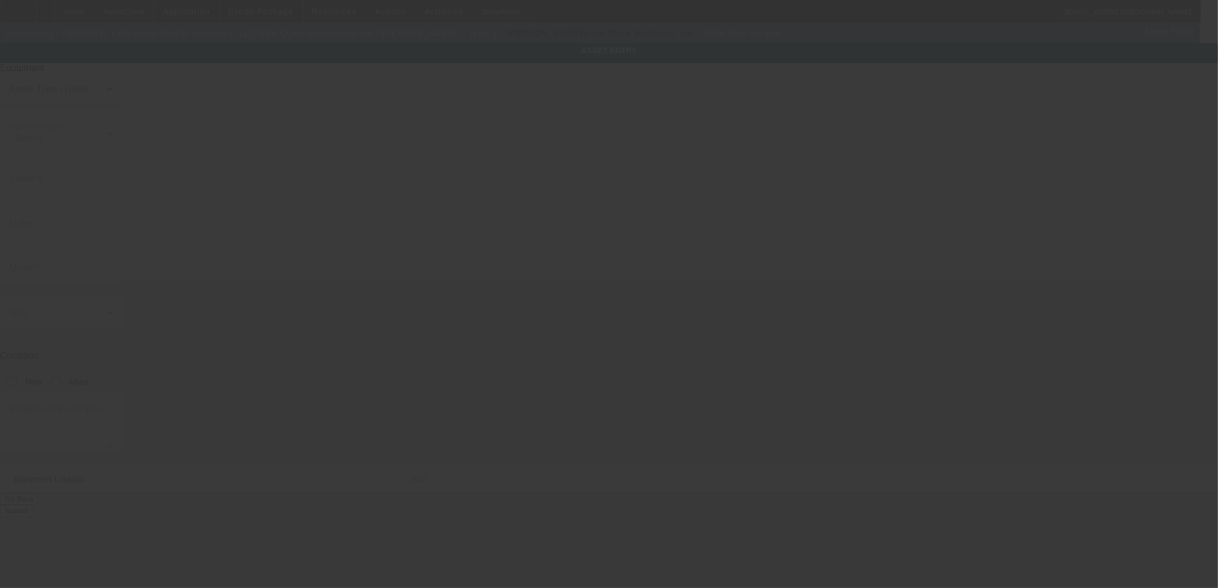
type input "Ste F106A"
type input "Chicago"
type input "60612"
type input "Cook"
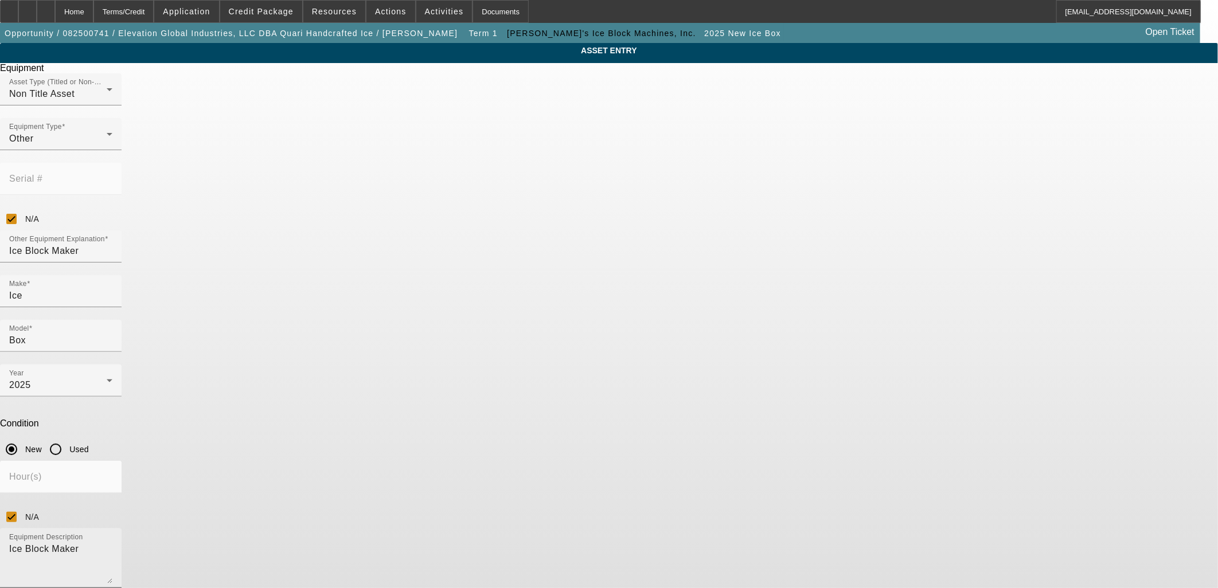
click at [122, 529] on div "Equipment Description Ice Block Maker" at bounding box center [61, 559] width 122 height 60
click at [112, 542] on textarea "Ice Block Maker" at bounding box center [60, 562] width 103 height 41
click at [122, 529] on div "Equipment Description Ice Block Maker" at bounding box center [61, 559] width 122 height 60
click at [112, 542] on textarea "Ice Block Maker" at bounding box center [60, 562] width 103 height 41
click at [122, 529] on div "Equipment Description 25 Ice Block Makers" at bounding box center [61, 559] width 122 height 60
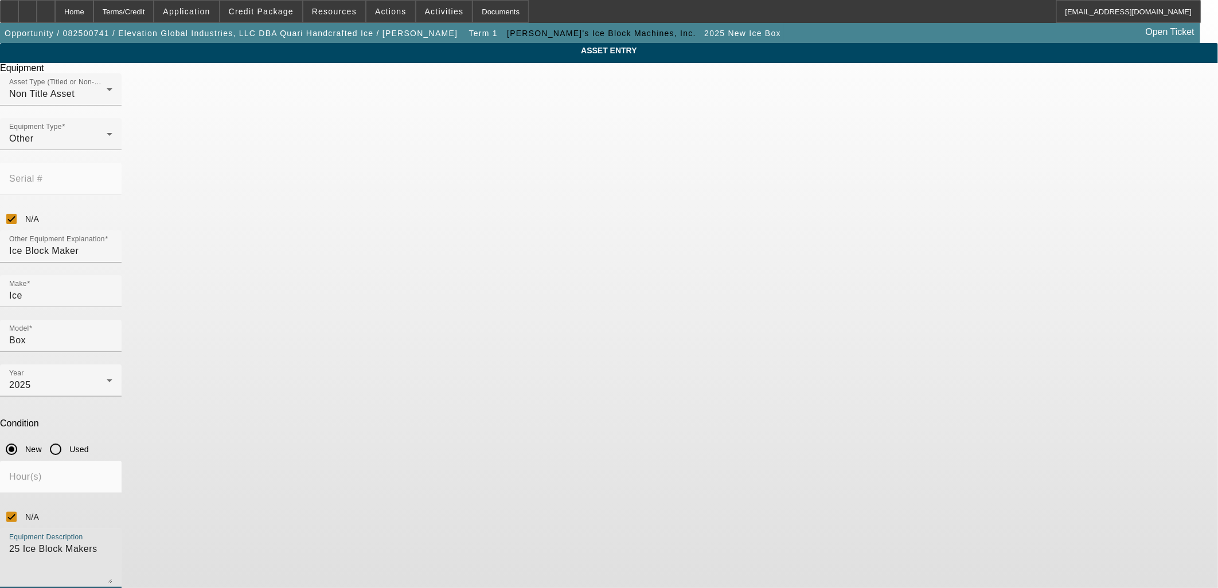
click at [112, 542] on textarea "25 Ice Block Makers" at bounding box center [60, 562] width 103 height 41
drag, startPoint x: 599, startPoint y: 393, endPoint x: 612, endPoint y: 424, distance: 33.7
click at [112, 542] on textarea "x25 Ice Block Makers" at bounding box center [60, 562] width 103 height 41
type textarea "x25 Ice Block Makers"
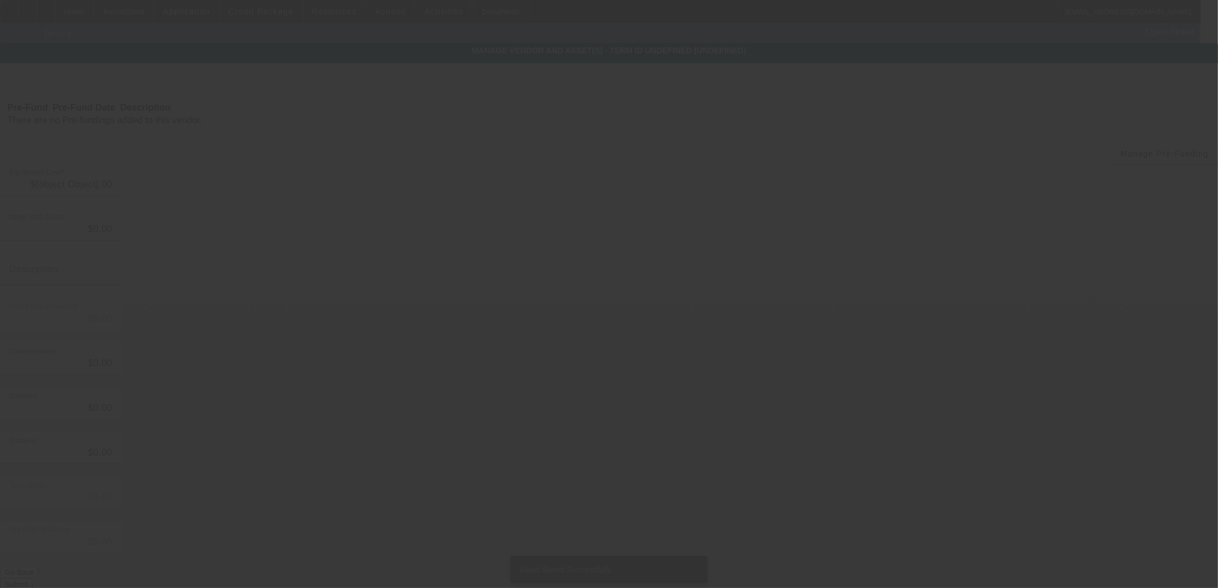
type input "$127,179.00"
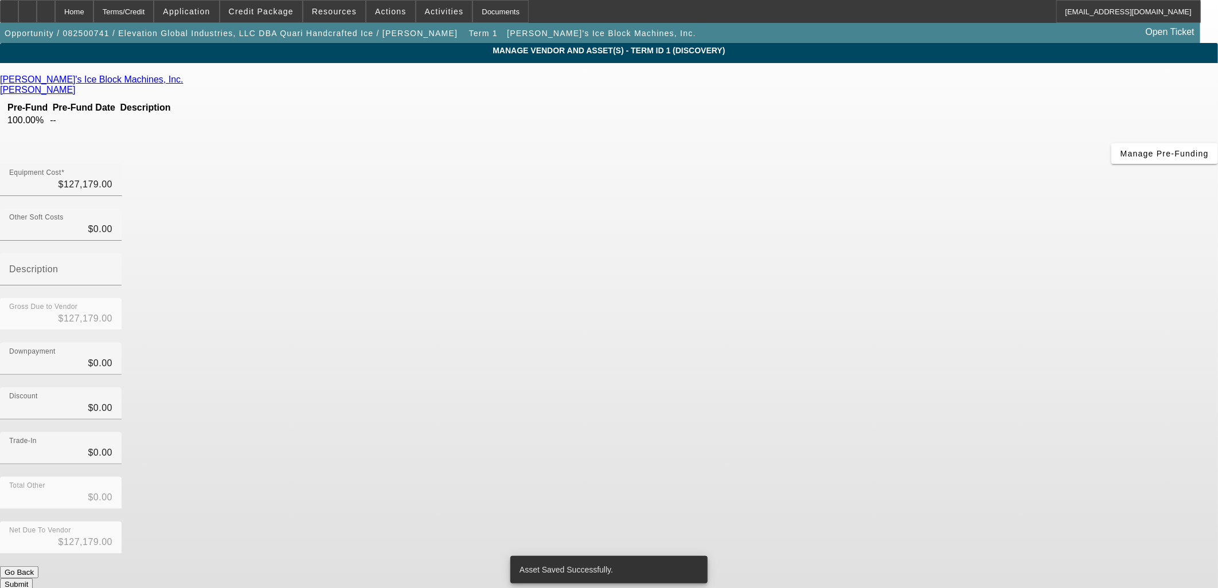
click at [33, 579] on button "Submit" at bounding box center [16, 585] width 33 height 12
click at [298, 29] on button "Opportunity / 082500741 / Elevation Global Industries, LLC DBA Quari Handcrafte…" at bounding box center [231, 33] width 462 height 21
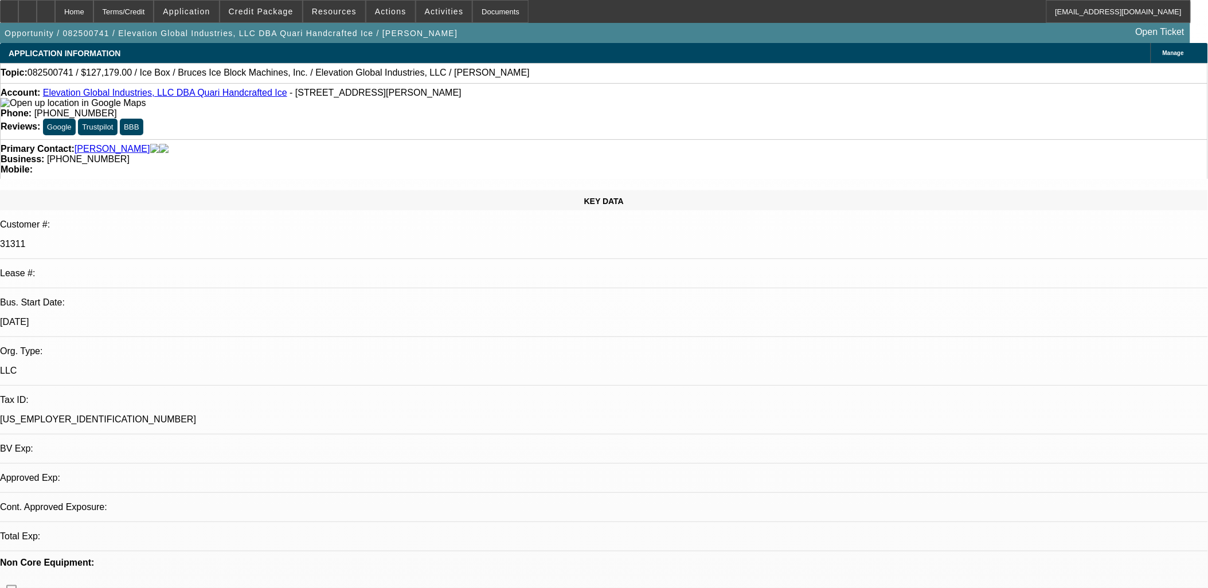
select select "0"
select select "6"
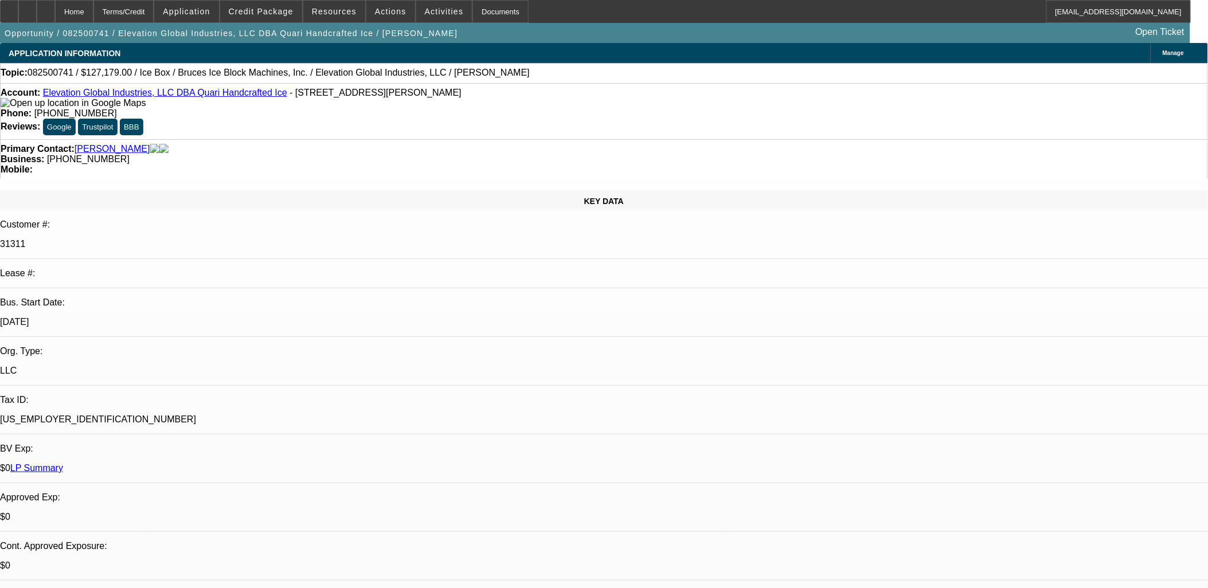
click at [286, 2] on span at bounding box center [261, 12] width 82 height 28
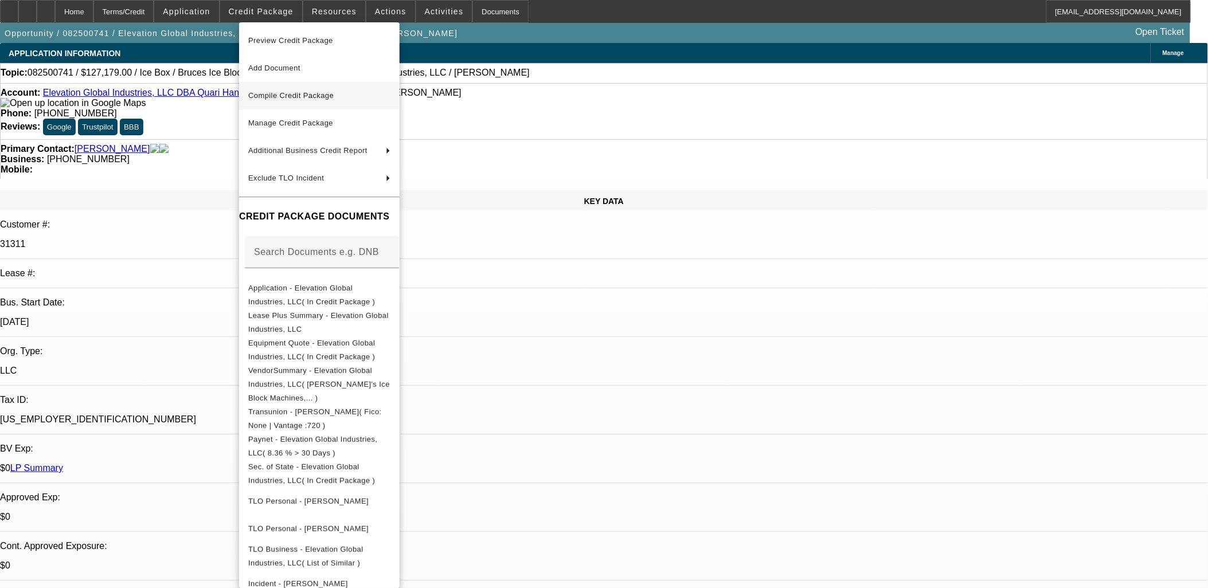
click at [390, 96] on span "Compile Credit Package" at bounding box center [319, 96] width 142 height 14
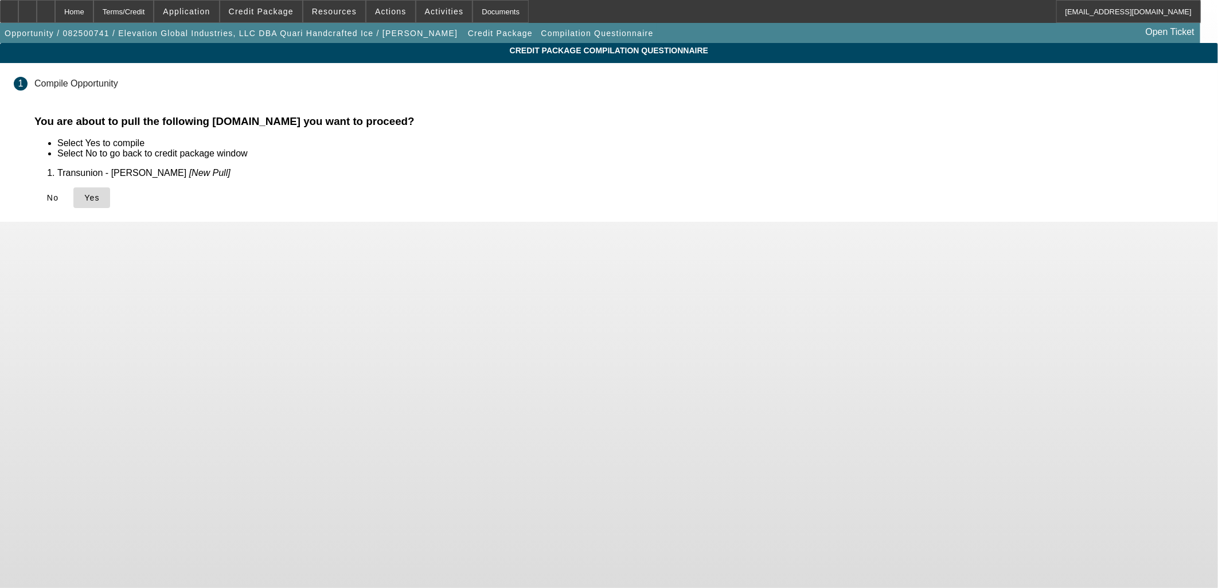
drag, startPoint x: 364, startPoint y: 197, endPoint x: 370, endPoint y: 194, distance: 7.7
click at [100, 198] on span "Yes" at bounding box center [91, 197] width 15 height 9
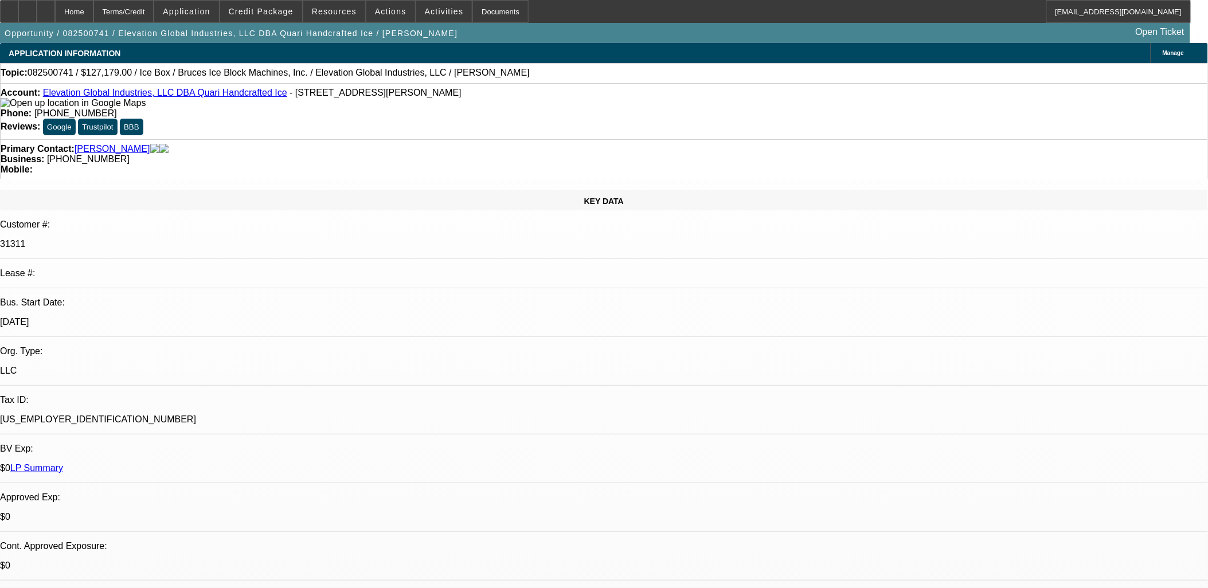
select select "0"
select select "6"
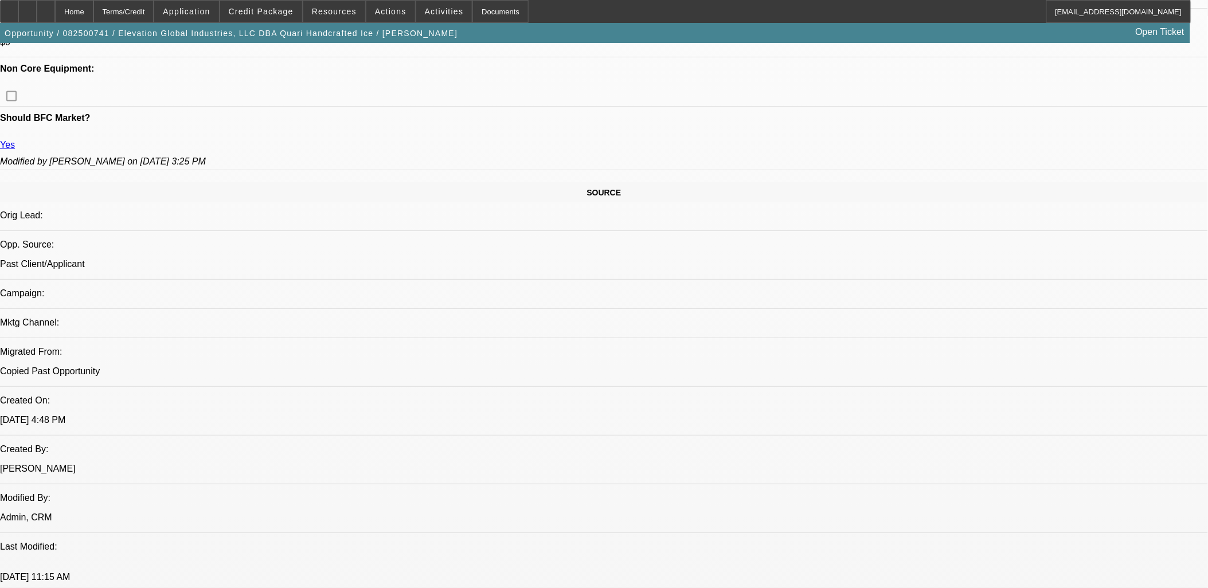
scroll to position [446, 0]
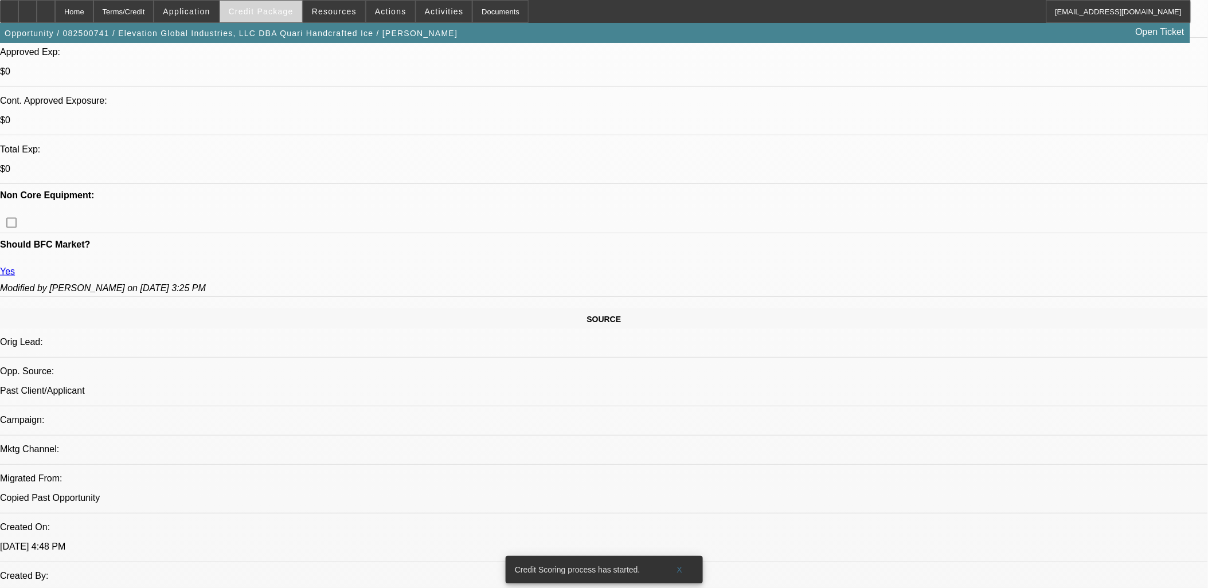
click at [290, 14] on span "Credit Package" at bounding box center [261, 11] width 65 height 9
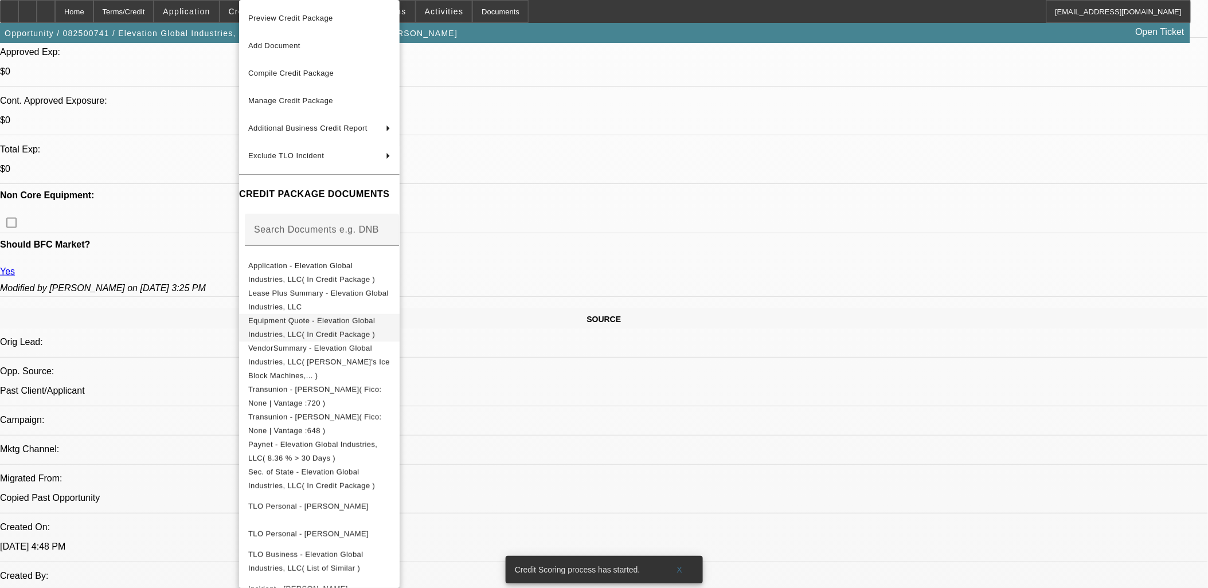
click at [375, 320] on span "Equipment Quote - Elevation Global Industries, LLC( In Credit Package )" at bounding box center [311, 328] width 127 height 22
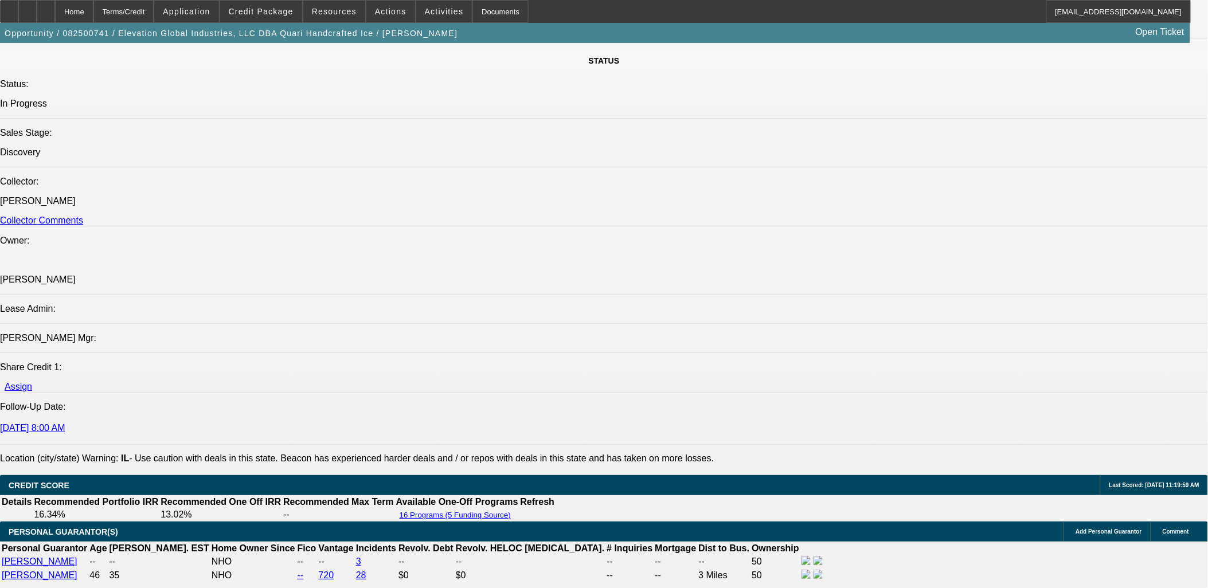
scroll to position [1338, 0]
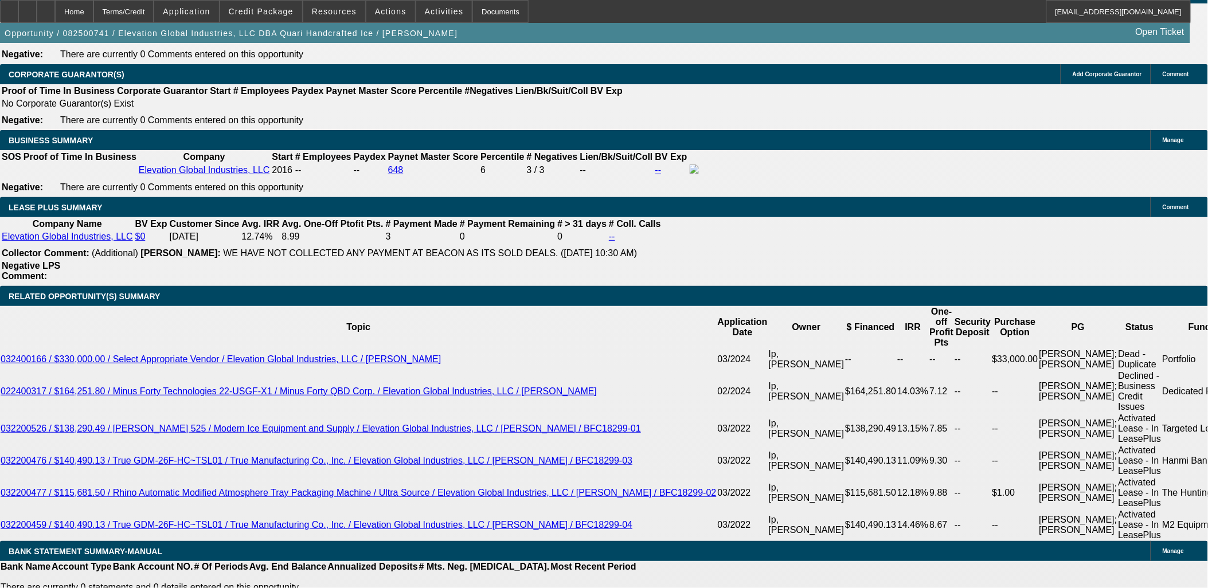
scroll to position [1911, 0]
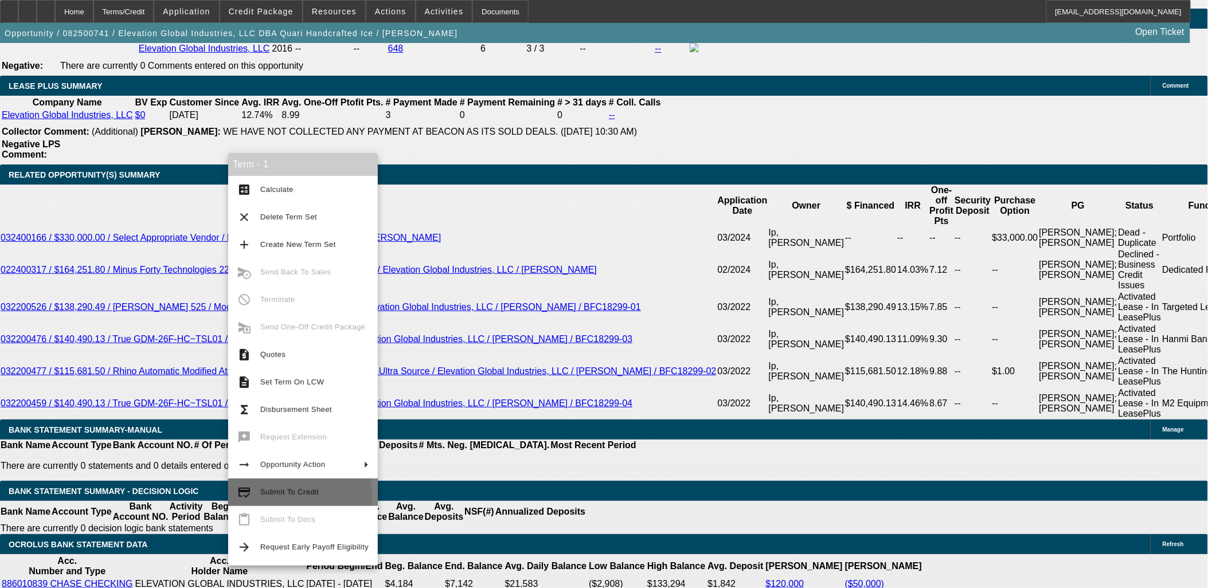
click at [300, 495] on span "Submit To Credit" at bounding box center [289, 492] width 58 height 9
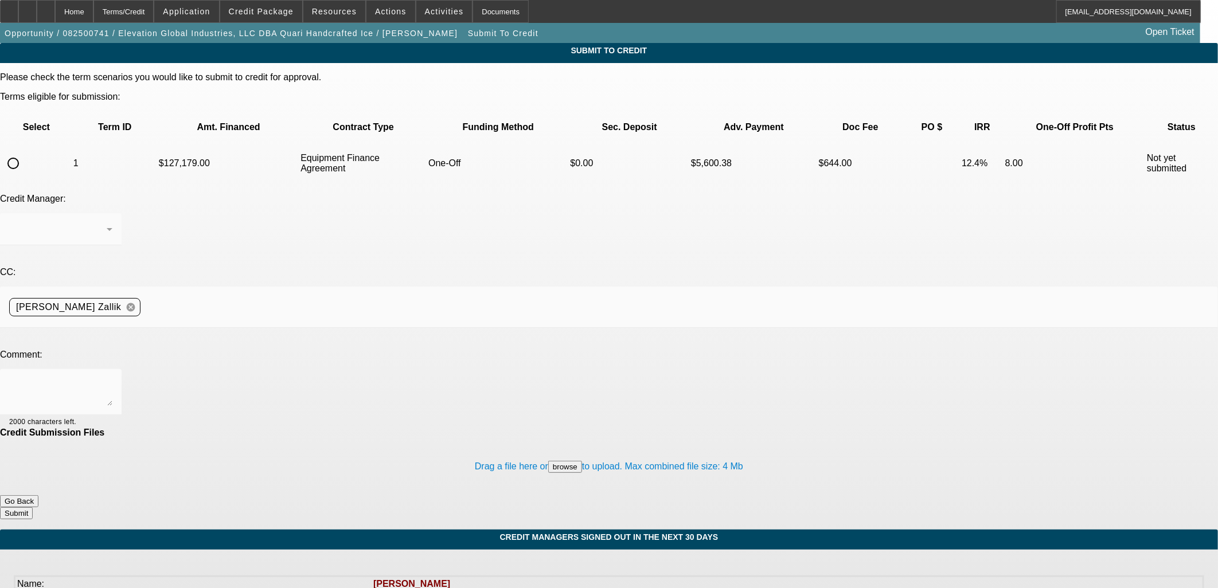
click at [25, 152] on input "radio" at bounding box center [13, 163] width 23 height 23
radio input "true"
click at [330, 271] on div at bounding box center [609, 294] width 1218 height 588
drag, startPoint x: 330, startPoint y: 271, endPoint x: 317, endPoint y: 261, distance: 16.7
click at [112, 378] on textarea at bounding box center [60, 392] width 103 height 28
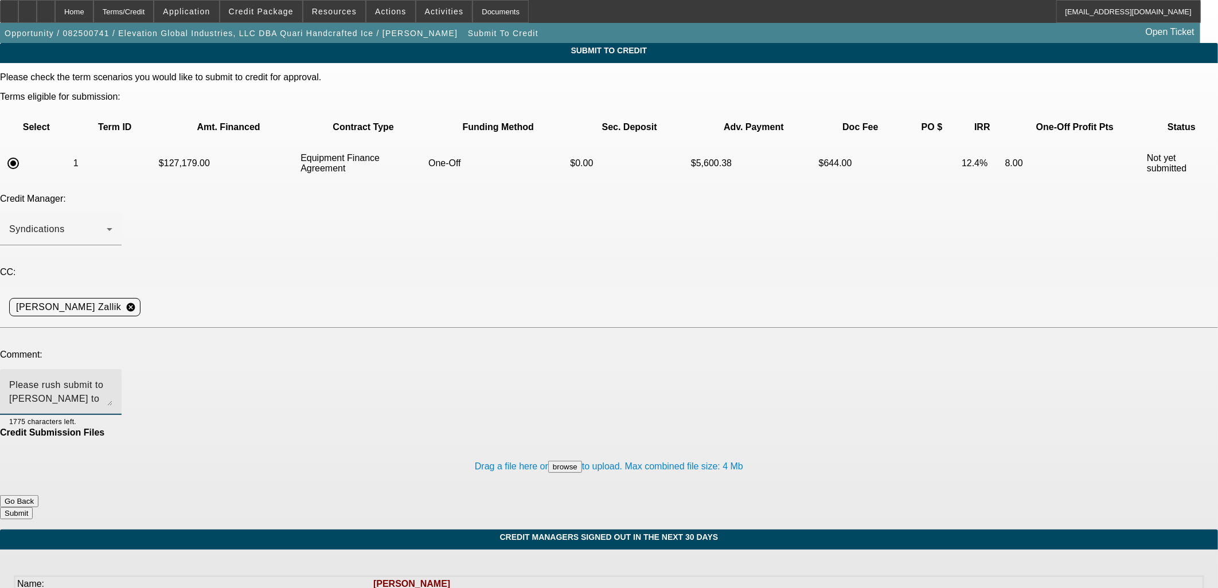
drag, startPoint x: 236, startPoint y: 279, endPoint x: 244, endPoint y: 278, distance: 7.5
click at [112, 378] on textarea "Please rush submit to Hanmi to review for a past customer. I know the Paynet is…" at bounding box center [60, 392] width 103 height 28
type textarea "Please rush submit to Hanmi to review for a past customer. I know the Paynet is…"
click at [33, 507] on button "Submit" at bounding box center [16, 513] width 33 height 12
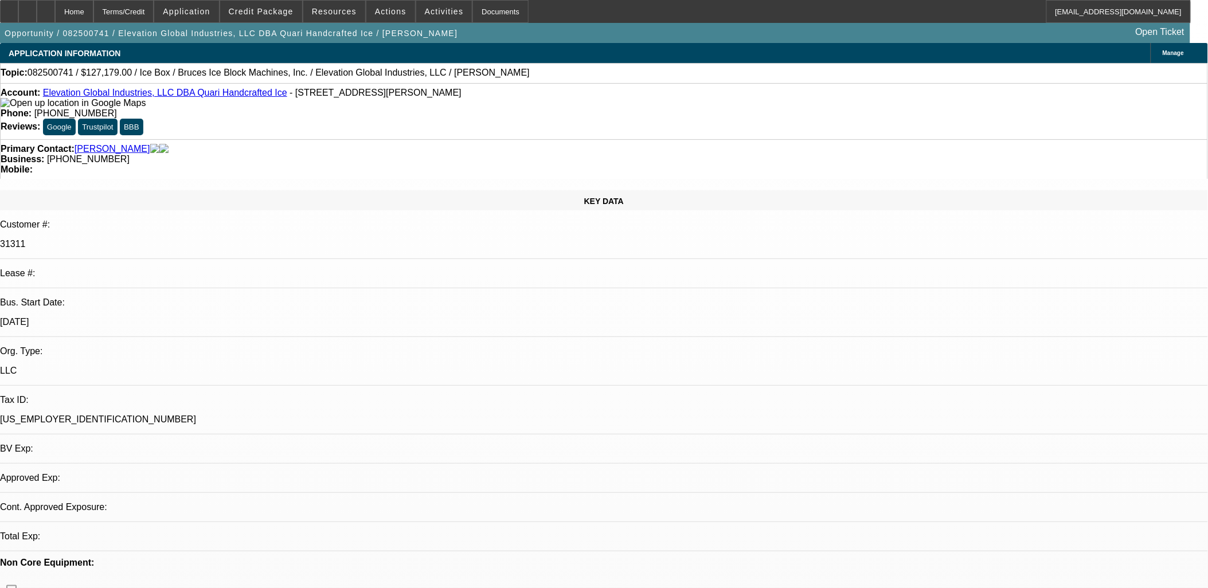
select select "0"
select select "6"
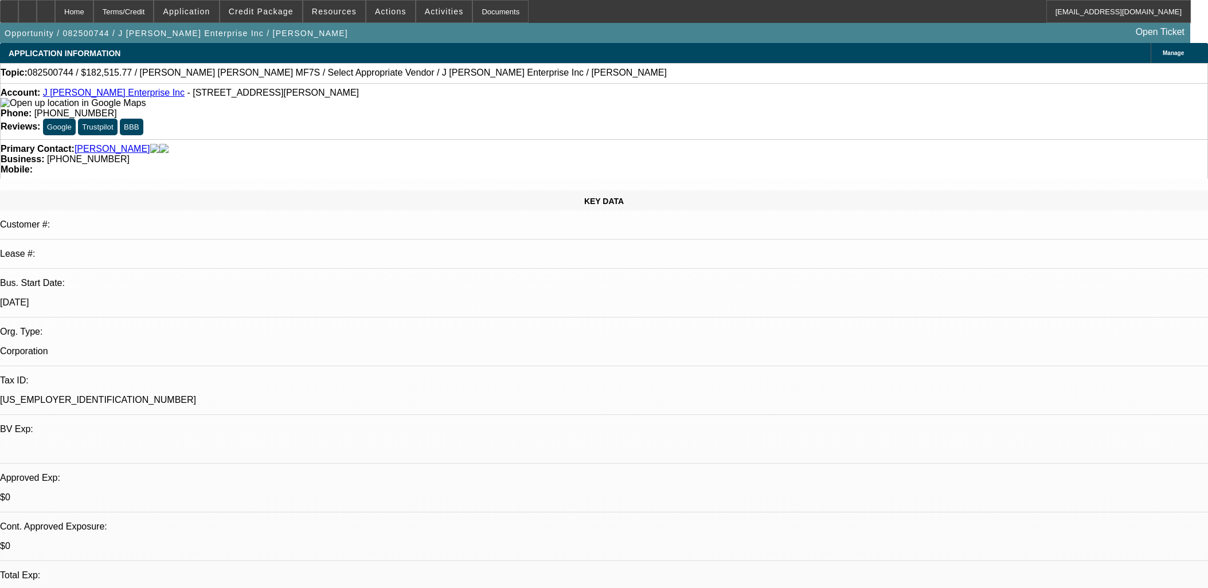
select select "0"
select select "2"
select select "0.1"
select select "4"
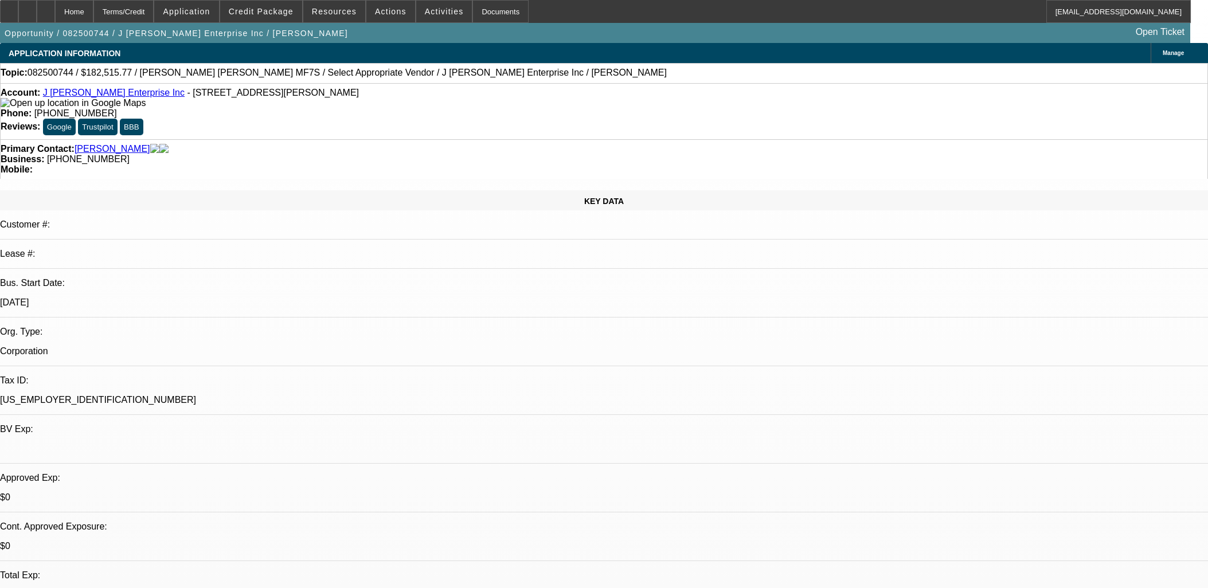
scroll to position [82, 0]
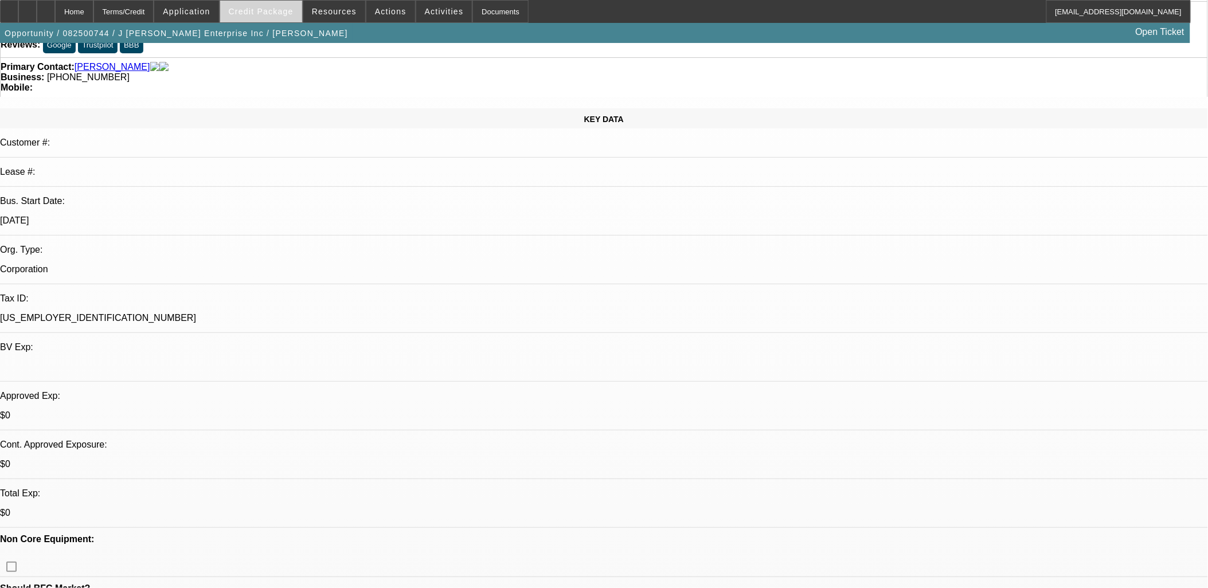
drag, startPoint x: 0, startPoint y: 0, endPoint x: 280, endPoint y: 12, distance: 280.1
click at [280, 13] on div "Home Terms/Credit Application Credit Package Resources Actions Activities Docum…" at bounding box center [595, 11] width 1191 height 23
click at [280, 11] on span "Credit Package" at bounding box center [261, 11] width 65 height 9
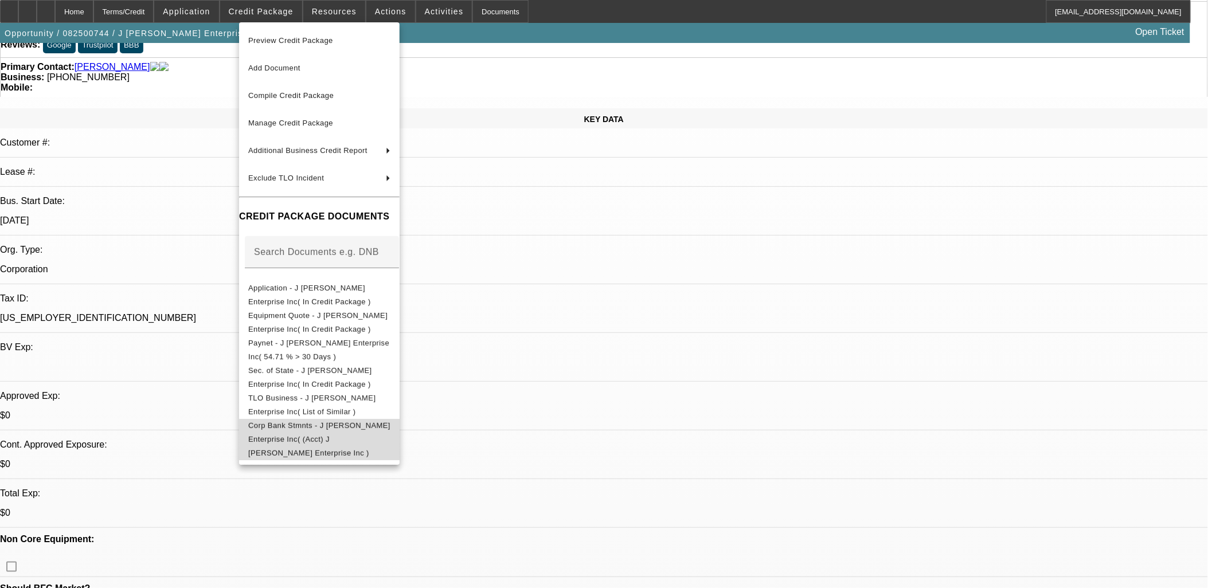
click at [347, 429] on span "Corp Bank Stmnts - J [PERSON_NAME] Enterprise Inc( (Acct) J [PERSON_NAME] Enter…" at bounding box center [319, 439] width 142 height 36
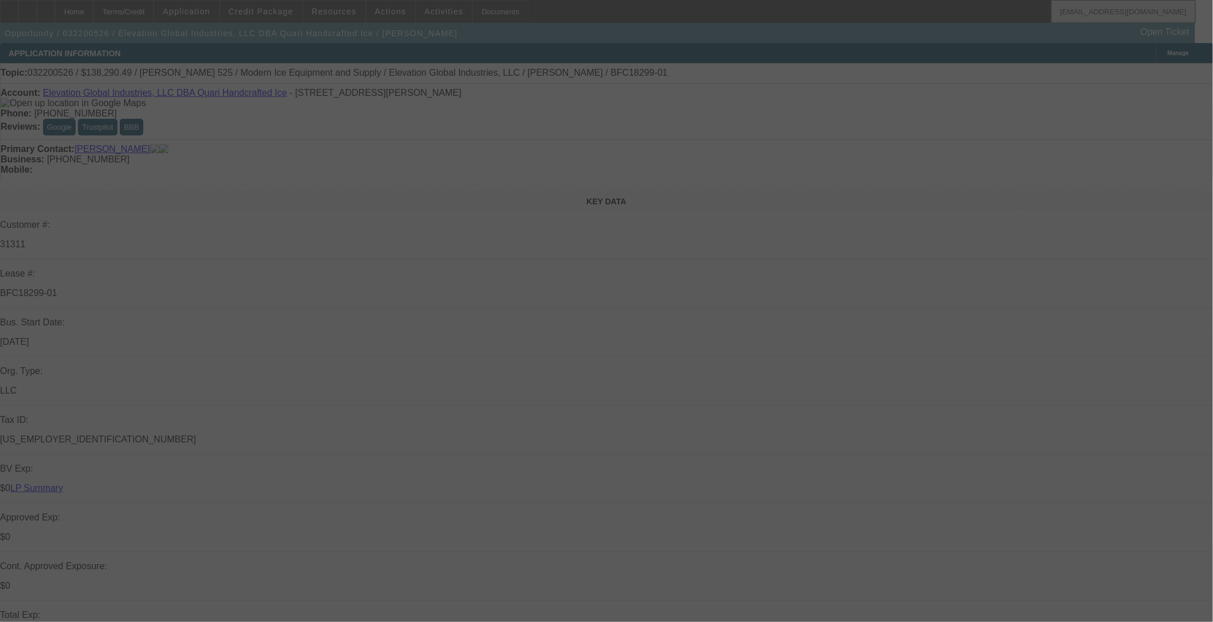
select select "0"
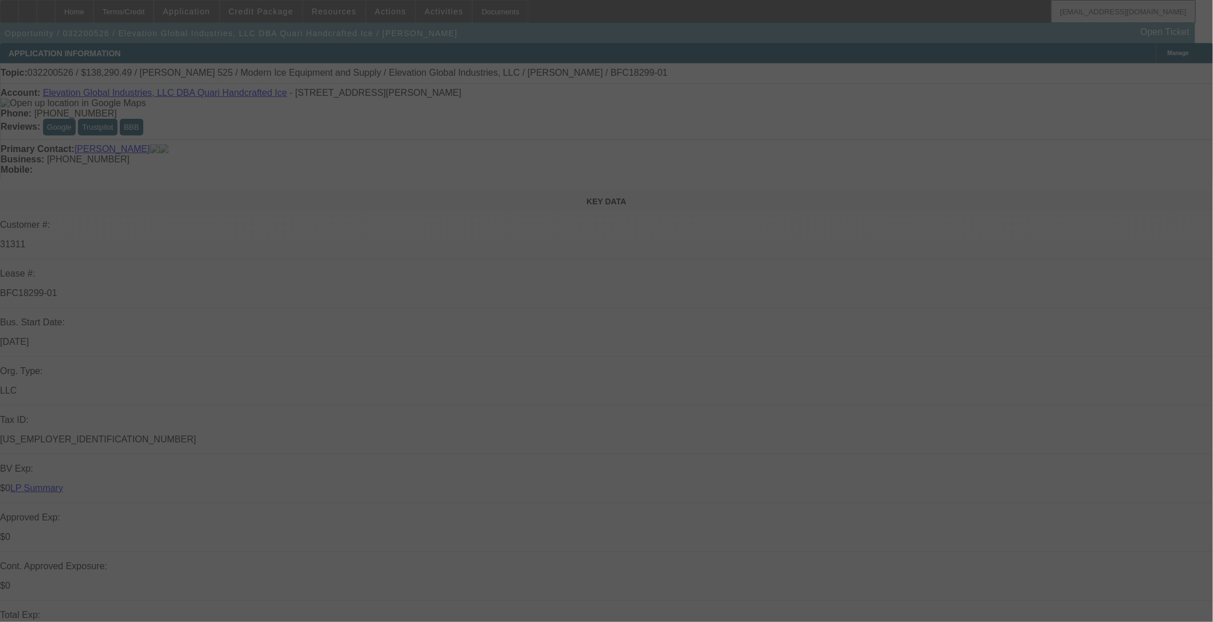
select select "0"
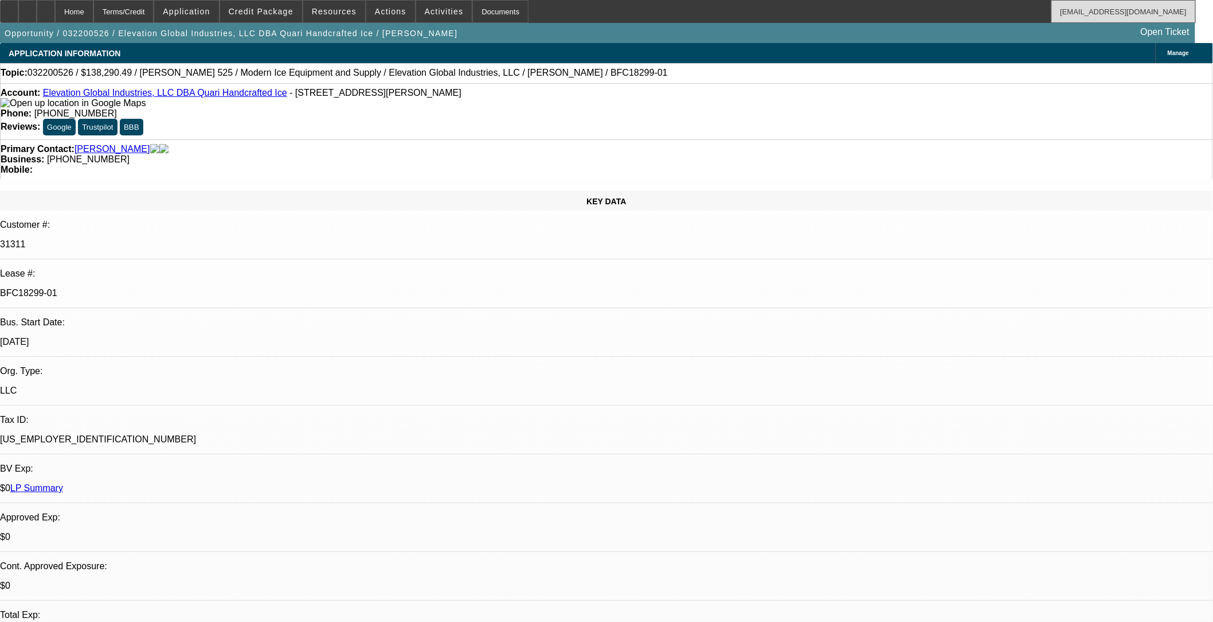
select select "1"
select select "6"
select select "1"
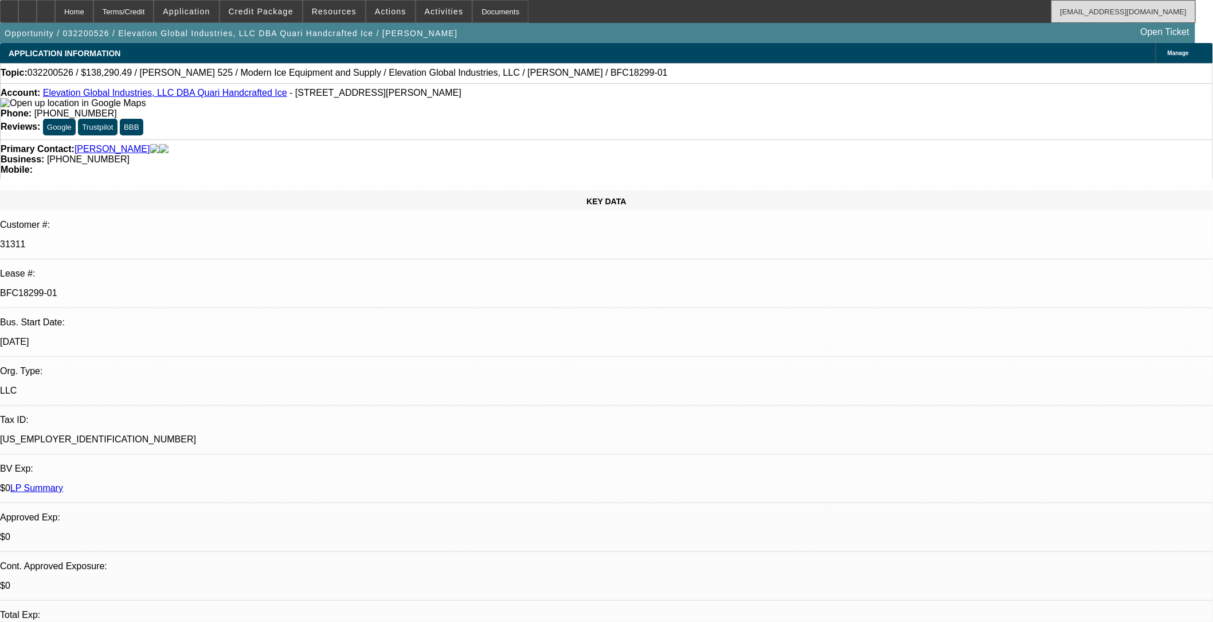
select select "6"
select select "1"
select select "6"
select select "1"
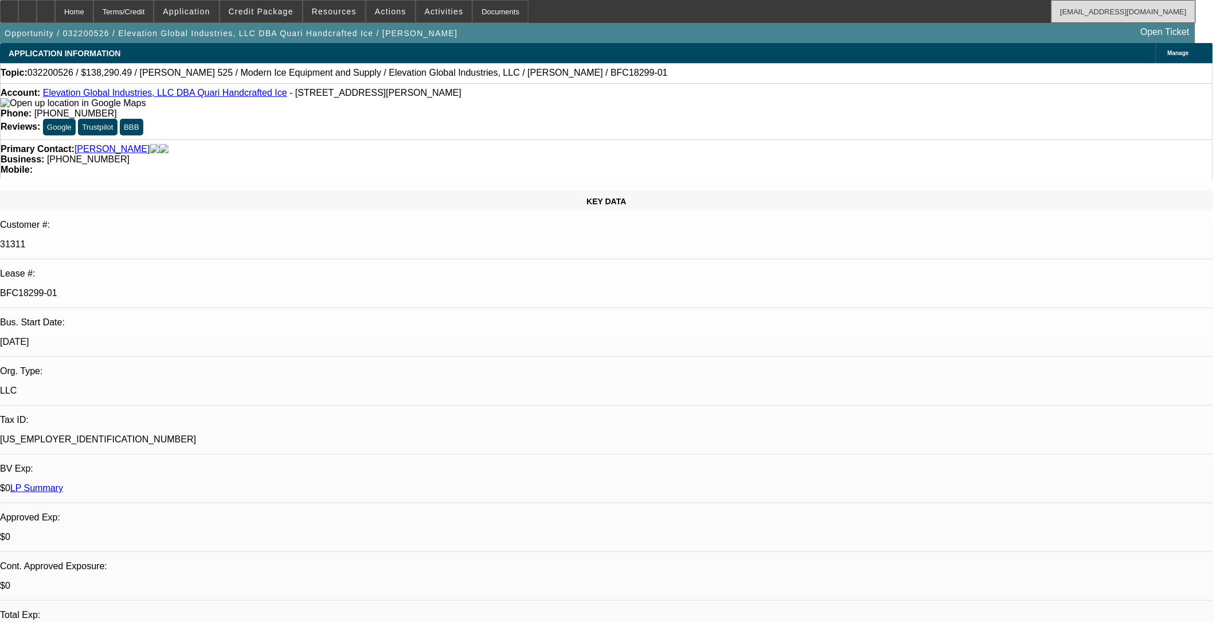
select select "1"
select select "6"
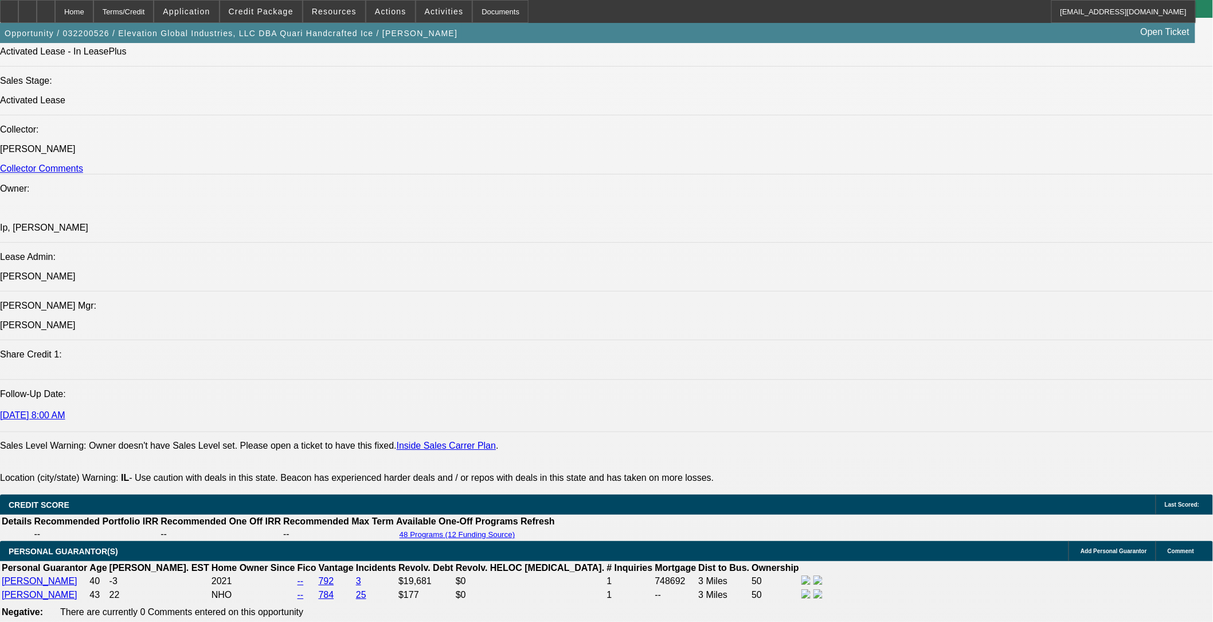
scroll to position [1401, 0]
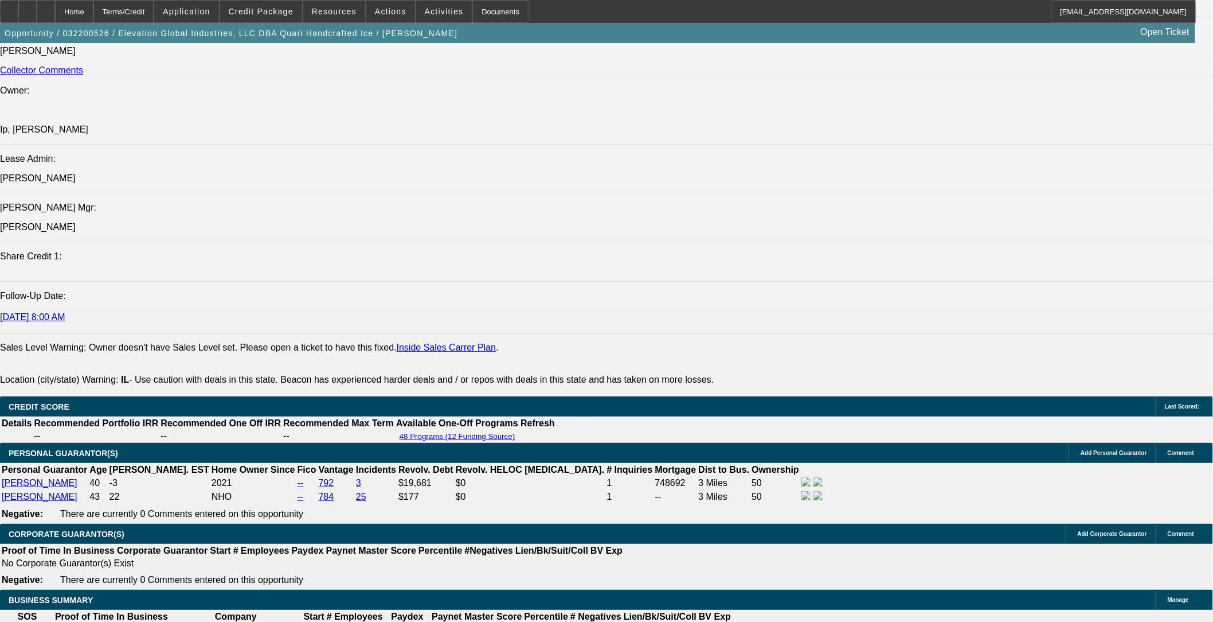
drag, startPoint x: 55, startPoint y: 278, endPoint x: 281, endPoint y: 292, distance: 226.4
copy span "Customers have been in business since 2016. They are an ice making company that…"
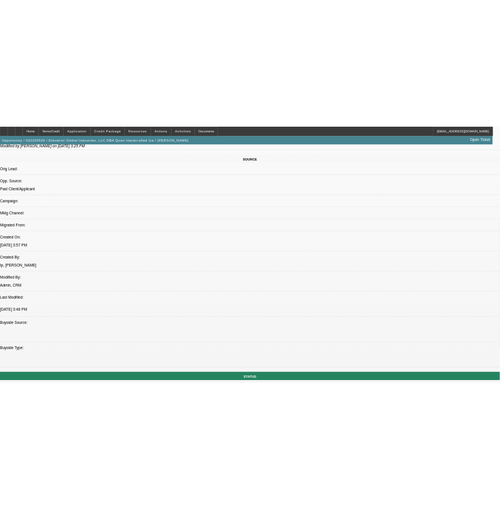
scroll to position [509, 0]
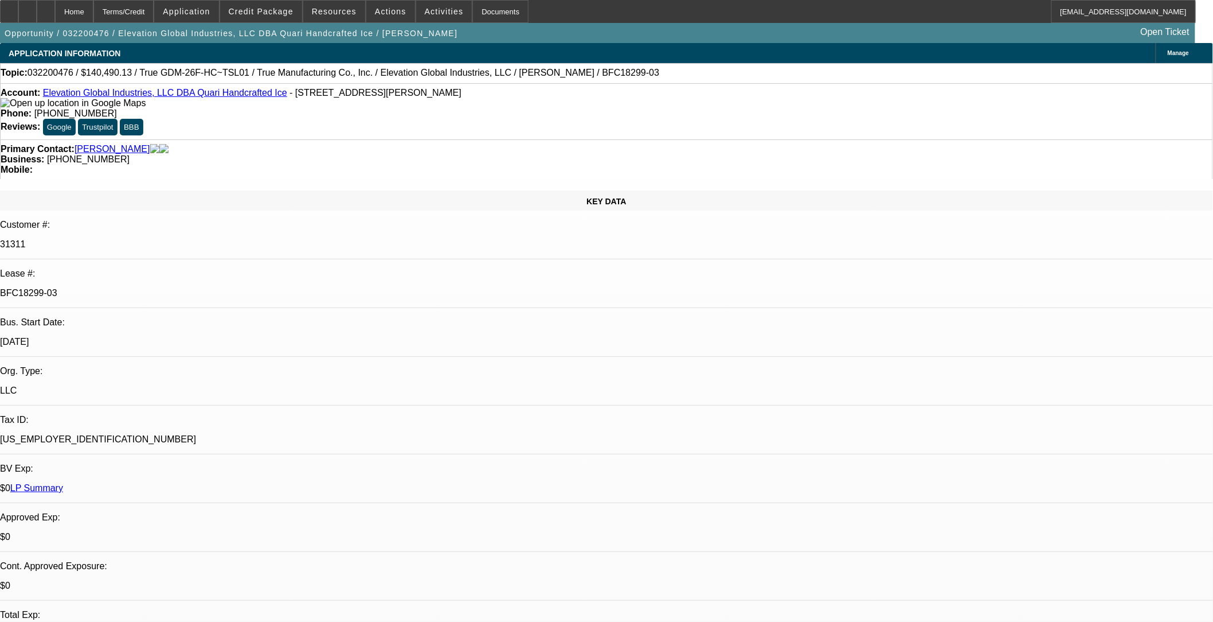
select select "0"
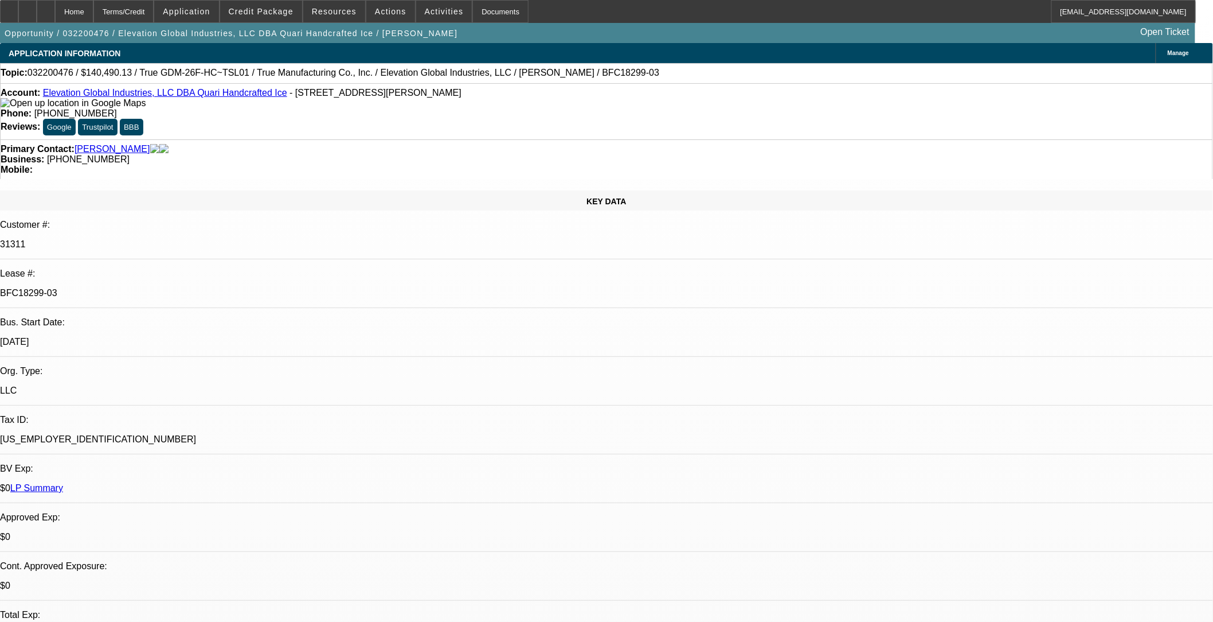
select select "0"
select select "1"
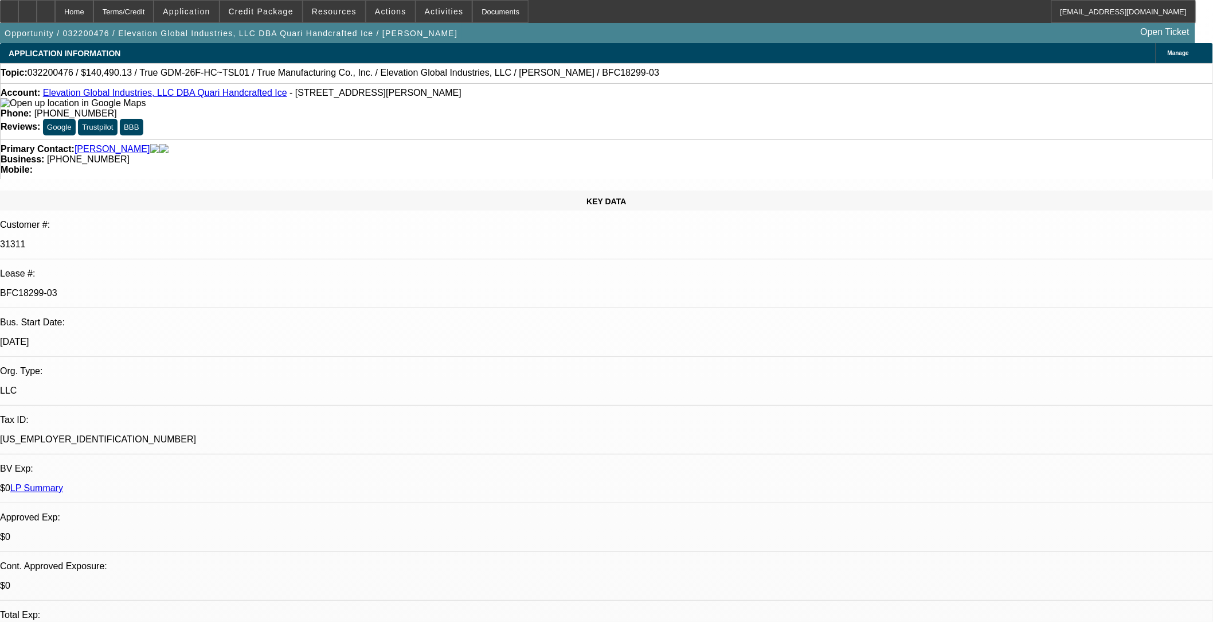
select select "6"
select select "1"
select select "6"
select select "1"
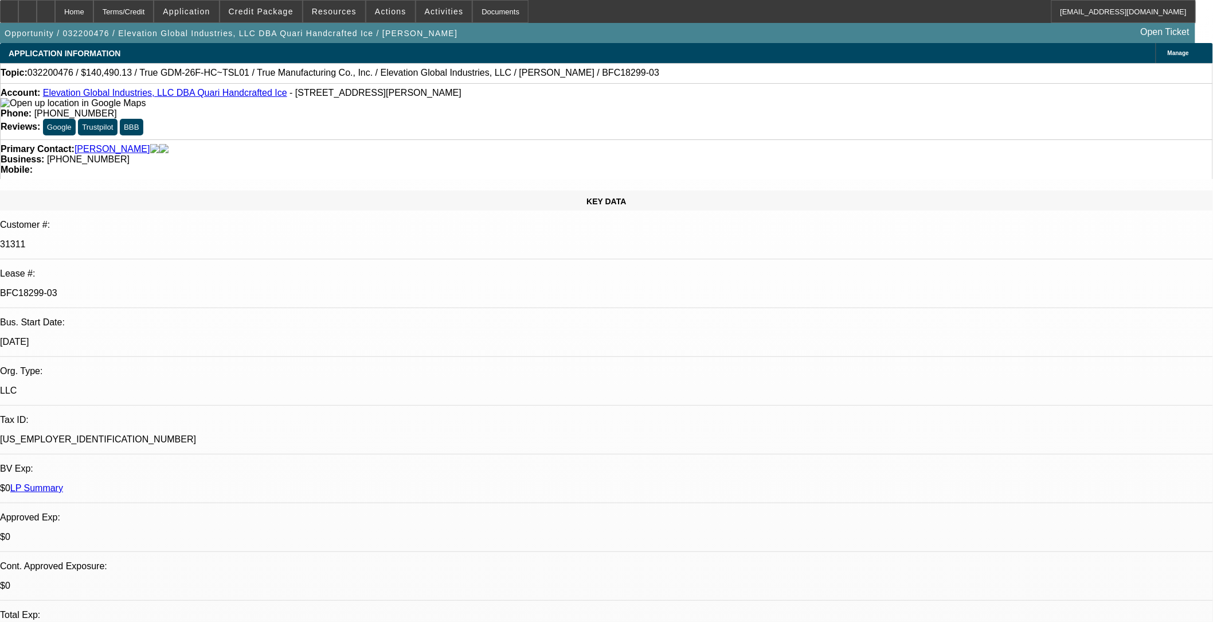
select select "1"
select select "2"
select select "1"
select select "2"
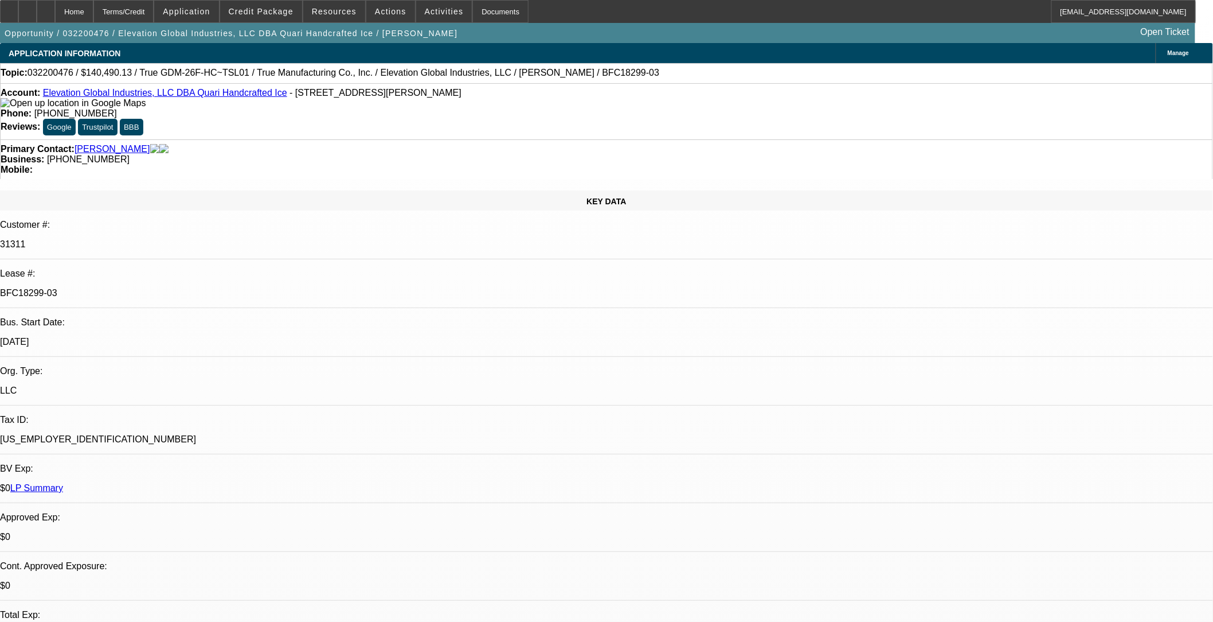
scroll to position [1147, 0]
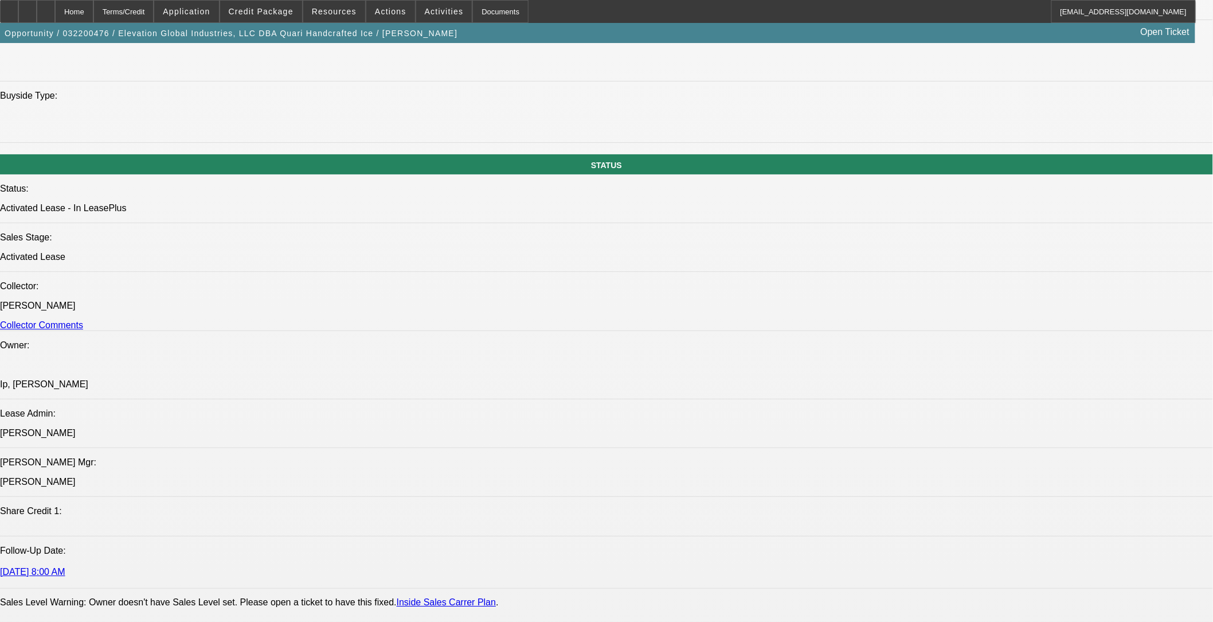
drag, startPoint x: 56, startPoint y: 507, endPoint x: 184, endPoint y: 525, distance: 129.2
copy span "Customers have been in business since [DATE]. They are an ice making company th…"
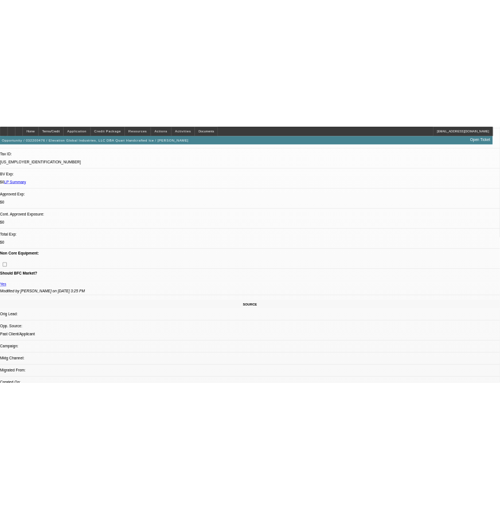
scroll to position [191, 0]
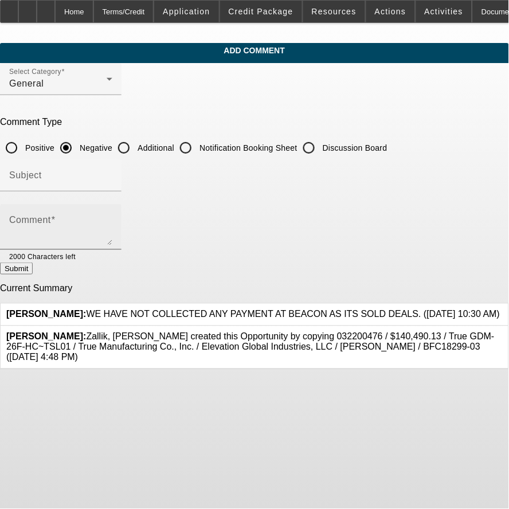
click at [112, 204] on div "Comment" at bounding box center [60, 227] width 103 height 46
click at [174, 144] on label "Additional" at bounding box center [154, 147] width 39 height 11
click at [135, 144] on input "Additional" at bounding box center [123, 147] width 23 height 23
radio input "true"
drag, startPoint x: 449, startPoint y: 249, endPoint x: 463, endPoint y: 294, distance: 47.5
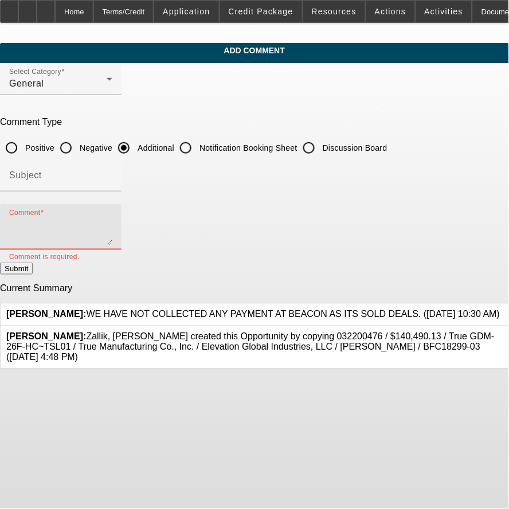
click at [458, 313] on form "Select Category General Comment Type Positive Negative Additional Notification …" at bounding box center [254, 216] width 509 height 307
click at [122, 239] on div "Comment" at bounding box center [61, 227] width 122 height 46
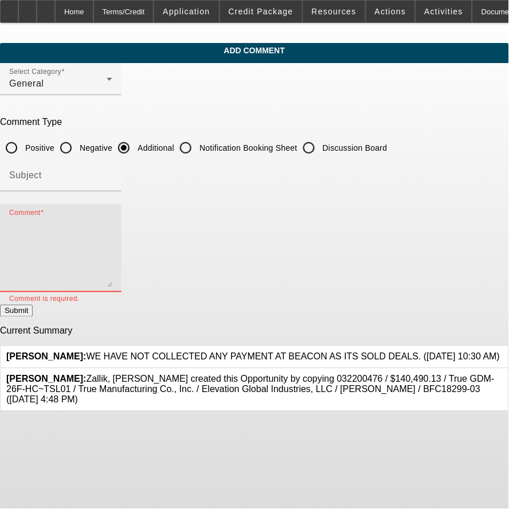
drag, startPoint x: 445, startPoint y: 241, endPoint x: 450, endPoint y: 316, distance: 75.3
click at [122, 292] on div "Comment" at bounding box center [61, 248] width 122 height 88
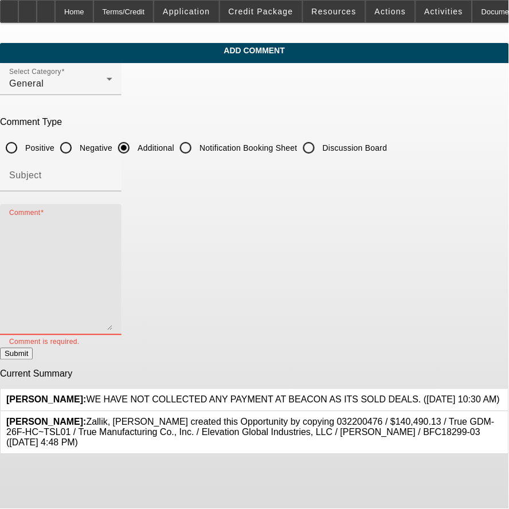
drag, startPoint x: 270, startPoint y: 255, endPoint x: 209, endPoint y: 241, distance: 61.8
click at [112, 255] on textarea "Comment" at bounding box center [60, 274] width 103 height 113
click at [112, 245] on textarea "Comment" at bounding box center [60, 274] width 103 height 113
paste textarea "Customers have been in business since 2016. They are an ice making company that…"
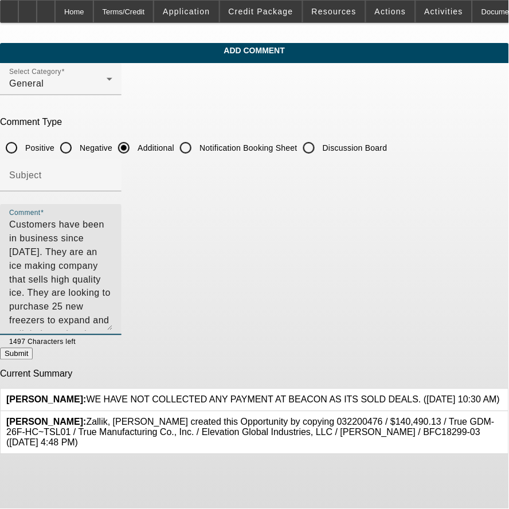
click at [112, 222] on textarea "Customers have been in business since 2016. They are an ice making company that…" at bounding box center [60, 274] width 103 height 113
click at [112, 275] on textarea "Customers have been in business since 2016. They are an ice making company that…" at bounding box center [60, 274] width 103 height 113
click at [112, 279] on textarea "Customers have been in business since 2016. They are an ice making company that…" at bounding box center [60, 274] width 103 height 113
click at [112, 278] on textarea "Customers have been in business since 2016. They are an ice making company that…" at bounding box center [60, 274] width 103 height 113
click at [112, 239] on textarea "Customers have been in business since 2016. They are an ice making company that…" at bounding box center [60, 274] width 103 height 113
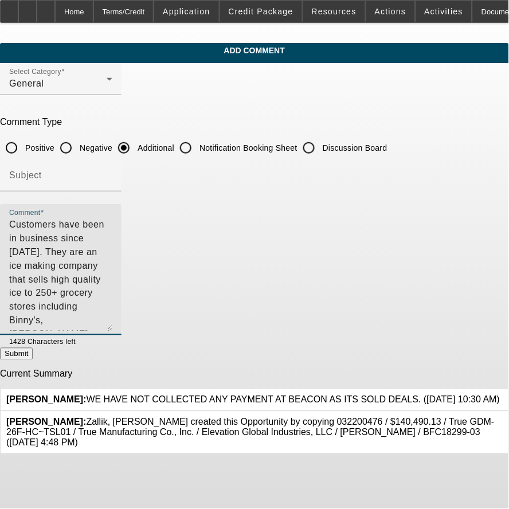
click at [112, 239] on textarea "Customers have been in business since 2016. They are an ice making company that…" at bounding box center [60, 274] width 103 height 113
click at [112, 247] on textarea "Customers have been in business since 2016. They are an ice making company that…" at bounding box center [60, 274] width 103 height 113
paste textarea "have several freezers coming across the Atlantic but don't have enough ice to p…"
click at [112, 251] on textarea "Customers have been in business since 2016. They are an ice making company that…" at bounding box center [60, 274] width 103 height 113
click at [112, 255] on textarea "Customers have been in business since 2016. They are an ice making company that…" at bounding box center [60, 274] width 103 height 113
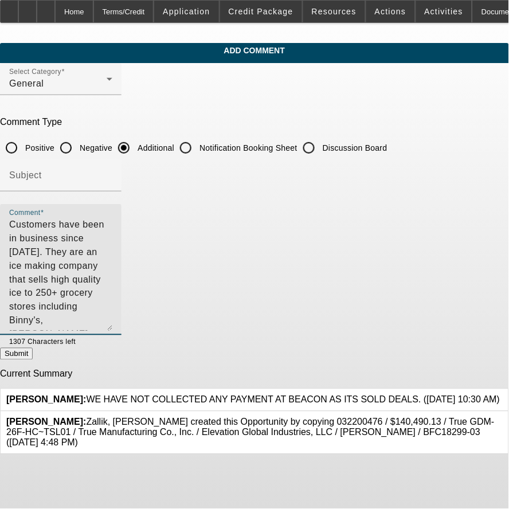
click at [112, 252] on textarea "Customers have been in business since 2016. They are an ice making company that…" at bounding box center [60, 274] width 103 height 113
click at [112, 300] on textarea "Customers have been in business since 2016. They are an ice making company that…" at bounding box center [60, 274] width 103 height 113
drag, startPoint x: 281, startPoint y: 264, endPoint x: 289, endPoint y: 261, distance: 8.7
click at [112, 264] on textarea "Customers have been in business since 2016. They are an ice making company that…" at bounding box center [60, 274] width 103 height 113
click at [112, 260] on textarea "Customers have been in business since 2016. They are an ice making company that…" at bounding box center [60, 274] width 103 height 113
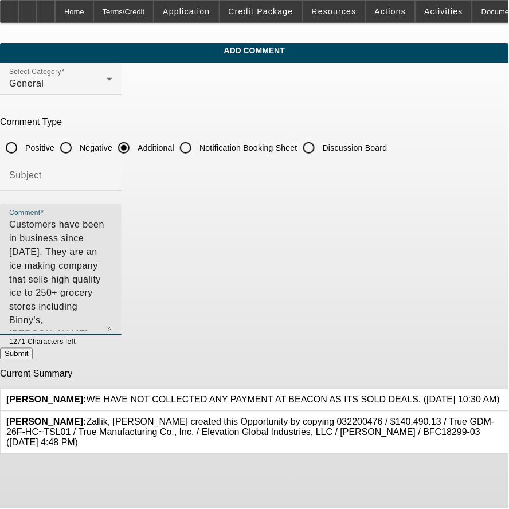
click at [112, 266] on textarea "Customers have been in business since 2016. They are an ice making company that…" at bounding box center [60, 274] width 103 height 113
click at [112, 264] on textarea "Customers have been in business since 2016. They are an ice making company that…" at bounding box center [60, 274] width 103 height 113
drag, startPoint x: 329, startPoint y: 291, endPoint x: 327, endPoint y: 302, distance: 11.6
click at [112, 291] on textarea "Customers have been in business since 2016. They are an ice making company that…" at bounding box center [60, 274] width 103 height 113
click at [112, 302] on textarea "Customers have been in business since 2016. They are an ice making company that…" at bounding box center [60, 274] width 103 height 113
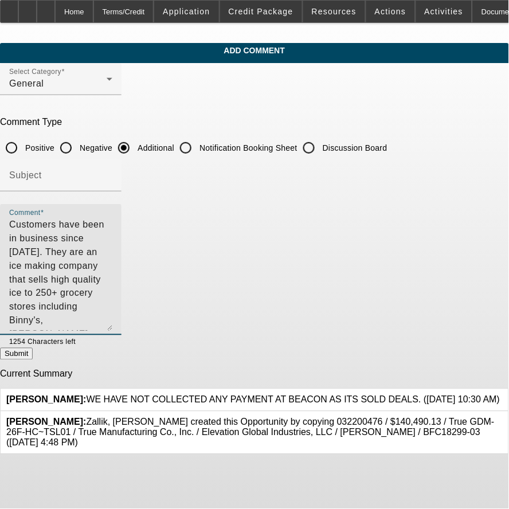
drag, startPoint x: 411, startPoint y: 265, endPoint x: 232, endPoint y: 287, distance: 180.8
click at [112, 287] on textarea "Customers have been in business since 2016. They are an ice making company that…" at bounding box center [60, 274] width 103 height 113
click at [112, 237] on textarea "Customers have been in business since 2016. They are an ice making company that…" at bounding box center [60, 274] width 103 height 113
click at [112, 236] on textarea "Customers have been in business since 2016. They are an ice making company that…" at bounding box center [60, 274] width 103 height 113
click at [112, 299] on textarea "Customers have been in business since 2016. They are an ice making company that…" at bounding box center [60, 274] width 103 height 113
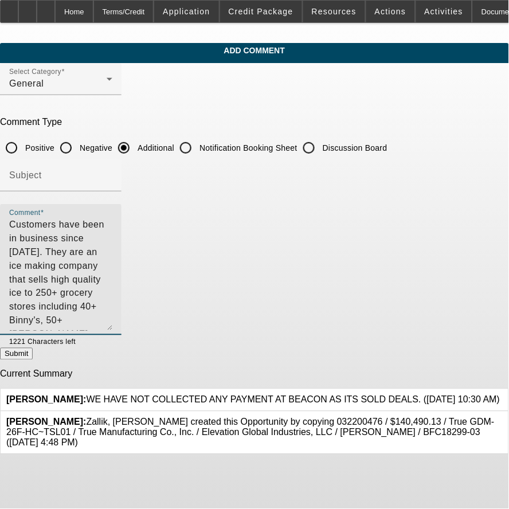
drag, startPoint x: 106, startPoint y: 278, endPoint x: 280, endPoint y: 292, distance: 175.0
click at [112, 292] on textarea "Customers have been in business since 2016. They are an ice making company that…" at bounding box center [60, 274] width 103 height 113
click at [112, 280] on textarea "Customers have been in business since 2016. They are an ice making company that…" at bounding box center [60, 274] width 103 height 113
click at [112, 282] on textarea "Customers have been in business since 2016. They are an ice making company that…" at bounding box center [60, 274] width 103 height 113
drag, startPoint x: 294, startPoint y: 277, endPoint x: 107, endPoint y: 282, distance: 187.0
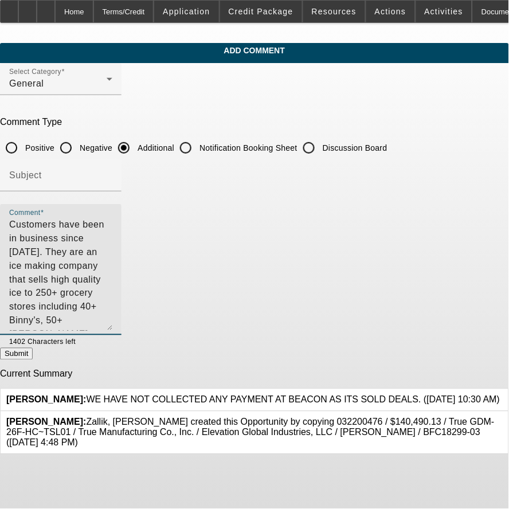
click at [107, 282] on textarea "Customers have been in business since 2016. They are an ice making company that…" at bounding box center [60, 274] width 103 height 113
click at [112, 291] on textarea "Customers have been in business since 2016. They are an ice making company that…" at bounding box center [60, 274] width 103 height 113
drag, startPoint x: 227, startPoint y: 302, endPoint x: 189, endPoint y: 304, distance: 37.9
click at [112, 301] on textarea "Customers have been in business since 2016. They are an ice making company that…" at bounding box center [60, 274] width 103 height 113
click at [112, 278] on textarea "Customers have been in business since 2016. They are an ice making company that…" at bounding box center [60, 274] width 103 height 113
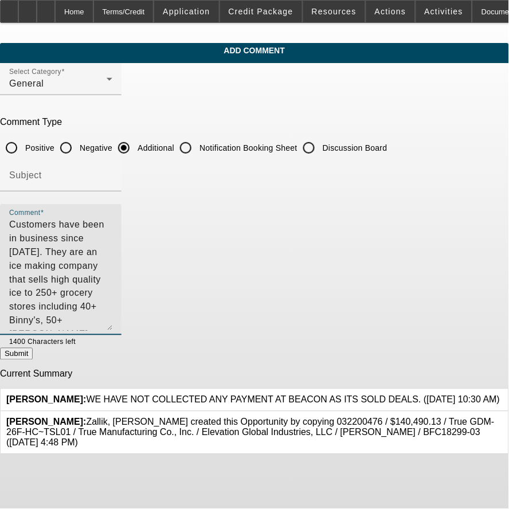
click at [112, 311] on textarea "Customers have been in business since 2016. They are an ice making company that…" at bounding box center [60, 274] width 103 height 113
click at [112, 220] on textarea "Customers have been in business since 2016. They are an ice making company that…" at bounding box center [60, 274] width 103 height 113
click at [112, 222] on textarea "Customers have been in business since 2016. They are an ice making company that…" at bounding box center [60, 274] width 103 height 113
click at [112, 290] on textarea "Customers have been in business since 2016. They are 4-time good paying past cu…" at bounding box center [60, 274] width 103 height 113
drag, startPoint x: 268, startPoint y: 221, endPoint x: 307, endPoint y: 227, distance: 39.4
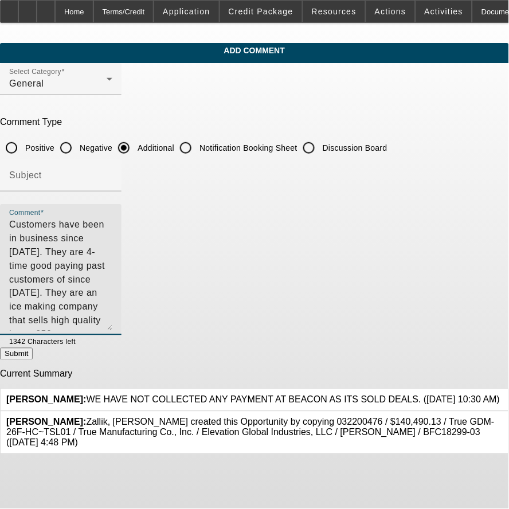
click at [112, 227] on textarea "Customers have been in business since 2016. They are 4-time good paying past cu…" at bounding box center [60, 274] width 103 height 113
click at [112, 312] on textarea "Customers have been in business since 2016. They are 4-time past customers of s…" at bounding box center [60, 274] width 103 height 113
click at [81, 222] on textarea "Customers have been in business since 2016. They are 4-time past customers of s…" at bounding box center [60, 274] width 103 height 113
click at [81, 221] on textarea "Customers have been in business since 2016. They are 4-time past customers of s…" at bounding box center [60, 274] width 103 height 113
click at [108, 224] on textarea "Customers have been in business since 2016. They are 4-time past customers of s…" at bounding box center [60, 274] width 103 height 113
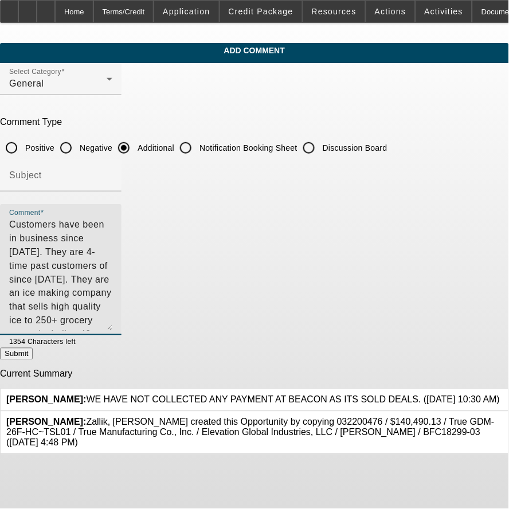
drag, startPoint x: 58, startPoint y: 222, endPoint x: 112, endPoint y: 227, distance: 54.1
click at [112, 227] on textarea "Customers have been in business since 2016. They are 4-time past customers of s…" at bounding box center [60, 274] width 103 height 113
paste textarea "Elevation Global Industries, LLC"
click at [112, 219] on textarea "Elevation Global Industries, LLC has been in business since 2016. They are 4-ti…" at bounding box center [60, 274] width 103 height 113
click at [112, 294] on textarea "Elevation Global Industries, LLC has been in business since 2016. They are 4-ti…" at bounding box center [60, 274] width 103 height 113
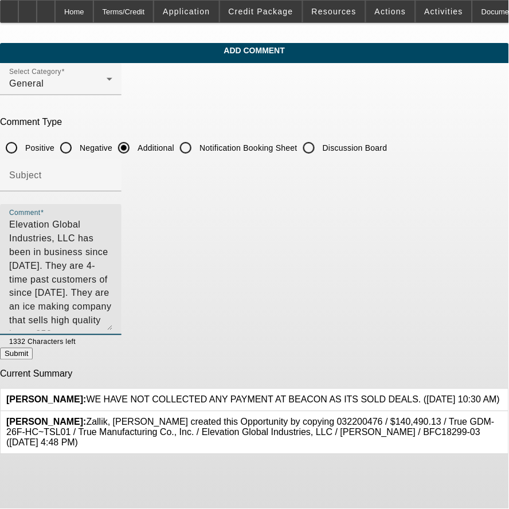
click at [112, 222] on textarea "Elevation Global Industries, LLC has been in business since 2016. They are 4-ti…" at bounding box center [60, 274] width 103 height 113
drag, startPoint x: 415, startPoint y: 299, endPoint x: 368, endPoint y: 320, distance: 51.4
click at [112, 300] on textarea "Elevation Global Industries, LLC has been in business since 2016. They are 4-ti…" at bounding box center [60, 274] width 103 height 113
click at [112, 249] on textarea "Elevation Global Industries, LLC has been in business since 2016. They are 4-ti…" at bounding box center [60, 274] width 103 height 113
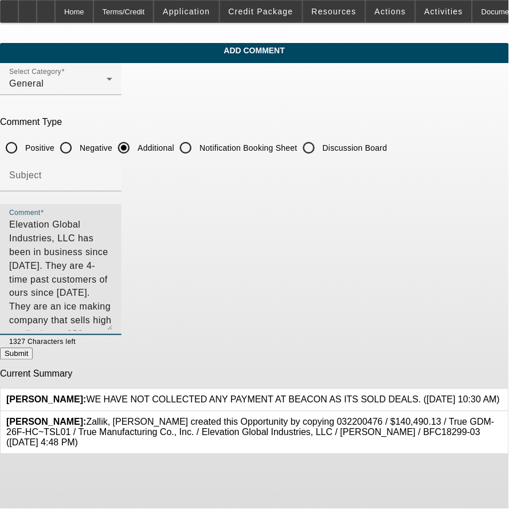
click at [112, 266] on textarea "Elevation Global Industries, LLC has been in business since 2016. They are 4-ti…" at bounding box center [60, 274] width 103 height 113
click at [112, 308] on textarea "Elevation Global Industries, LLC has been in business since 2016. They are 4-ti…" at bounding box center [60, 274] width 103 height 113
click at [112, 295] on textarea "Elevation Global Industries, LLC has been in business since 2016. They are 4-ti…" at bounding box center [60, 274] width 103 height 113
click at [112, 294] on textarea "Elevation Global Industries, LLC has been in business since 2016. They are 4-ti…" at bounding box center [60, 274] width 103 height 113
click at [112, 285] on textarea "Elevation Global Industries, LLC has been in business since 2016. They are 4-ti…" at bounding box center [60, 274] width 103 height 113
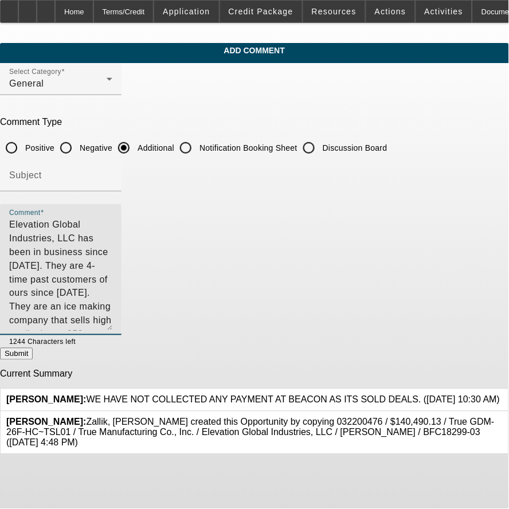
click at [112, 292] on textarea "Elevation Global Industries, LLC has been in business since 2016. They are 4-ti…" at bounding box center [60, 274] width 103 height 113
type textarea "Elevation Global Industries, LLC has been in business since 2016. They are 4-ti…"
click at [33, 353] on button "Submit" at bounding box center [16, 354] width 33 height 12
radio input "true"
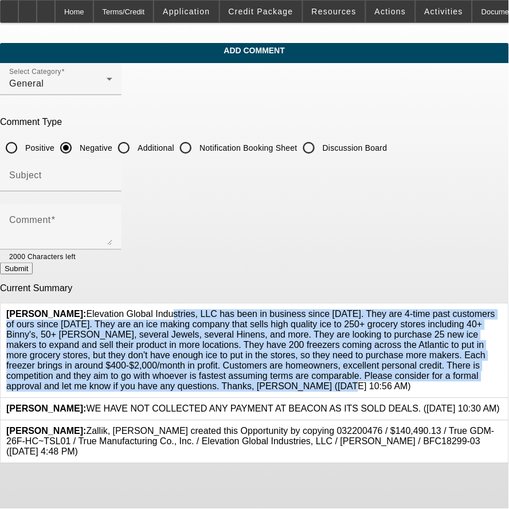
drag, startPoint x: 115, startPoint y: 308, endPoint x: 220, endPoint y: 393, distance: 135.8
click at [220, 393] on div "Zallik, [PERSON_NAME]: Elevation Global Industries, LLC has been in business si…" at bounding box center [255, 351] width 508 height 95
copy span "Elevation Global Industries, LLC has been in business since [DATE]. They are 4-…"
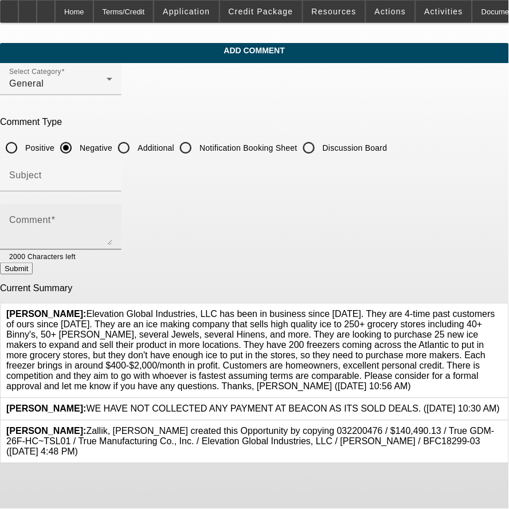
click at [112, 241] on textarea "Comment" at bounding box center [60, 232] width 103 height 28
paste textarea "Elevation Global Industries, LLC has been in business since [DATE]. They are 4-…"
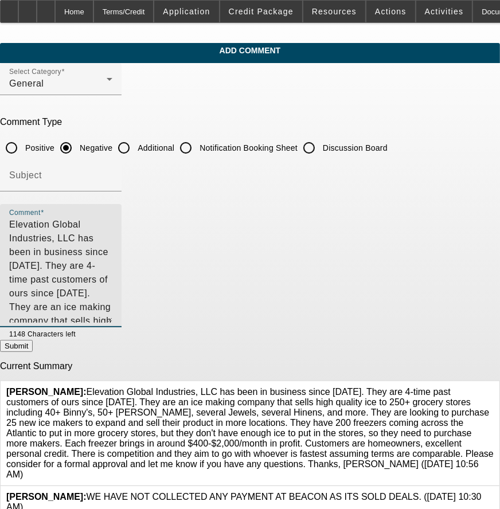
drag, startPoint x: 445, startPoint y: 260, endPoint x: 450, endPoint y: 393, distance: 133.1
click at [122, 327] on div "Comment Elevation Global Industries, LLC has been in business since [DATE]. The…" at bounding box center [61, 265] width 122 height 123
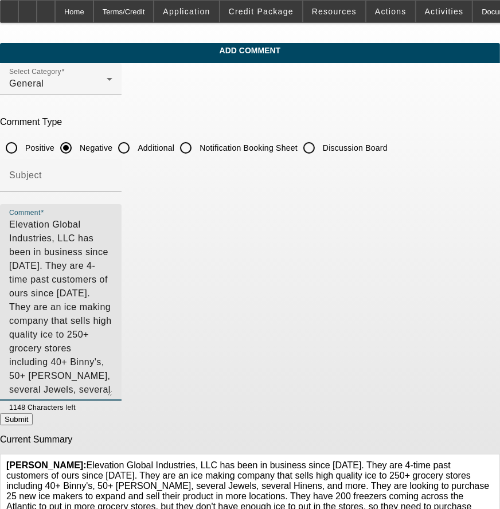
click at [112, 339] on textarea "Elevation Global Industries, LLC has been in business since [DATE]. They are 4-…" at bounding box center [60, 307] width 103 height 178
click at [112, 335] on textarea "Elevation Global Industries, LLC has been in business since [DATE]. They are 4-…" at bounding box center [60, 307] width 103 height 178
click at [112, 277] on textarea "Elevation Global Industries, LLC has been in business since [DATE]. They are 4-…" at bounding box center [60, 307] width 103 height 178
click at [112, 296] on textarea "Elevation Global Industries, LLC has been in business since [DATE]. They are 4-…" at bounding box center [60, 307] width 103 height 178
click at [112, 320] on textarea "Elevation Global Industries, LLC has been in business since [DATE]. They are 4-…" at bounding box center [60, 307] width 103 height 178
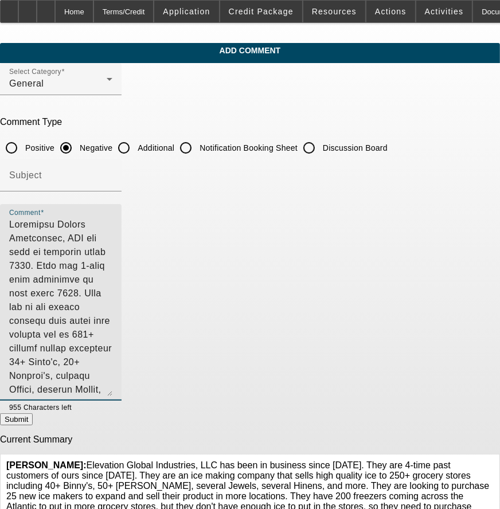
type textarea "Elevation Global Industries, LLC has been in business since [DATE]. They are 4-…"
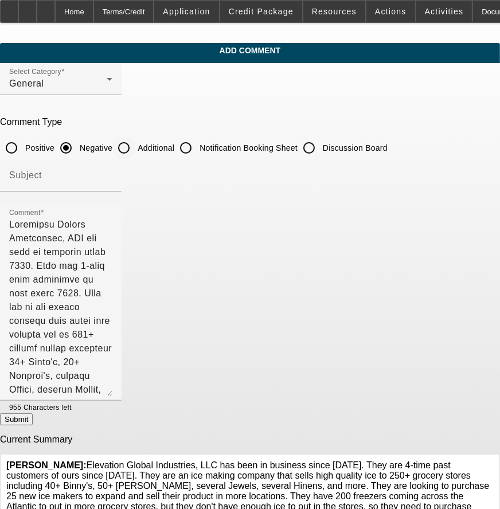
click at [174, 151] on div "Additional" at bounding box center [143, 147] width 62 height 23
drag, startPoint x: 190, startPoint y: 151, endPoint x: 171, endPoint y: 140, distance: 21.8
click at [135, 140] on input "Additional" at bounding box center [123, 147] width 23 height 23
radio input "true"
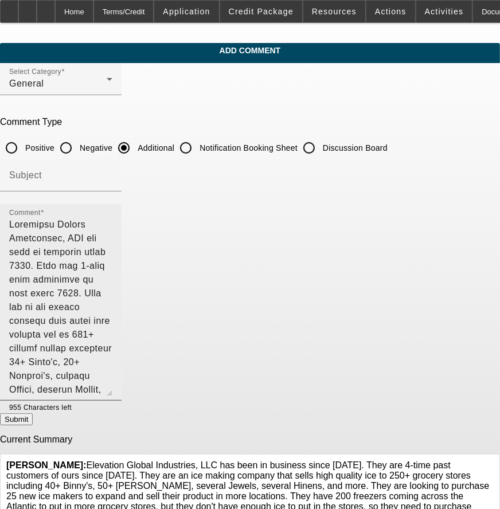
click at [112, 357] on textarea "Comment" at bounding box center [60, 307] width 103 height 178
click at [112, 353] on textarea "Comment" at bounding box center [60, 307] width 103 height 178
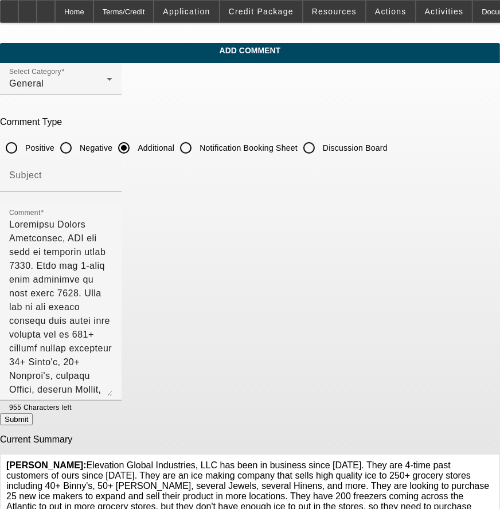
click at [33, 416] on button "Submit" at bounding box center [16, 419] width 33 height 12
radio input "true"
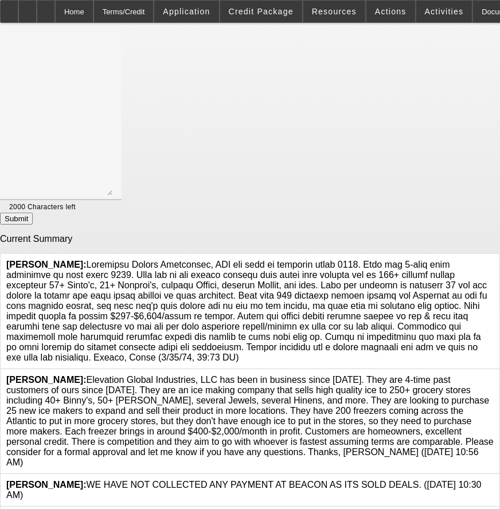
scroll to position [253, 0]
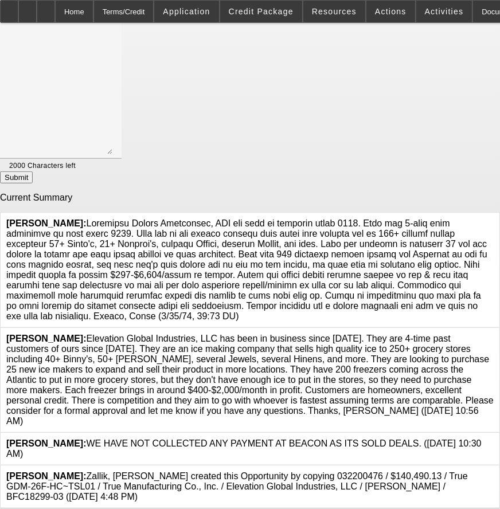
click at [494, 334] on icon at bounding box center [494, 334] width 0 height 0
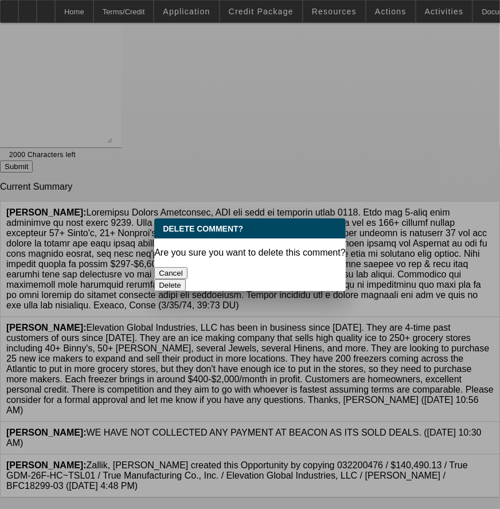
scroll to position [0, 0]
click at [186, 279] on button "Delete" at bounding box center [170, 285] width 32 height 12
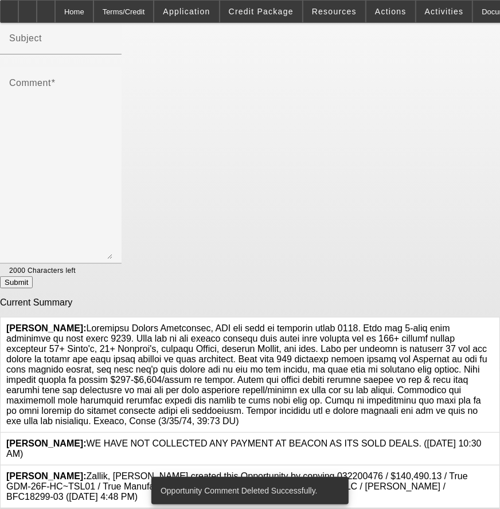
scroll to position [149, 0]
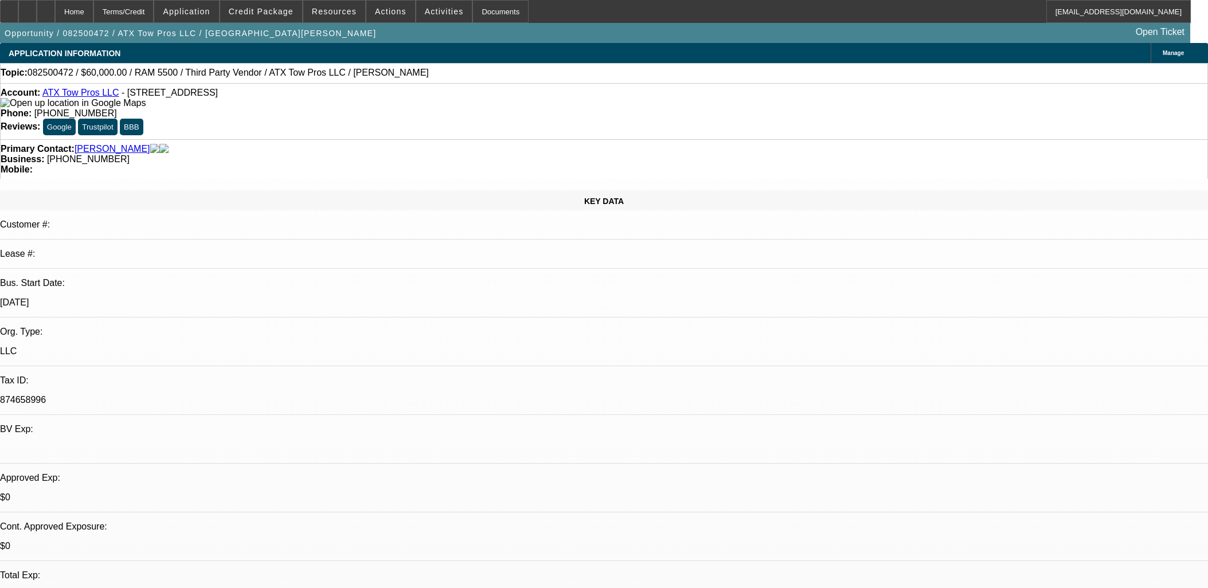
select select "0"
select select "3"
select select "0.1"
select select "4"
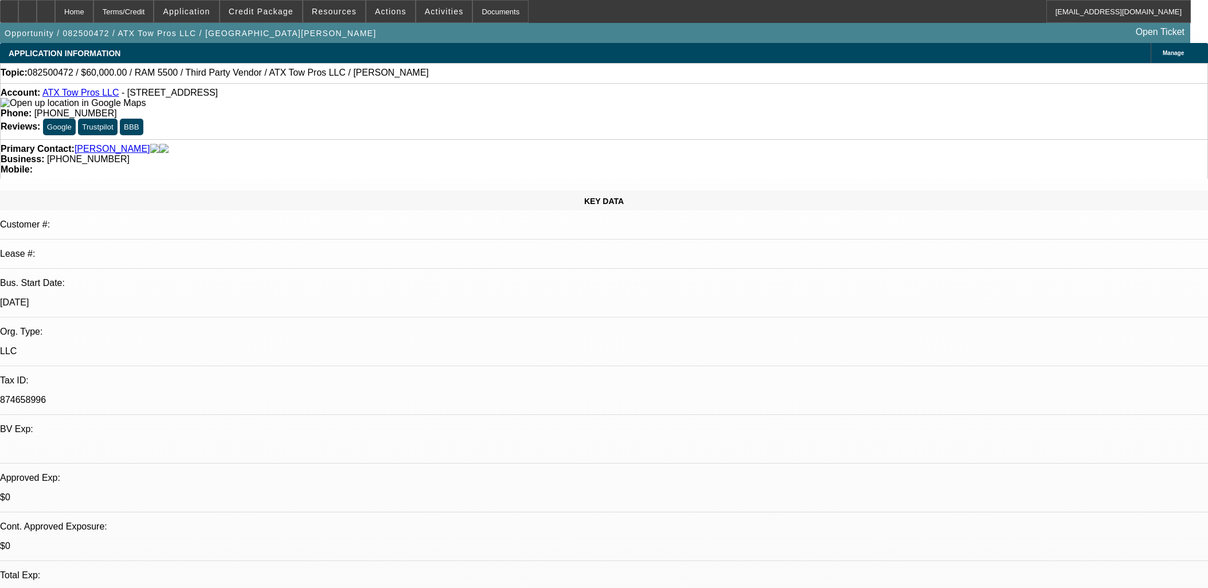
select select "0"
select select "3"
select select "0.1"
select select "4"
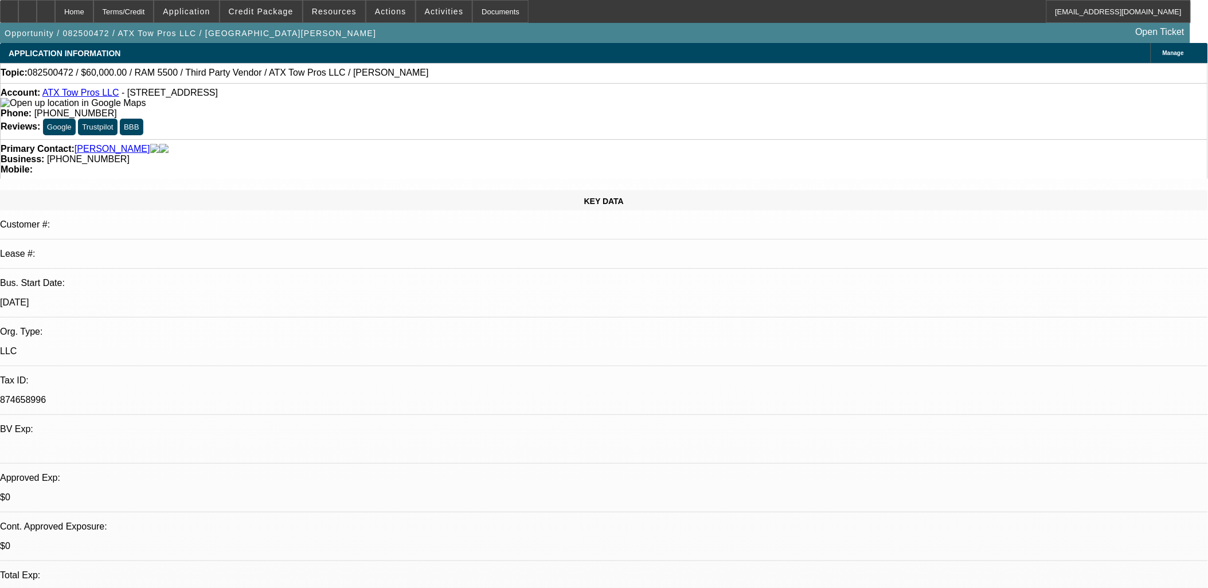
scroll to position [101, 0]
select select "0"
select select "0.1"
select select "0"
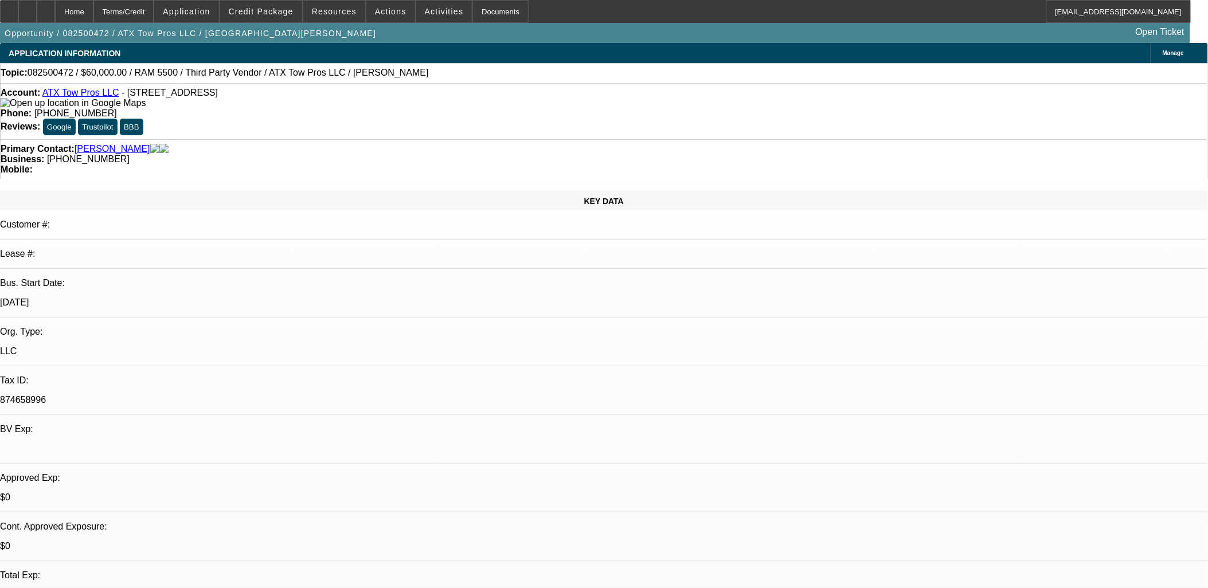
select select "0"
select select "0.1"
select select "1"
select select "3"
select select "4"
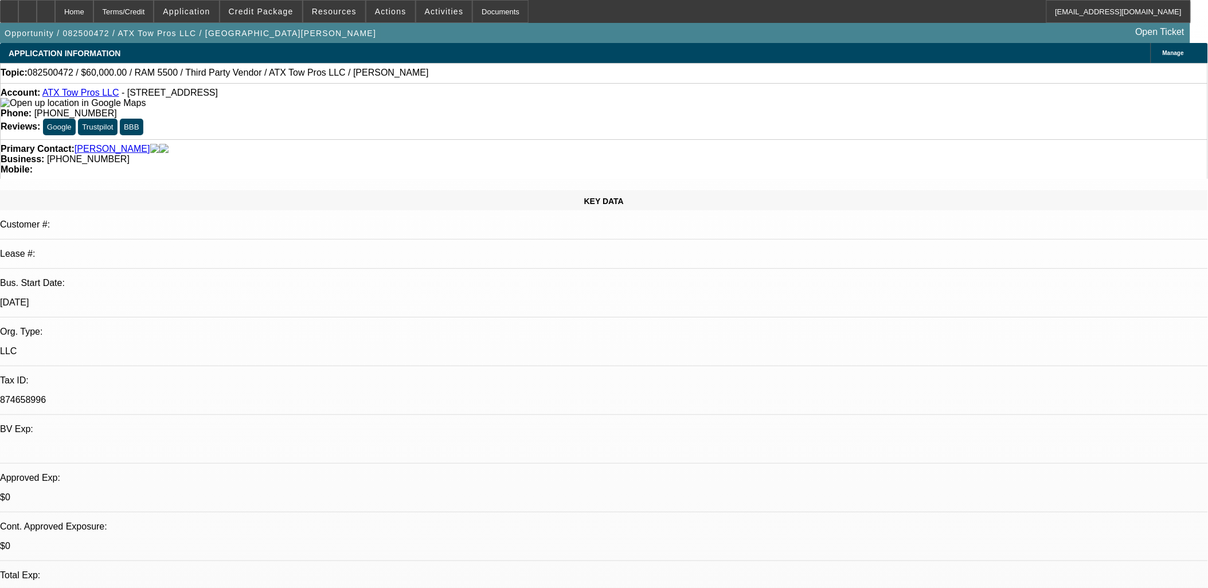
select select "1"
select select "3"
select select "4"
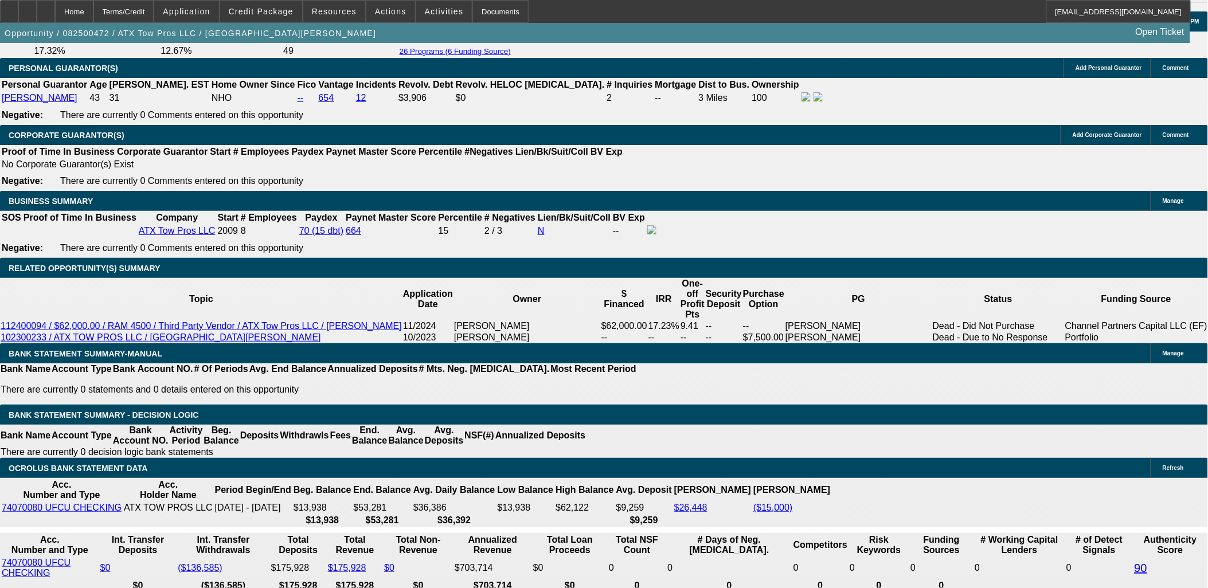
scroll to position [1631, 0]
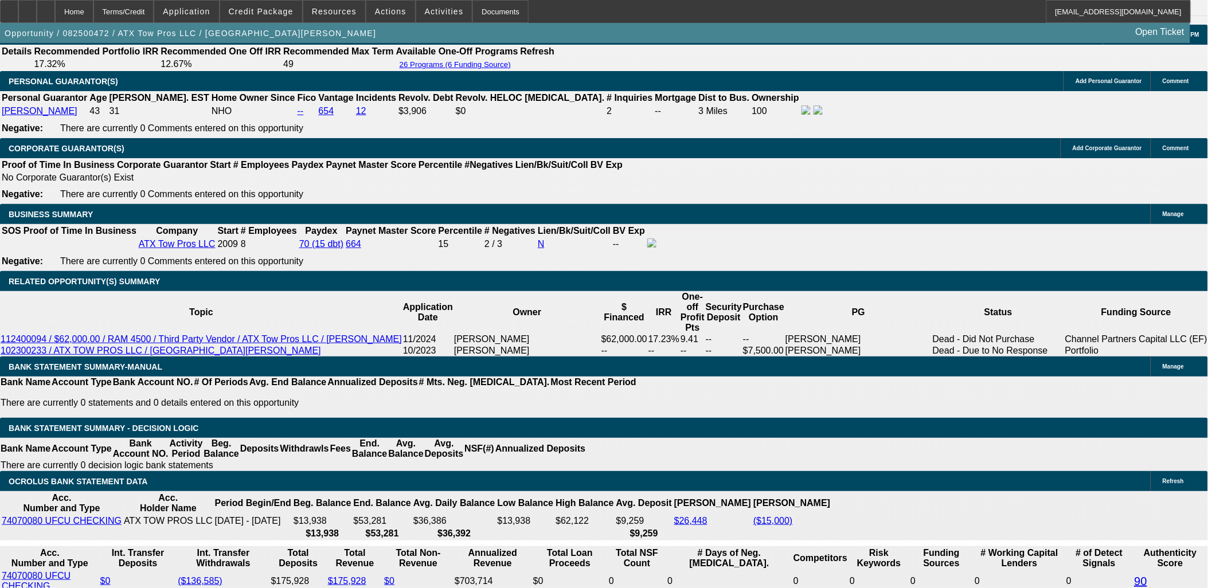
drag, startPoint x: 701, startPoint y: 478, endPoint x: 766, endPoint y: 468, distance: 65.6
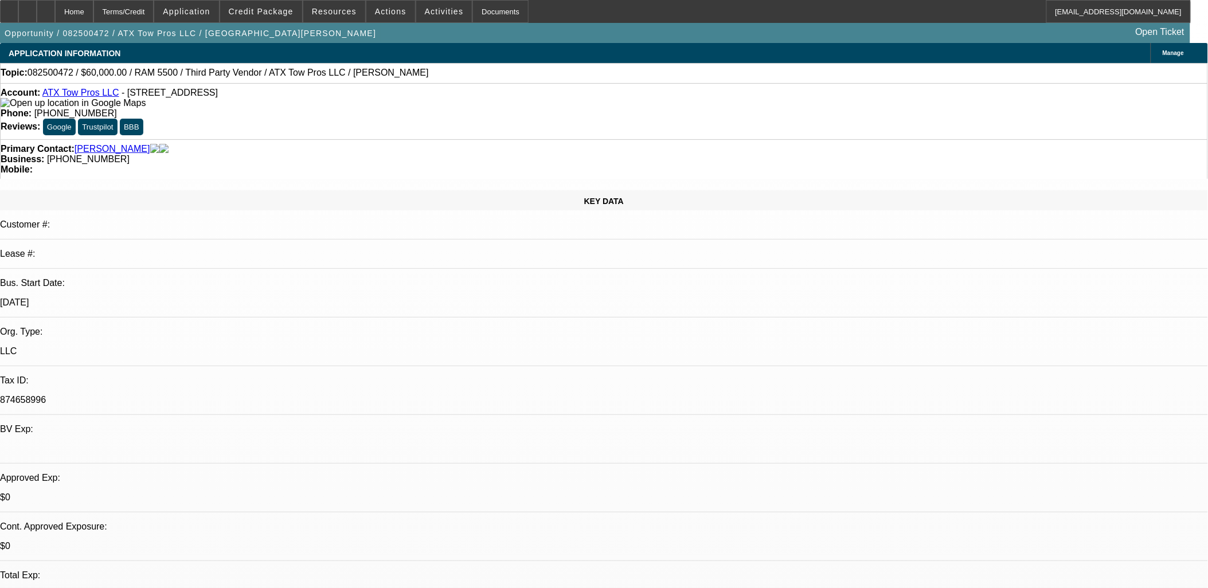
scroll to position [101, 0]
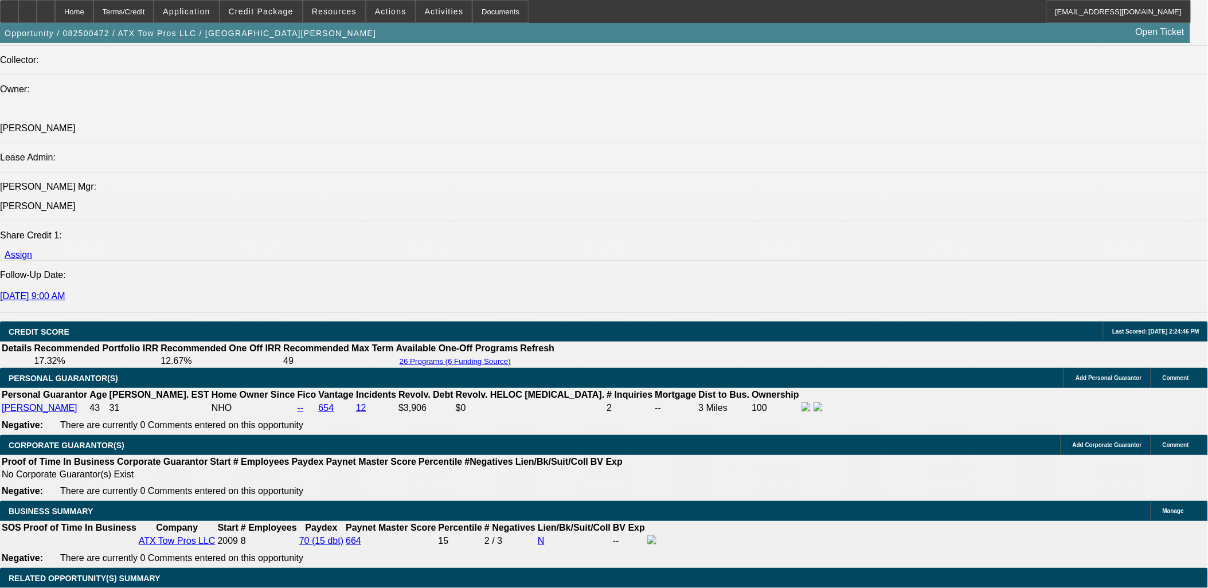
scroll to position [1465, 0]
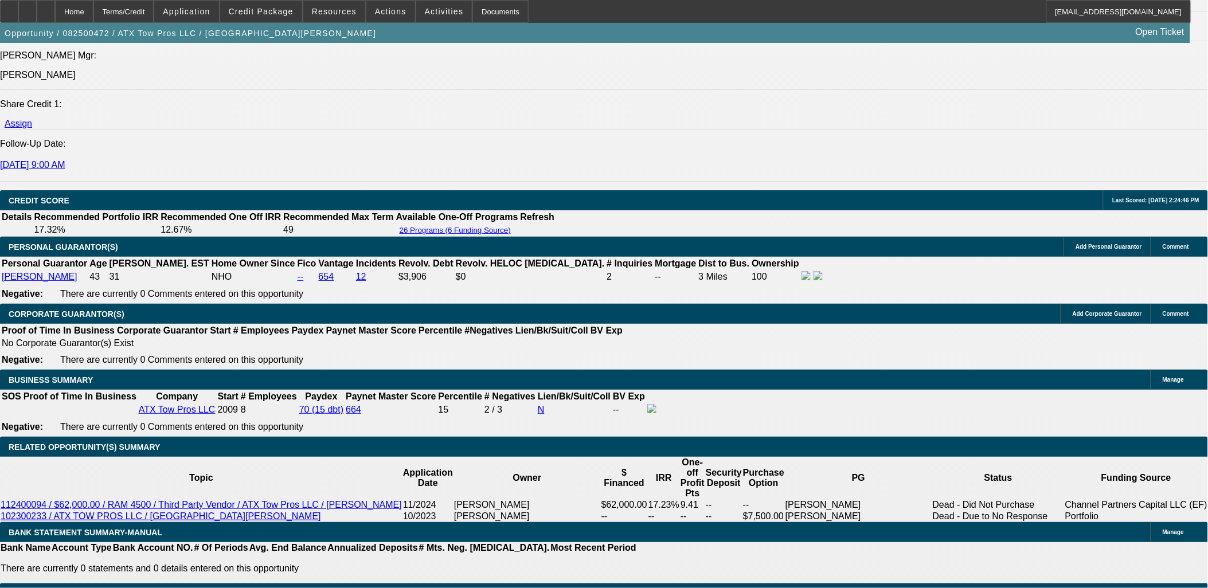
drag, startPoint x: 221, startPoint y: 343, endPoint x: 218, endPoint y: 349, distance: 6.7
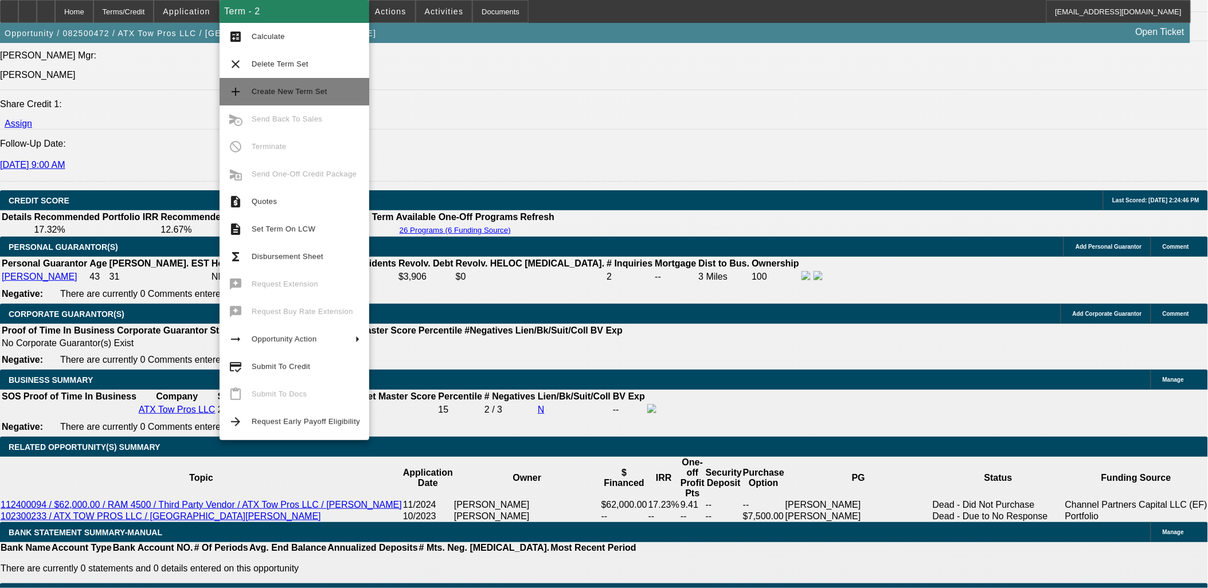
click at [341, 89] on span "Create New Term Set" at bounding box center [306, 92] width 108 height 14
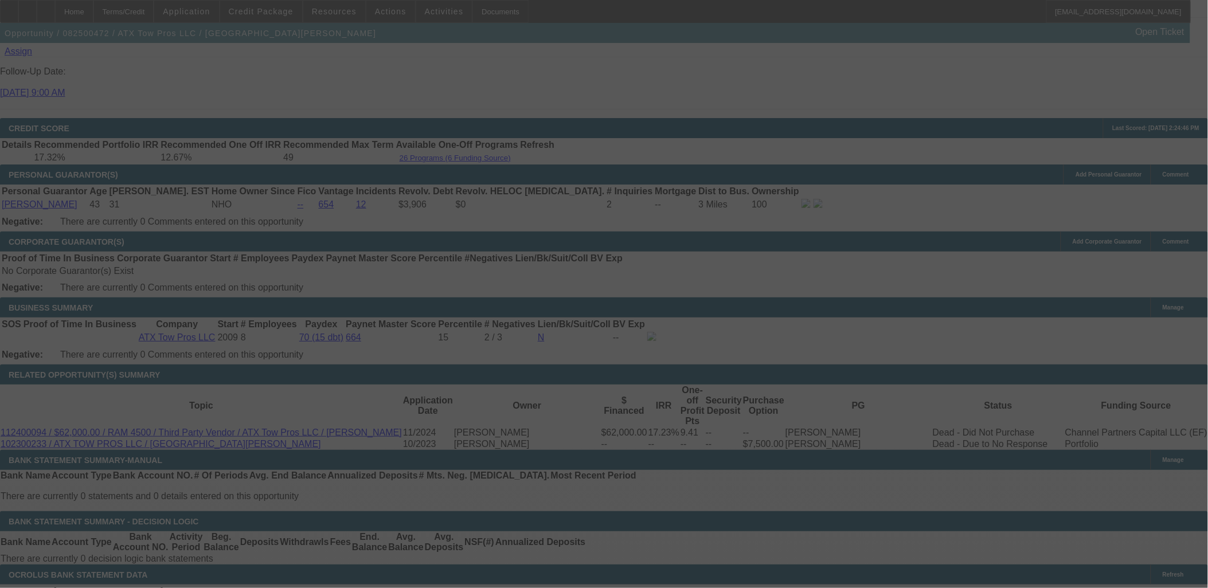
scroll to position [1592, 0]
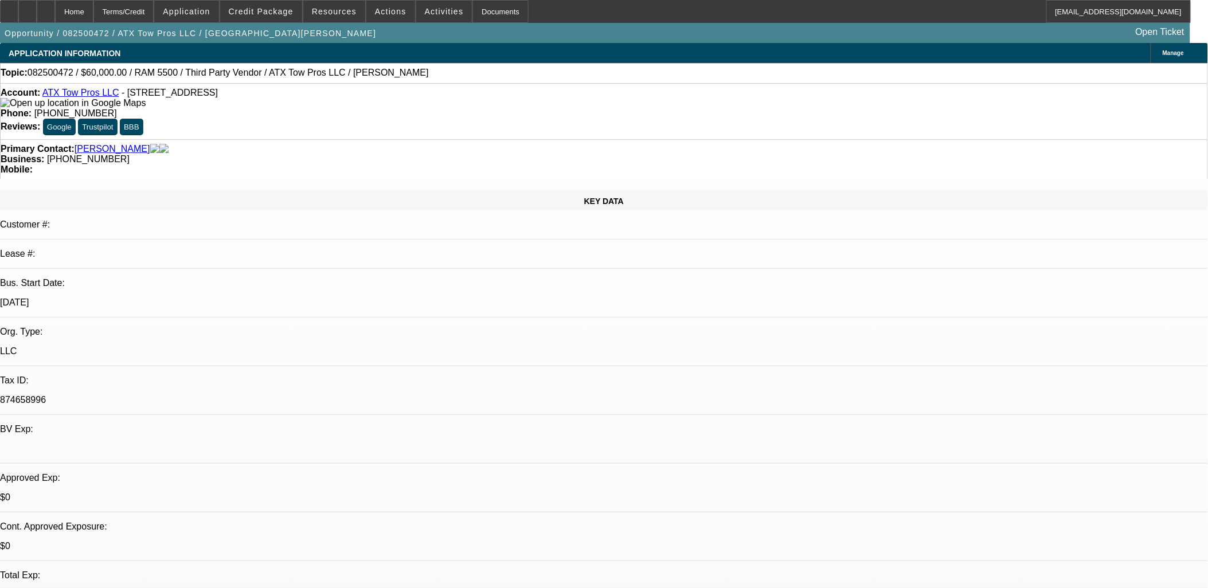
select select "0"
select select "0.1"
select select "0"
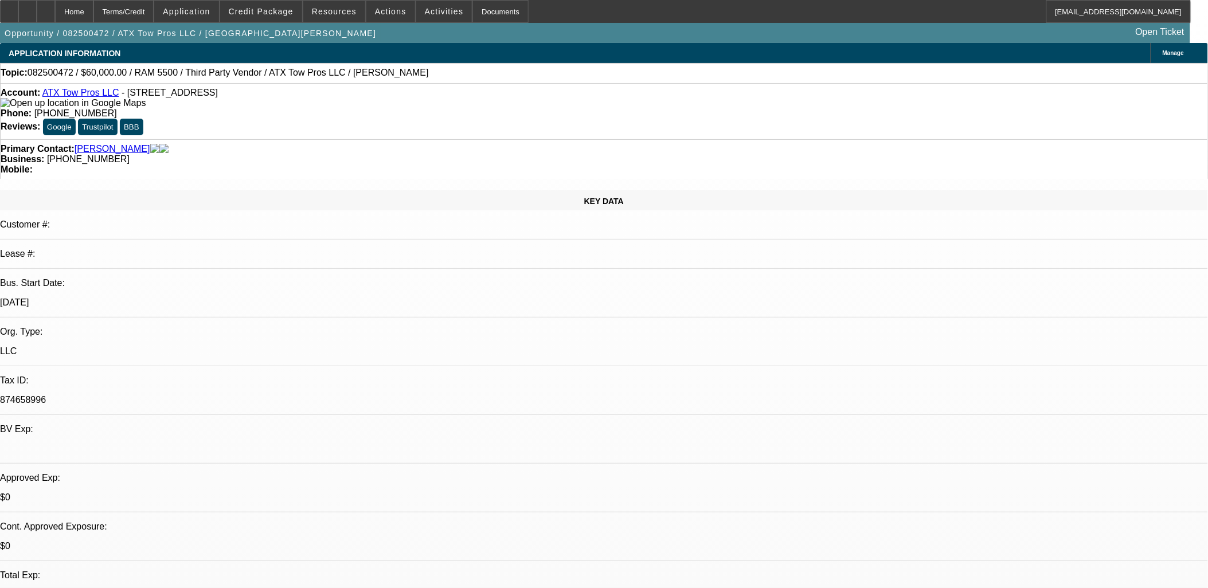
select select "0.1"
select select "0"
select select "0.1"
select select "1"
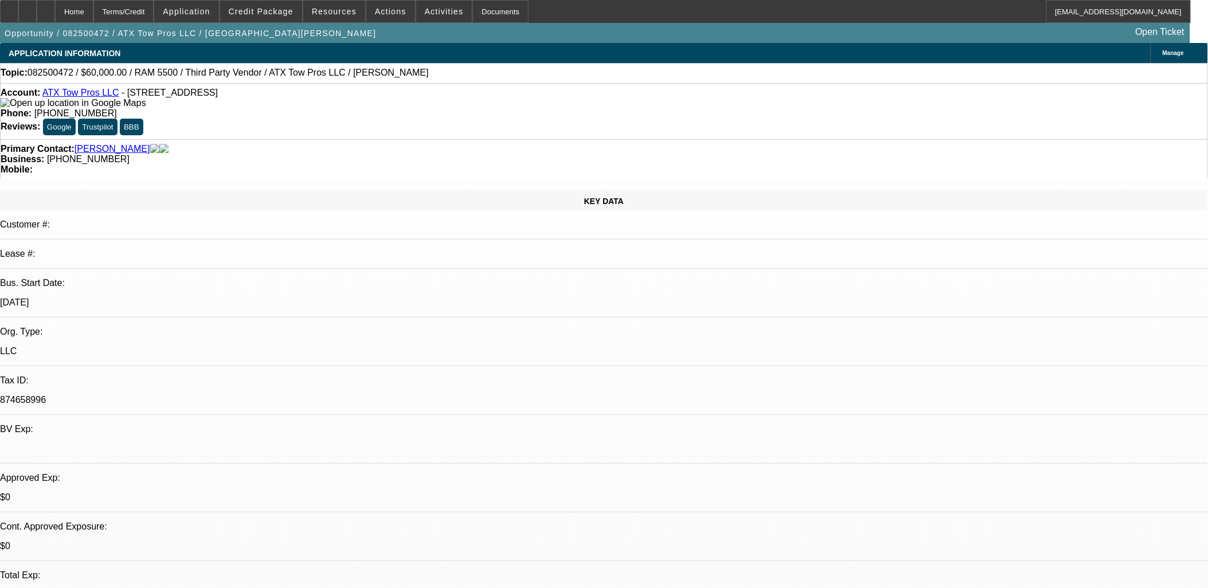
select select "3"
select select "4"
select select "1"
select select "3"
select select "4"
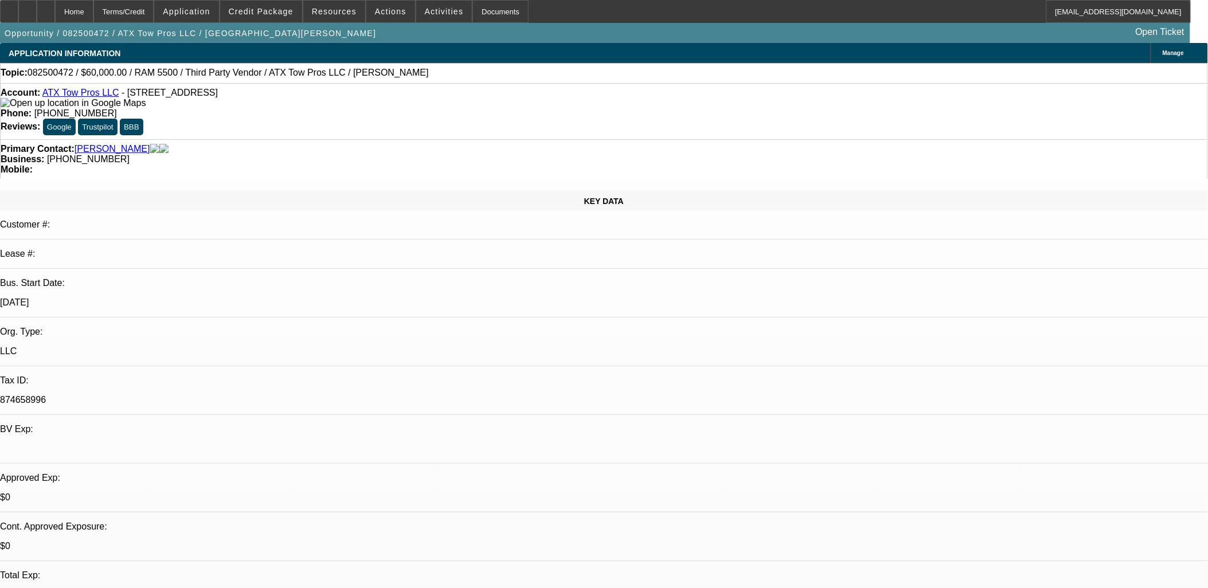
select select "1"
select select "3"
select select "4"
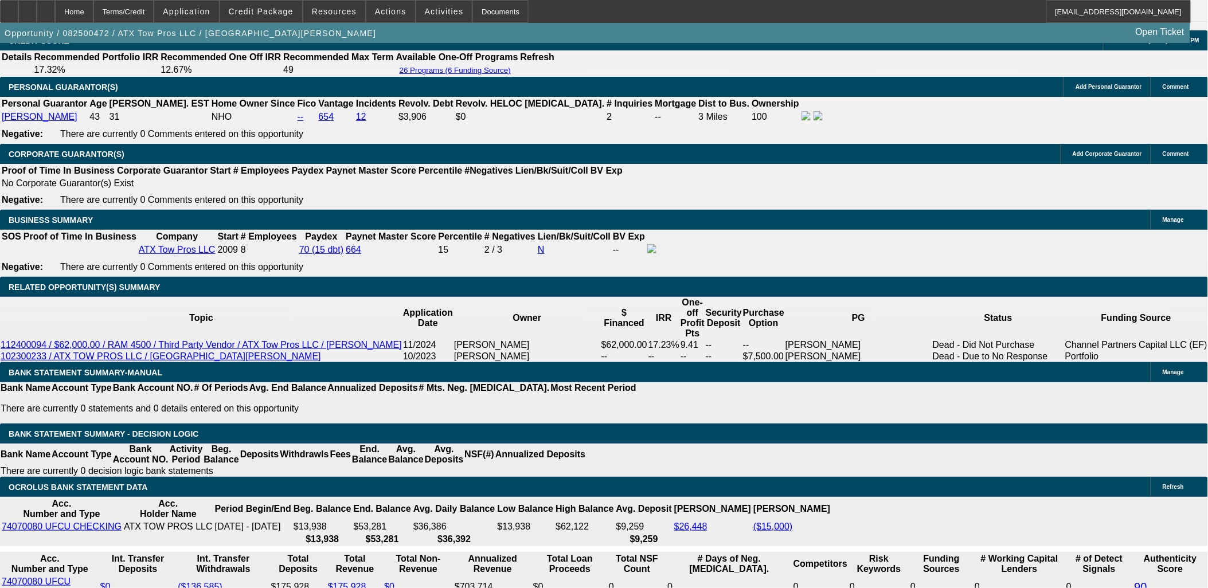
scroll to position [1656, 0]
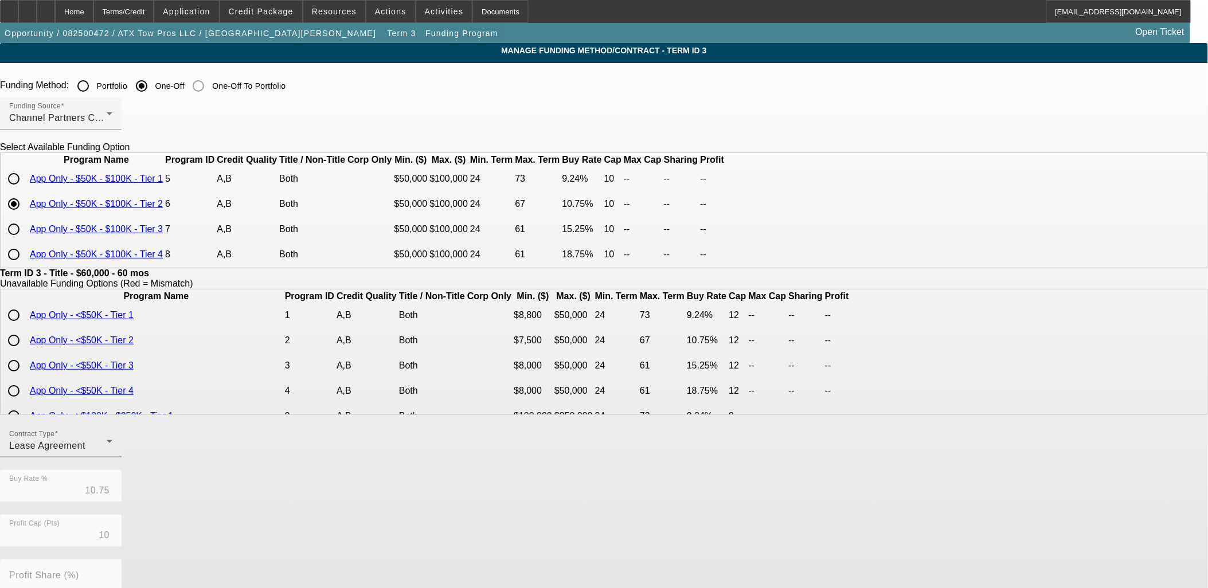
click at [107, 453] on div "Lease Agreement" at bounding box center [57, 446] width 97 height 14
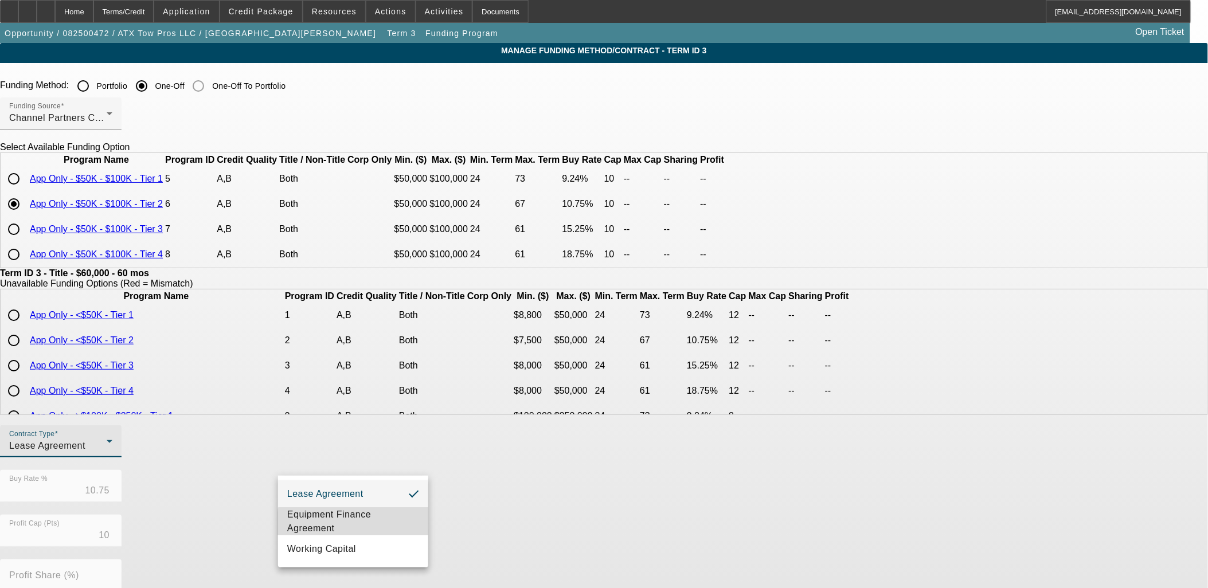
click at [364, 526] on span "Equipment Finance Agreement" at bounding box center [353, 522] width 132 height 28
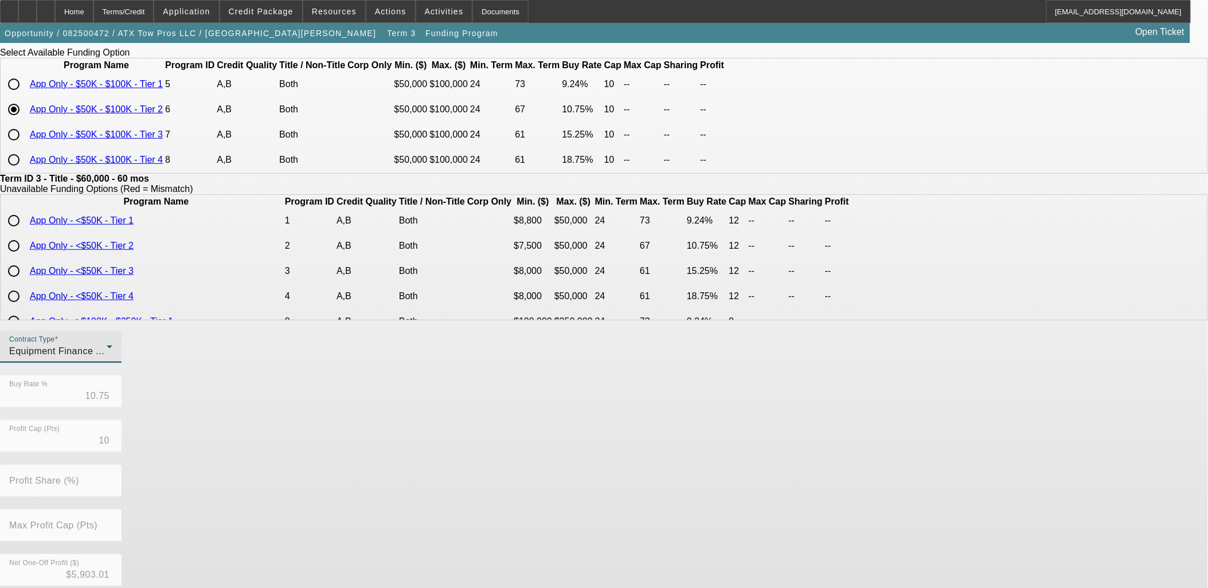
scroll to position [202, 0]
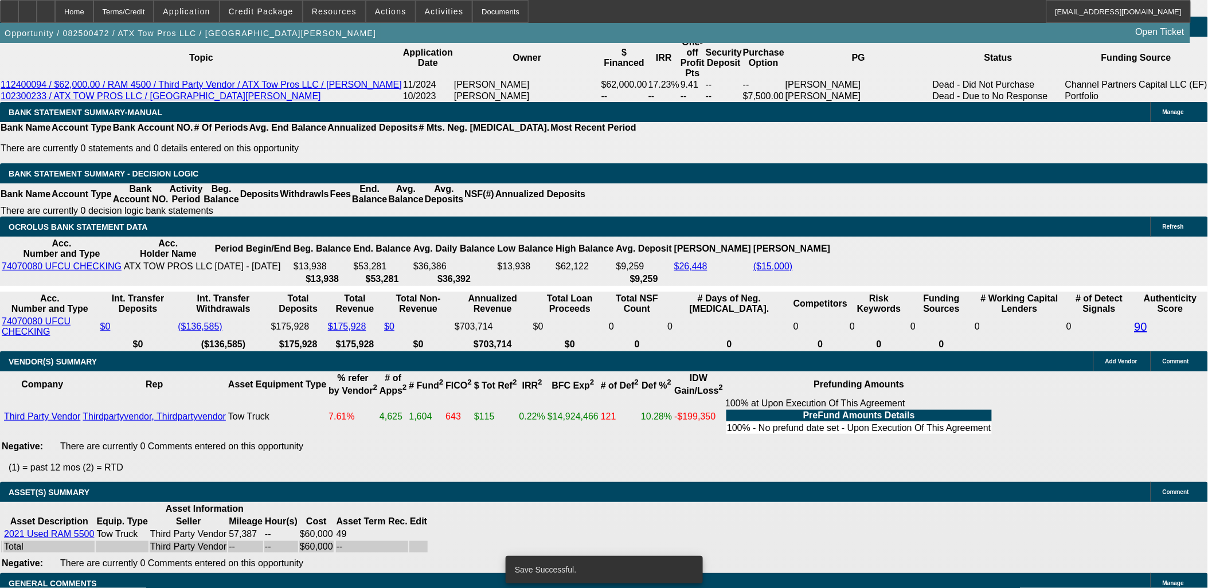
select select "0"
select select "3"
select select "0"
select select "6"
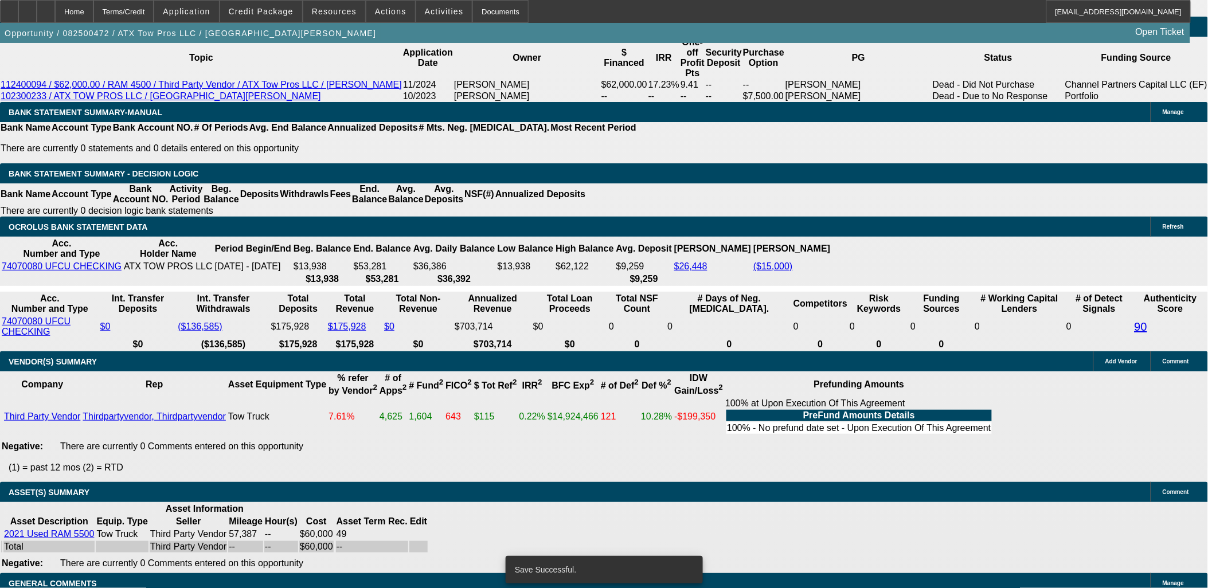
select select "0"
select select "3"
select select "0.1"
select select "4"
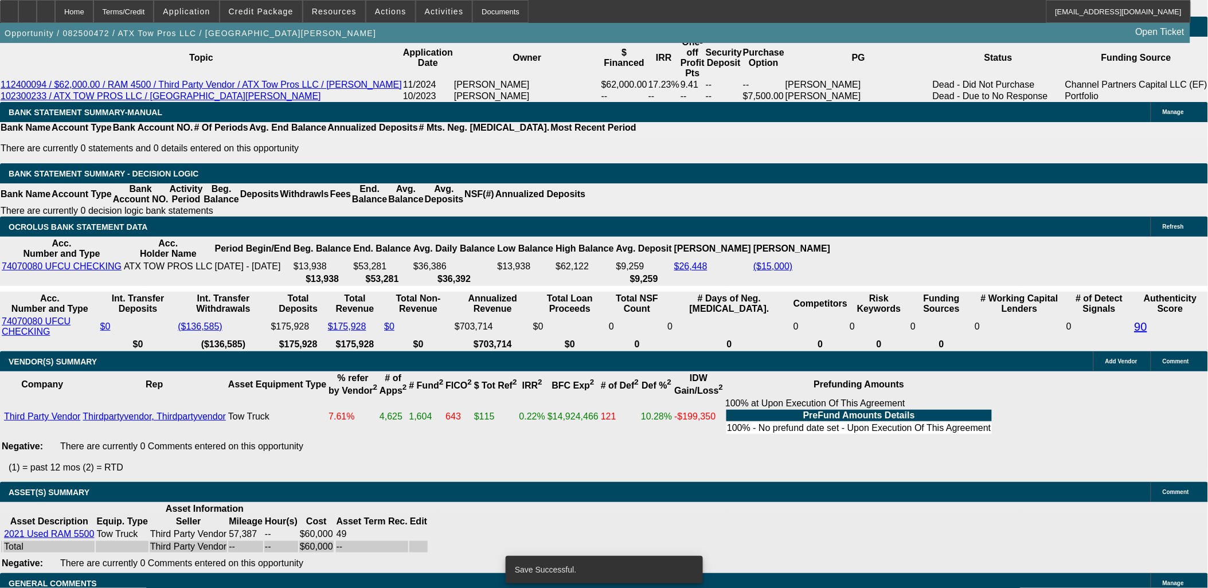
select select "0"
select select "3"
select select "0.1"
select select "4"
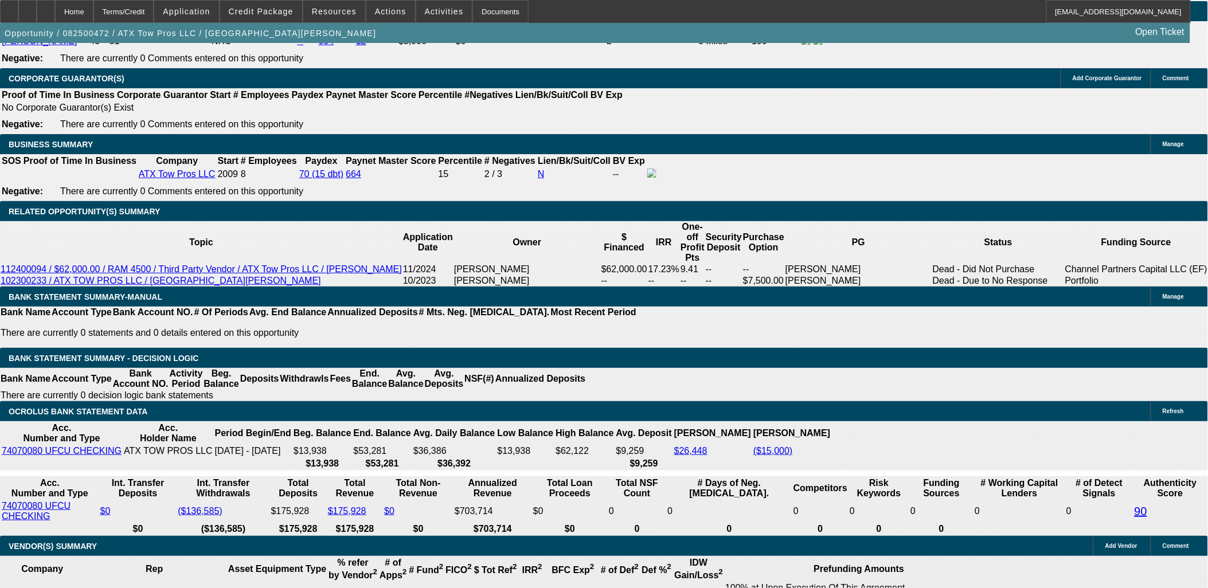
scroll to position [1643, 0]
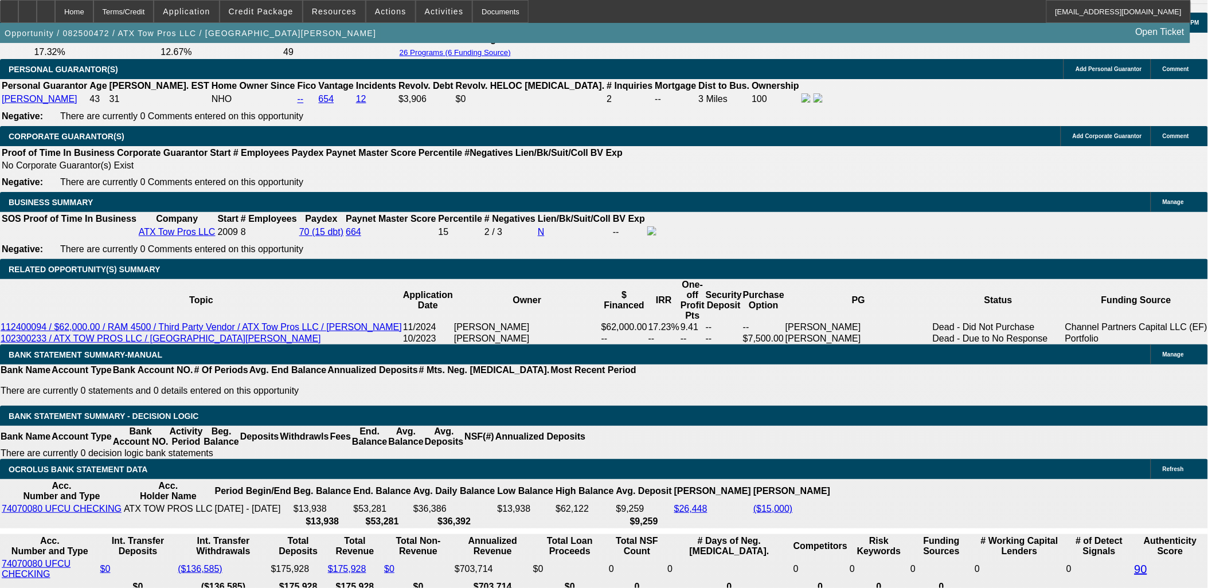
type input "UNKNOWN"
type input "14.5"
type input "$1,411.70"
type input "14.5"
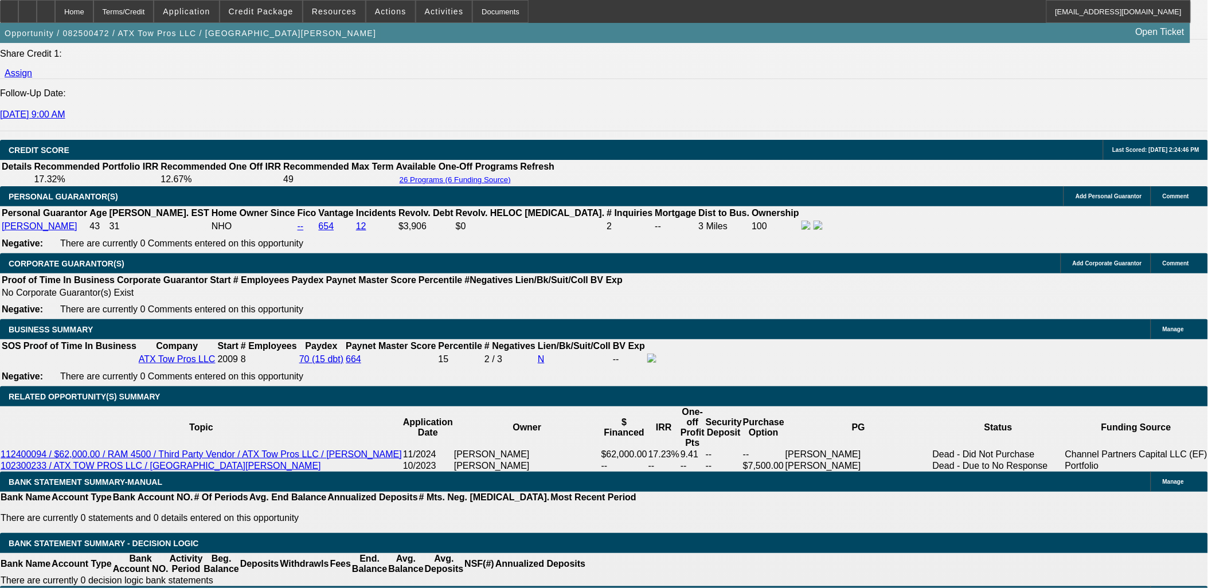
drag, startPoint x: 178, startPoint y: 150, endPoint x: 181, endPoint y: 156, distance: 6.9
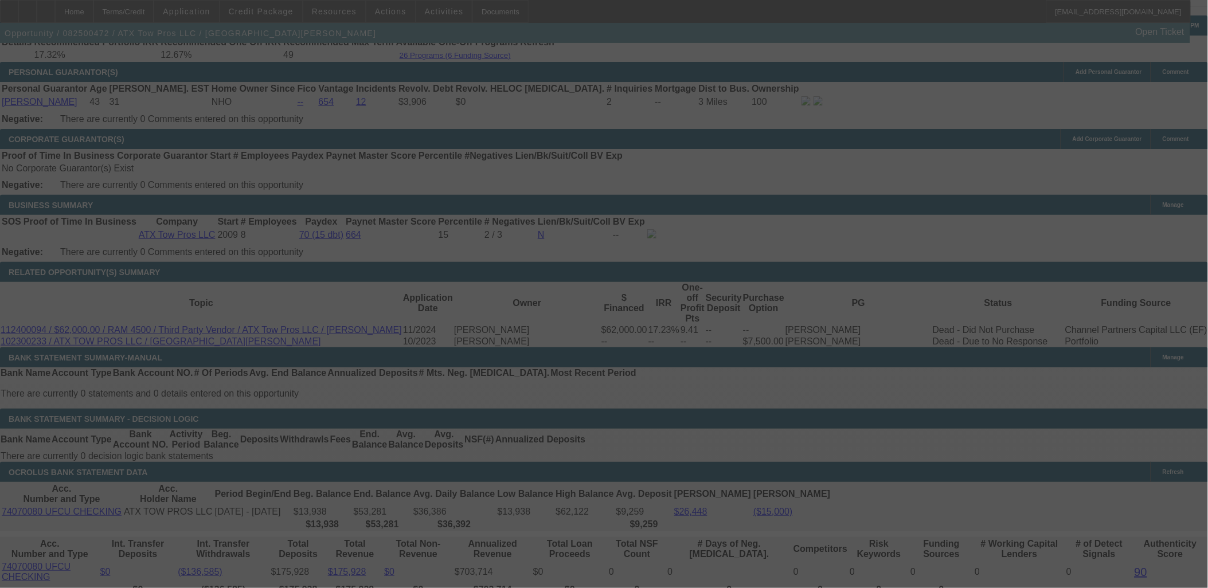
scroll to position [1643, 0]
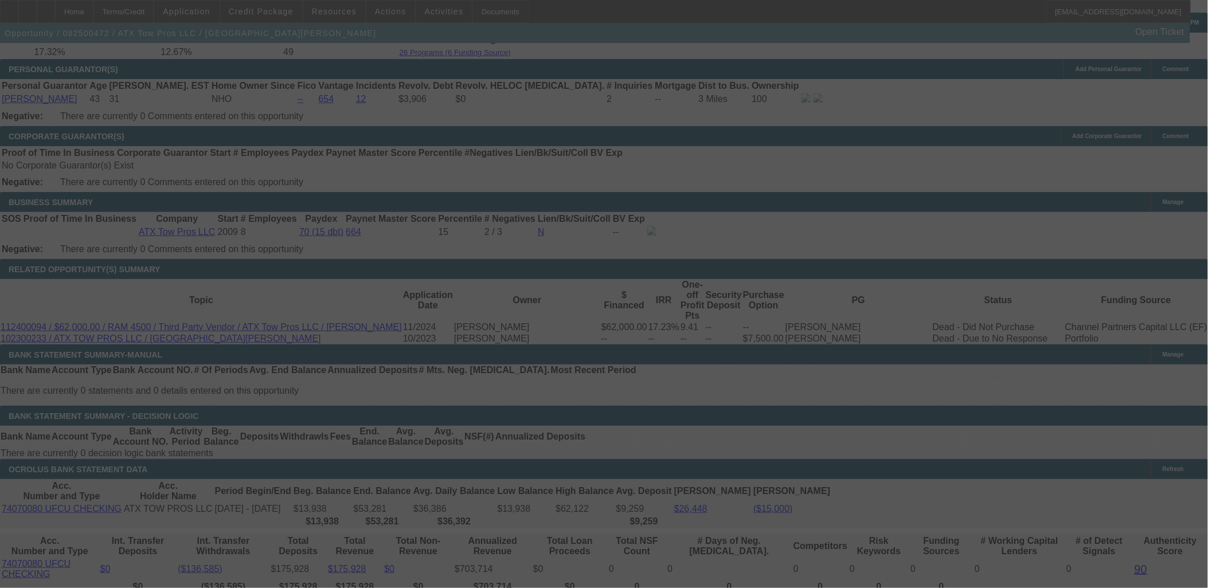
select select "0"
select select "3"
select select "0"
select select "6"
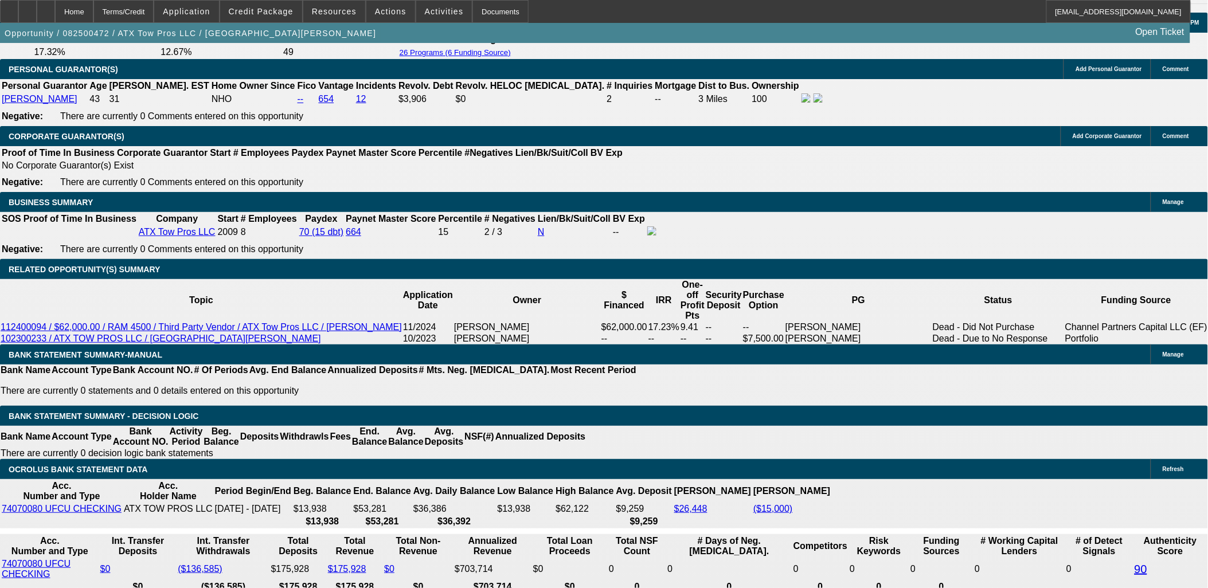
drag, startPoint x: 207, startPoint y: 324, endPoint x: 213, endPoint y: 327, distance: 6.4
type input "1419.70"
type input "UNKNOWN"
drag, startPoint x: 216, startPoint y: 327, endPoint x: 274, endPoint y: 326, distance: 57.9
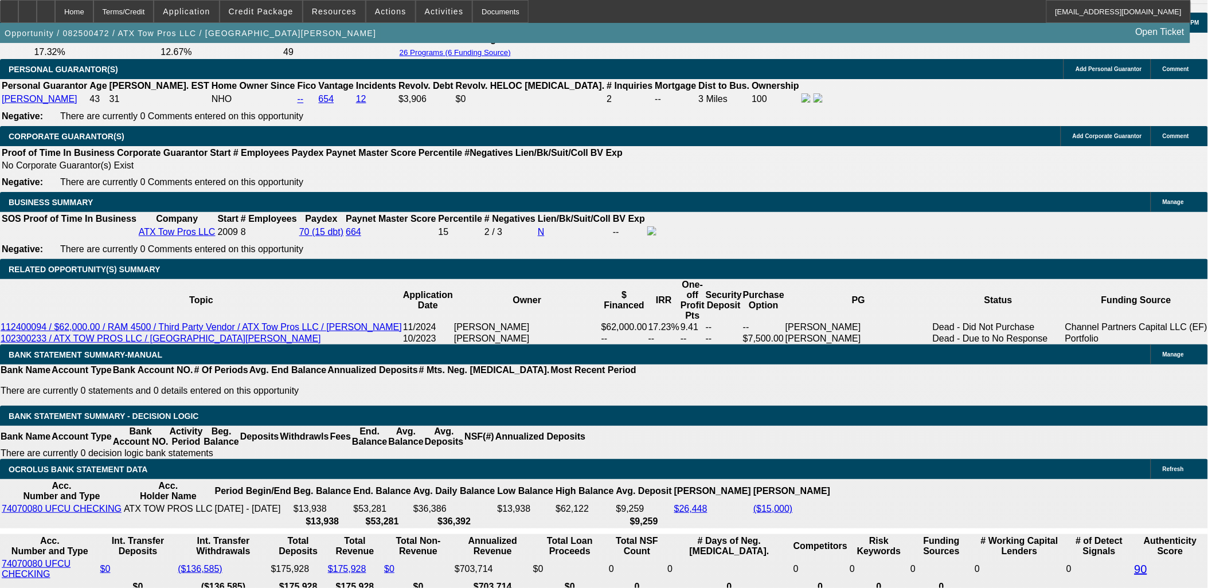
type input "1419.9"
type input "14.8"
type input "$1,419.99"
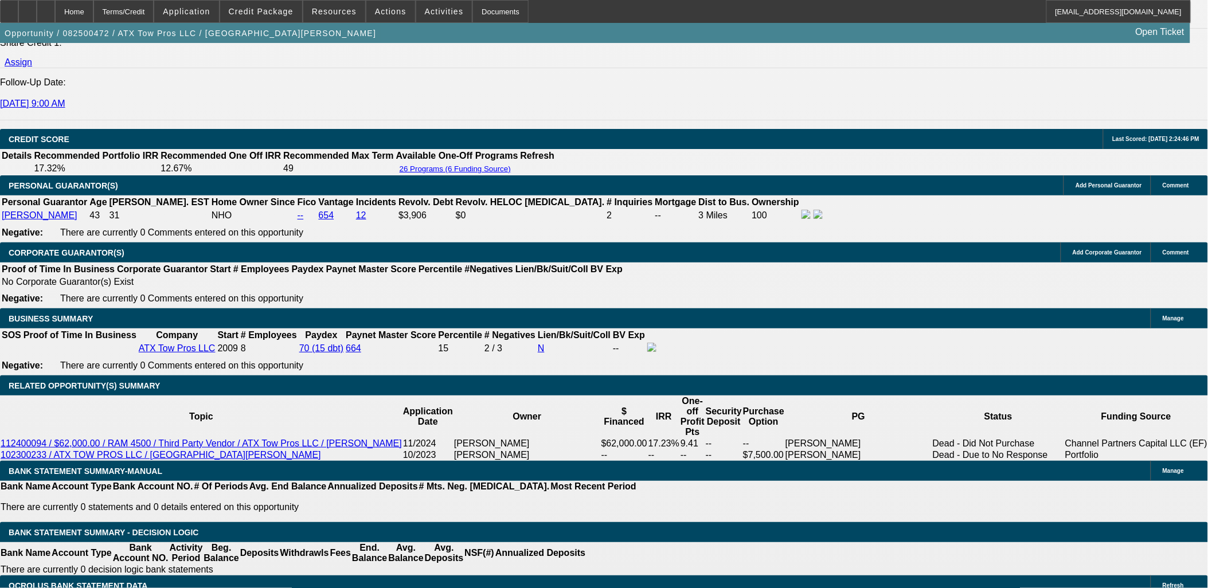
scroll to position [1516, 0]
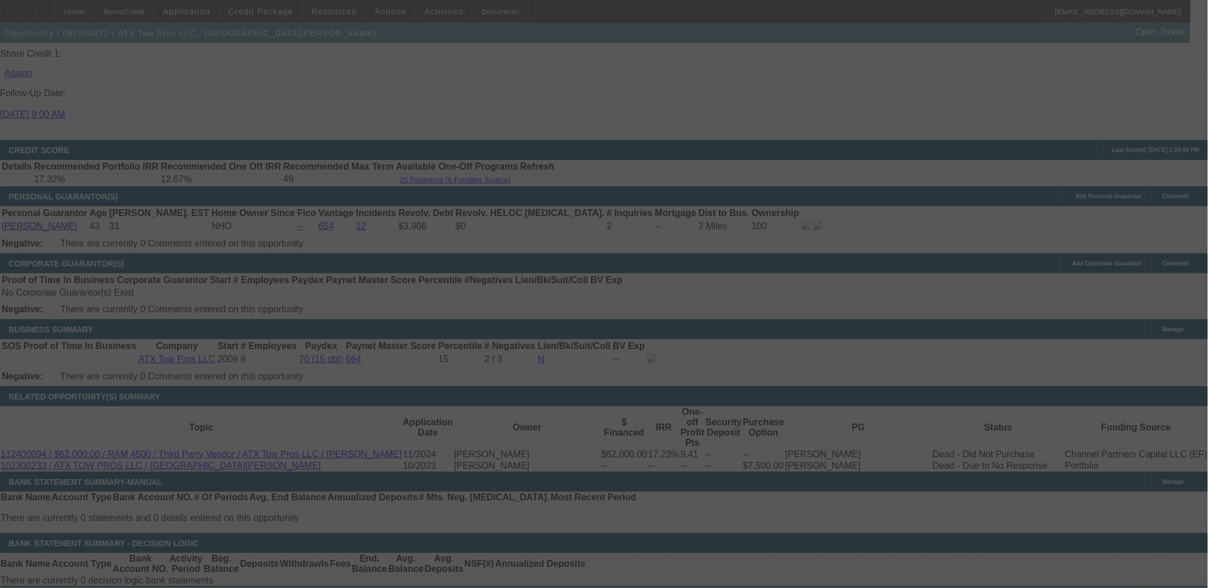
drag, startPoint x: 135, startPoint y: 193, endPoint x: 235, endPoint y: 188, distance: 100.5
click at [135, 191] on div at bounding box center [604, 294] width 1208 height 588
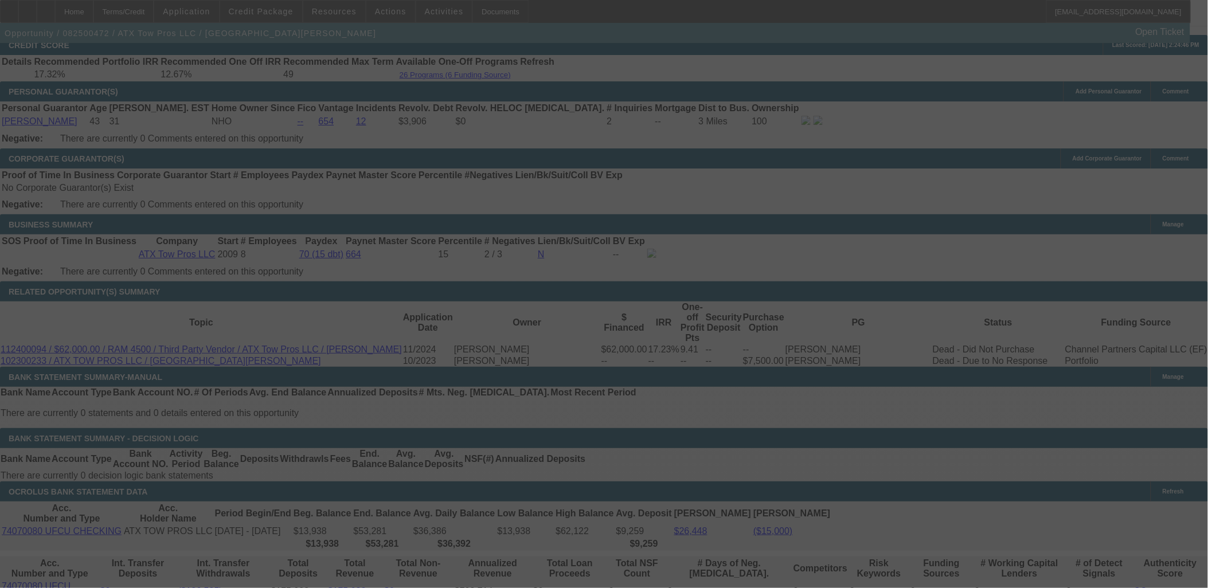
scroll to position [1643, 0]
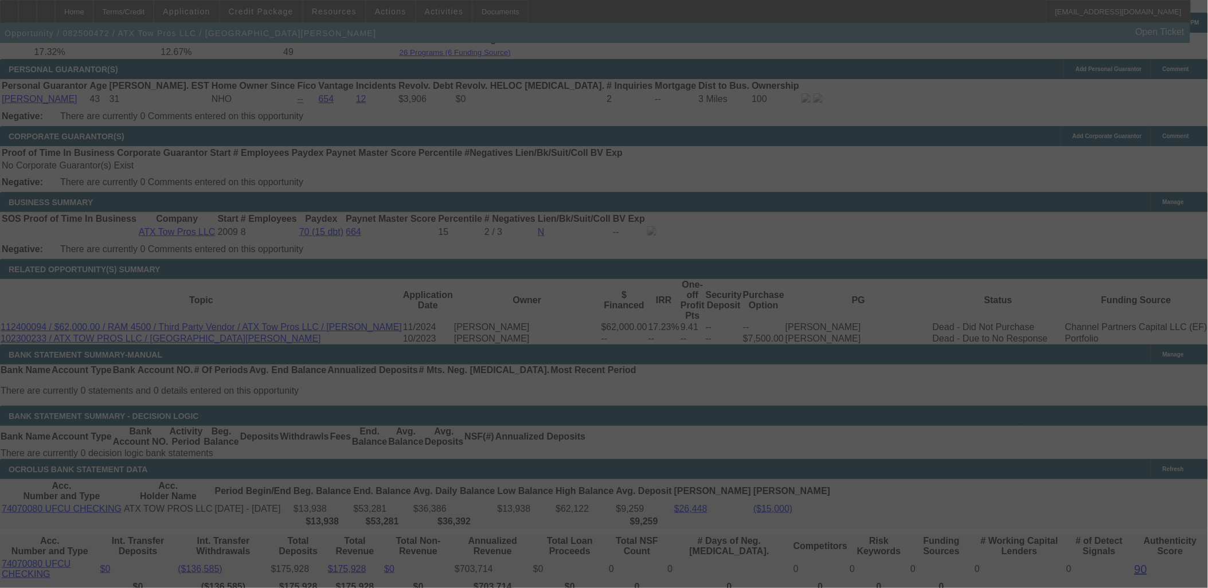
select select "0"
select select "3"
select select "0"
select select "6"
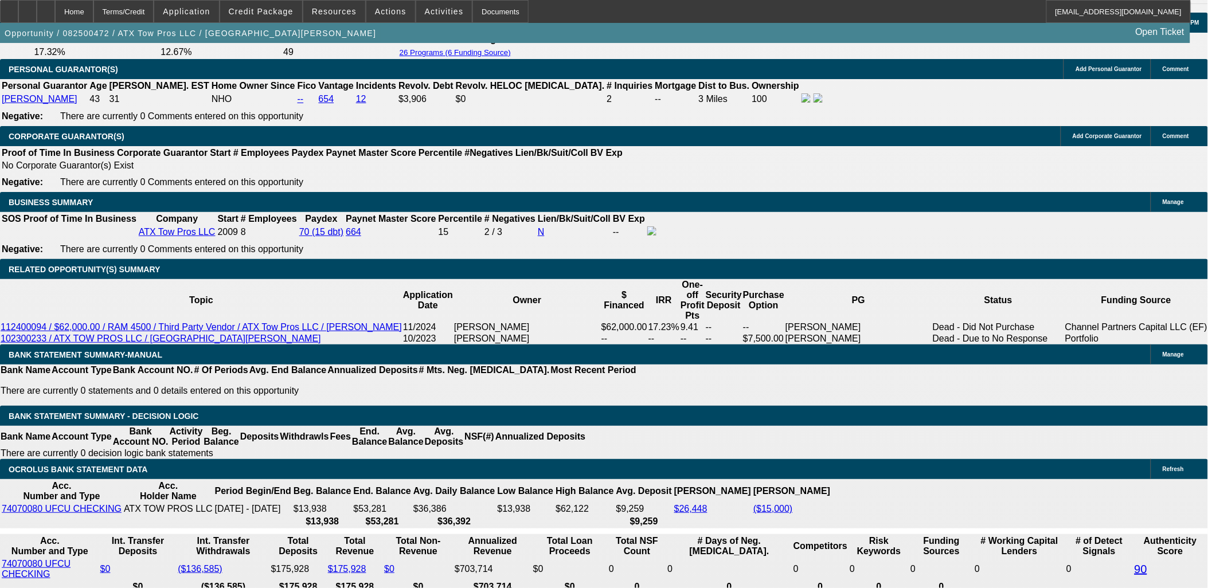
type input "14324.99"
type input "UNKNOWN"
type input "15.2"
type input "1424.99"
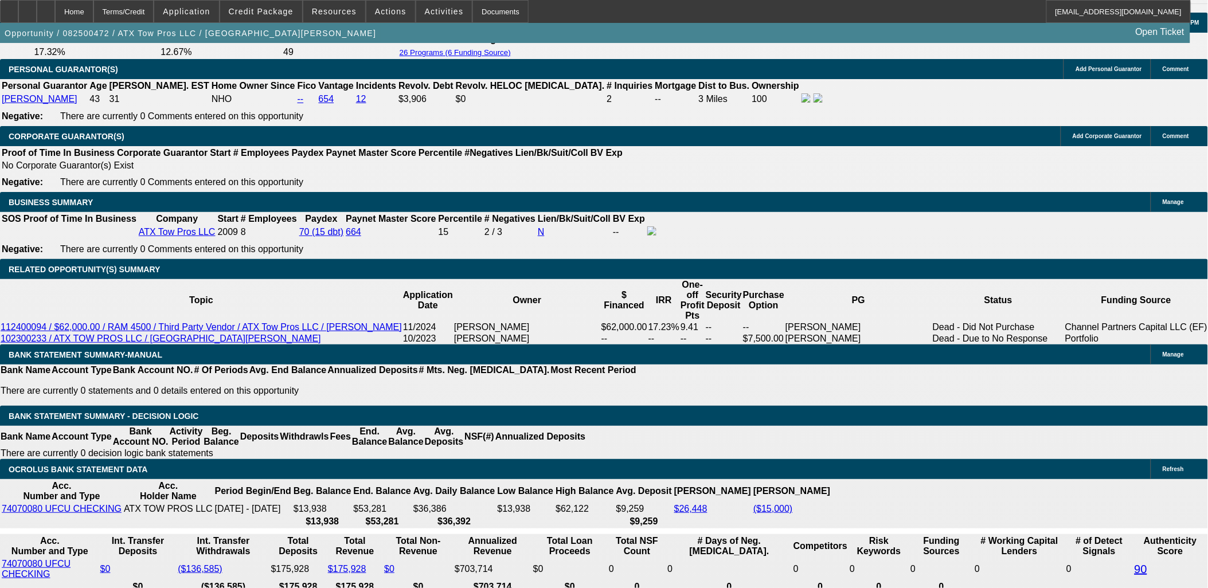
type input "14.9"
type input "$1,424.99"
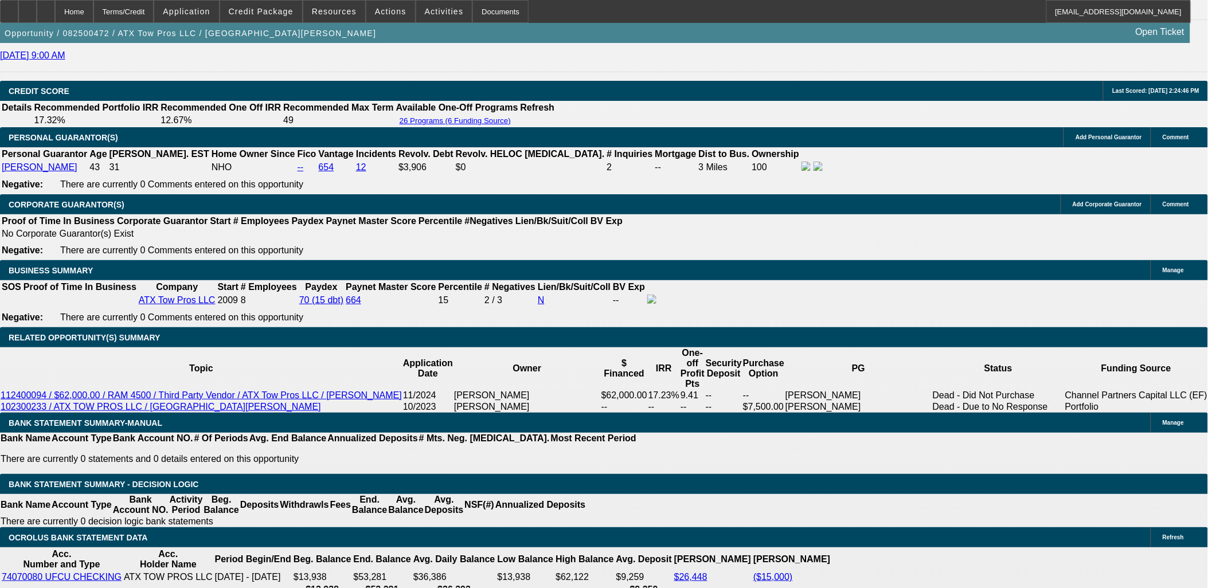
scroll to position [1516, 0]
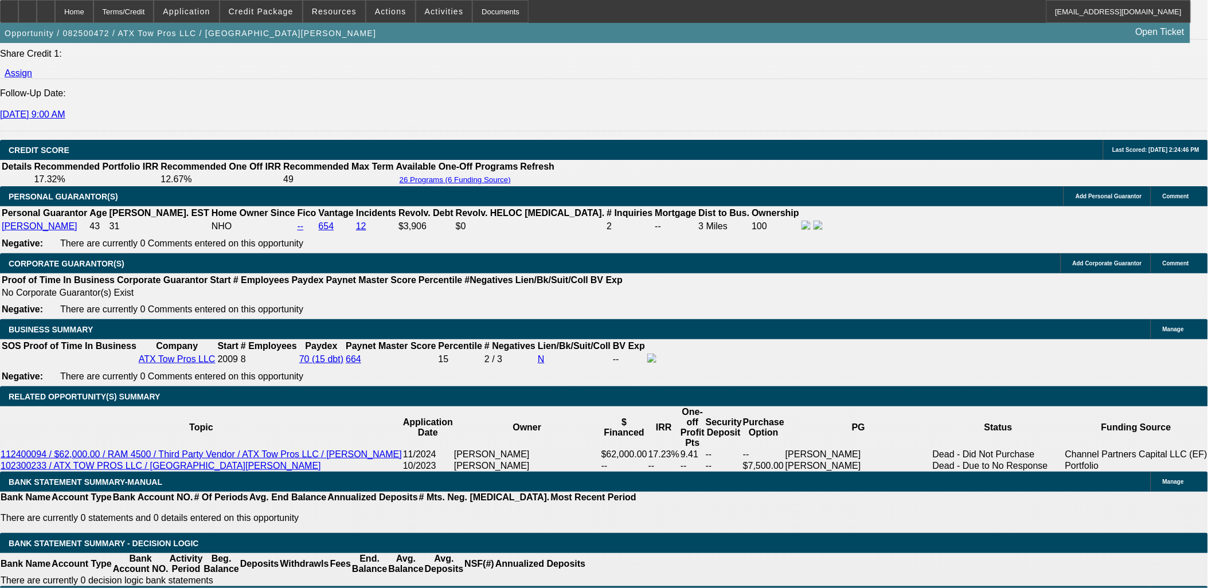
drag, startPoint x: 175, startPoint y: 157, endPoint x: 176, endPoint y: 150, distance: 6.4
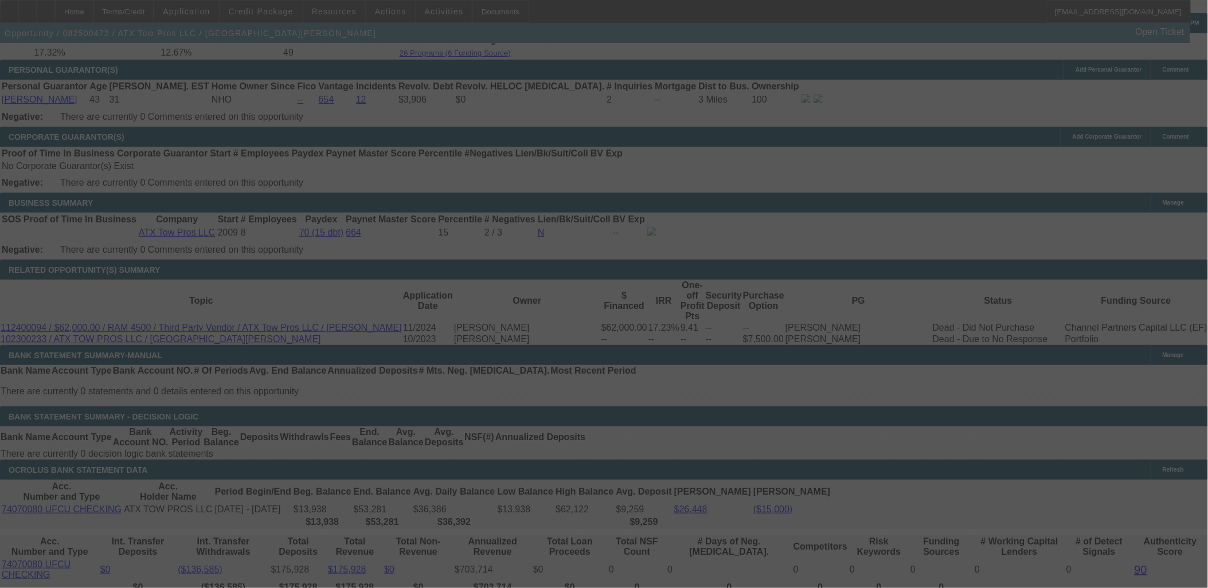
scroll to position [1643, 0]
select select "0"
select select "3"
select select "0"
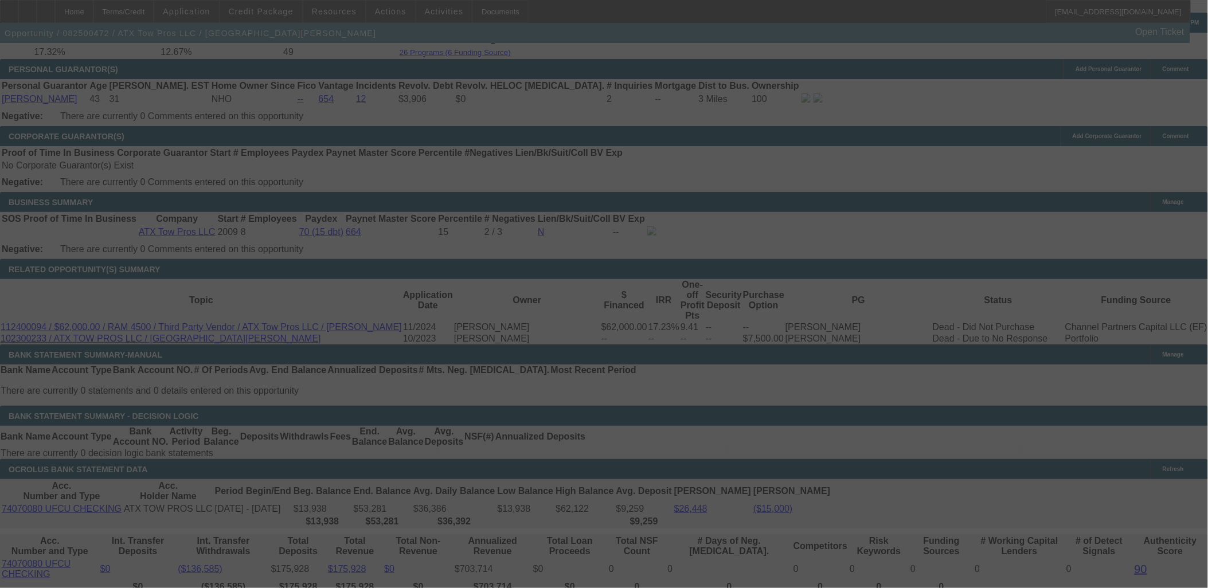
select select "6"
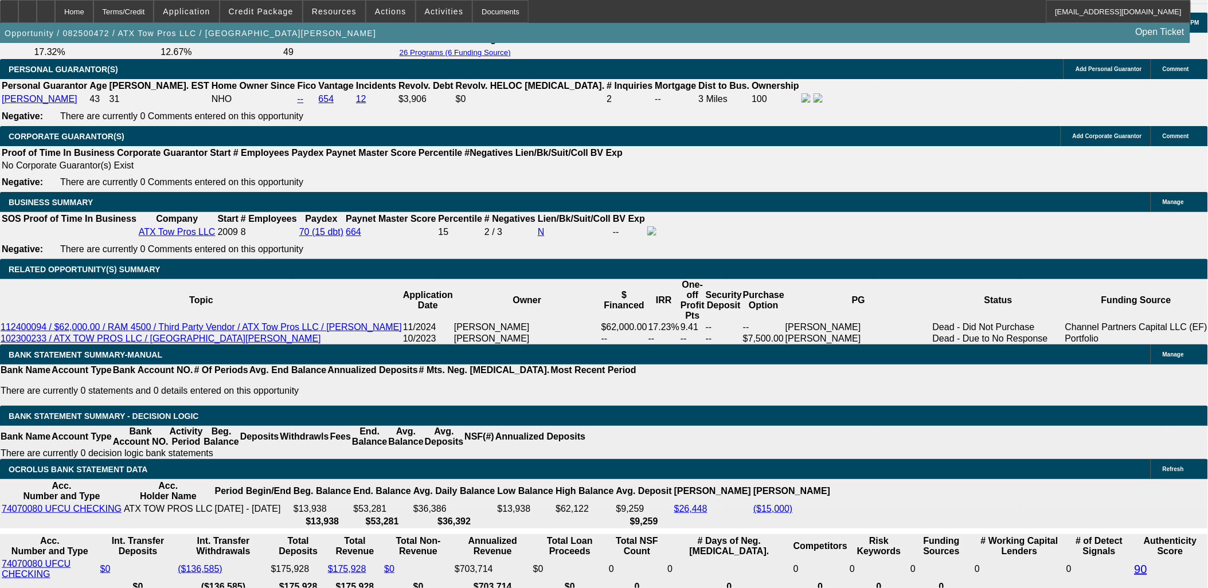
drag, startPoint x: 996, startPoint y: 453, endPoint x: 816, endPoint y: 419, distance: 183.3
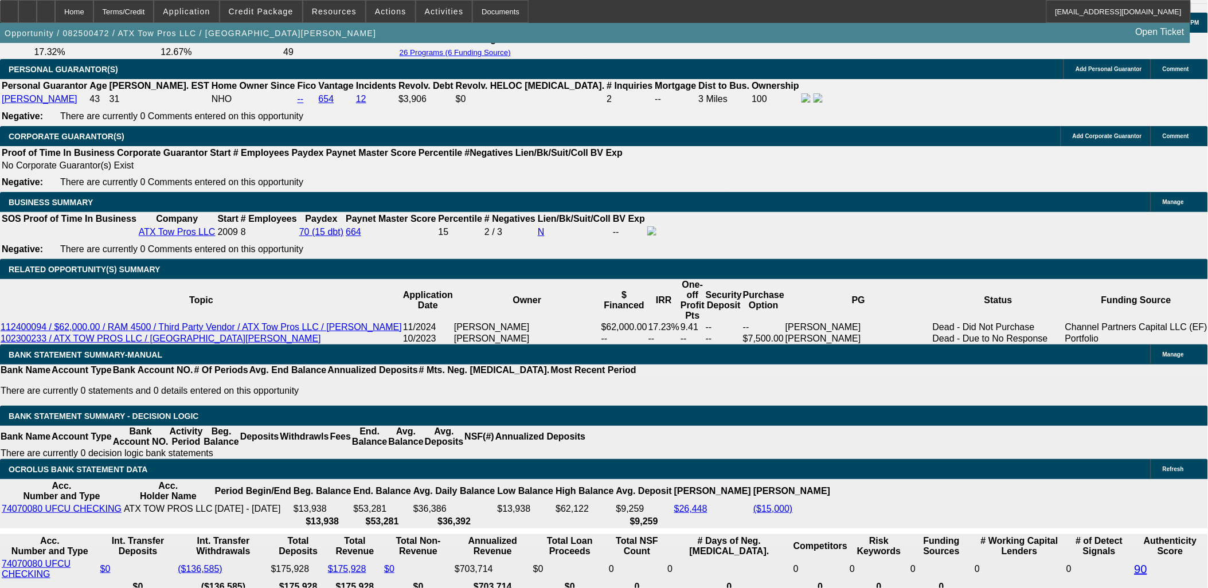
drag, startPoint x: 817, startPoint y: 417, endPoint x: 1081, endPoint y: 459, distance: 267.6
drag, startPoint x: 1084, startPoint y: 447, endPoint x: 816, endPoint y: 426, distance: 268.6
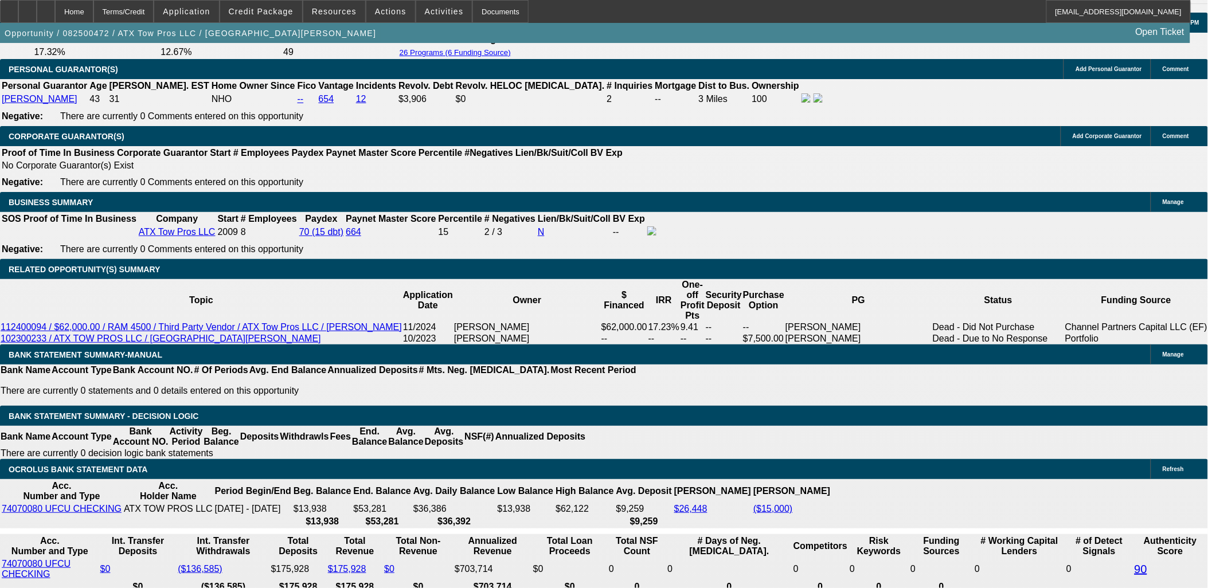
drag, startPoint x: 815, startPoint y: 416, endPoint x: 1002, endPoint y: 455, distance: 191.0
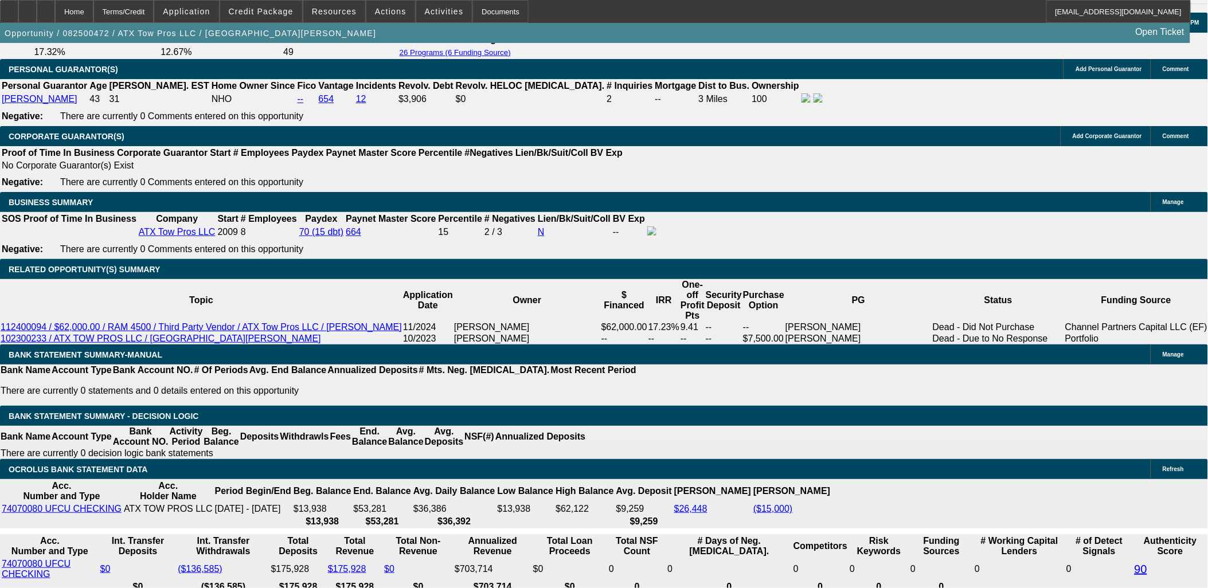
drag, startPoint x: 1002, startPoint y: 455, endPoint x: 817, endPoint y: 419, distance: 188.8
drag, startPoint x: 817, startPoint y: 419, endPoint x: 825, endPoint y: 419, distance: 8.0
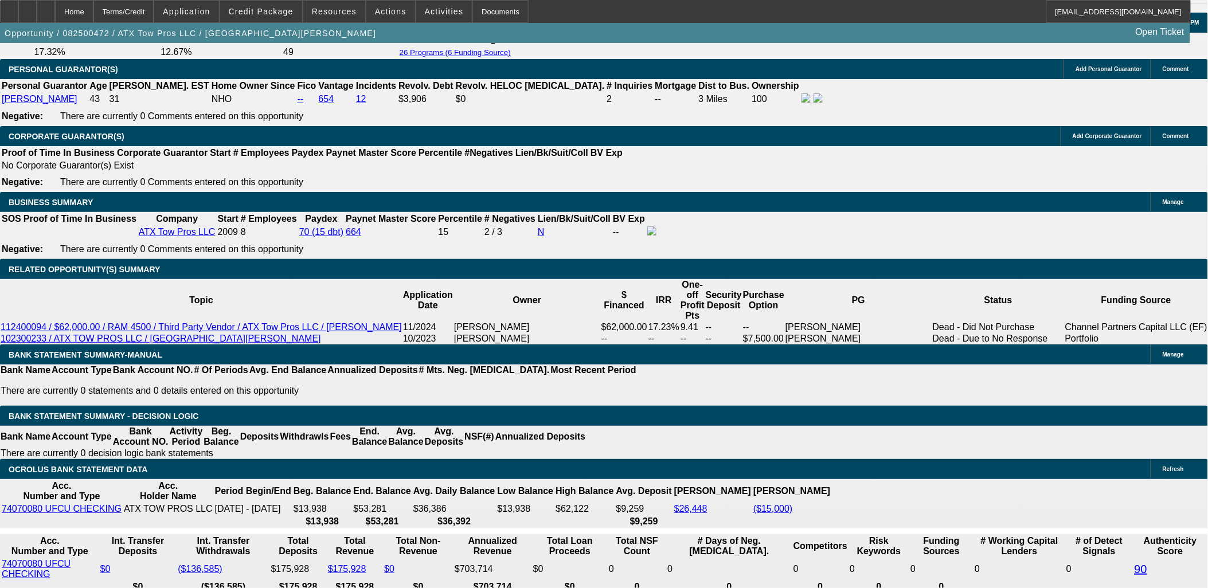
drag, startPoint x: 819, startPoint y: 419, endPoint x: 1013, endPoint y: 459, distance: 197.9
drag, startPoint x: 959, startPoint y: 471, endPoint x: 819, endPoint y: 415, distance: 151.5
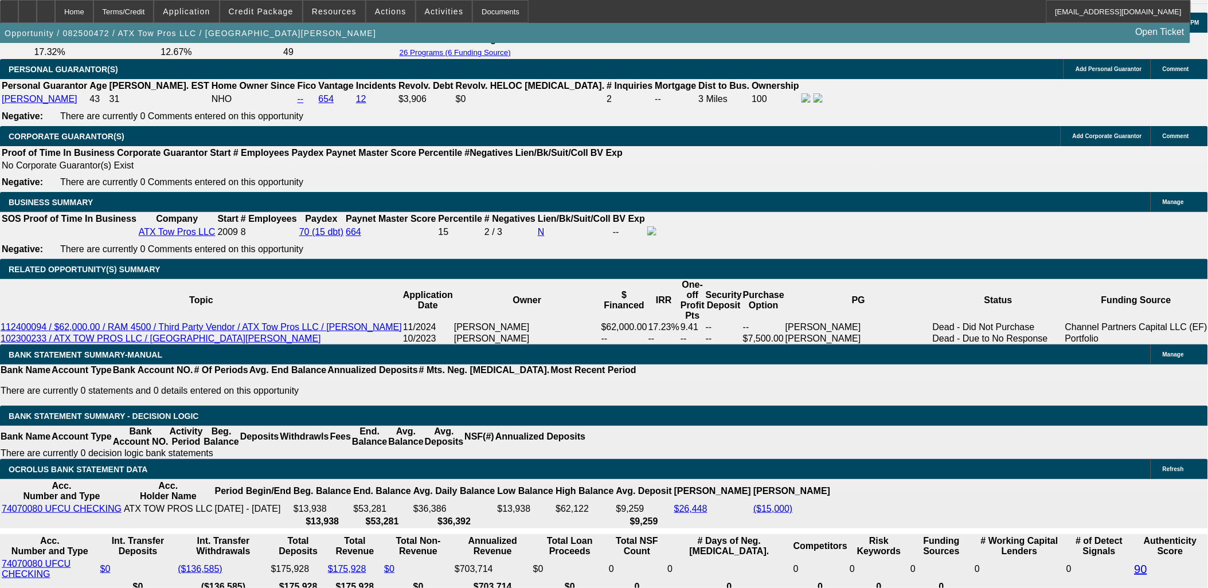
drag, startPoint x: 817, startPoint y: 415, endPoint x: 1026, endPoint y: 455, distance: 213.1
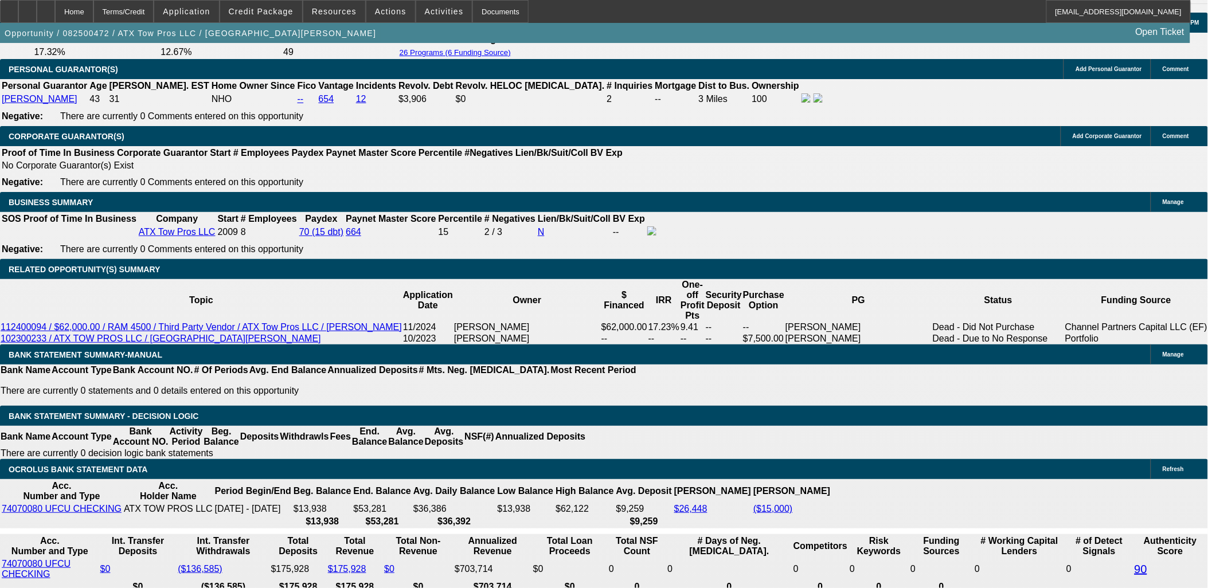
drag, startPoint x: 111, startPoint y: 274, endPoint x: 106, endPoint y: 288, distance: 15.1
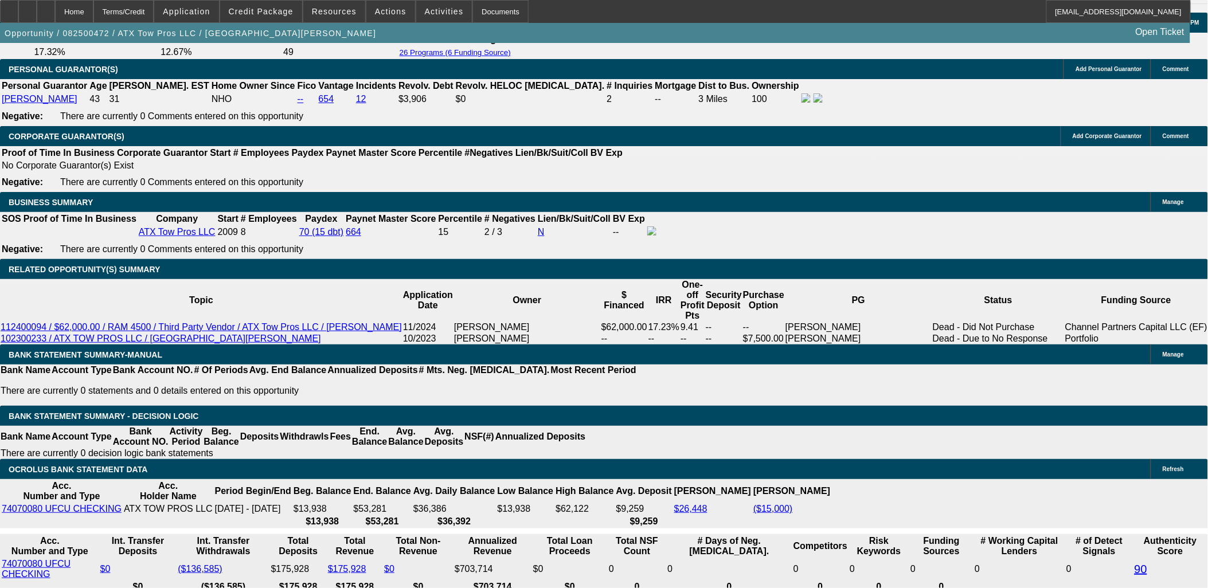
drag, startPoint x: 81, startPoint y: 307, endPoint x: 12, endPoint y: 127, distance: 193.0
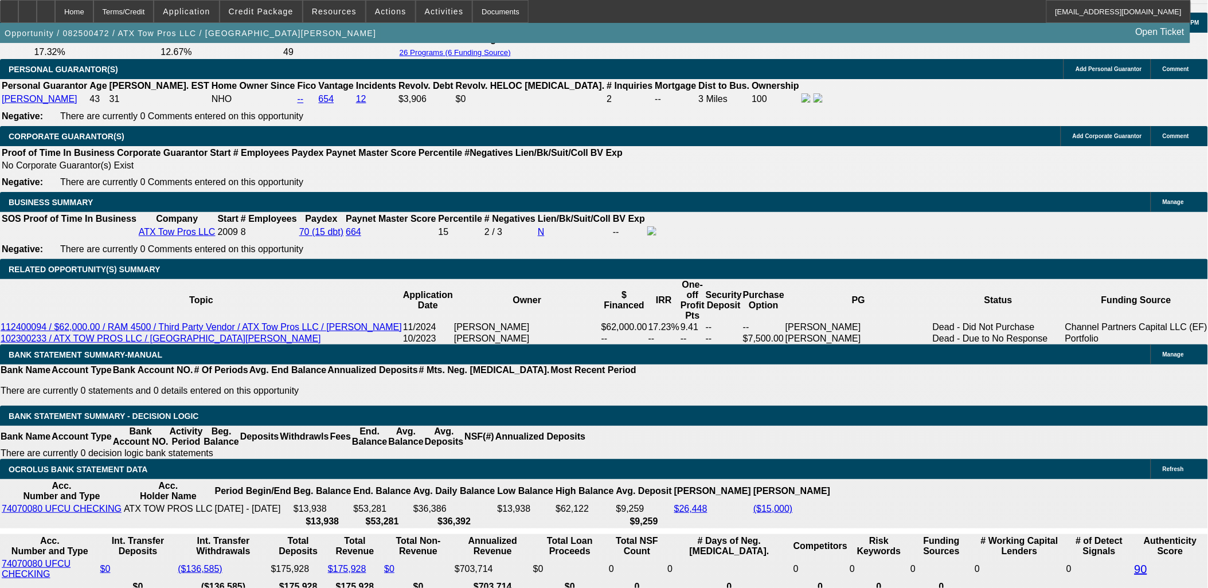
drag, startPoint x: 14, startPoint y: 130, endPoint x: 81, endPoint y: 306, distance: 188.4
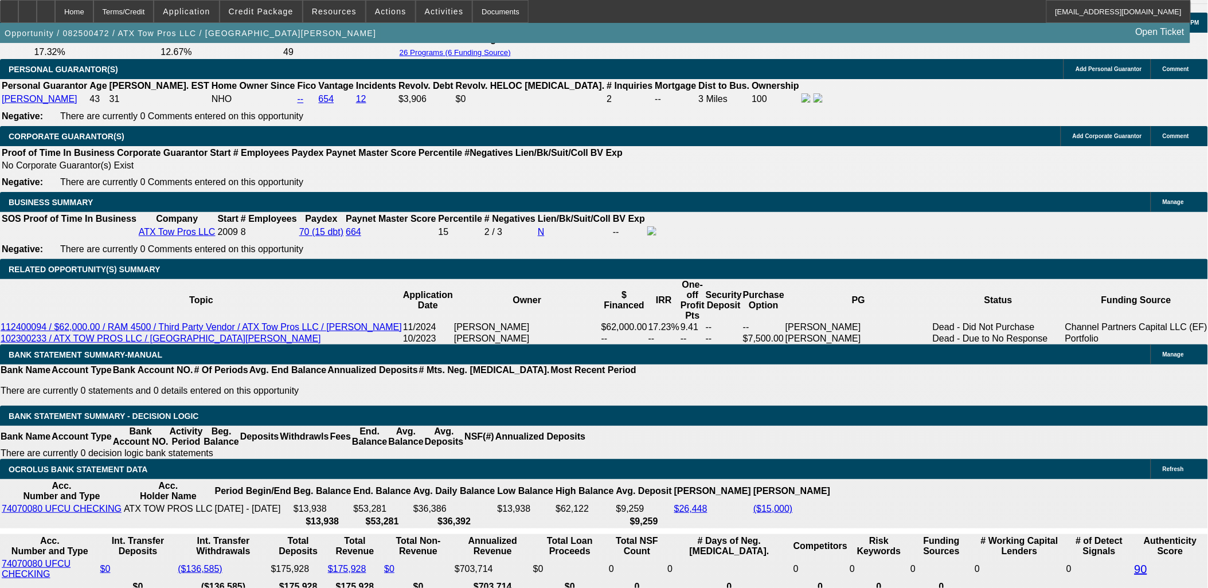
drag, startPoint x: 61, startPoint y: 300, endPoint x: 12, endPoint y: 127, distance: 179.3
drag, startPoint x: 12, startPoint y: 127, endPoint x: 7, endPoint y: 134, distance: 7.8
click at [7, 134] on div "APPLICATION INFORMATION Manage Topic: 082500472 / $60,000.00 / RAM 5500 / Third…" at bounding box center [604, 320] width 1208 height 3841
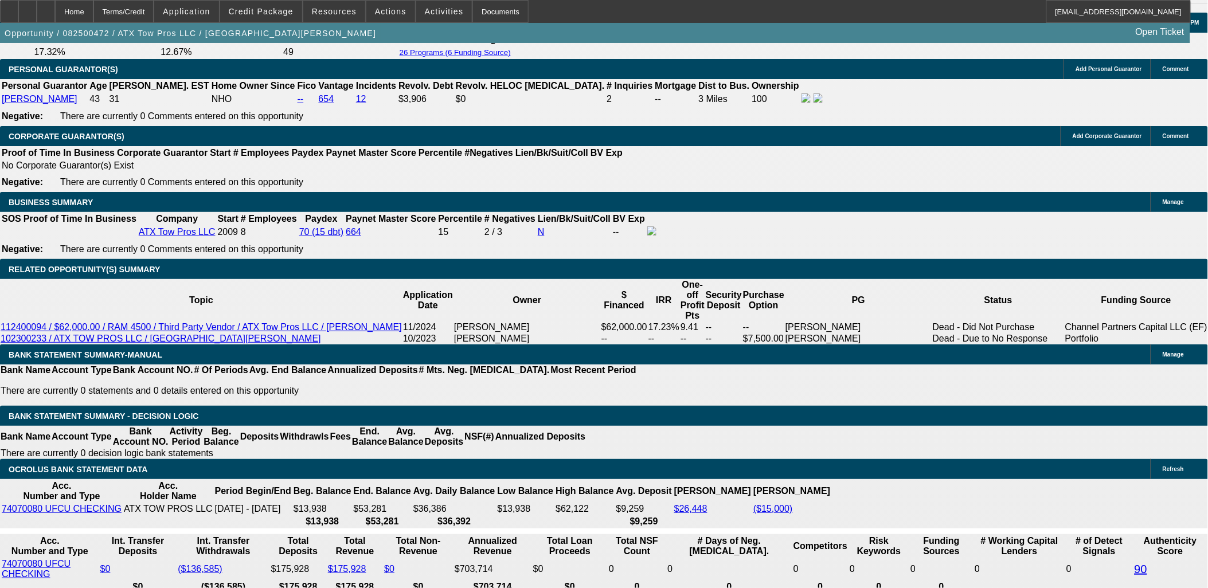
drag, startPoint x: 12, startPoint y: 125, endPoint x: 84, endPoint y: 311, distance: 199.3
drag, startPoint x: 84, startPoint y: 311, endPoint x: 15, endPoint y: 127, distance: 196.5
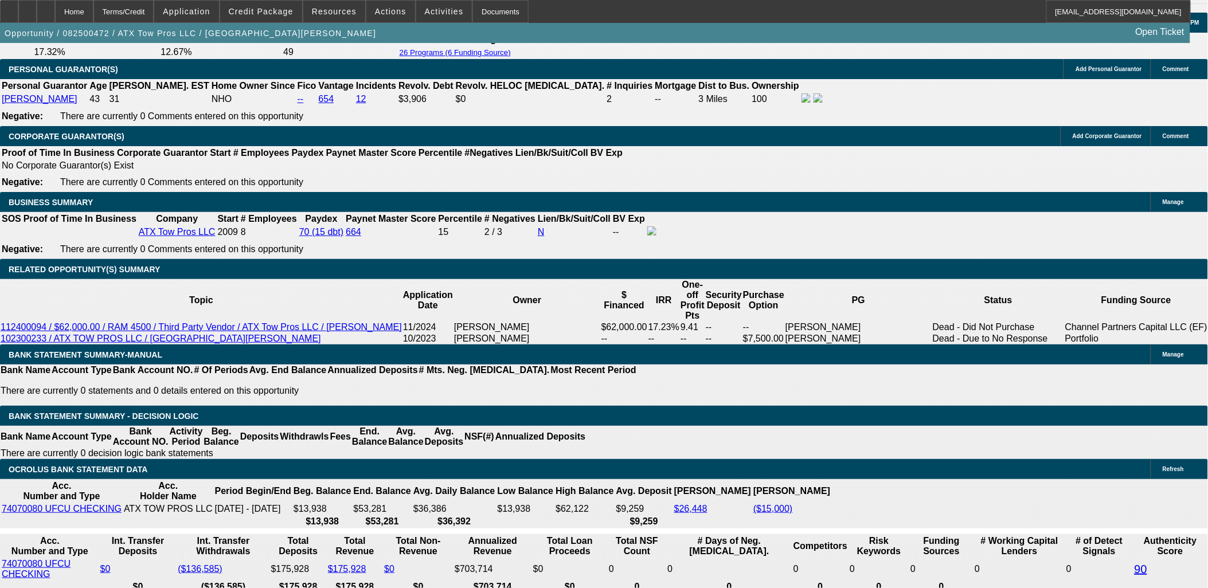
drag, startPoint x: 12, startPoint y: 125, endPoint x: 102, endPoint y: 307, distance: 203.4
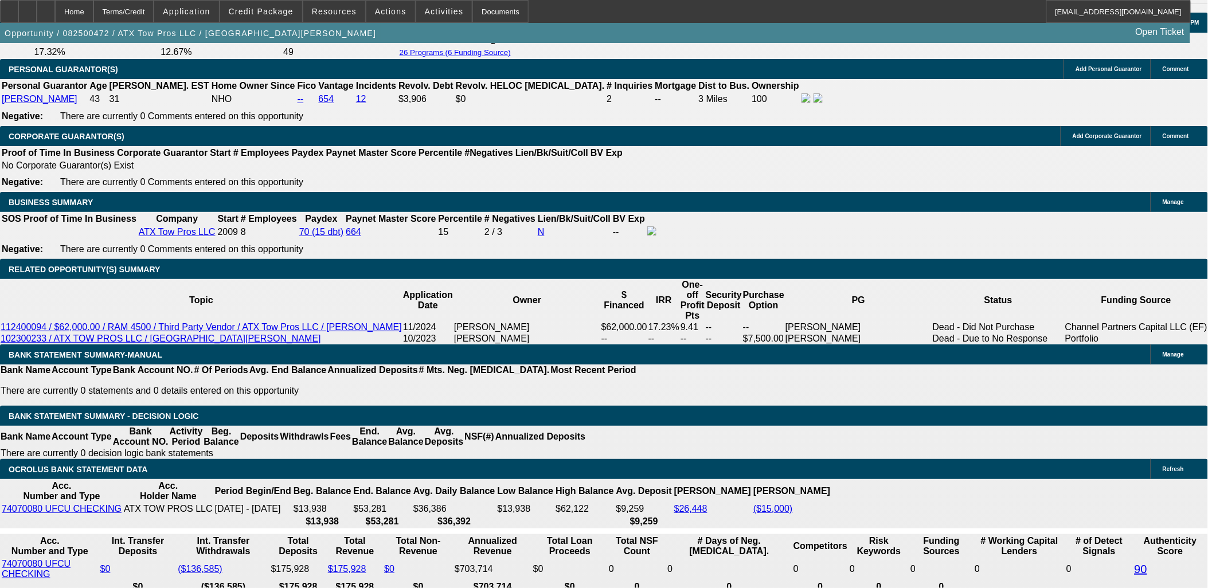
drag, startPoint x: 99, startPoint y: 310, endPoint x: 15, endPoint y: 125, distance: 203.0
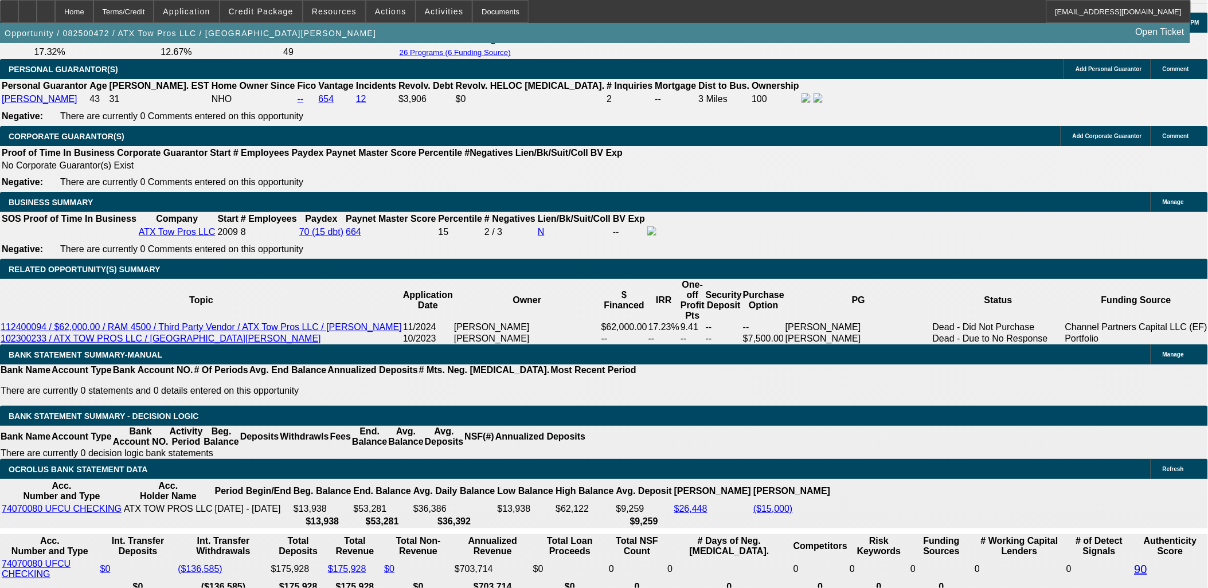
drag, startPoint x: 13, startPoint y: 125, endPoint x: 3, endPoint y: 125, distance: 9.2
click at [3, 125] on div "APPLICATION INFORMATION Manage Topic: 082500472 / $60,000.00 / RAM 5500 / Third…" at bounding box center [604, 320] width 1208 height 3841
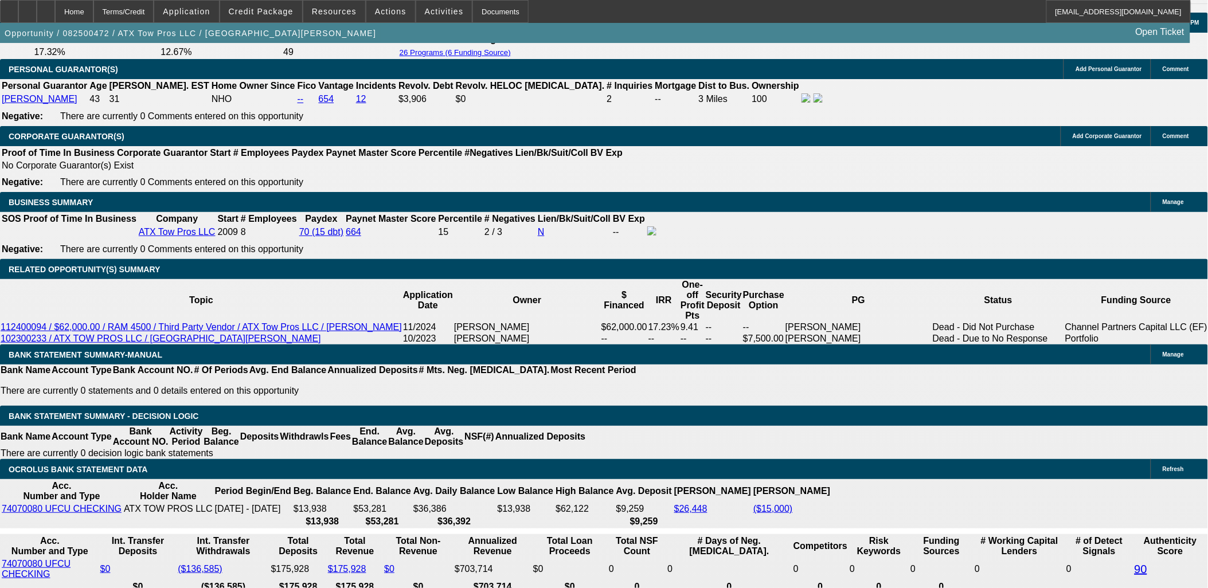
drag, startPoint x: 10, startPoint y: 125, endPoint x: 71, endPoint y: 310, distance: 194.8
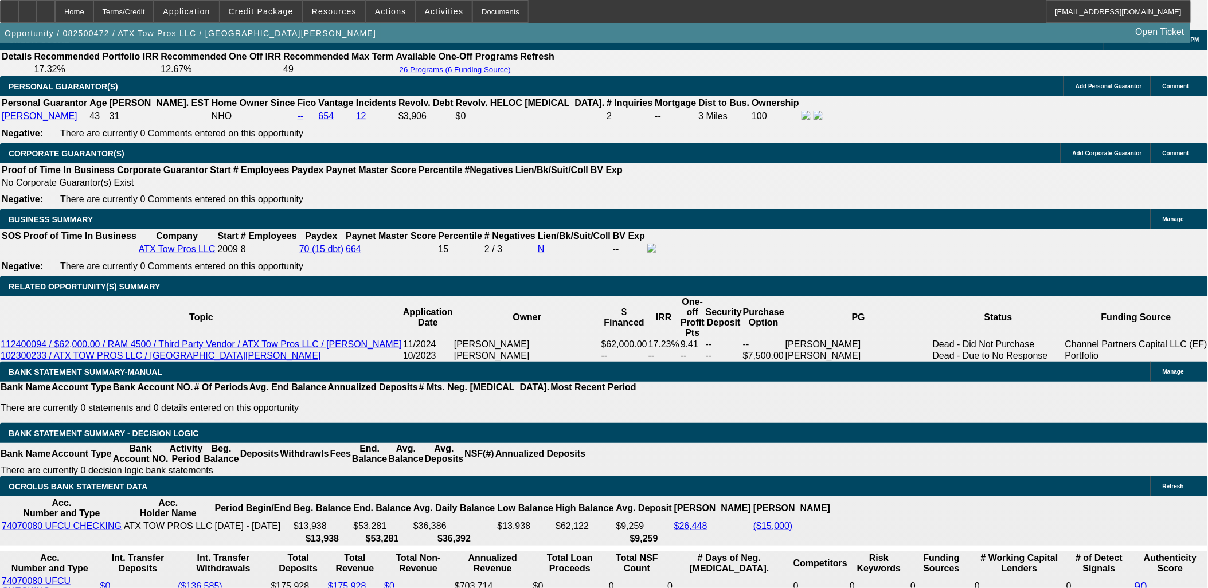
scroll to position [1629, 0]
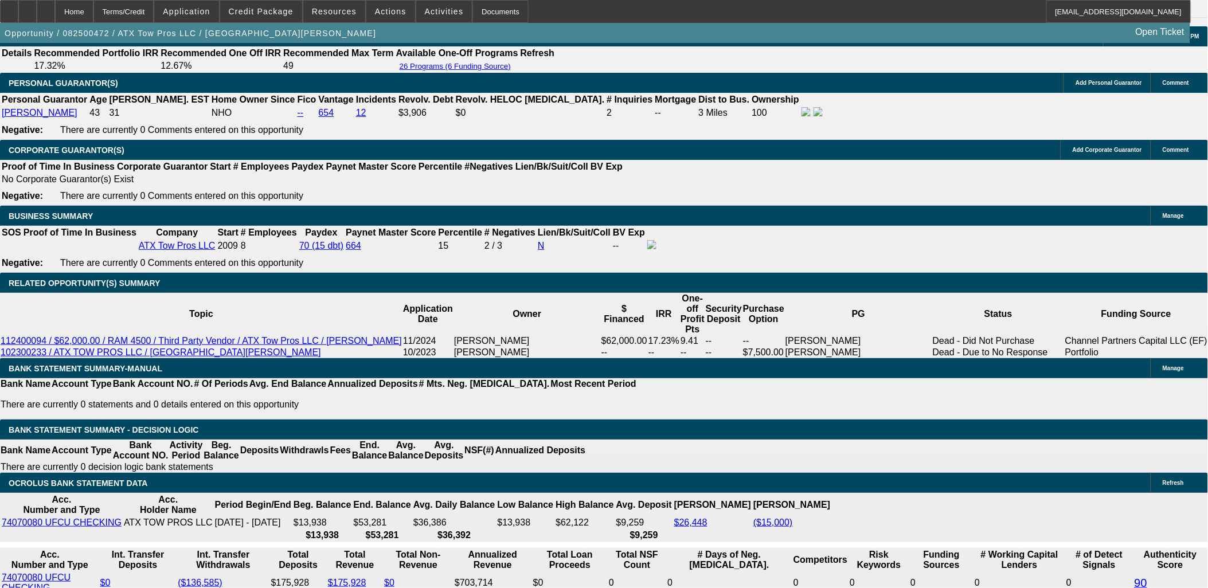
drag, startPoint x: 345, startPoint y: 123, endPoint x: 444, endPoint y: 164, distance: 108.0
drag, startPoint x: 444, startPoint y: 164, endPoint x: 347, endPoint y: 128, distance: 102.7
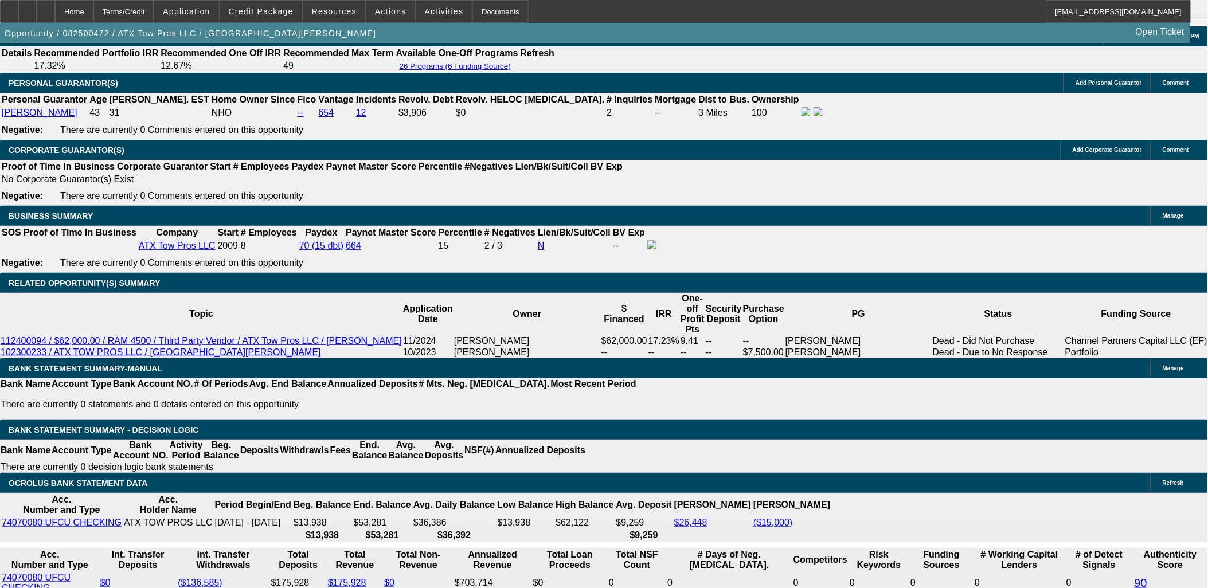
scroll to position [0, 0]
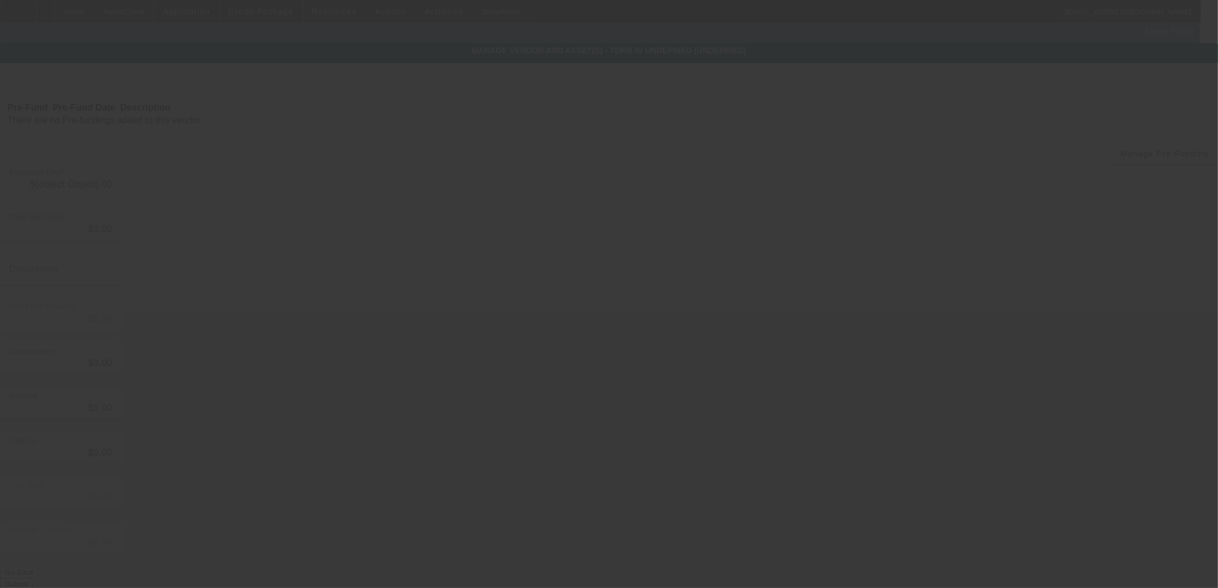
type input "$60,000.00"
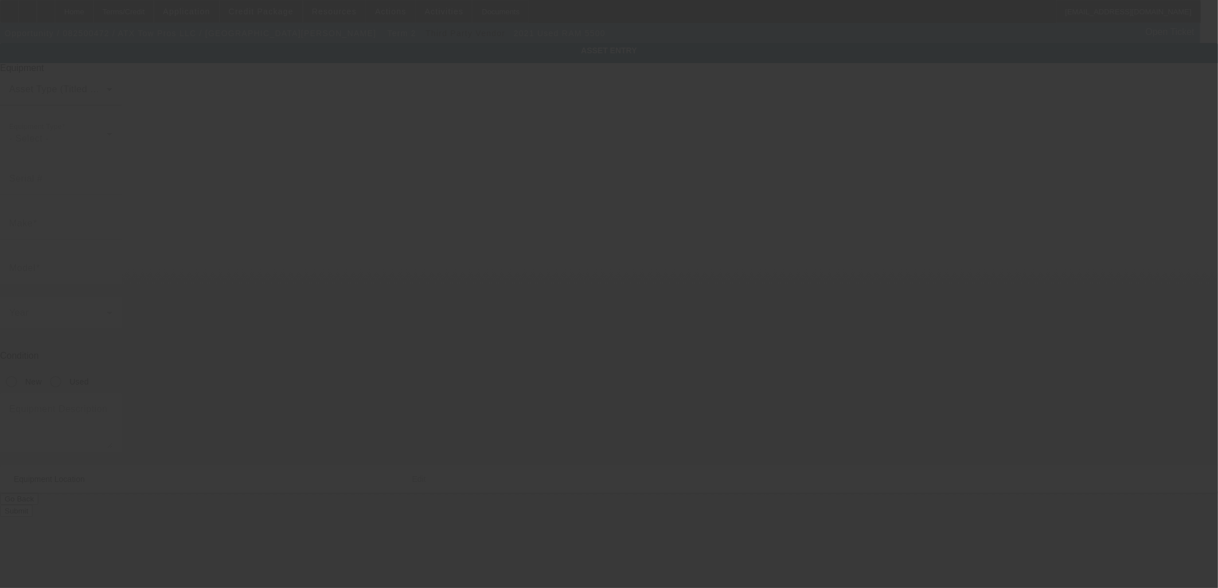
type input "3C7WRMBL8MG517386"
type input "Ram"
type input "5500"
radio input "true"
type input "8708 S Congress Ave"
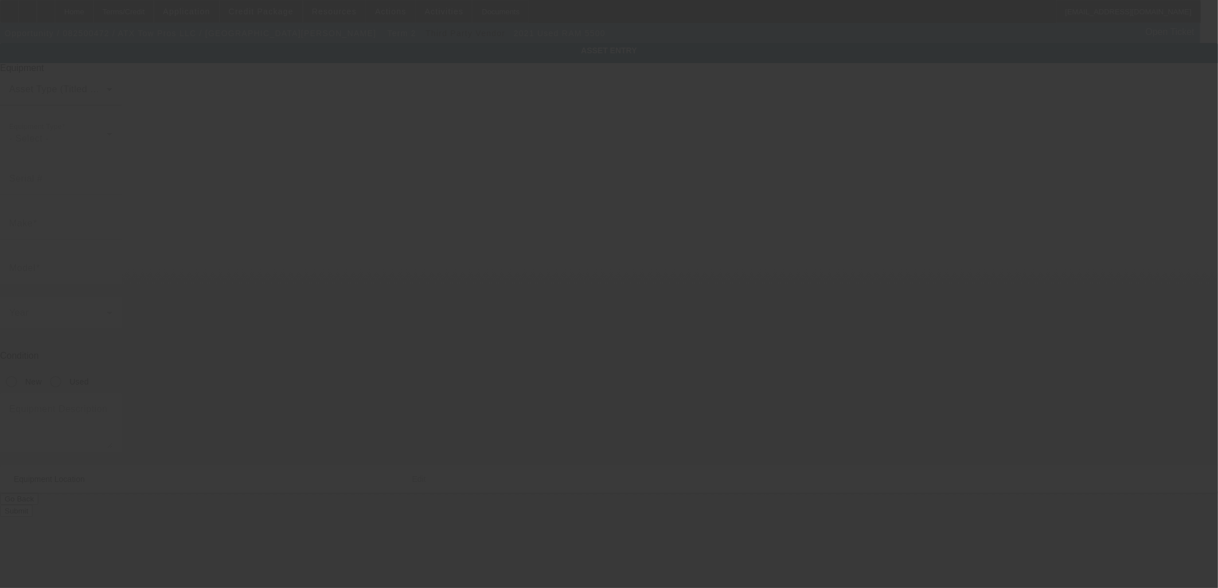
type input "Ste A500"
type input "Austin"
type input "78745"
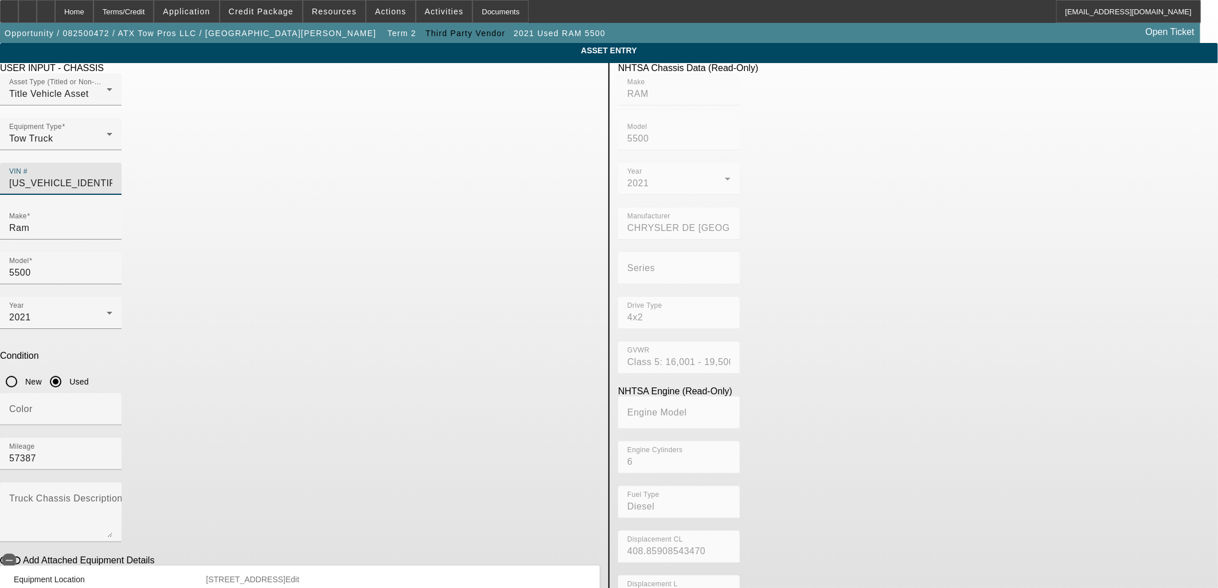
click at [112, 177] on input "3C7WRMBL8MG517386" at bounding box center [60, 184] width 103 height 14
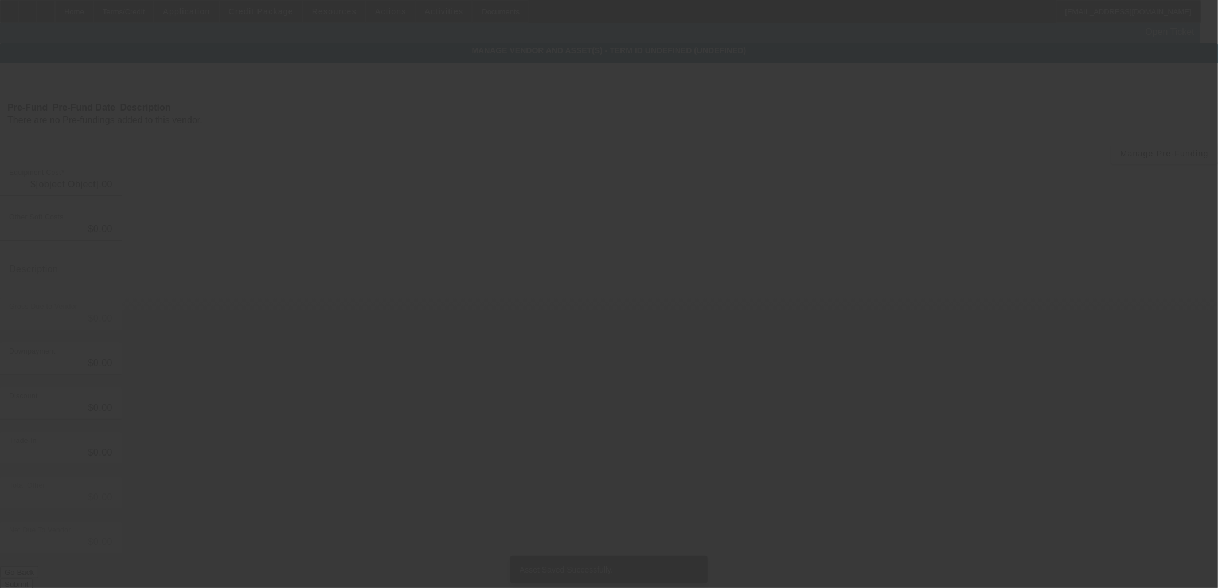
type input "$60,000.00"
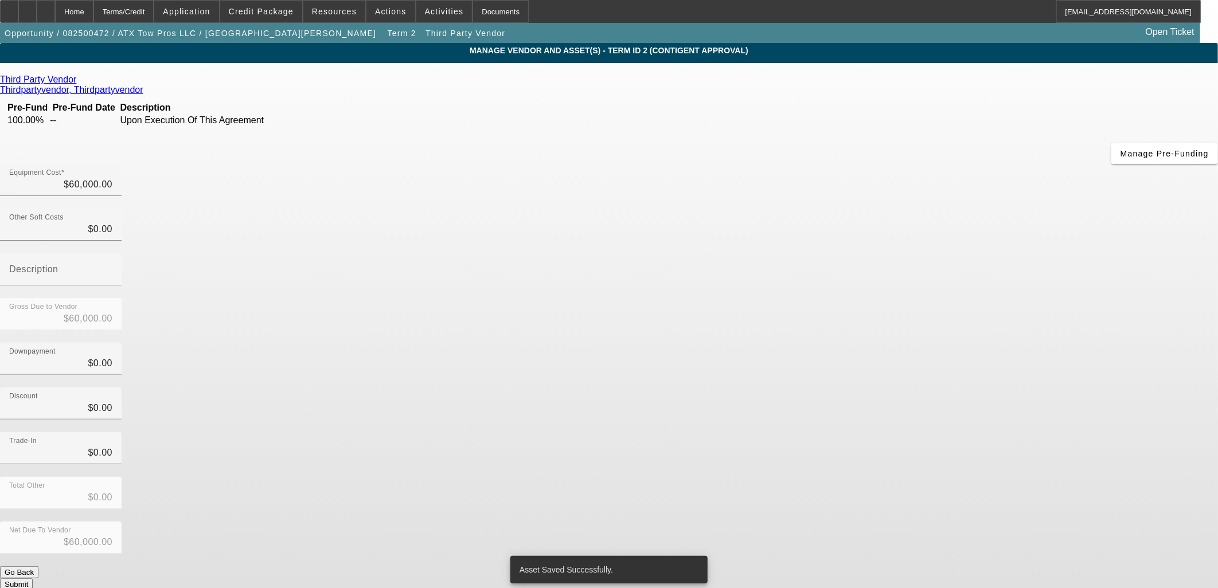
click at [33, 579] on button "Submit" at bounding box center [16, 585] width 33 height 12
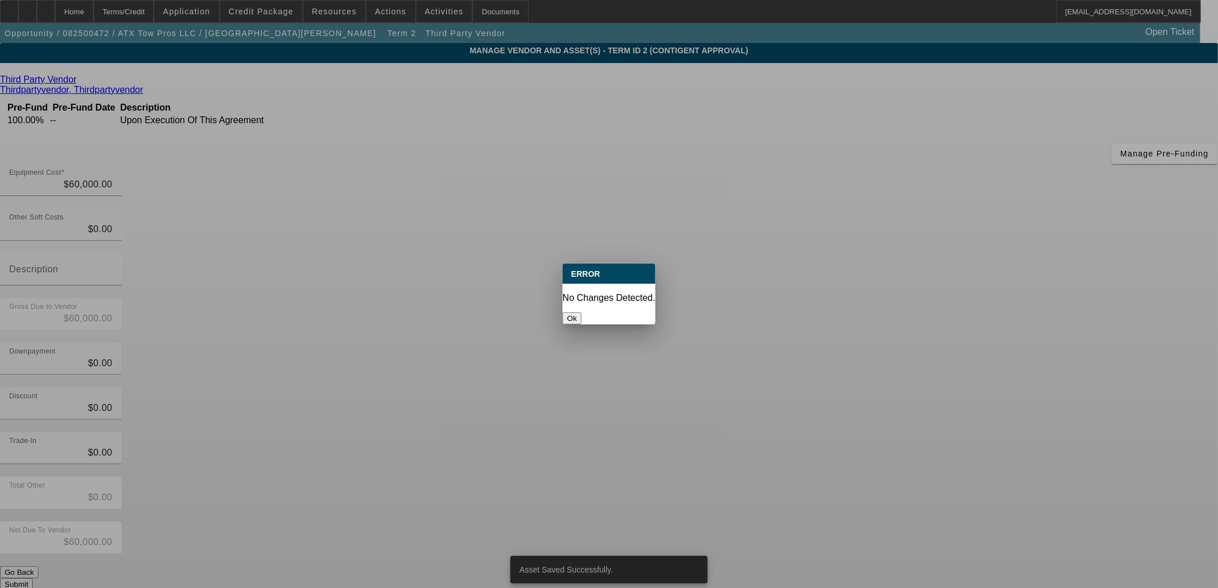
click at [809, 439] on div at bounding box center [609, 294] width 1218 height 588
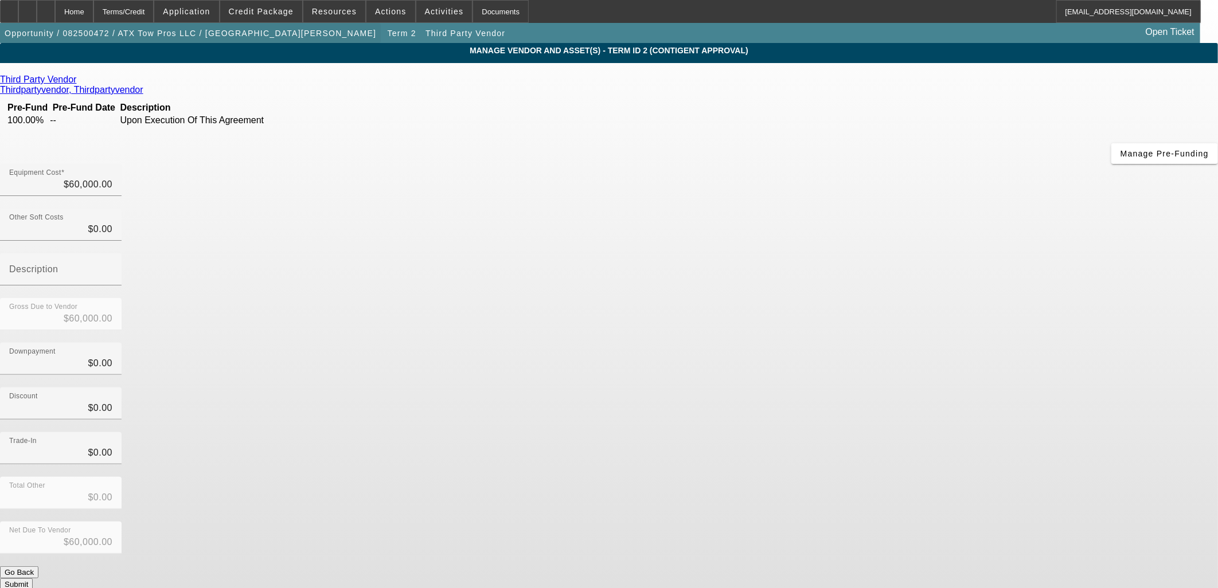
click at [201, 41] on span "button" at bounding box center [190, 33] width 381 height 28
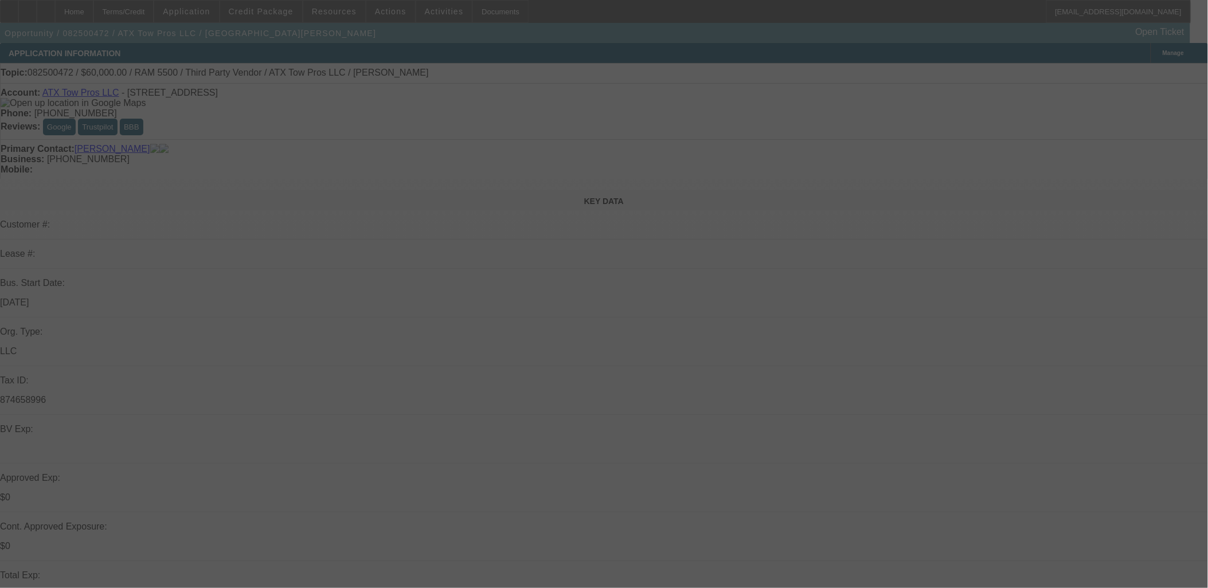
select select "0"
select select "3"
select select "0"
select select "6"
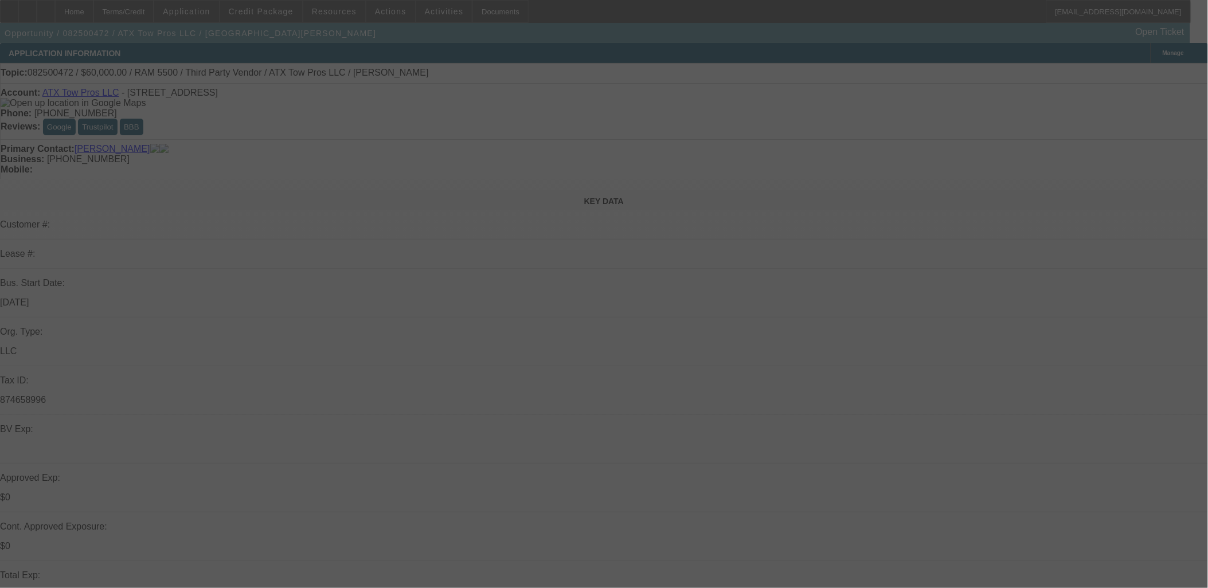
select select "0"
select select "3"
select select "0.1"
select select "4"
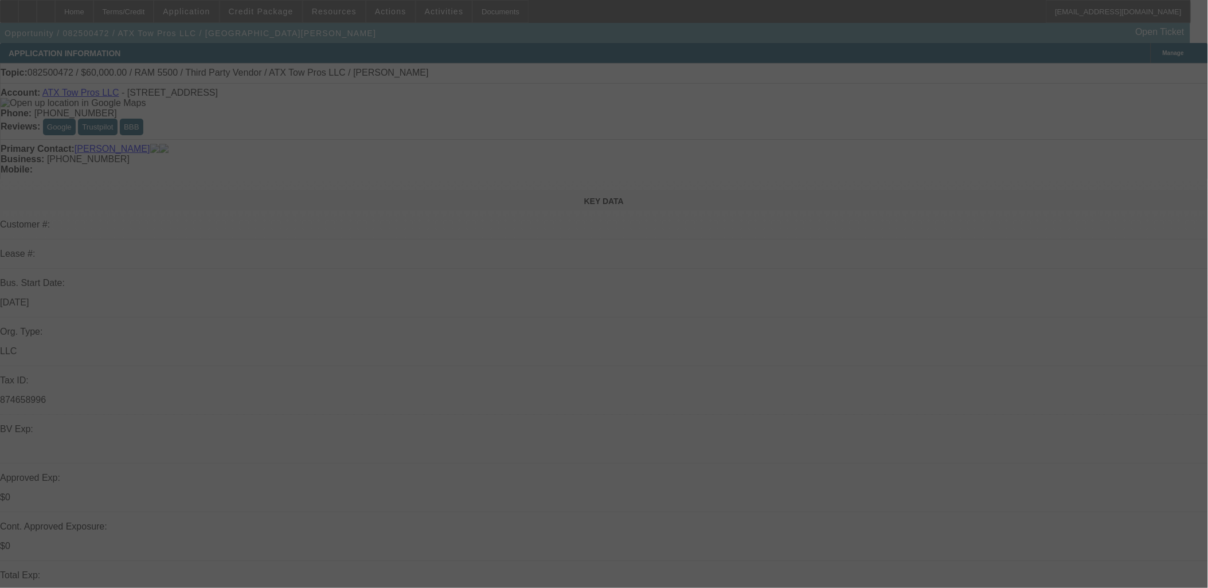
select select "0"
select select "3"
select select "0.1"
select select "4"
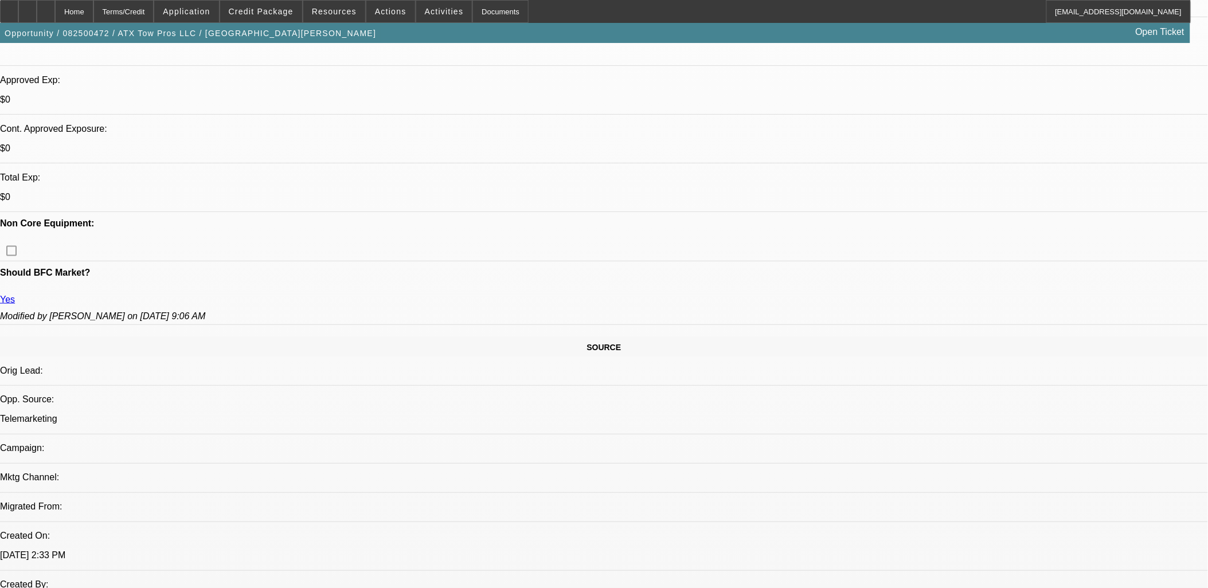
scroll to position [255, 0]
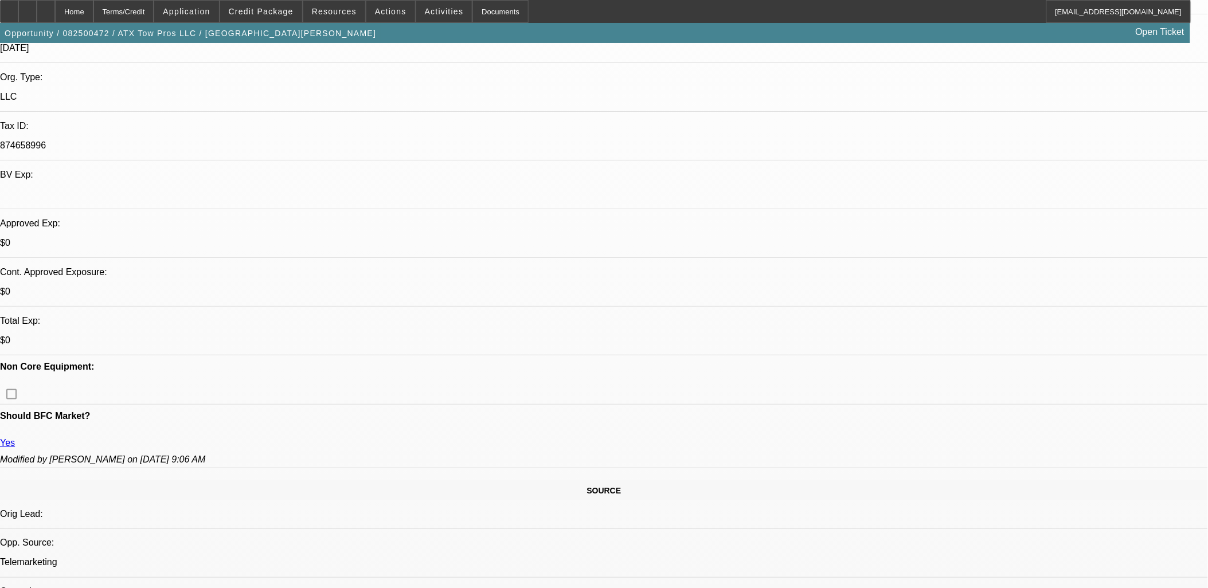
drag, startPoint x: 318, startPoint y: 459, endPoint x: 11, endPoint y: 209, distance: 395.4
drag, startPoint x: 8, startPoint y: 203, endPoint x: 411, endPoint y: 442, distance: 468.2
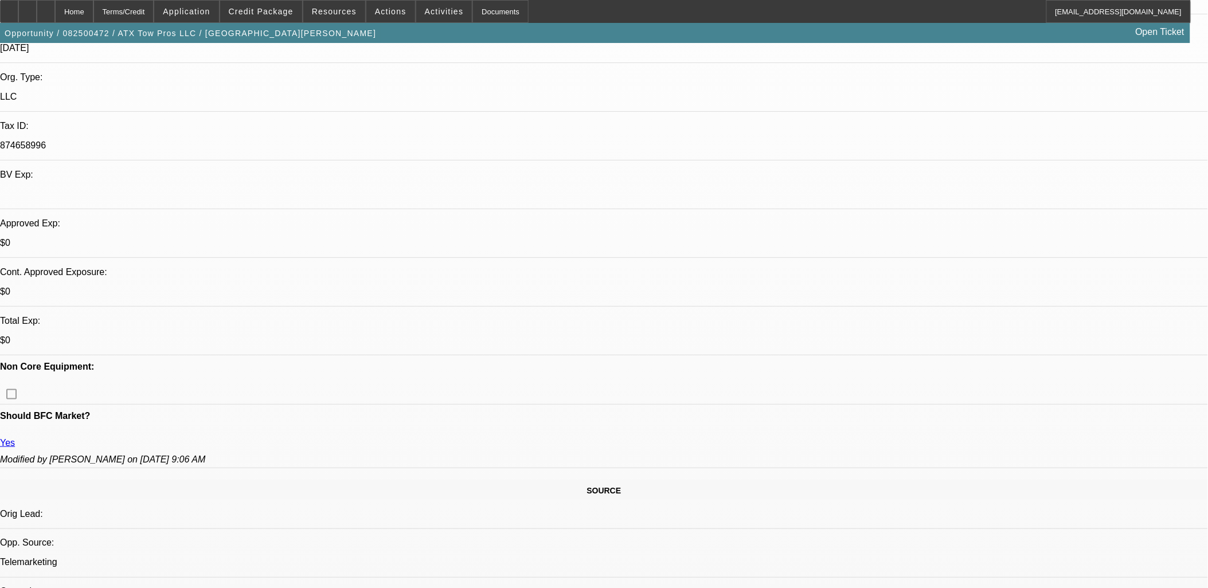
drag, startPoint x: 383, startPoint y: 416, endPoint x: 7, endPoint y: 205, distance: 430.8
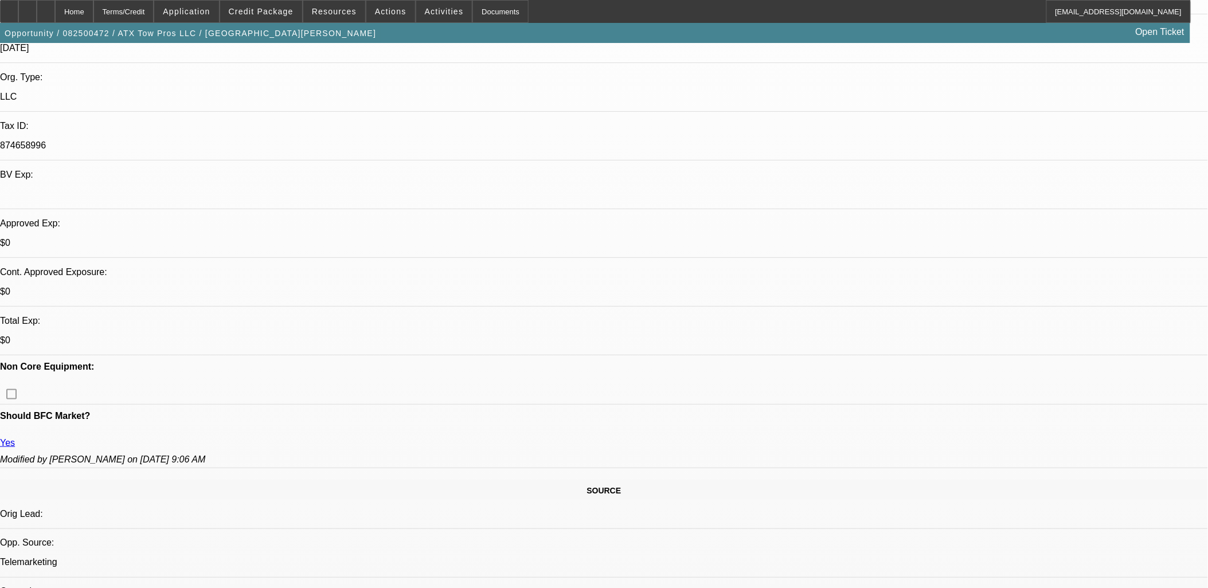
drag, startPoint x: 7, startPoint y: 205, endPoint x: 788, endPoint y: 536, distance: 847.4
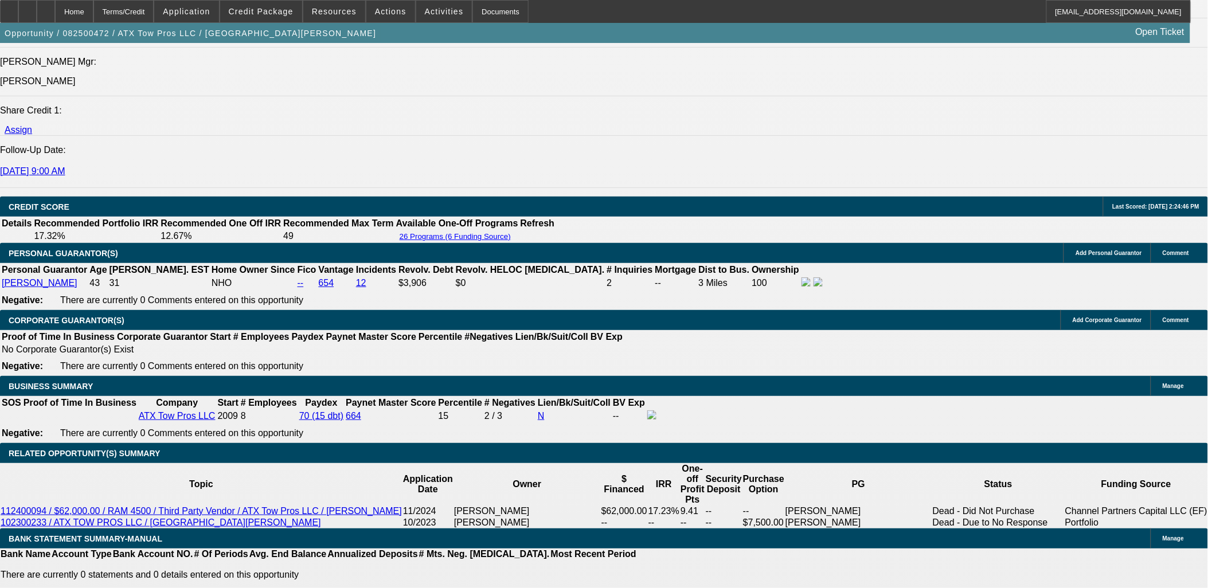
scroll to position [1592, 0]
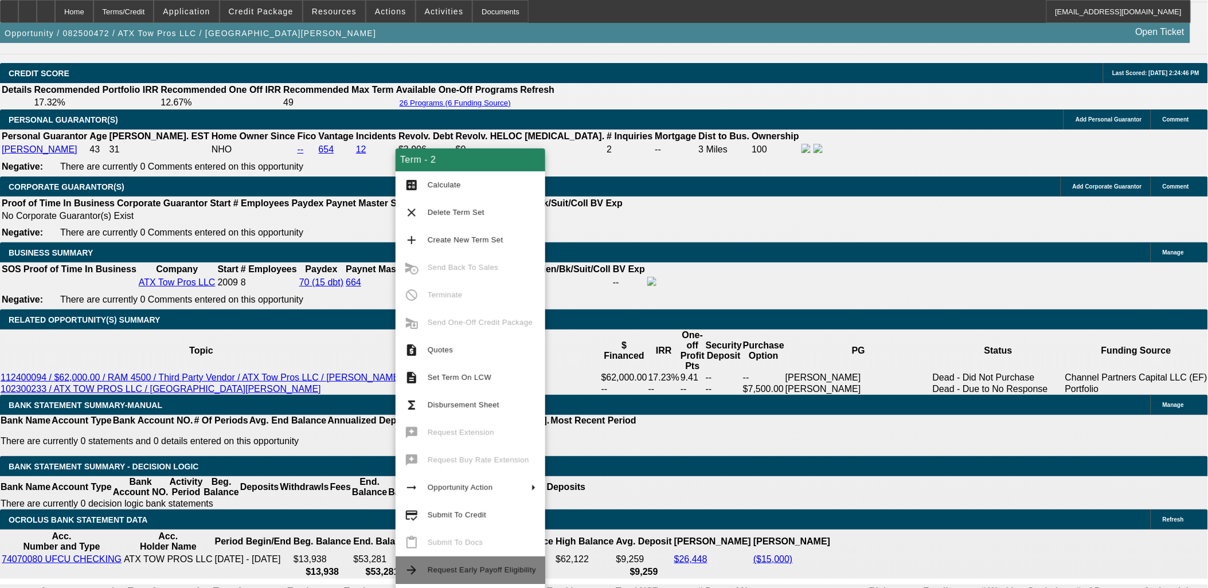
click at [446, 571] on span "Request Early Payoff Eligibility" at bounding box center [482, 570] width 108 height 9
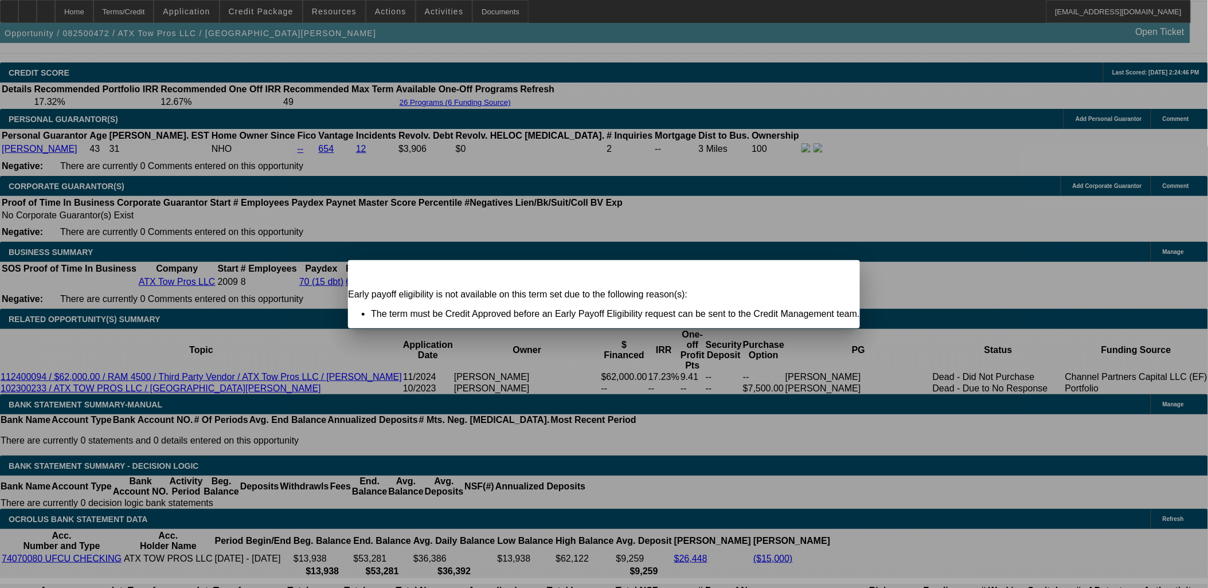
scroll to position [0, 0]
drag, startPoint x: 804, startPoint y: 277, endPoint x: 792, endPoint y: 282, distance: 13.1
click at [835, 274] on div "Close" at bounding box center [847, 266] width 25 height 13
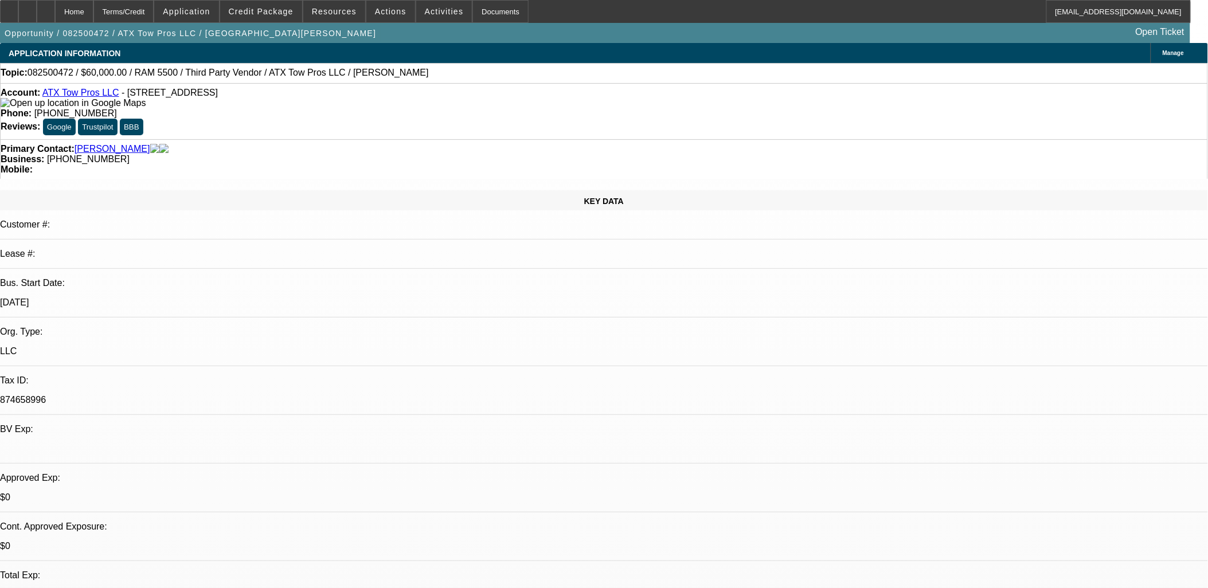
scroll to position [1592, 0]
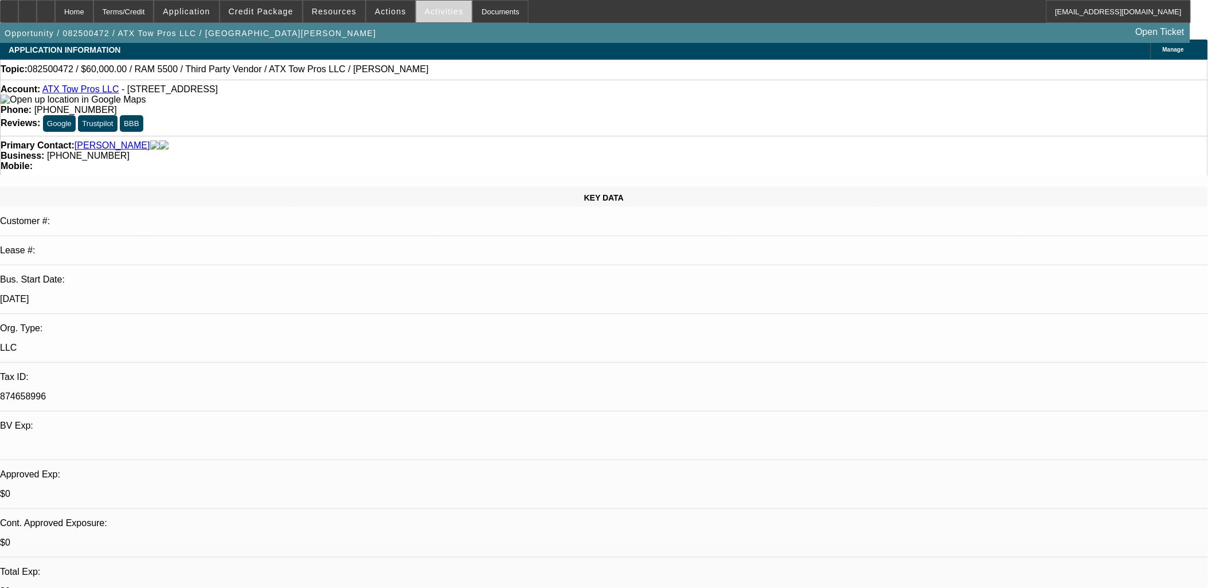
scroll to position [0, 0]
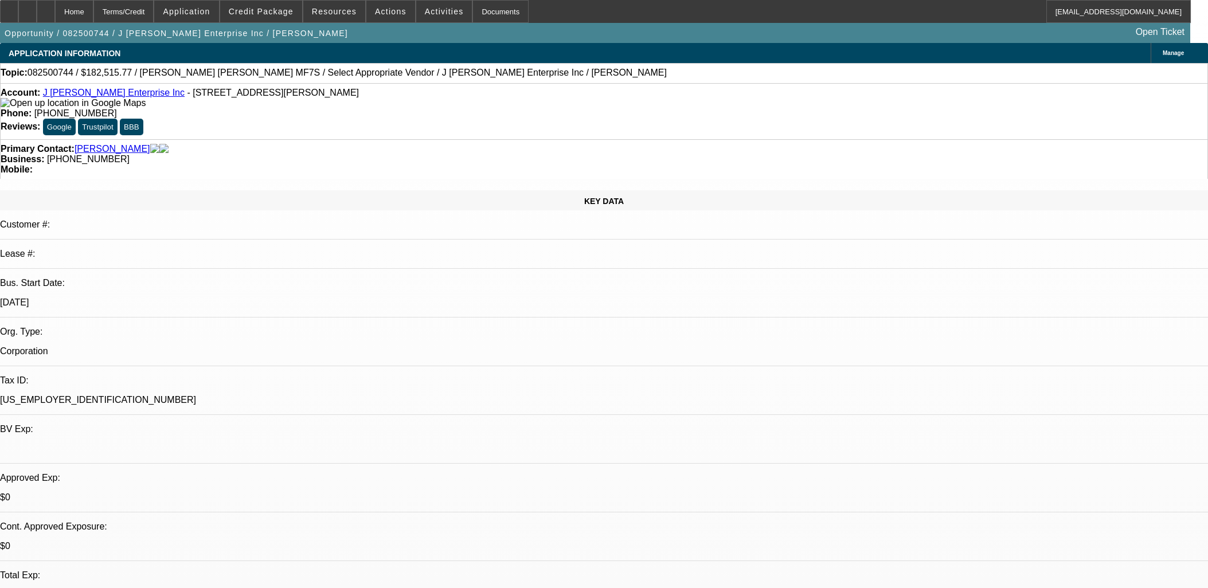
select select "0"
select select "2"
select select "0.1"
select select "4"
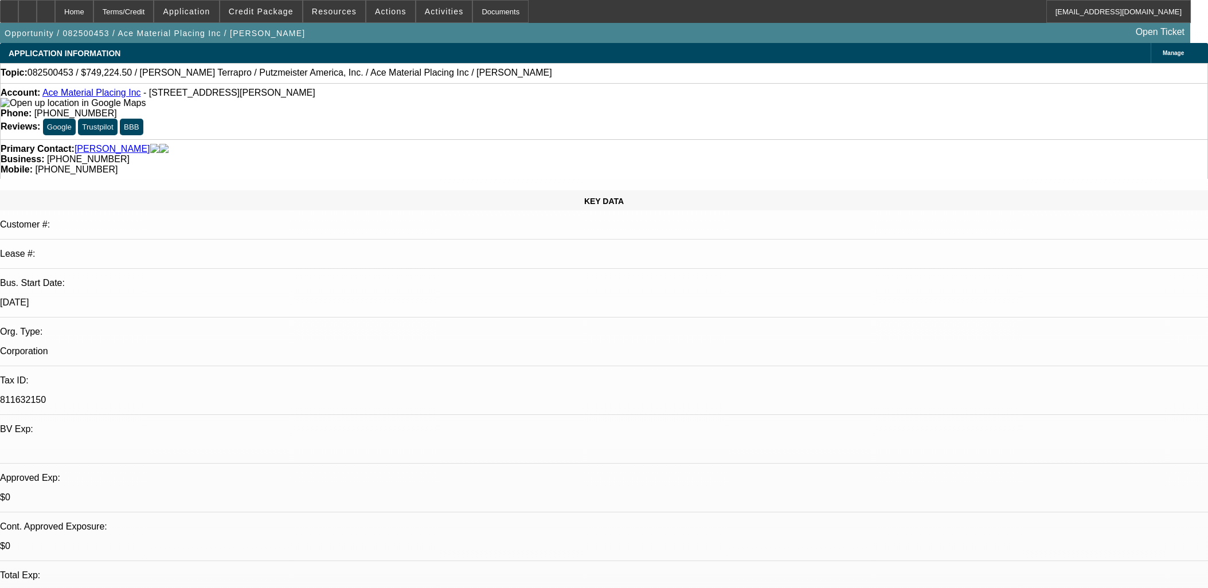
select select "0"
select select "6"
select select "0"
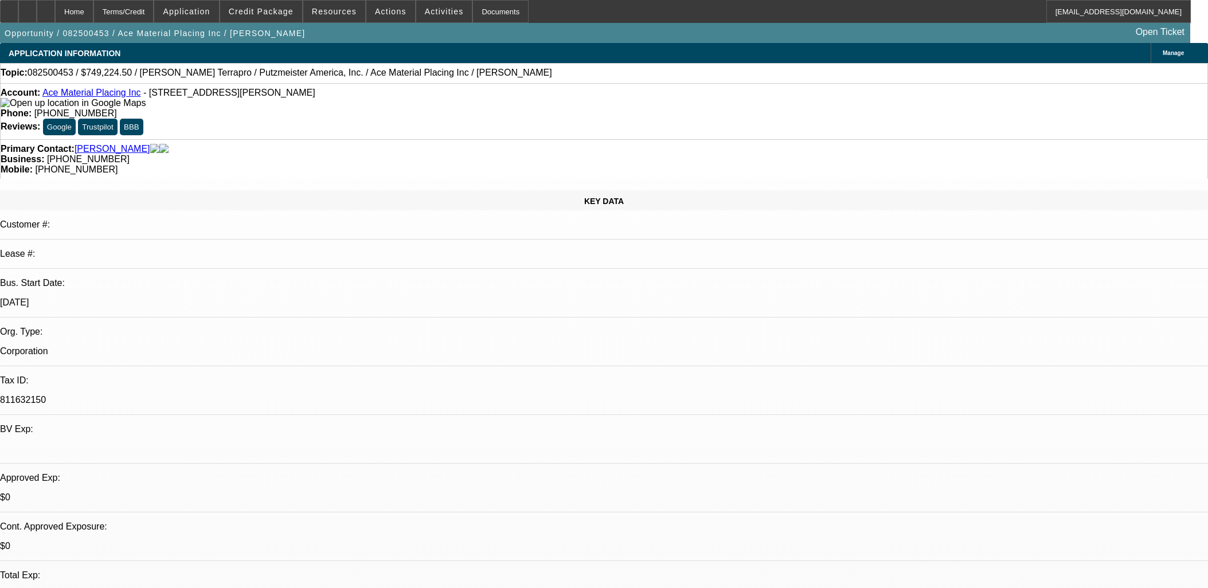
select select "0"
select select "6"
select select "0"
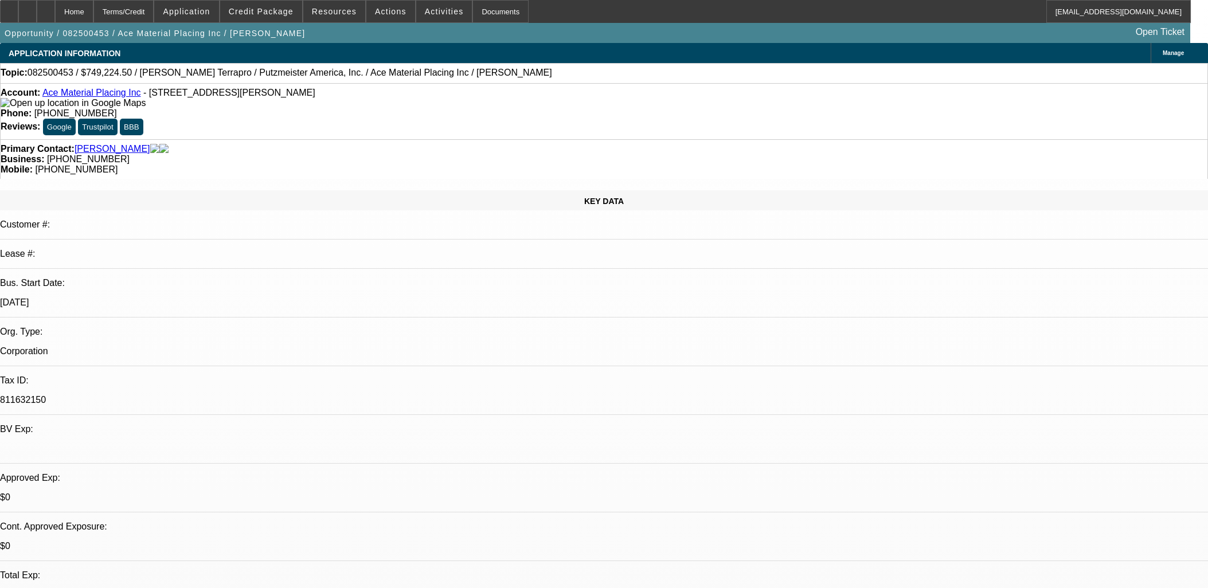
select select "0"
select select "6"
select select "0"
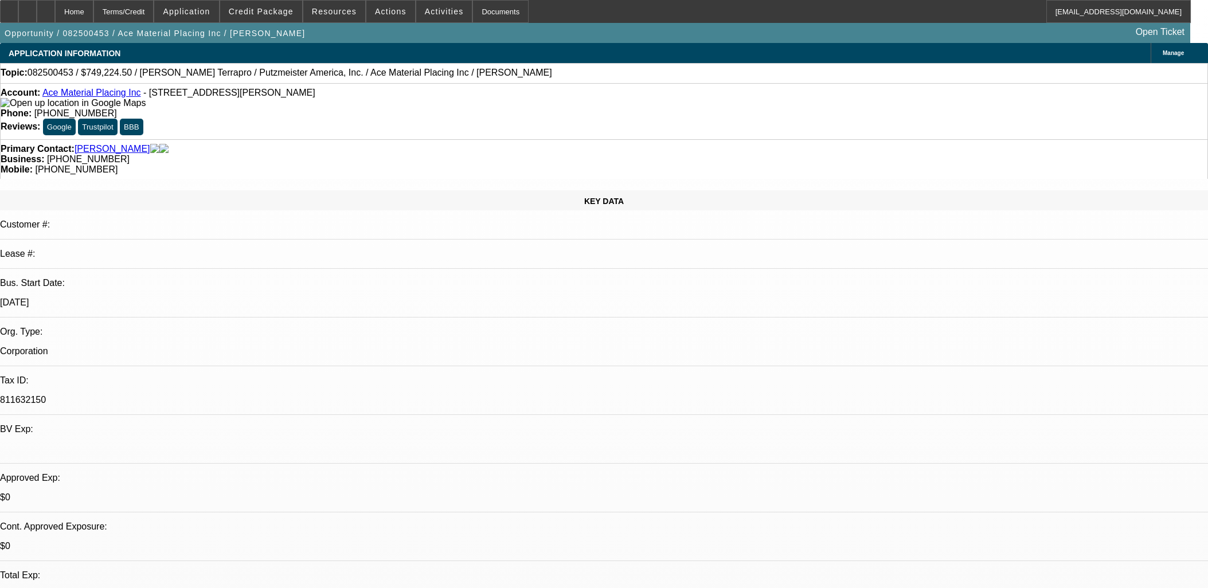
select select "6"
